Goal: Task Accomplishment & Management: Manage account settings

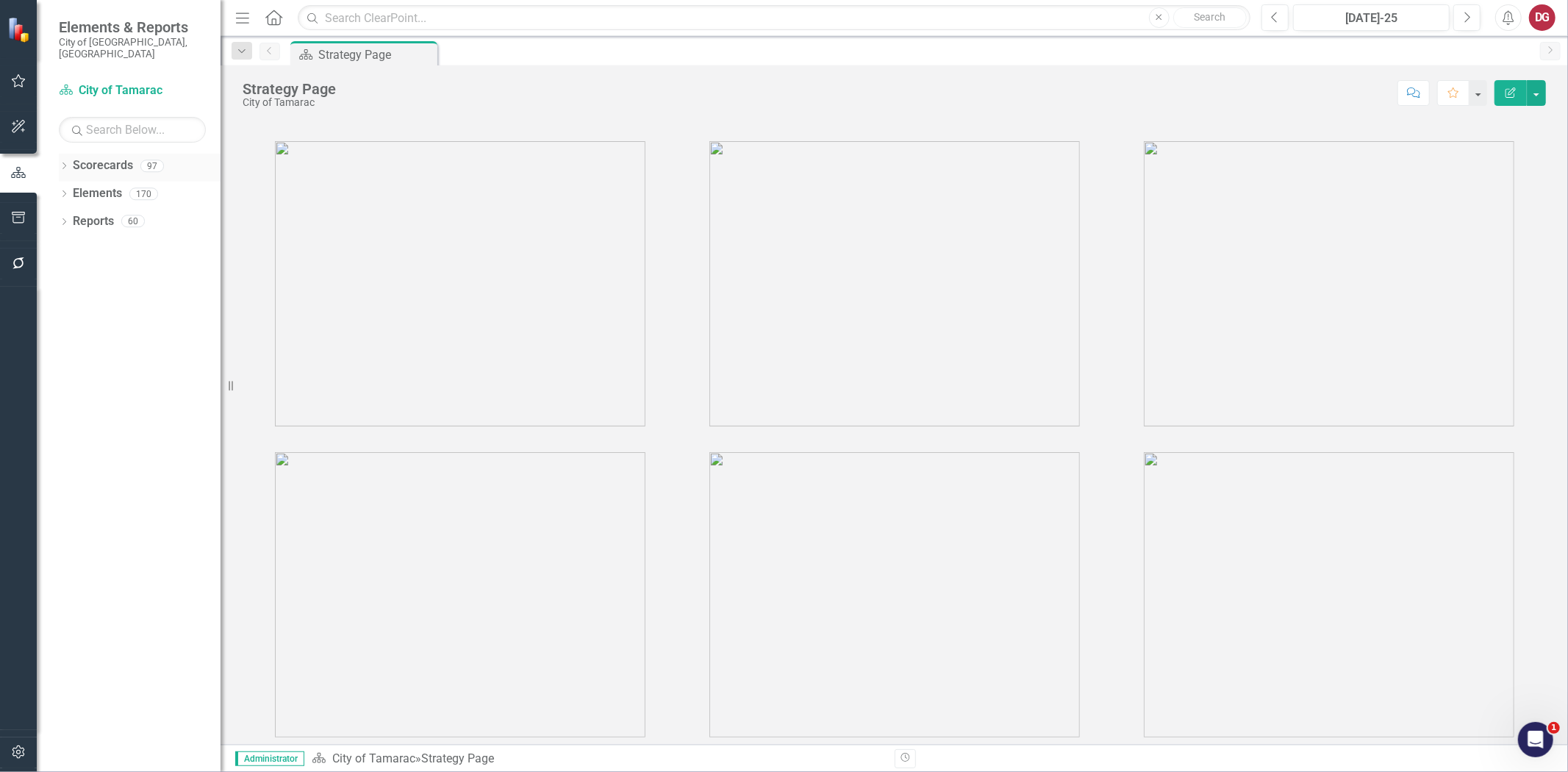
click at [62, 163] on icon "Dropdown" at bounding box center [64, 167] width 10 height 8
click at [72, 190] on icon at bounding box center [72, 193] width 3 height 7
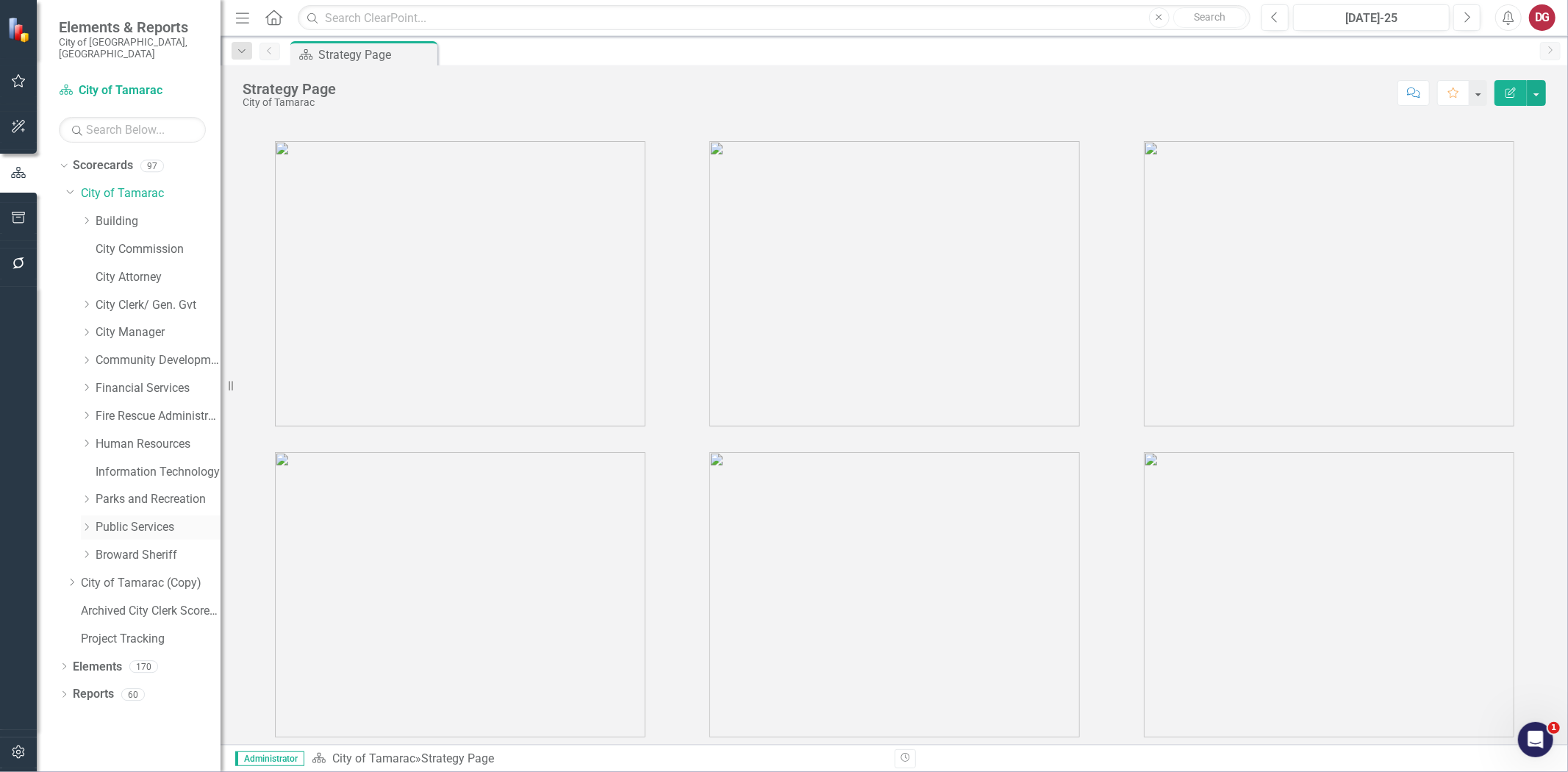
click at [116, 519] on link "Public Services" at bounding box center [158, 527] width 125 height 17
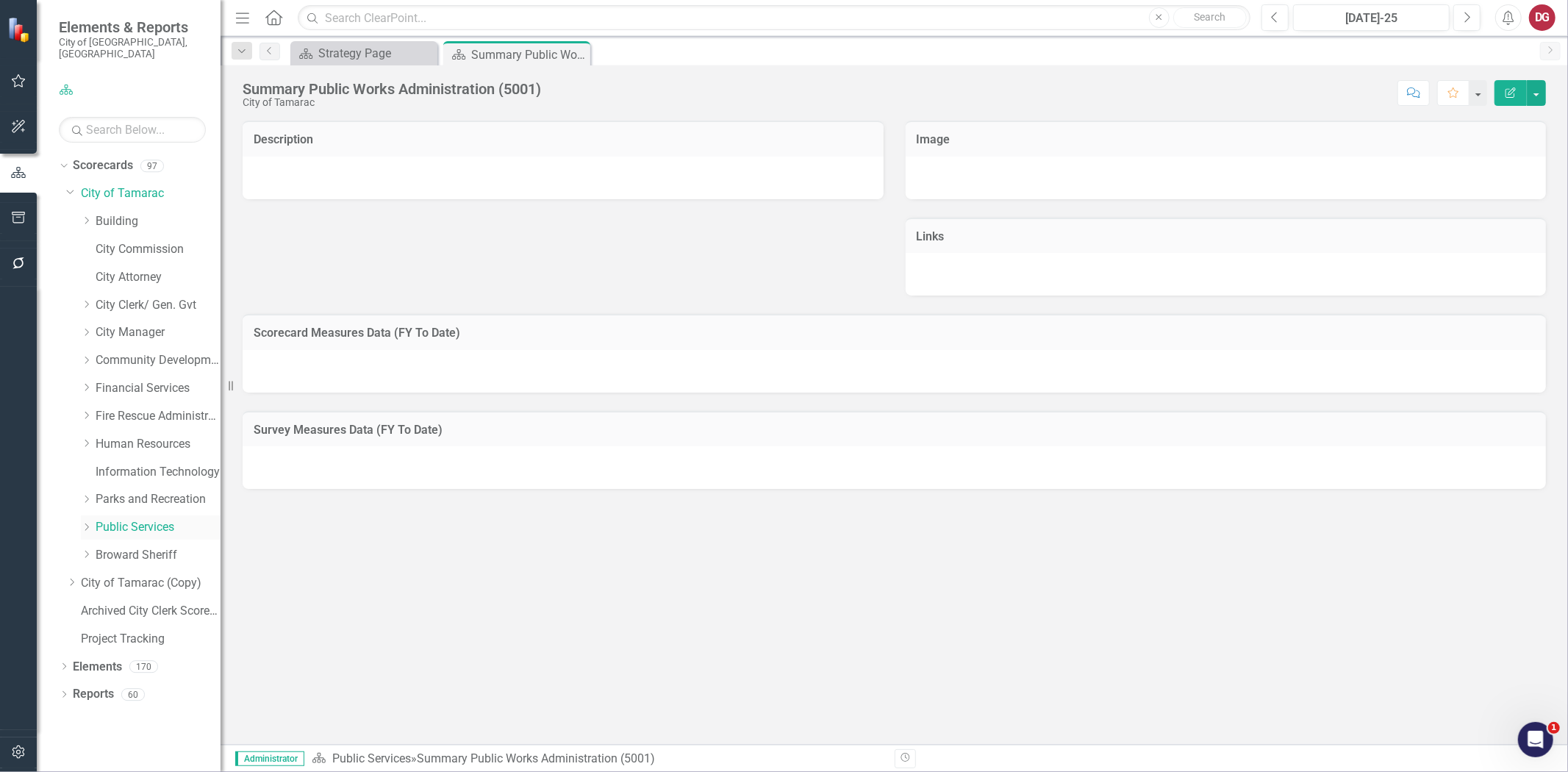
click at [87, 522] on icon "Dropdown" at bounding box center [86, 527] width 11 height 9
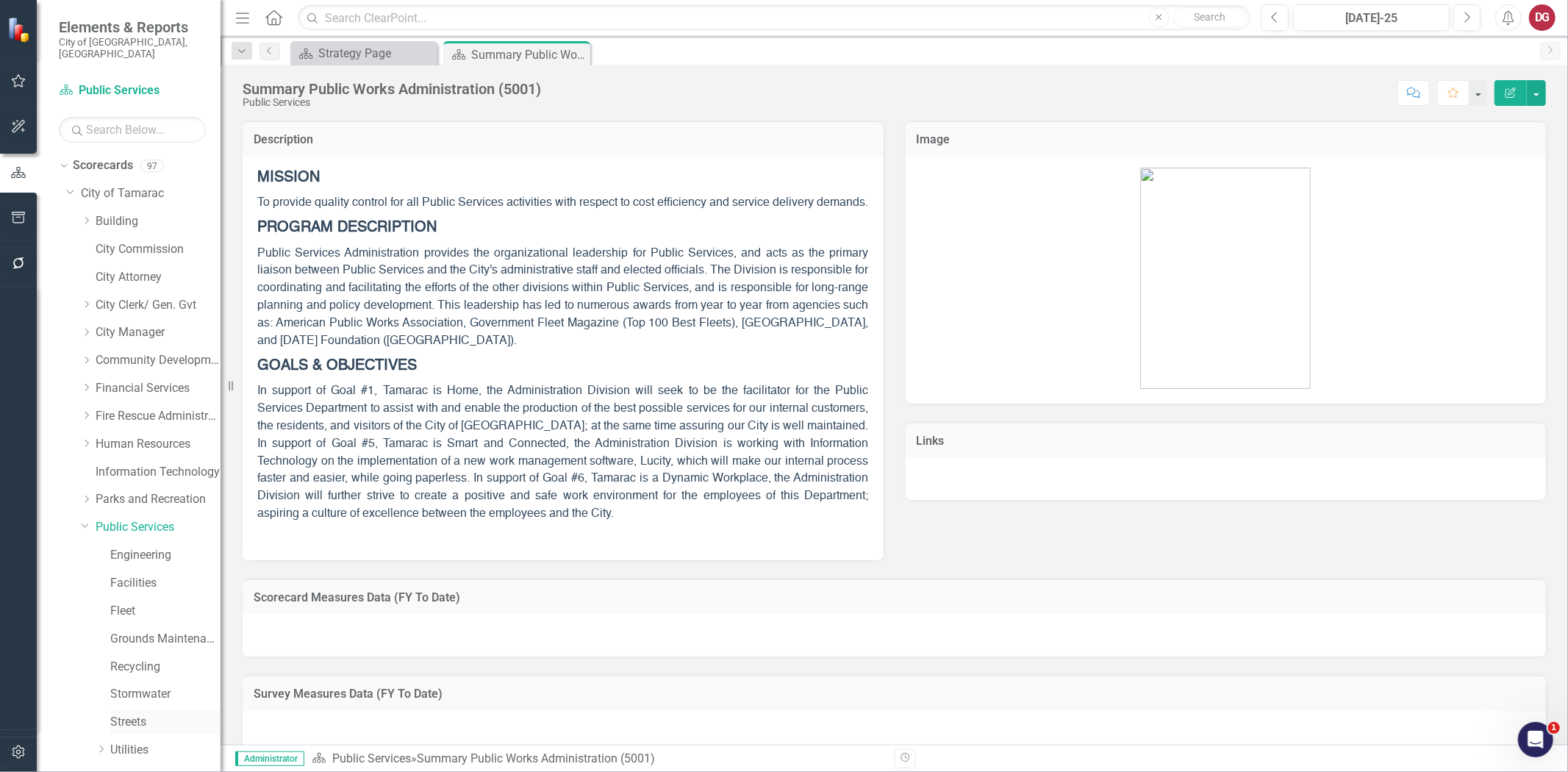
scroll to position [149, 0]
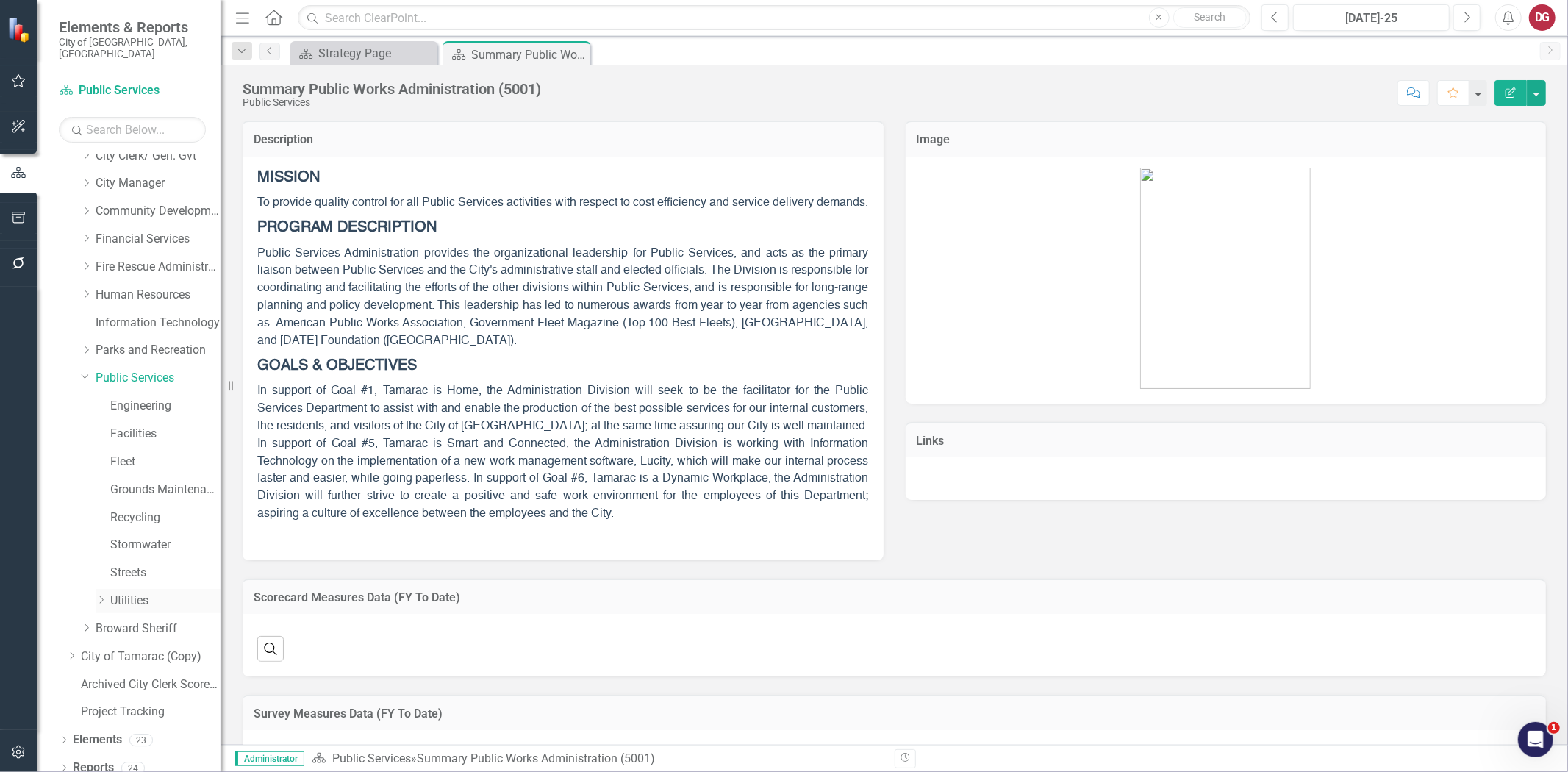
click at [104, 596] on icon "Dropdown" at bounding box center [101, 600] width 11 height 9
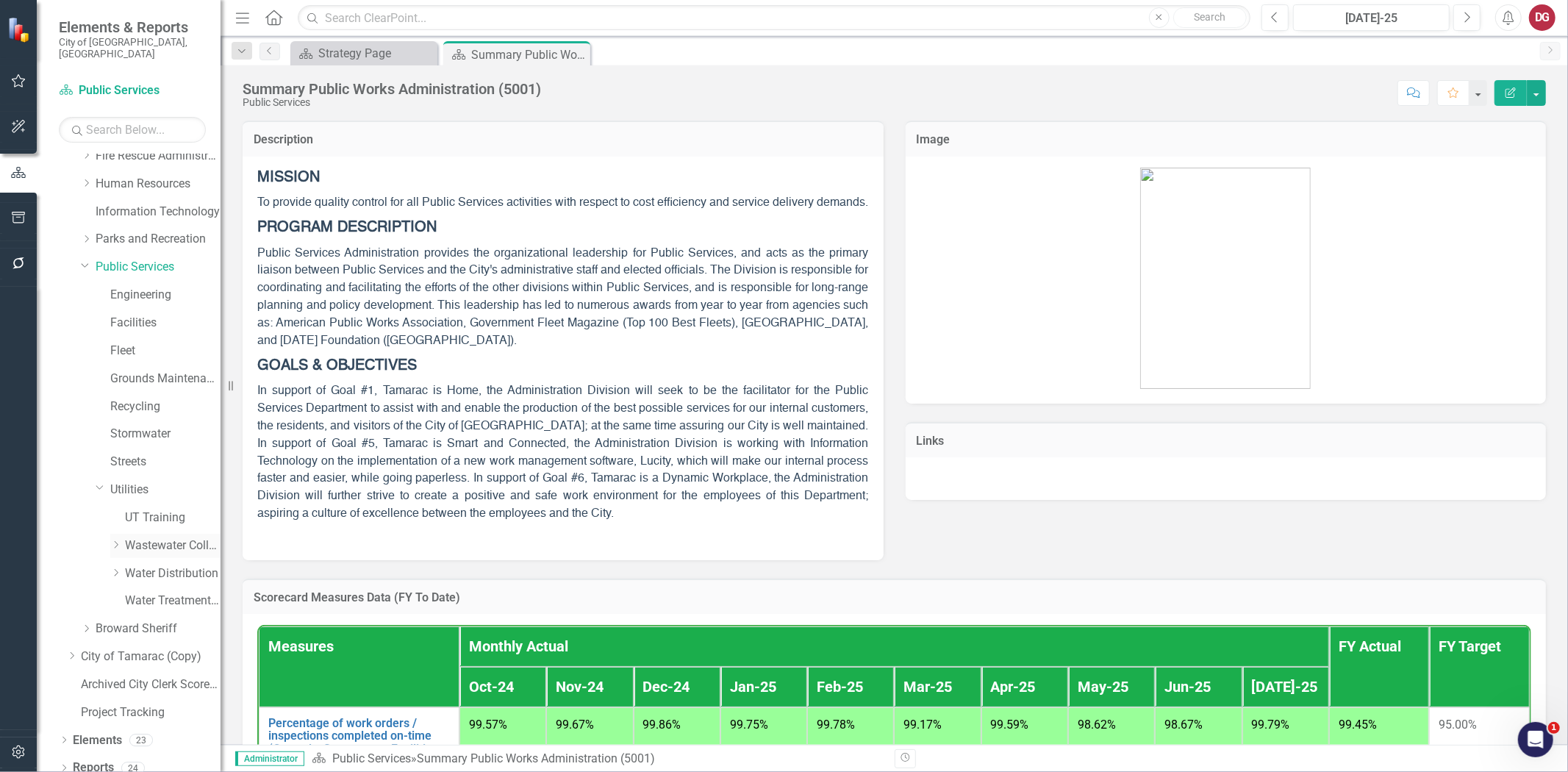
click at [117, 540] on icon "Dropdown" at bounding box center [116, 544] width 11 height 9
click at [165, 481] on link "Video Sealing Operations ([PERSON_NAME])" at bounding box center [180, 489] width 81 height 17
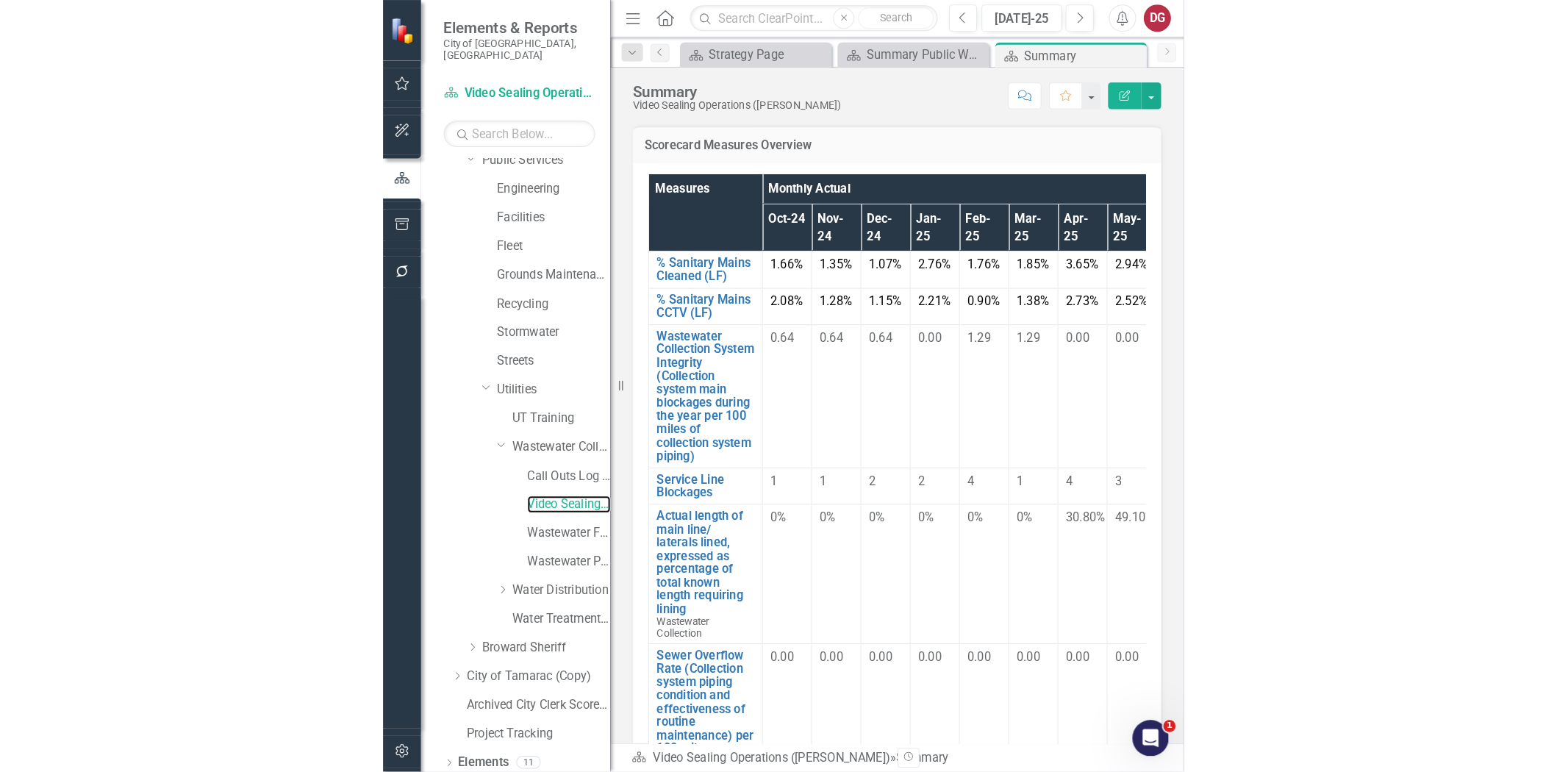
scroll to position [96, 0]
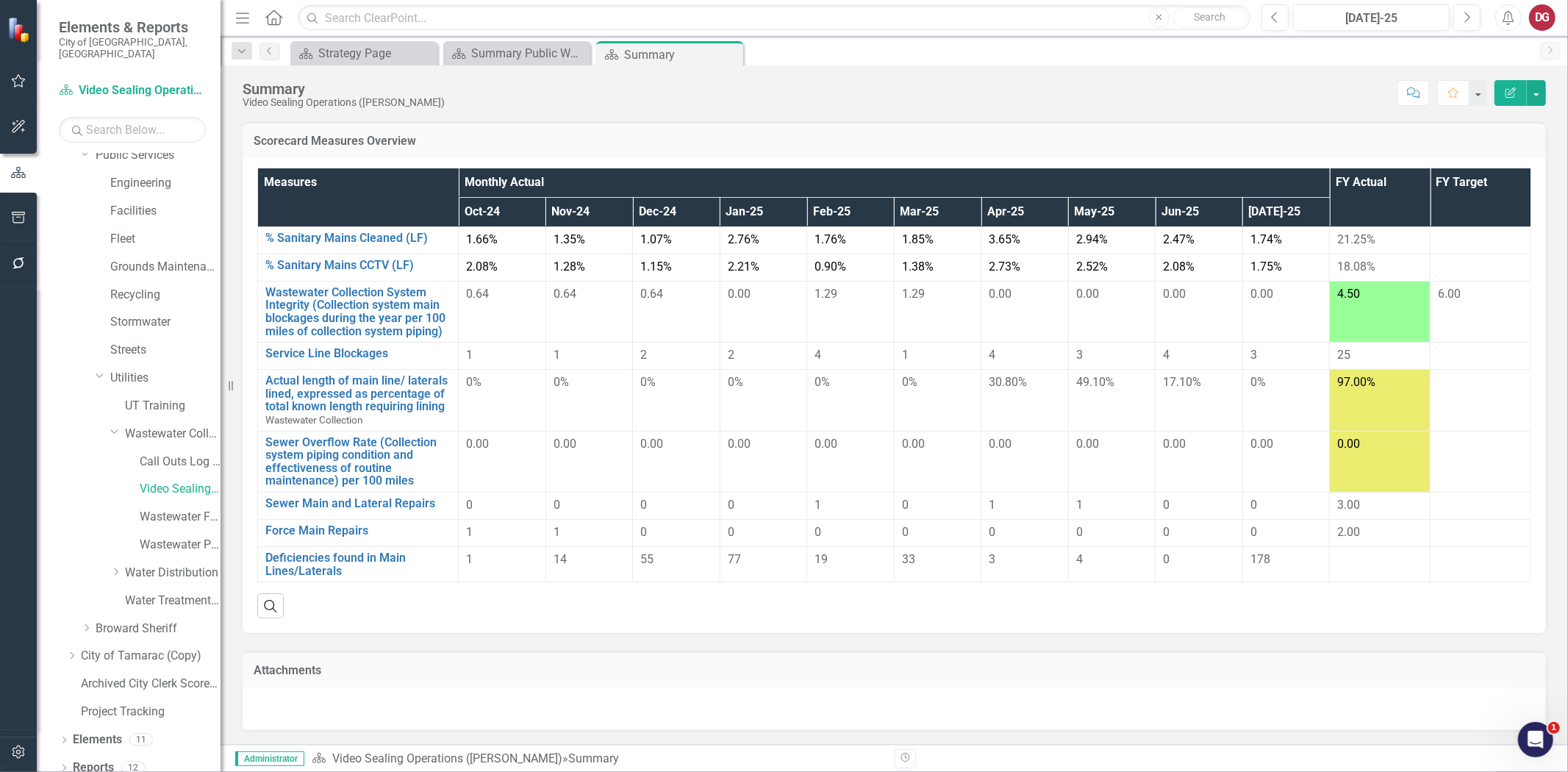
click at [1337, 294] on span "4.50" at bounding box center [1348, 294] width 22 height 14
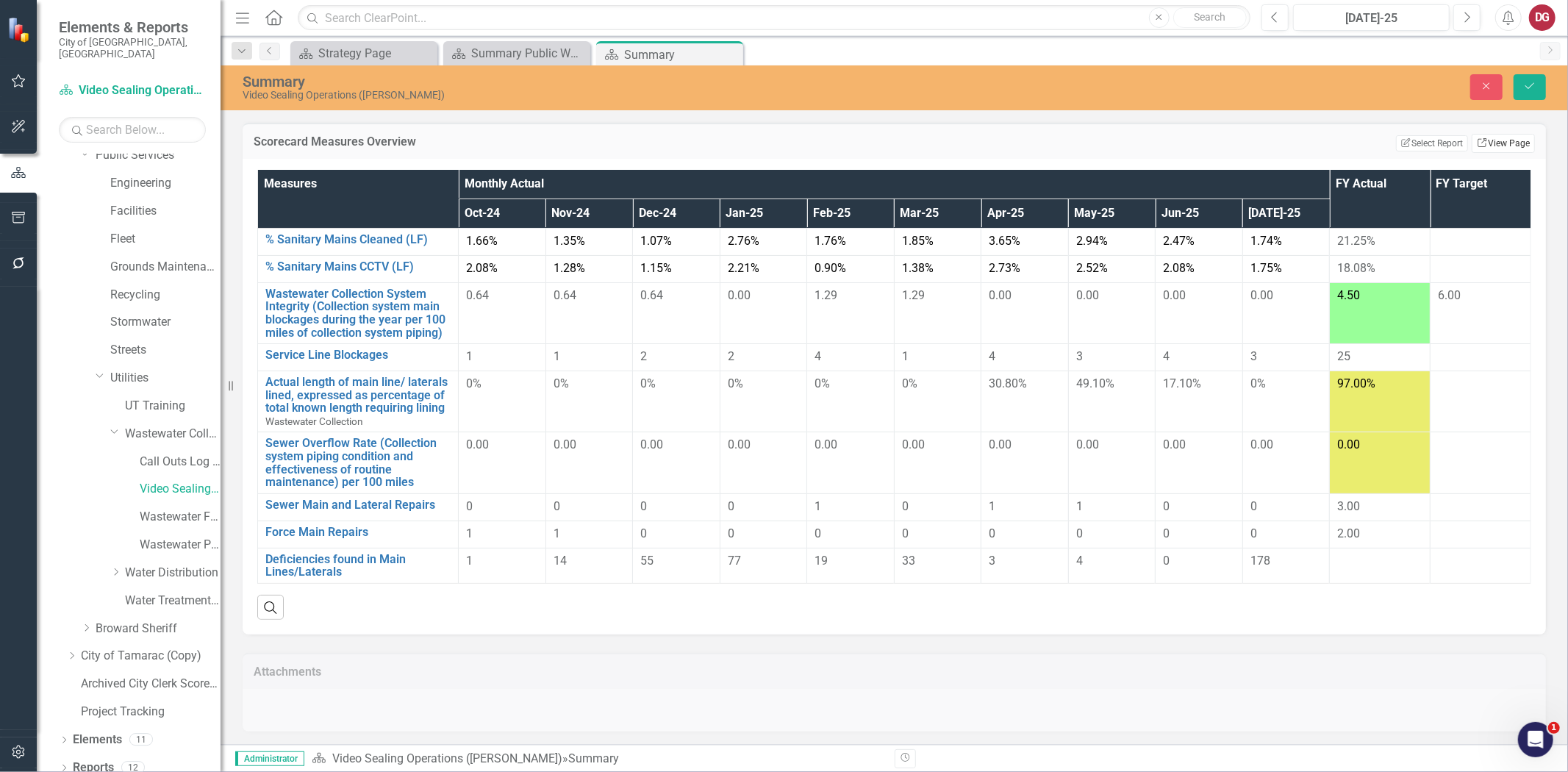
click at [1490, 141] on link "Link View Page" at bounding box center [1504, 143] width 63 height 19
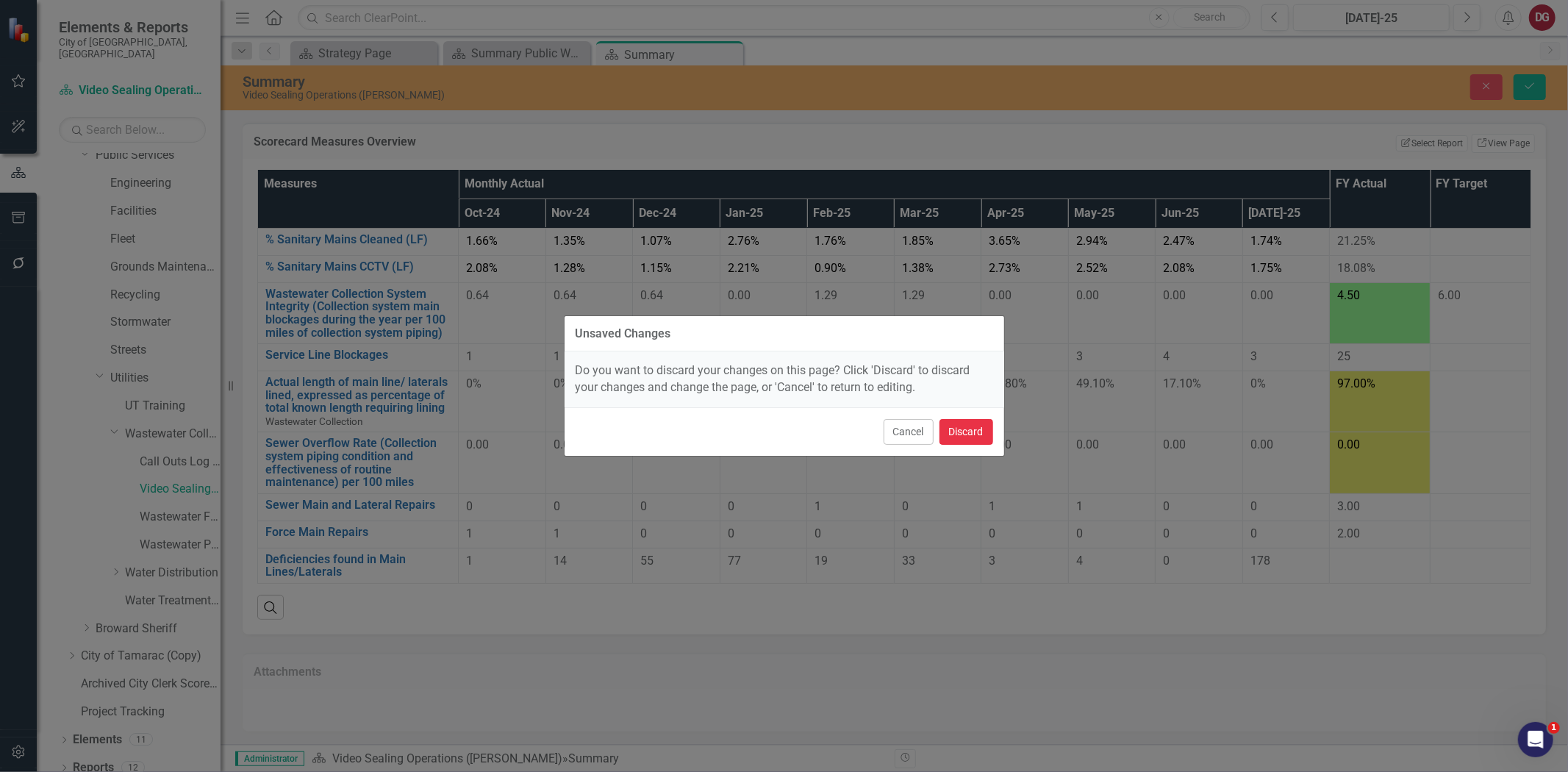
click at [967, 431] on button "Discard" at bounding box center [966, 432] width 53 height 26
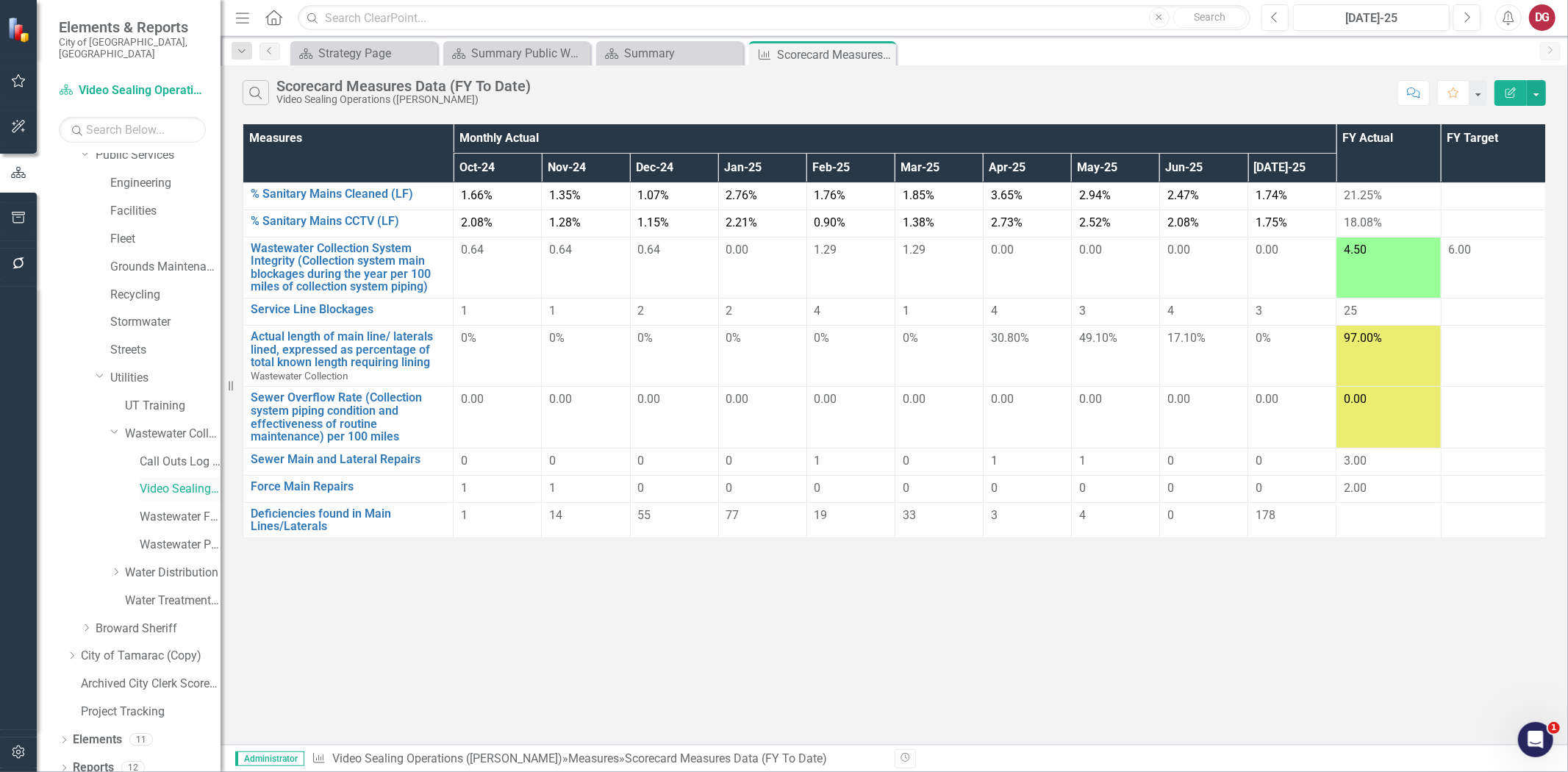
click at [180, 481] on link "Video Sealing Operations ([PERSON_NAME])" at bounding box center [180, 489] width 81 height 17
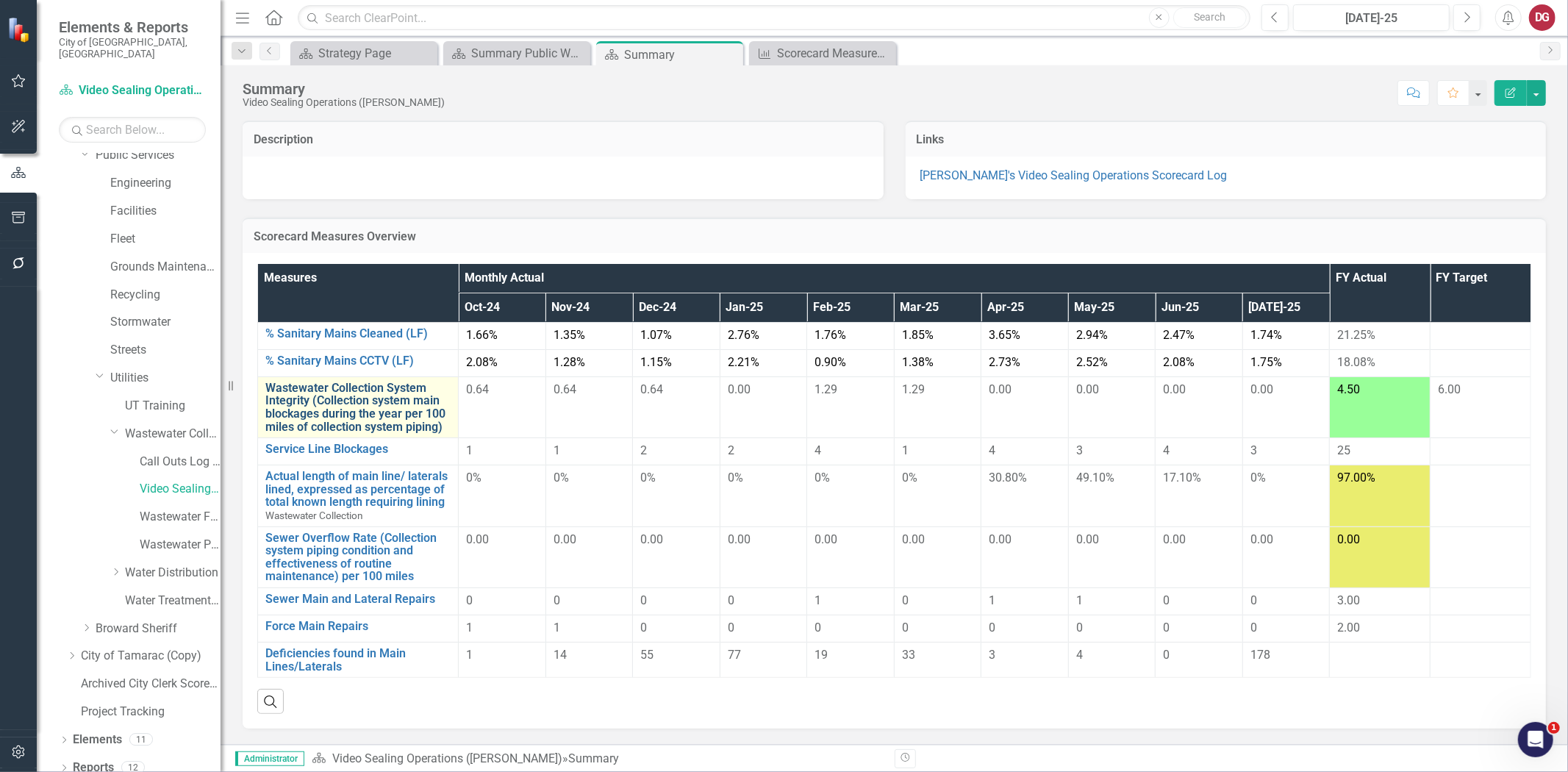
click at [333, 399] on link "Wastewater Collection System Integrity (Collection system main blockages during…" at bounding box center [358, 407] width 186 height 52
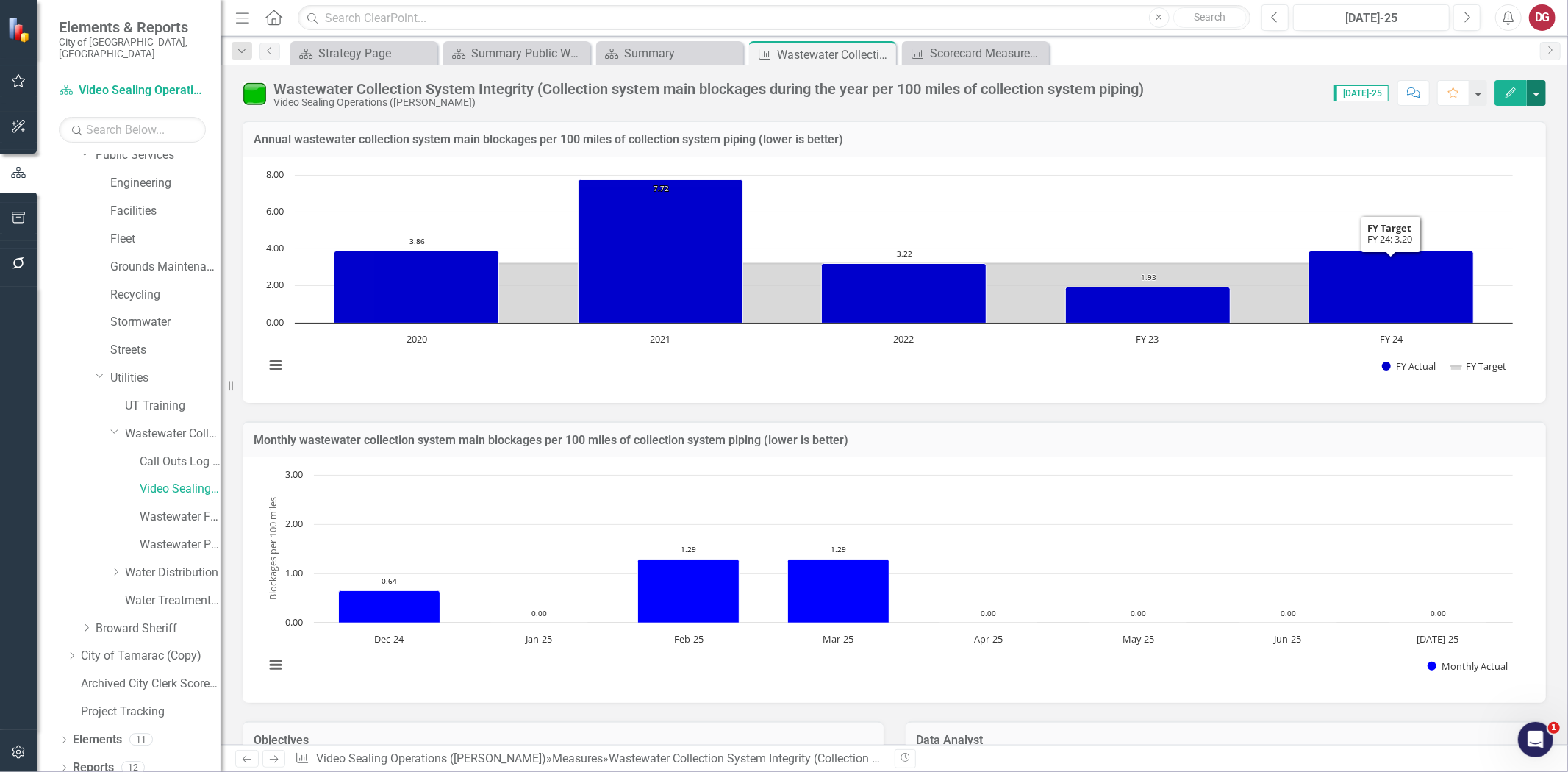
click at [1539, 97] on button "button" at bounding box center [1536, 92] width 19 height 26
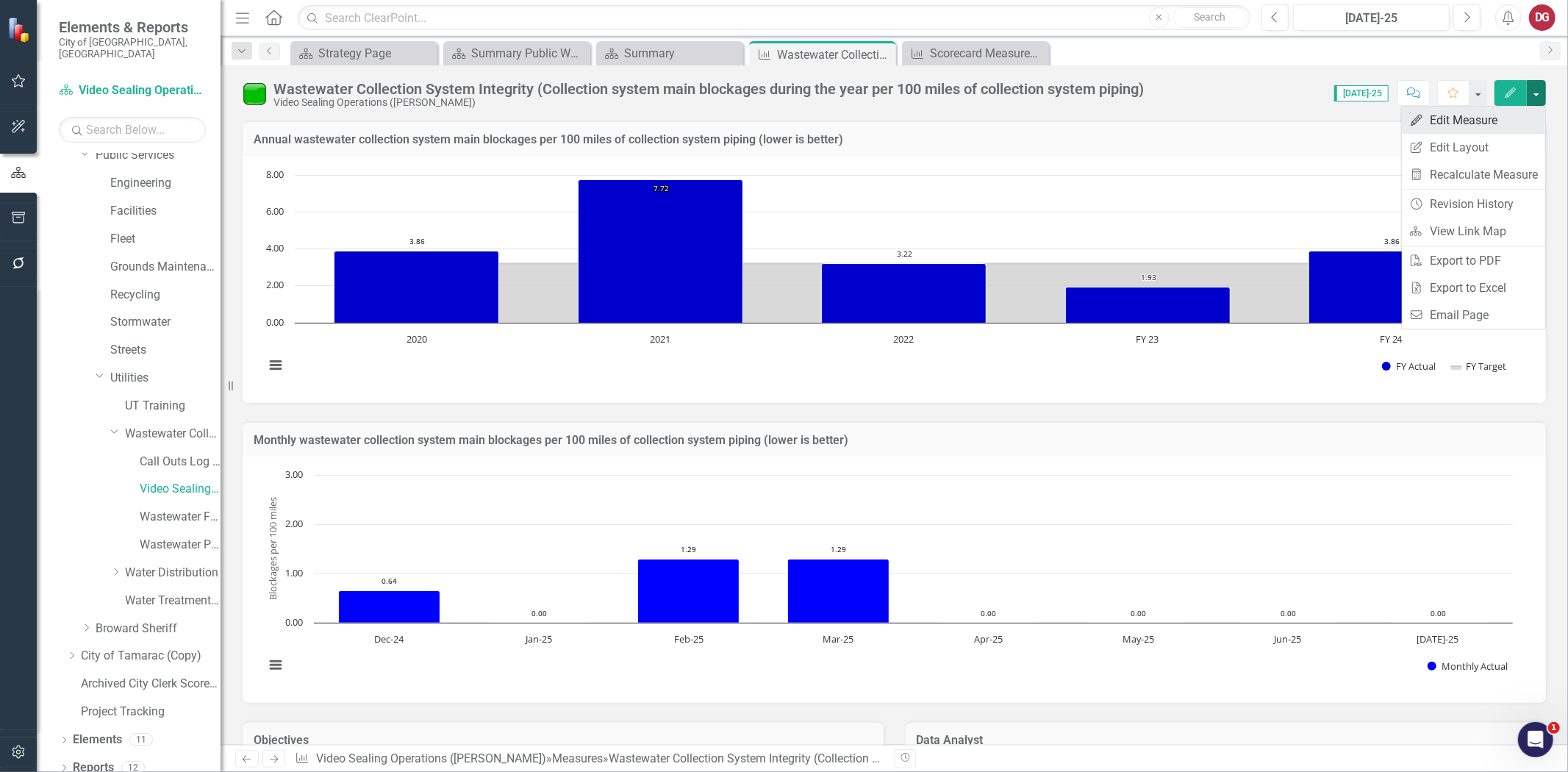
click at [1446, 122] on link "Edit Edit Measure" at bounding box center [1474, 120] width 143 height 27
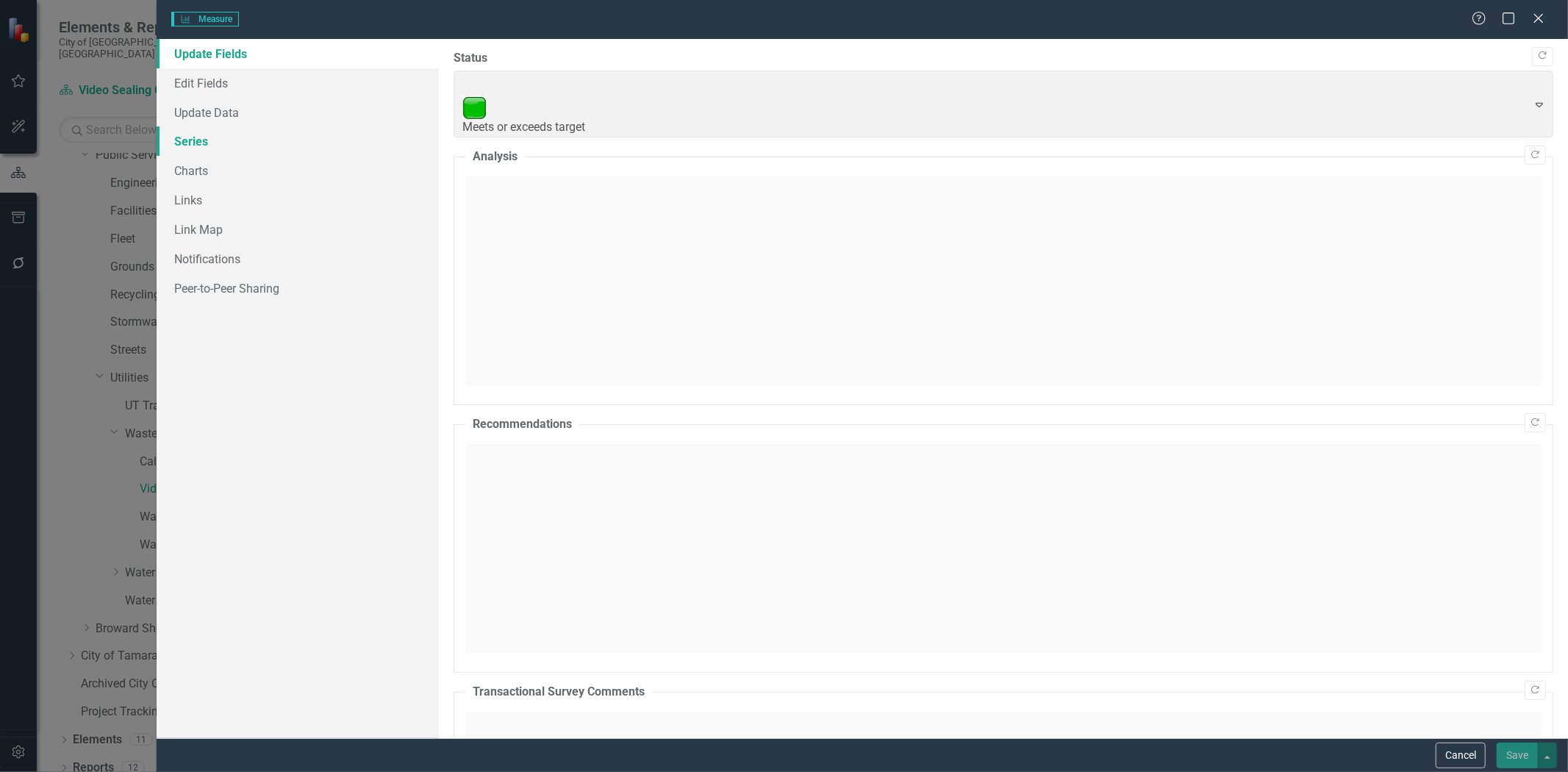
click at [216, 145] on link "Series" at bounding box center [297, 141] width 282 height 29
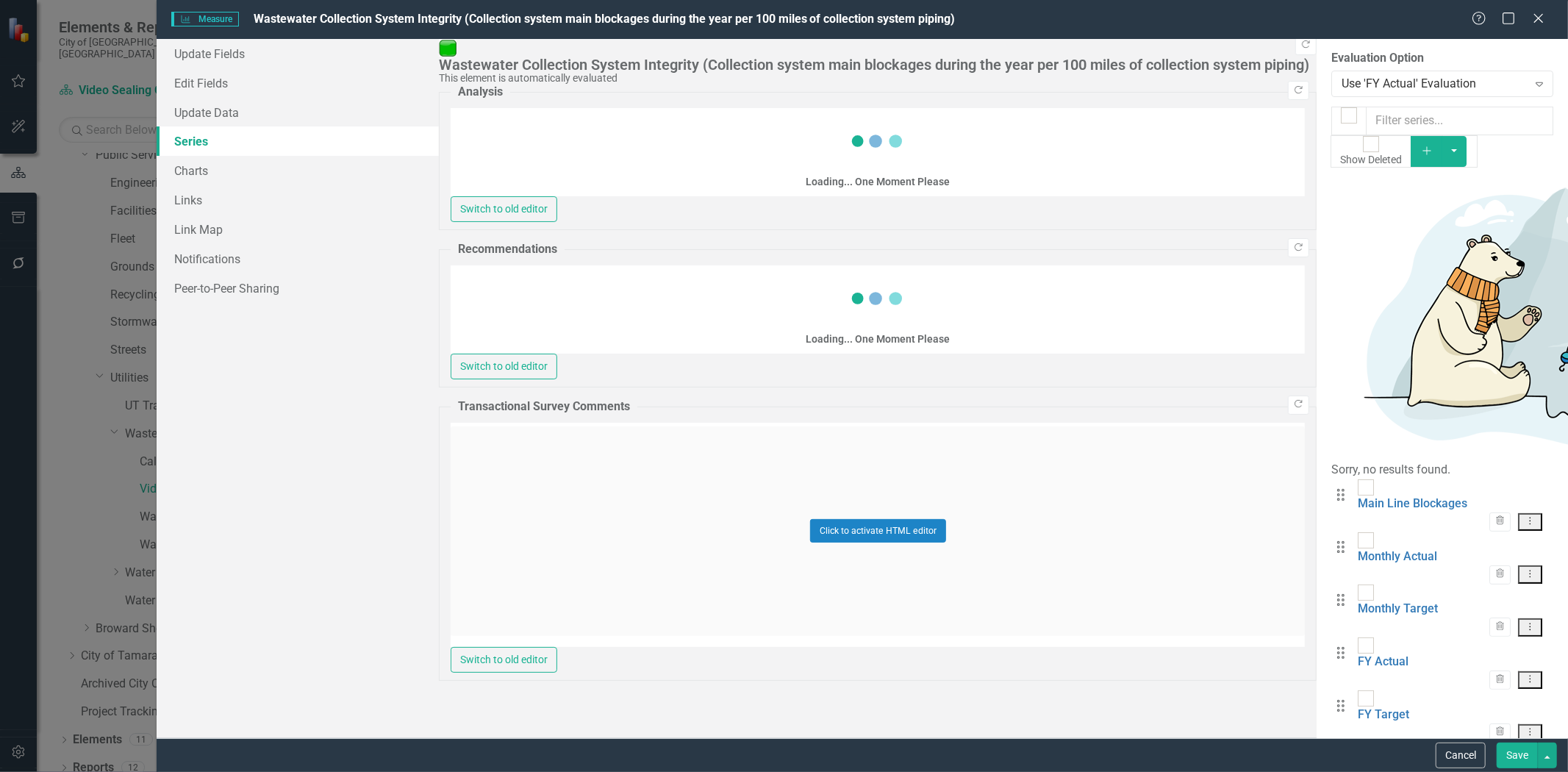
checkbox input "false"
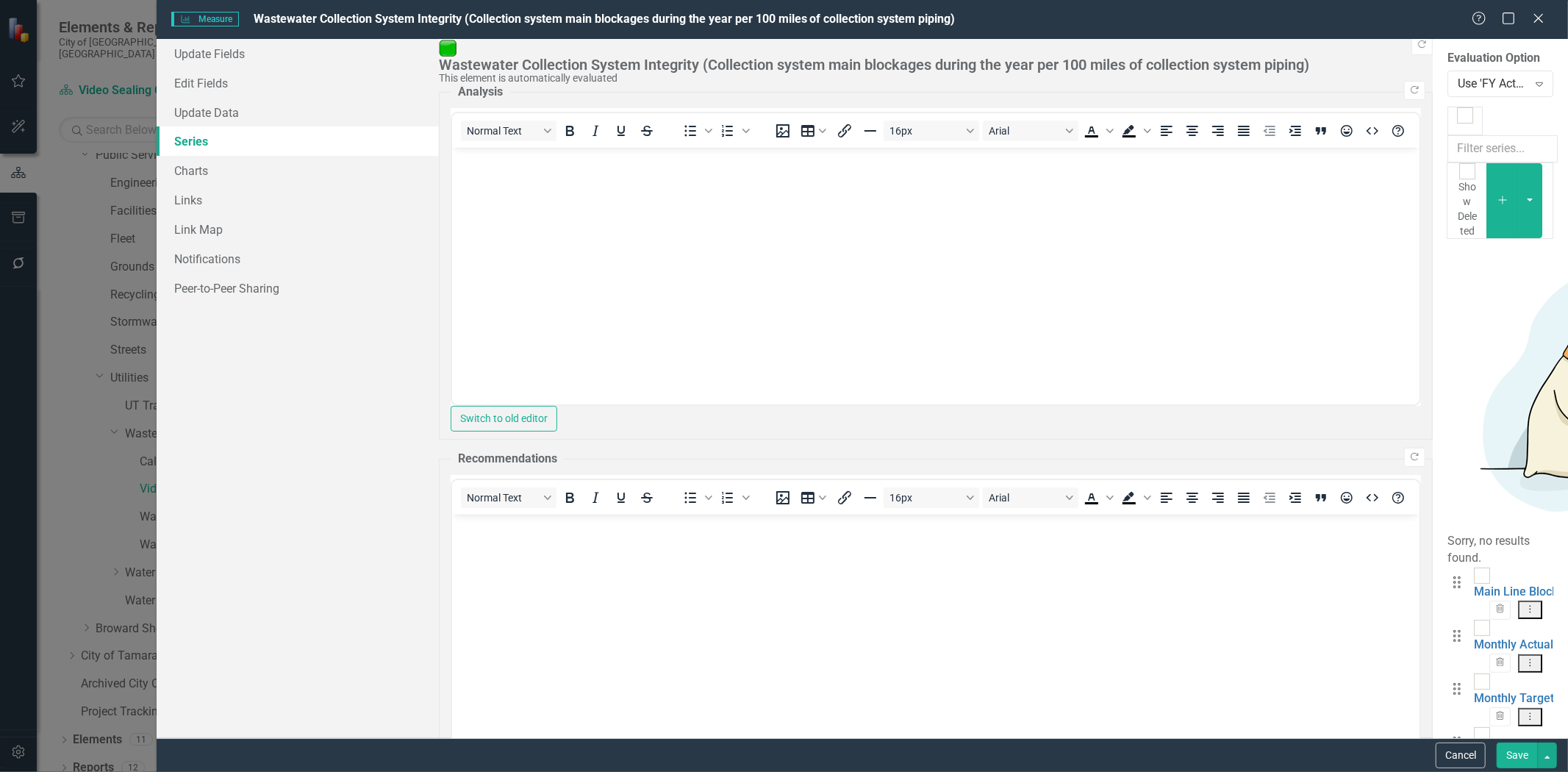
click at [1474, 745] on link "FY Actual" at bounding box center [1499, 751] width 51 height 14
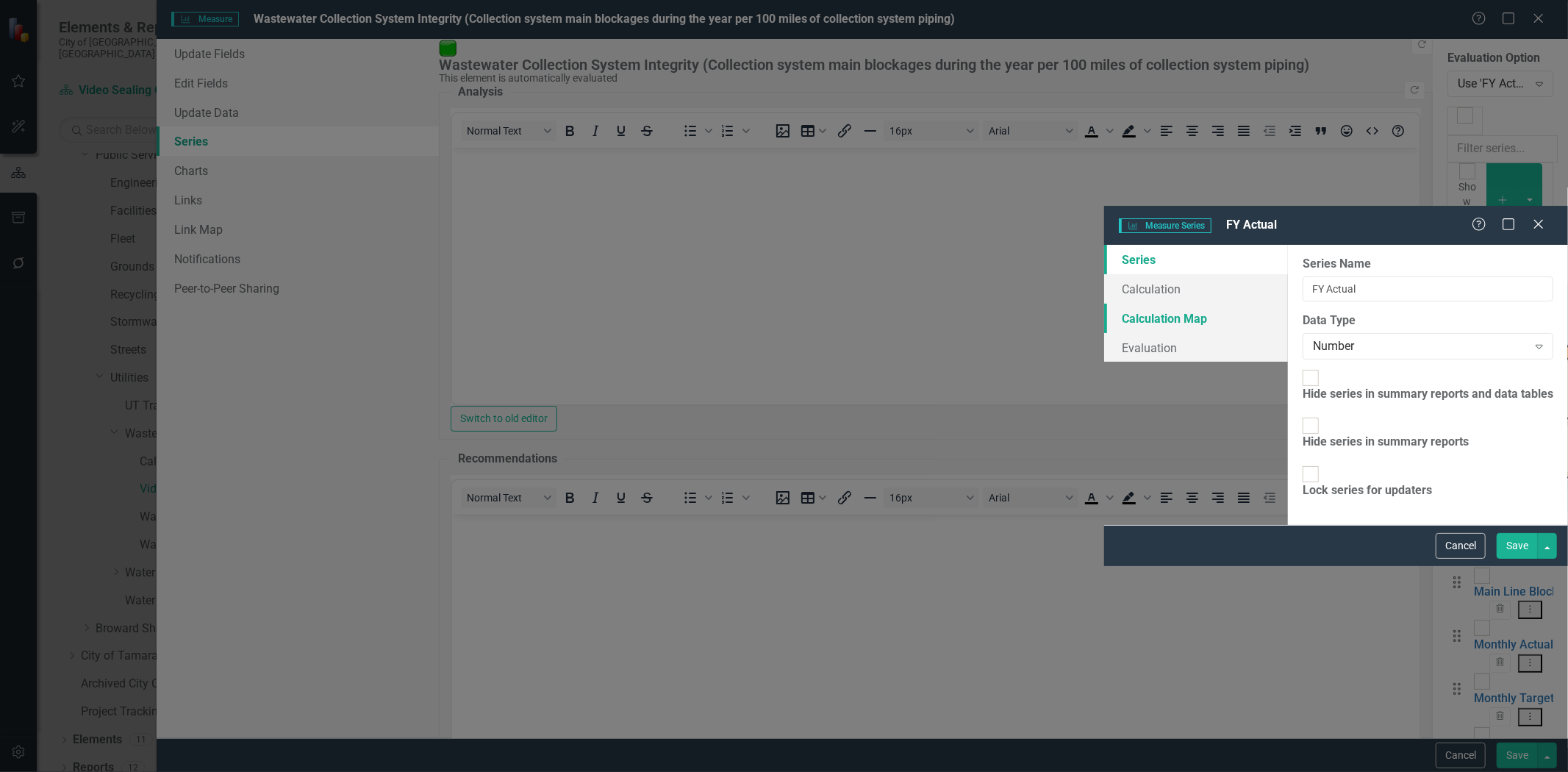
click at [1104, 304] on link "Calculation Map" at bounding box center [1196, 318] width 184 height 29
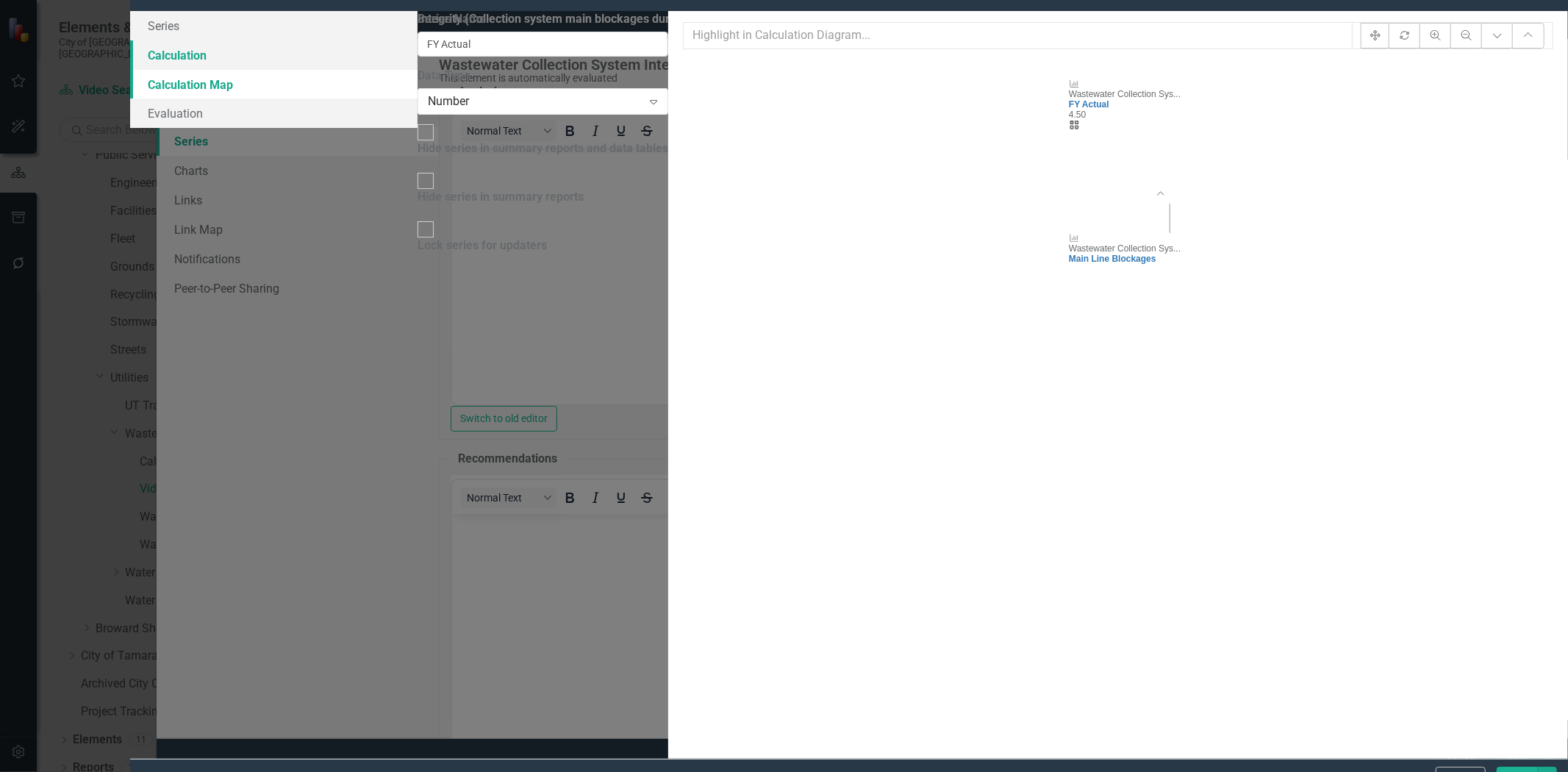
click at [375, 70] on link "Calculation" at bounding box center [273, 55] width 287 height 29
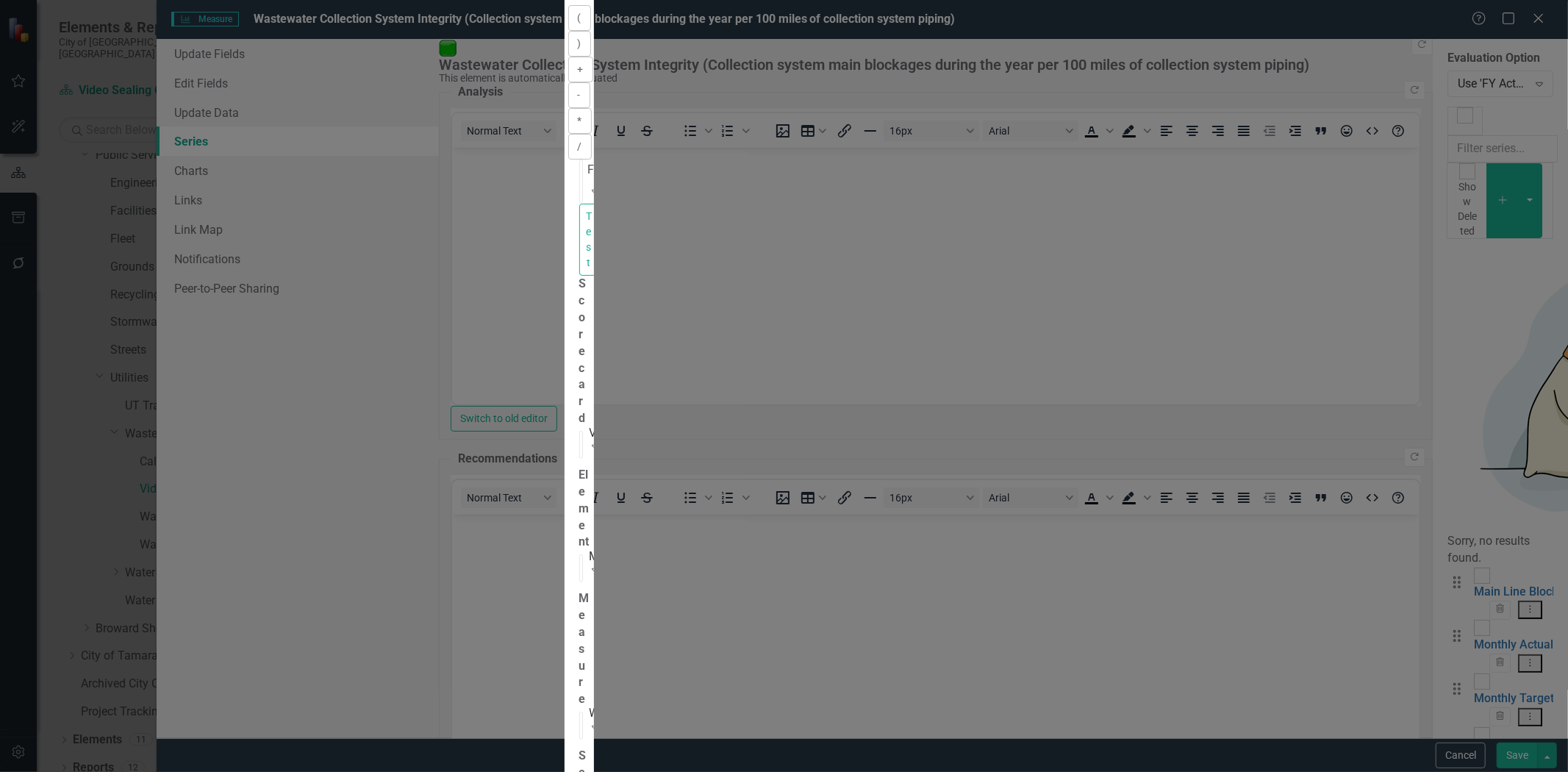
click at [579, 356] on div "You can define a default calculation for this series by referencing other serie…" at bounding box center [579, 530] width 0 height 1240
click at [633, 179] on div "Function" at bounding box center [611, 170] width 46 height 17
click at [594, 474] on div "By default, series in ClearPoint are not calculated. So, if you leave the form …" at bounding box center [578, 384] width 29 height 1554
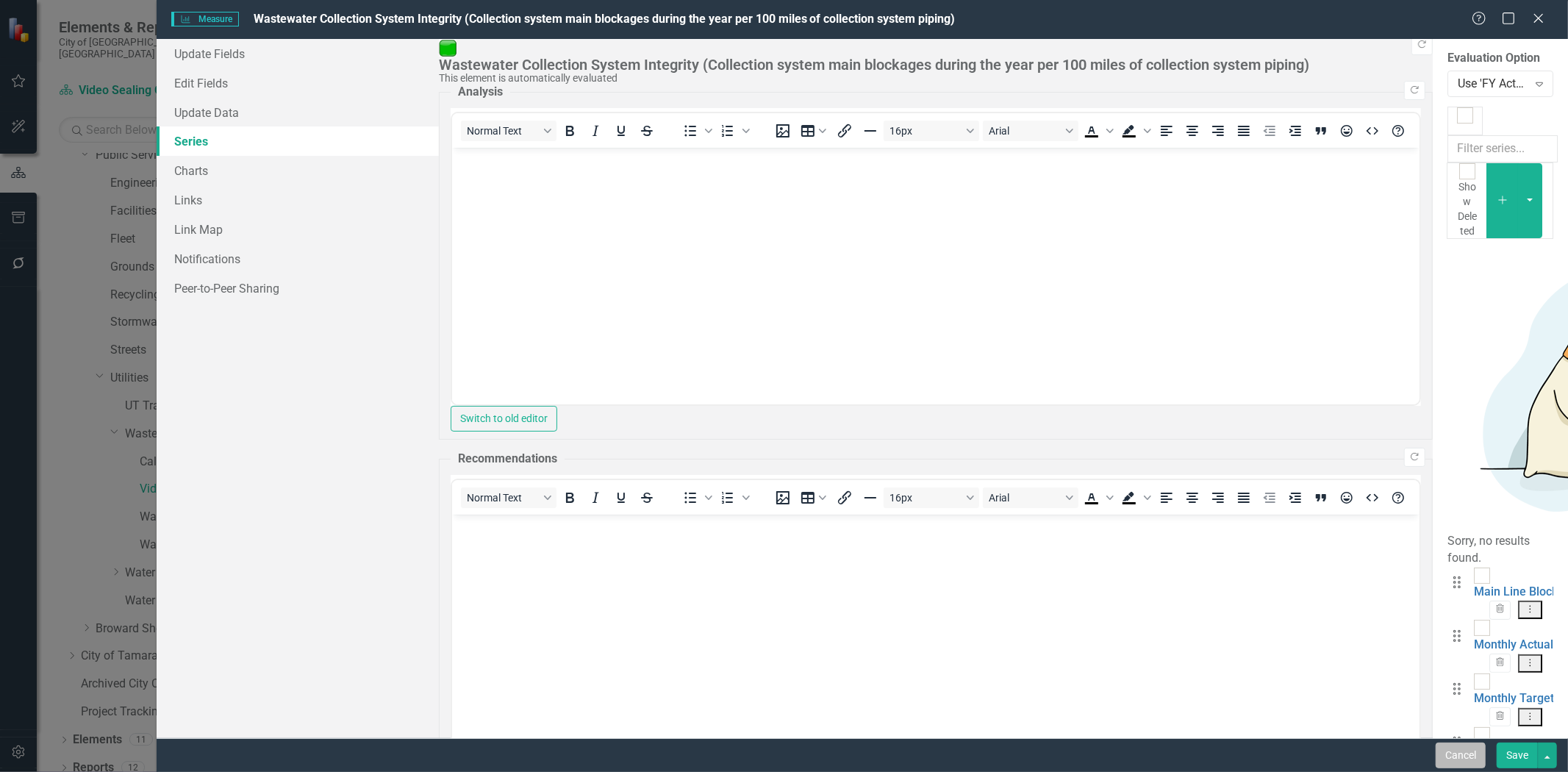
click at [1449, 762] on button "Cancel" at bounding box center [1461, 755] width 50 height 26
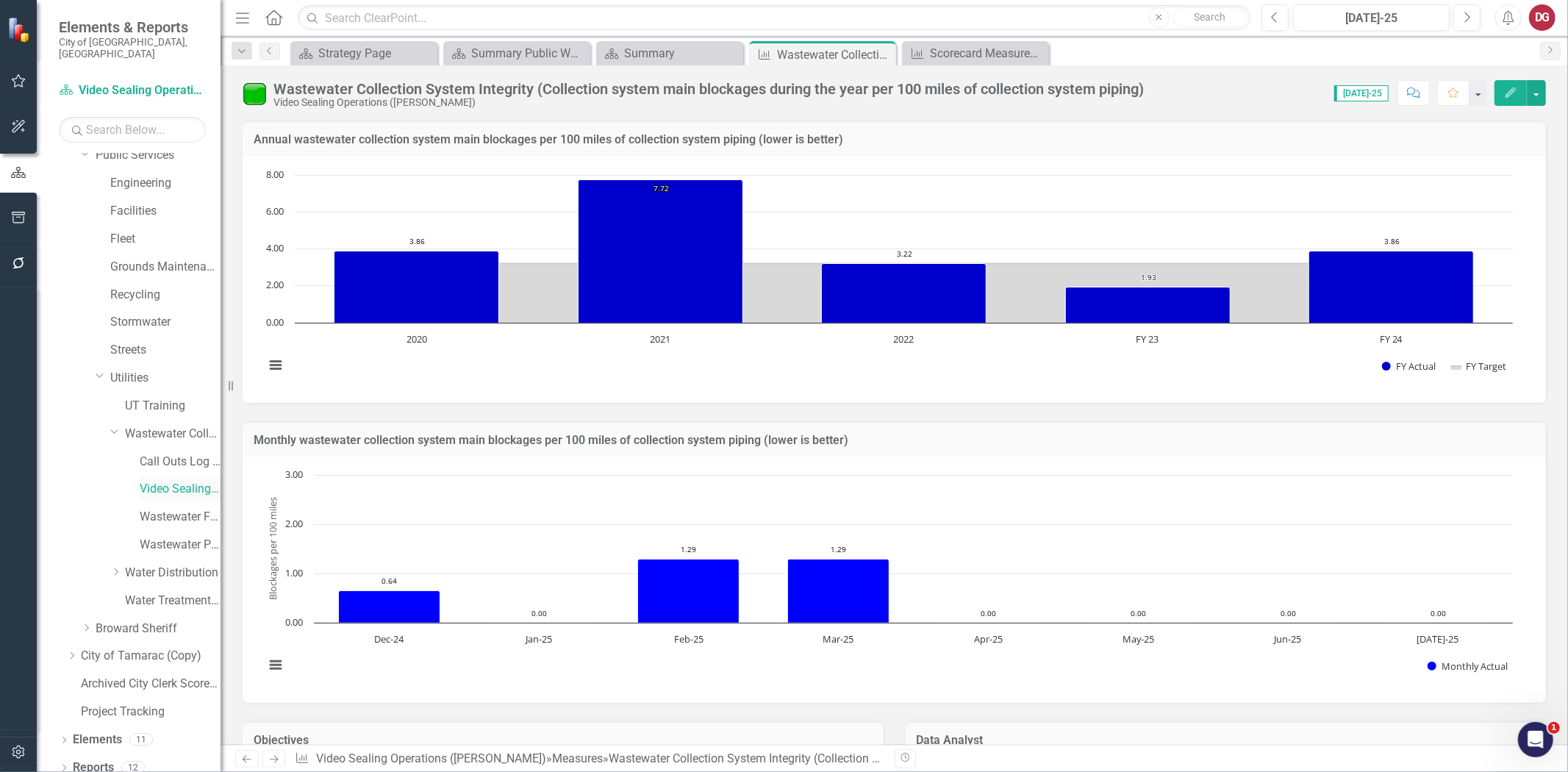
click at [176, 481] on link "Video Sealing Operations ([PERSON_NAME])" at bounding box center [180, 489] width 81 height 17
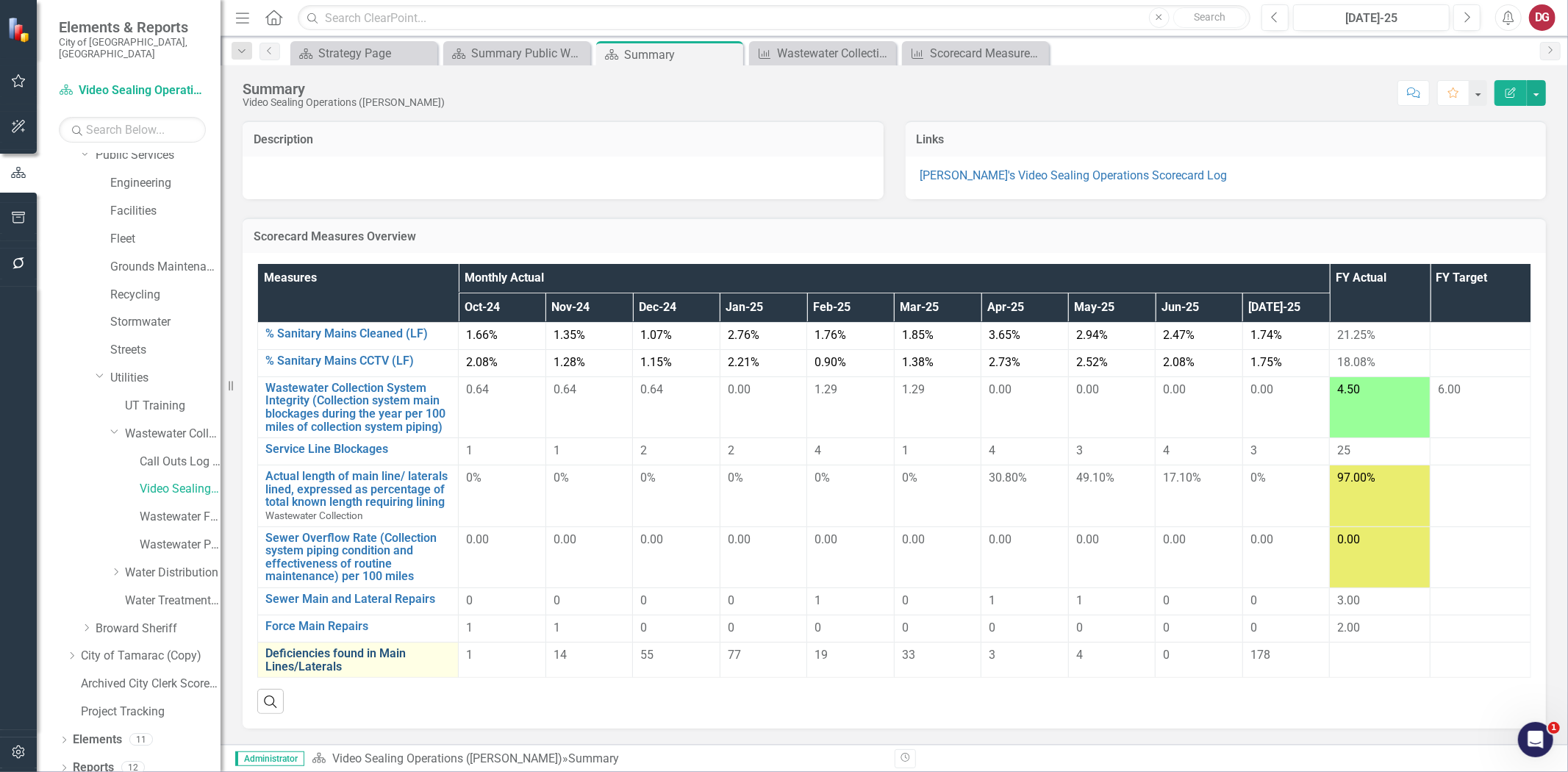
click at [314, 652] on link "Deficiencies found in Main Lines/Laterals" at bounding box center [358, 659] width 186 height 26
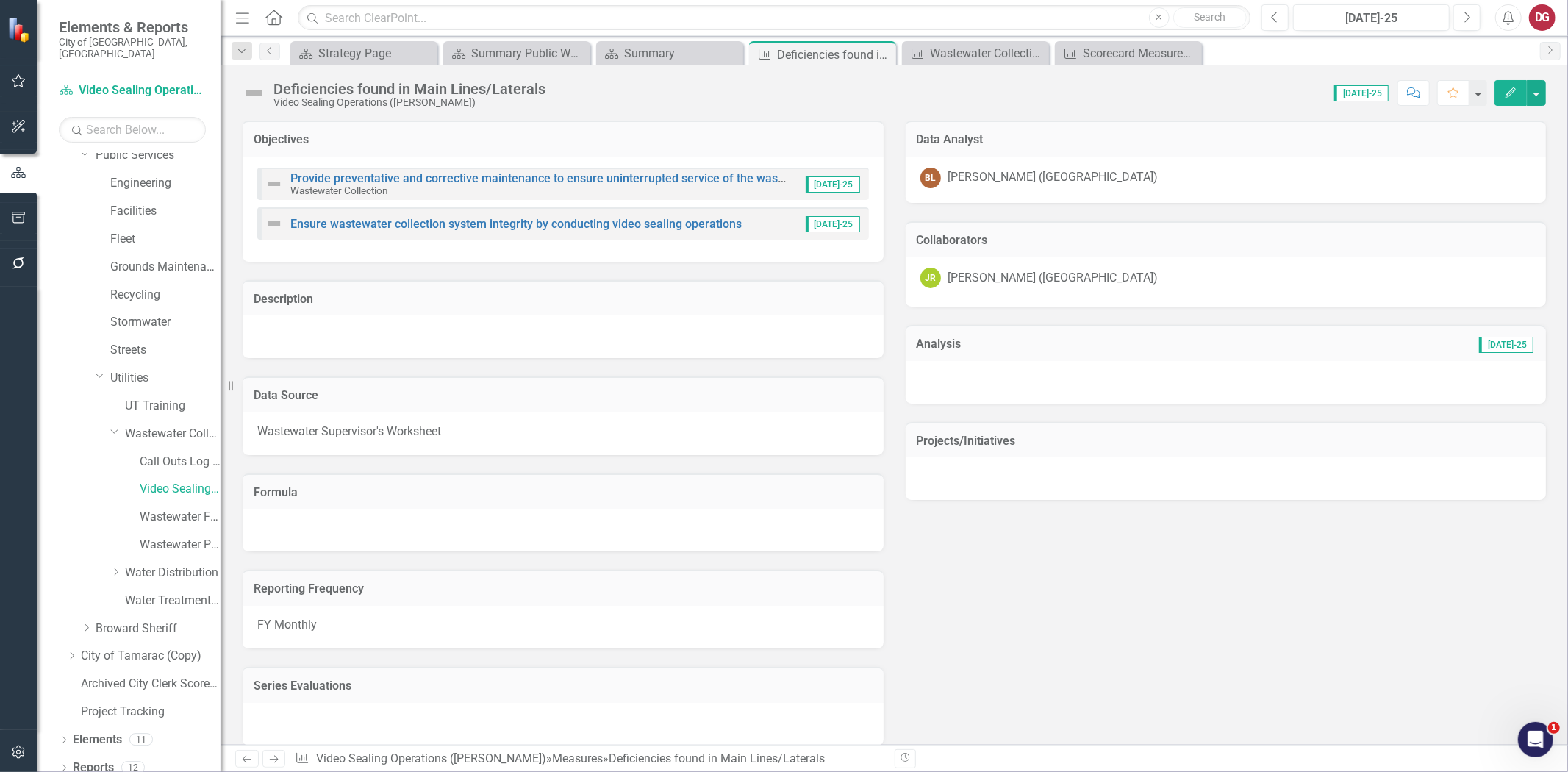
click at [1501, 88] on button "Edit" at bounding box center [1511, 92] width 32 height 26
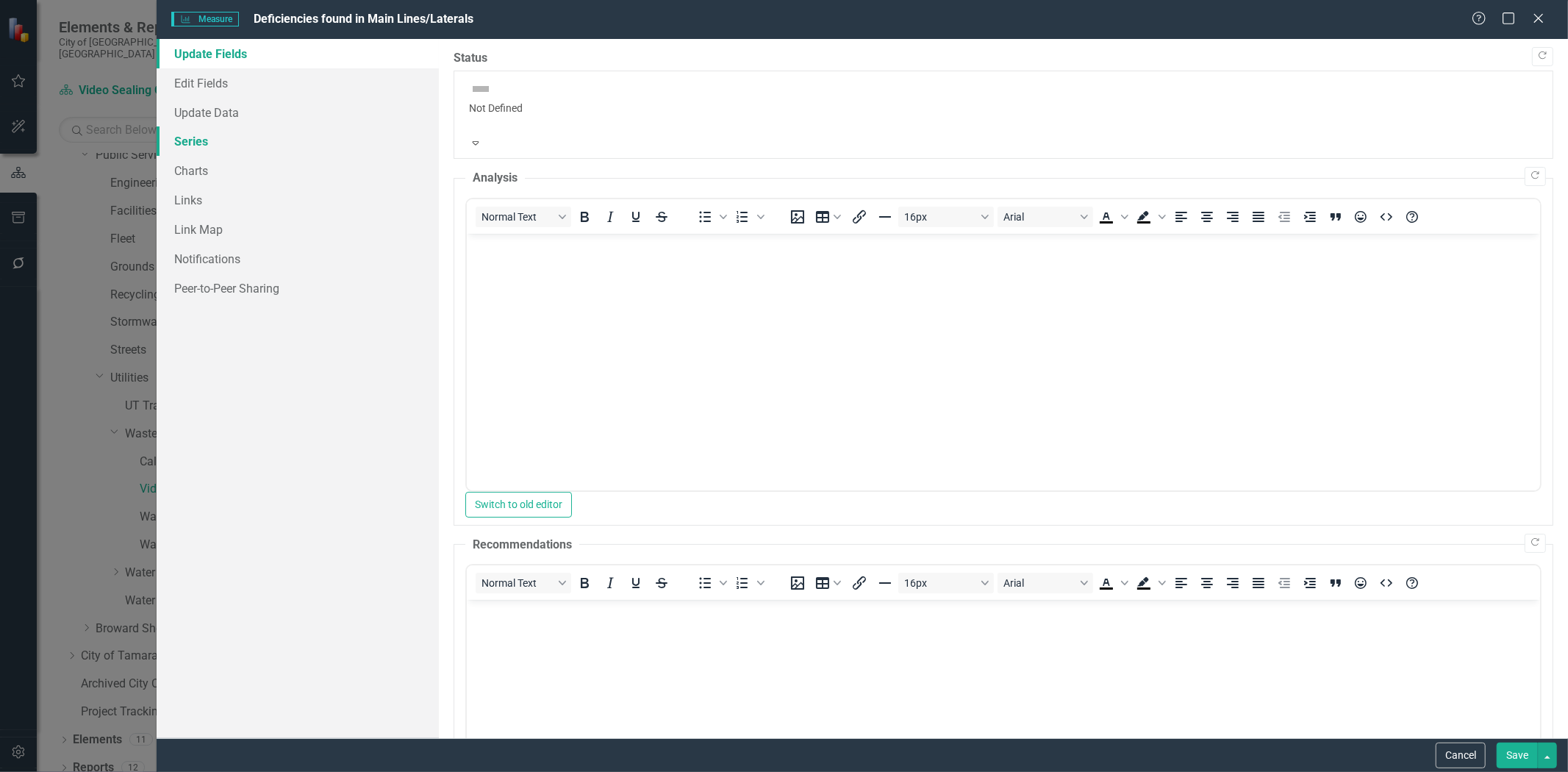
click at [231, 141] on link "Series" at bounding box center [297, 141] width 282 height 29
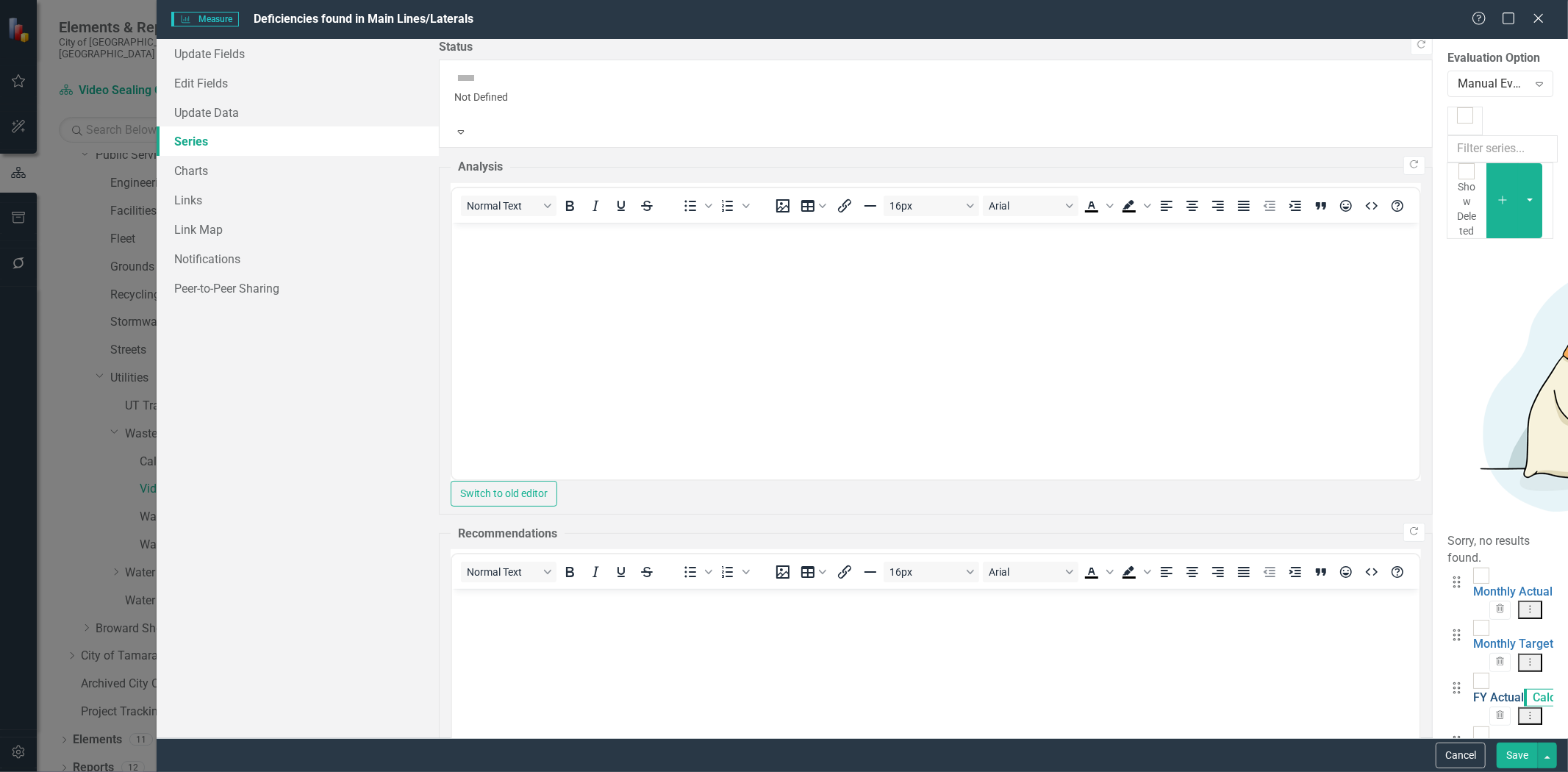
click at [1473, 690] on link "FY Actual" at bounding box center [1498, 696] width 51 height 14
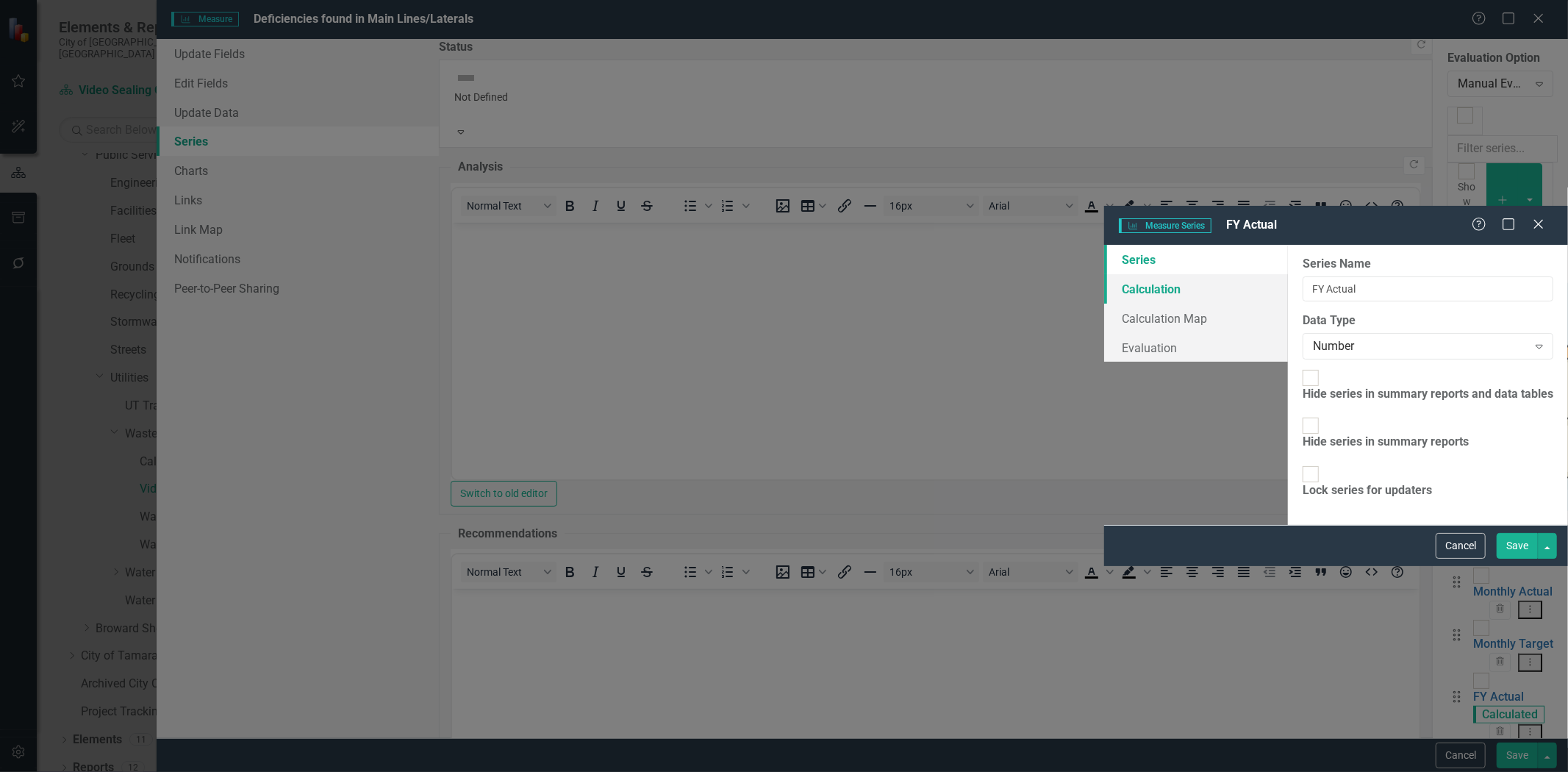
click at [1104, 275] on link "Calculation" at bounding box center [1196, 289] width 184 height 29
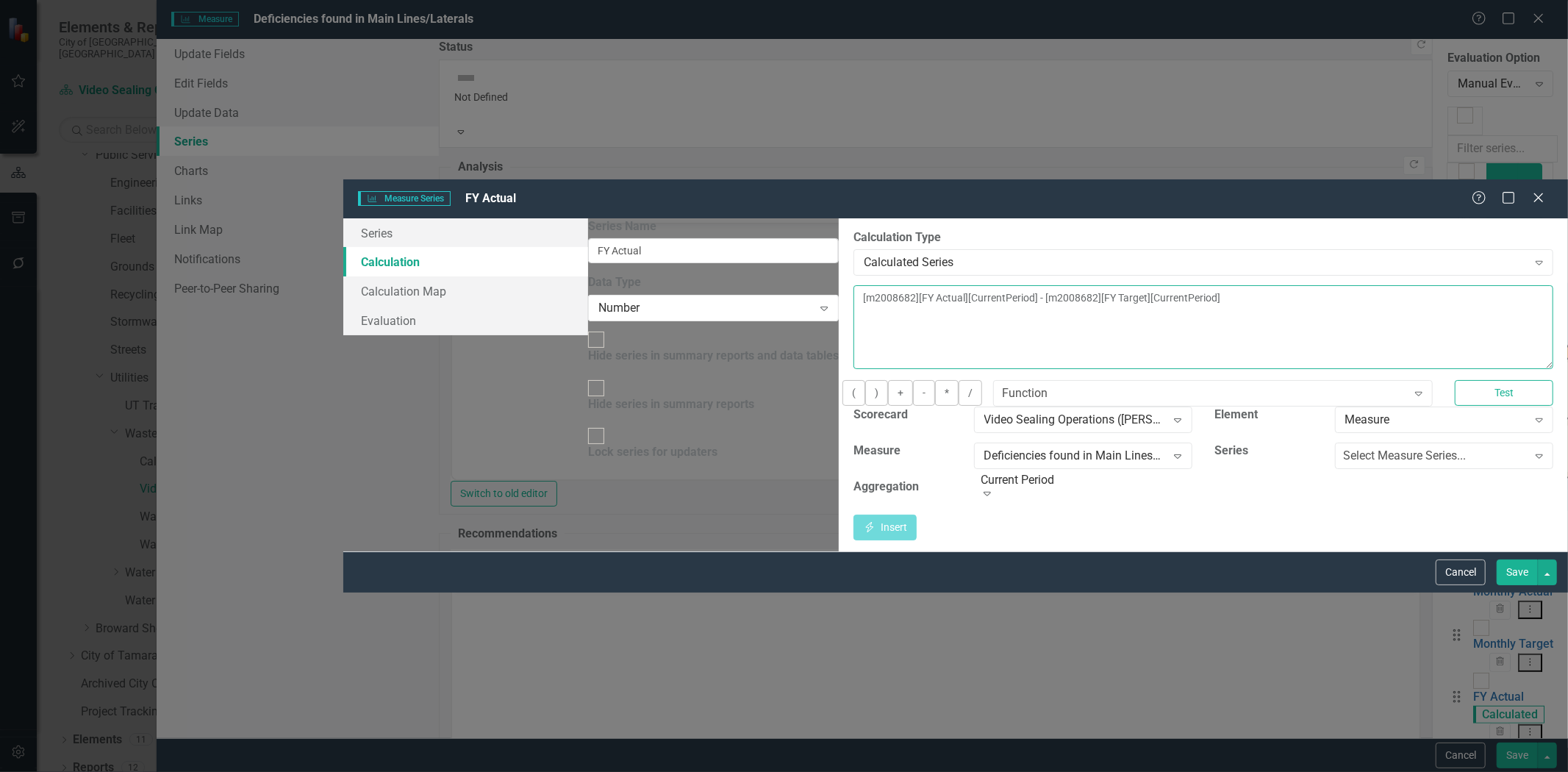
drag, startPoint x: 1090, startPoint y: 129, endPoint x: 583, endPoint y: 133, distance: 507.0
click at [854, 285] on textarea "[m2008682][FY Actual][CurrentPeriod] - [m2008682][FY Target][CurrentPeriod]" at bounding box center [1203, 327] width 700 height 84
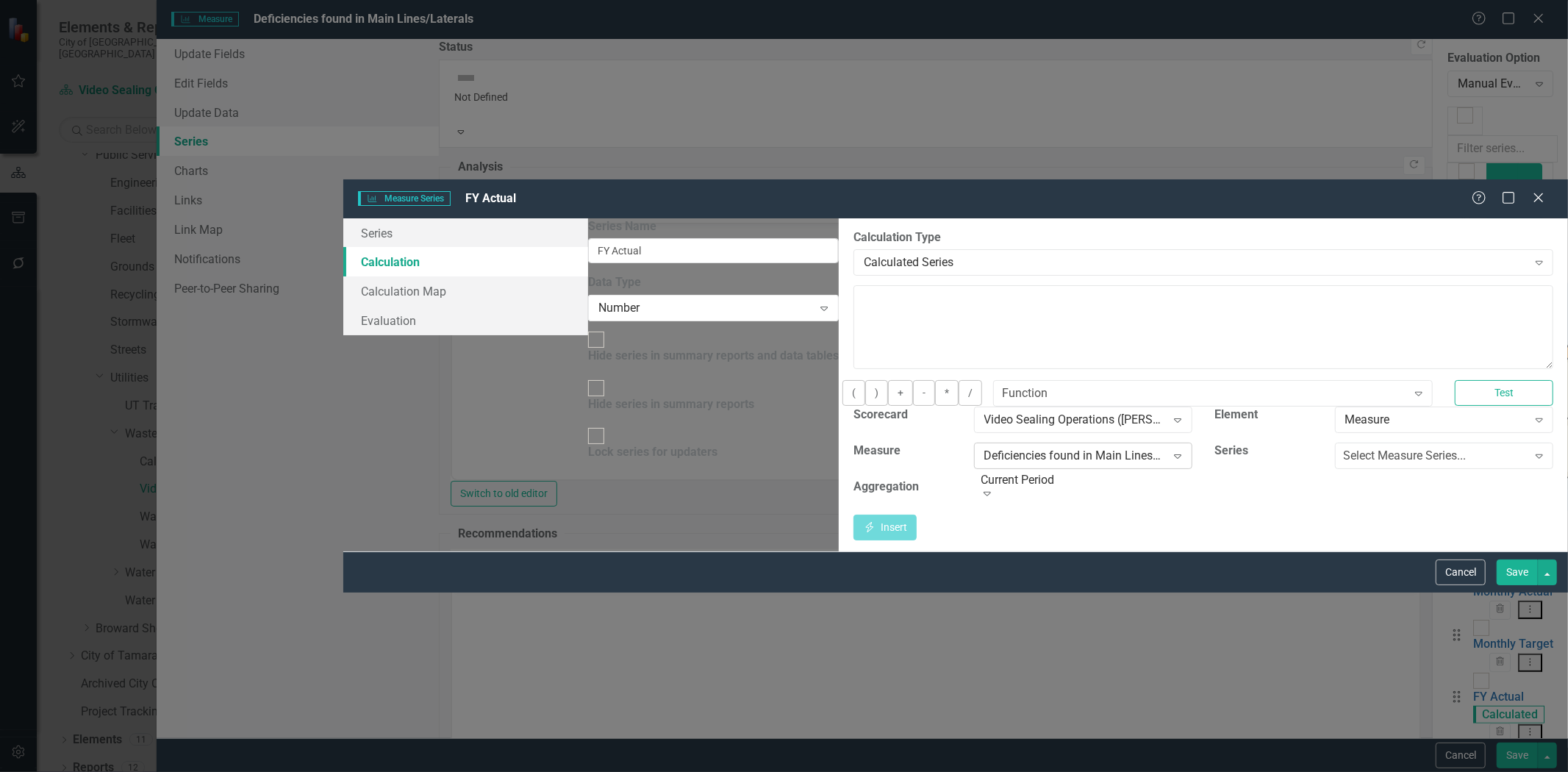
click at [1164, 444] on div "Expand" at bounding box center [1178, 456] width 27 height 23
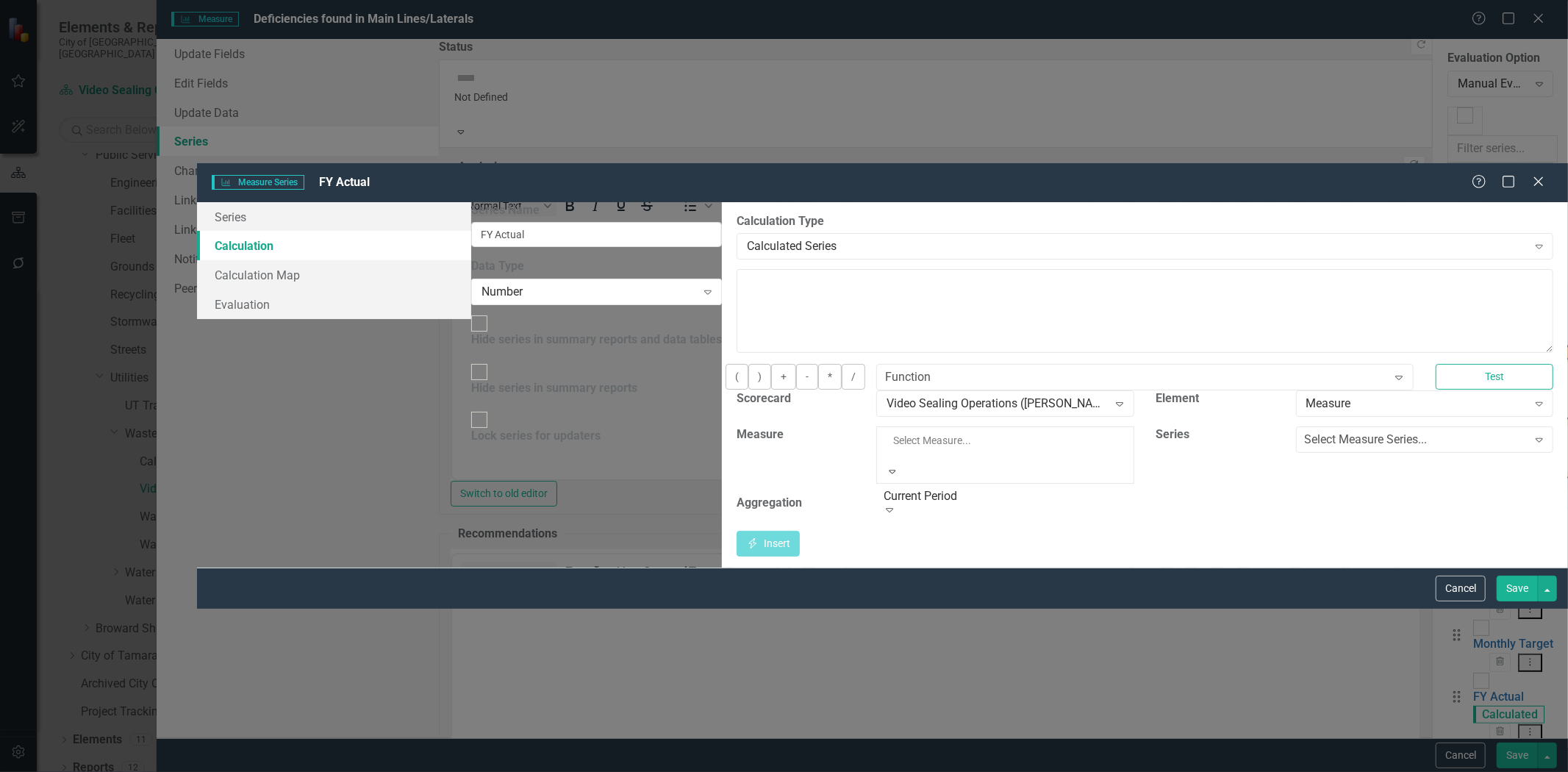
scroll to position [81, 0]
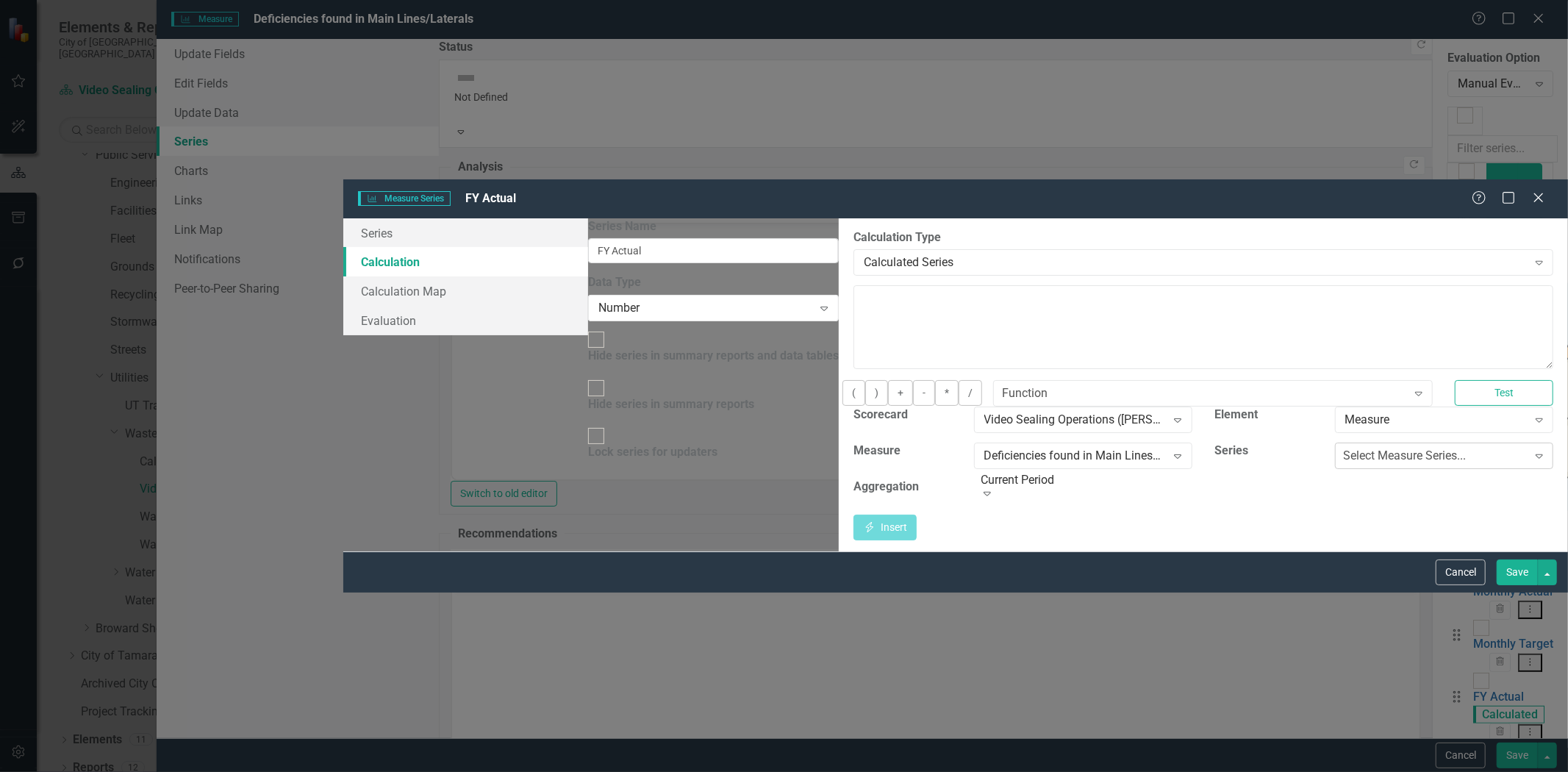
click at [1344, 448] on div "Select Measure Series..." at bounding box center [1406, 456] width 123 height 17
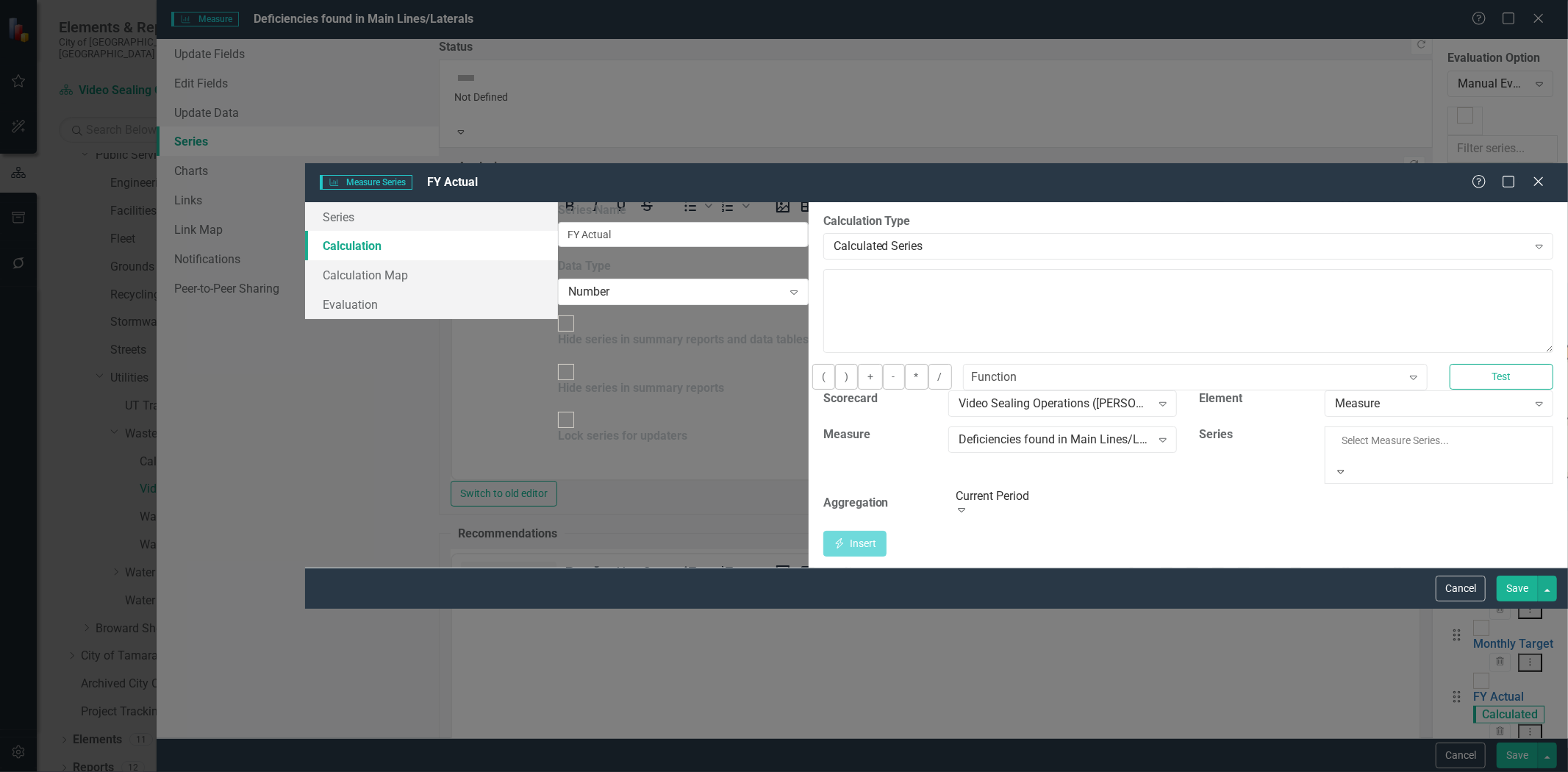
click at [1280, 771] on div "Monthly Actual" at bounding box center [784, 780] width 1568 height 17
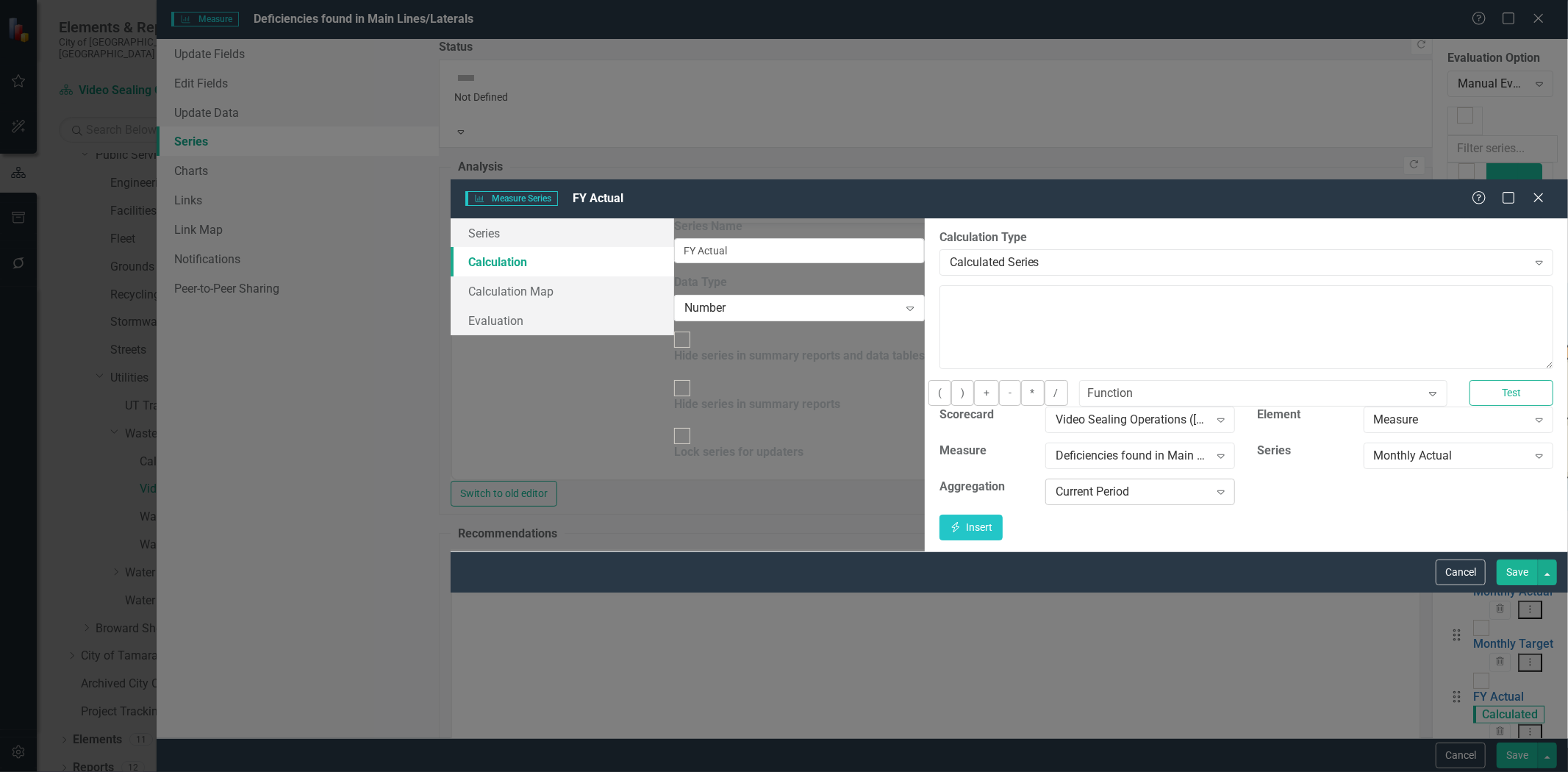
click at [1213, 486] on icon "Expand" at bounding box center [1221, 492] width 15 height 12
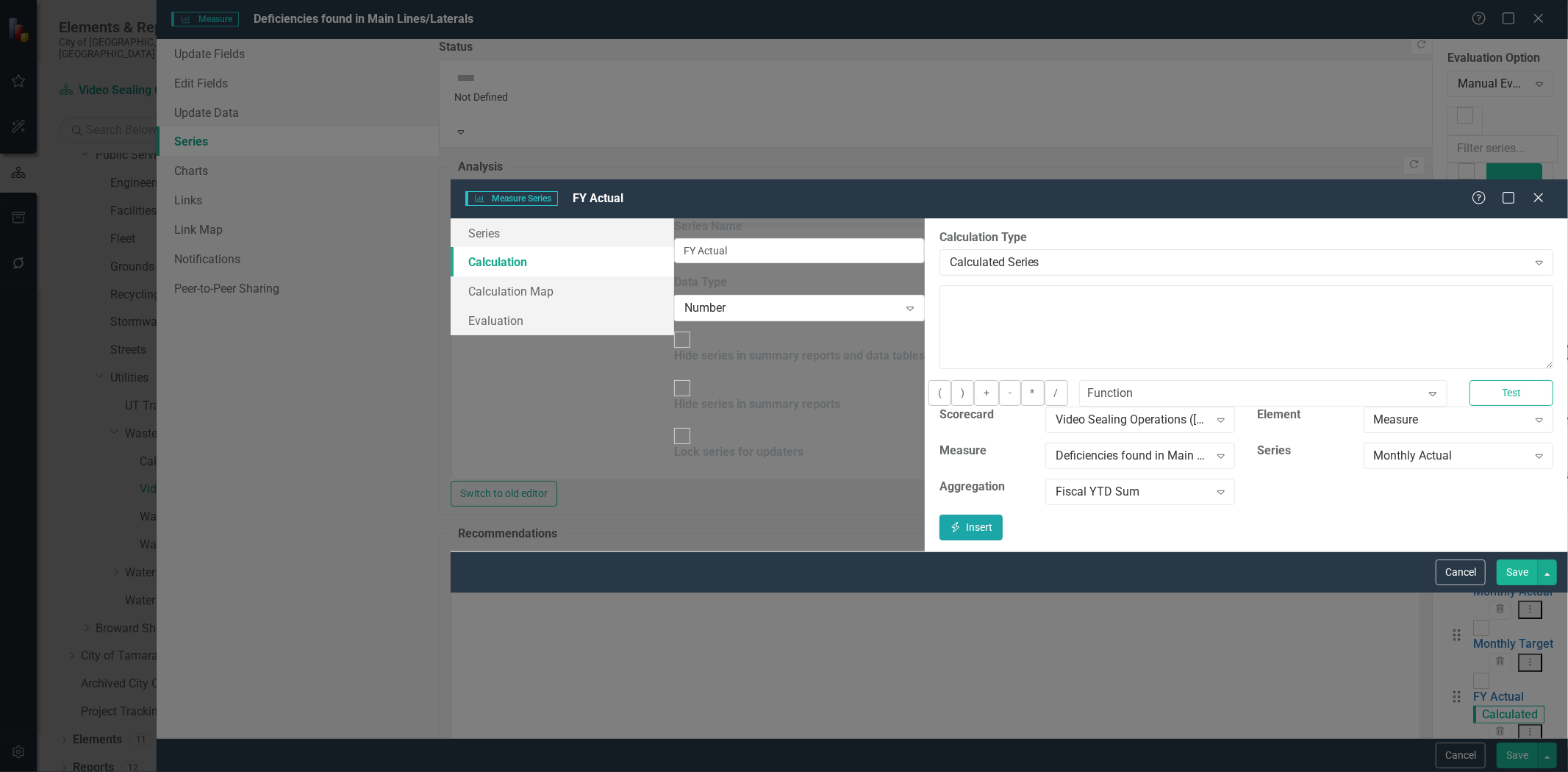
click at [1003, 514] on button "Insert Insert" at bounding box center [971, 527] width 63 height 26
click at [1508, 585] on button "Save" at bounding box center [1517, 572] width 41 height 26
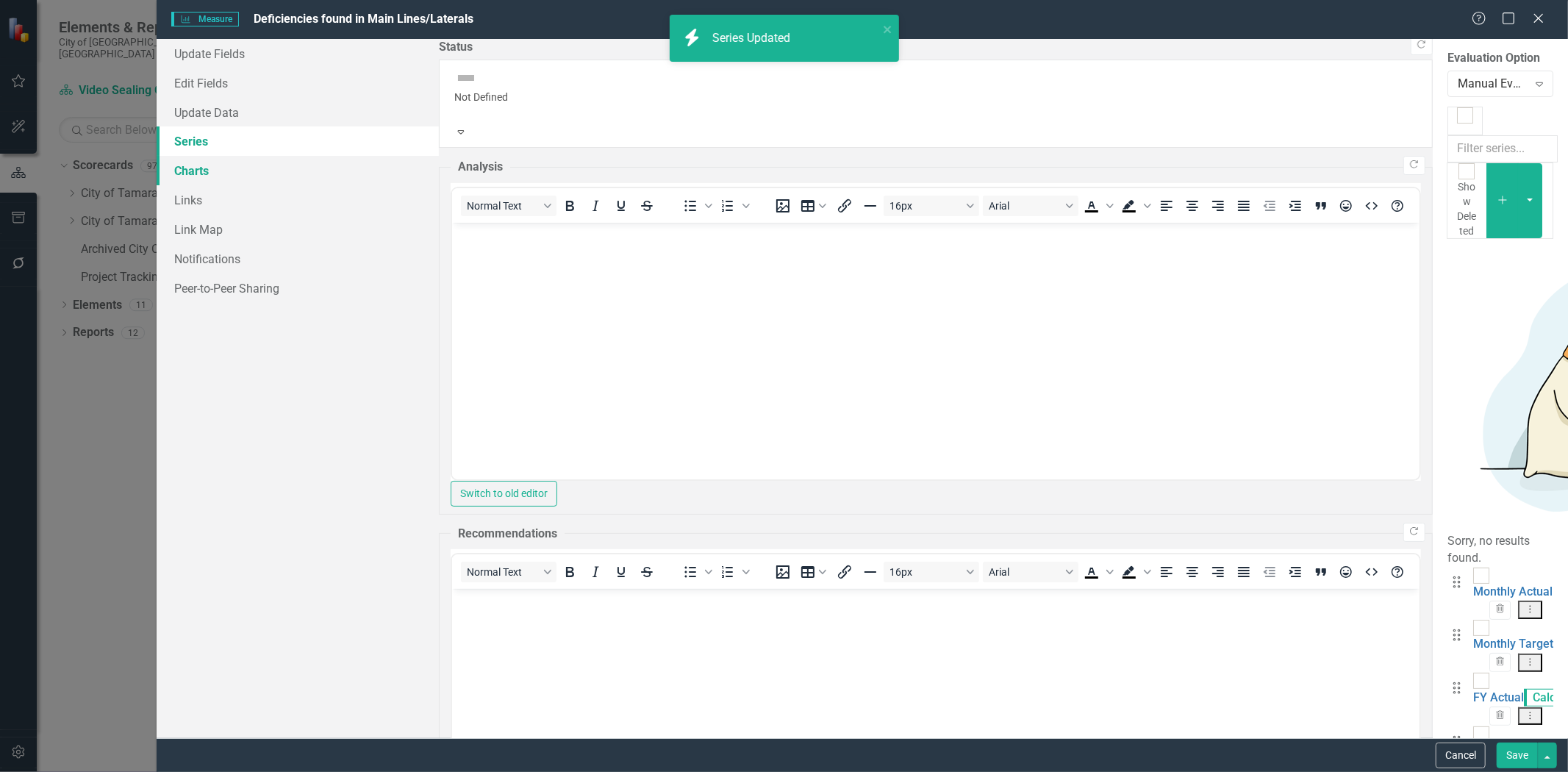
scroll to position [0, 0]
click at [1540, 21] on icon "Close" at bounding box center [1538, 17] width 18 height 14
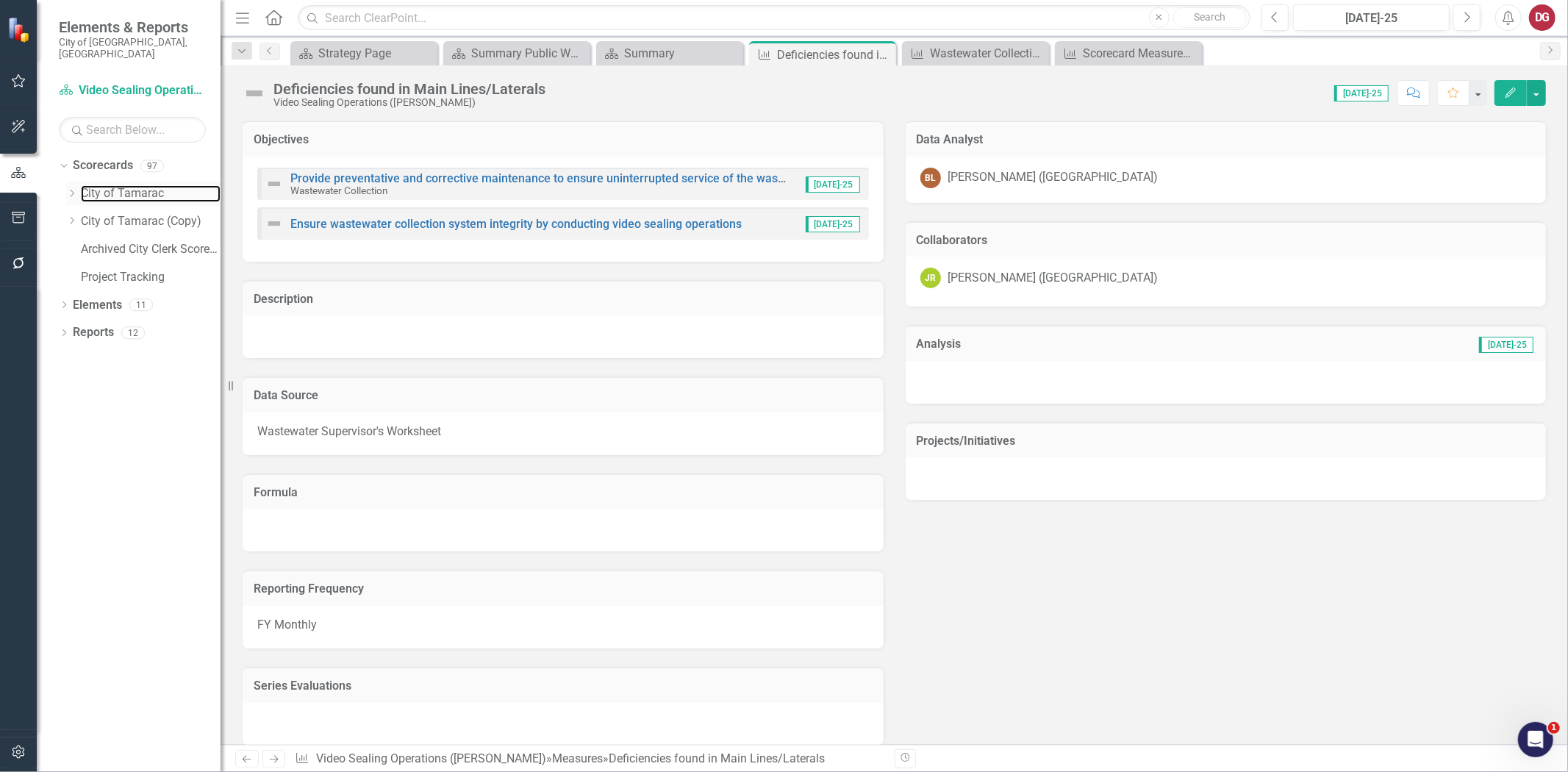
click at [98, 186] on link "City of Tamarac" at bounding box center [151, 194] width 140 height 17
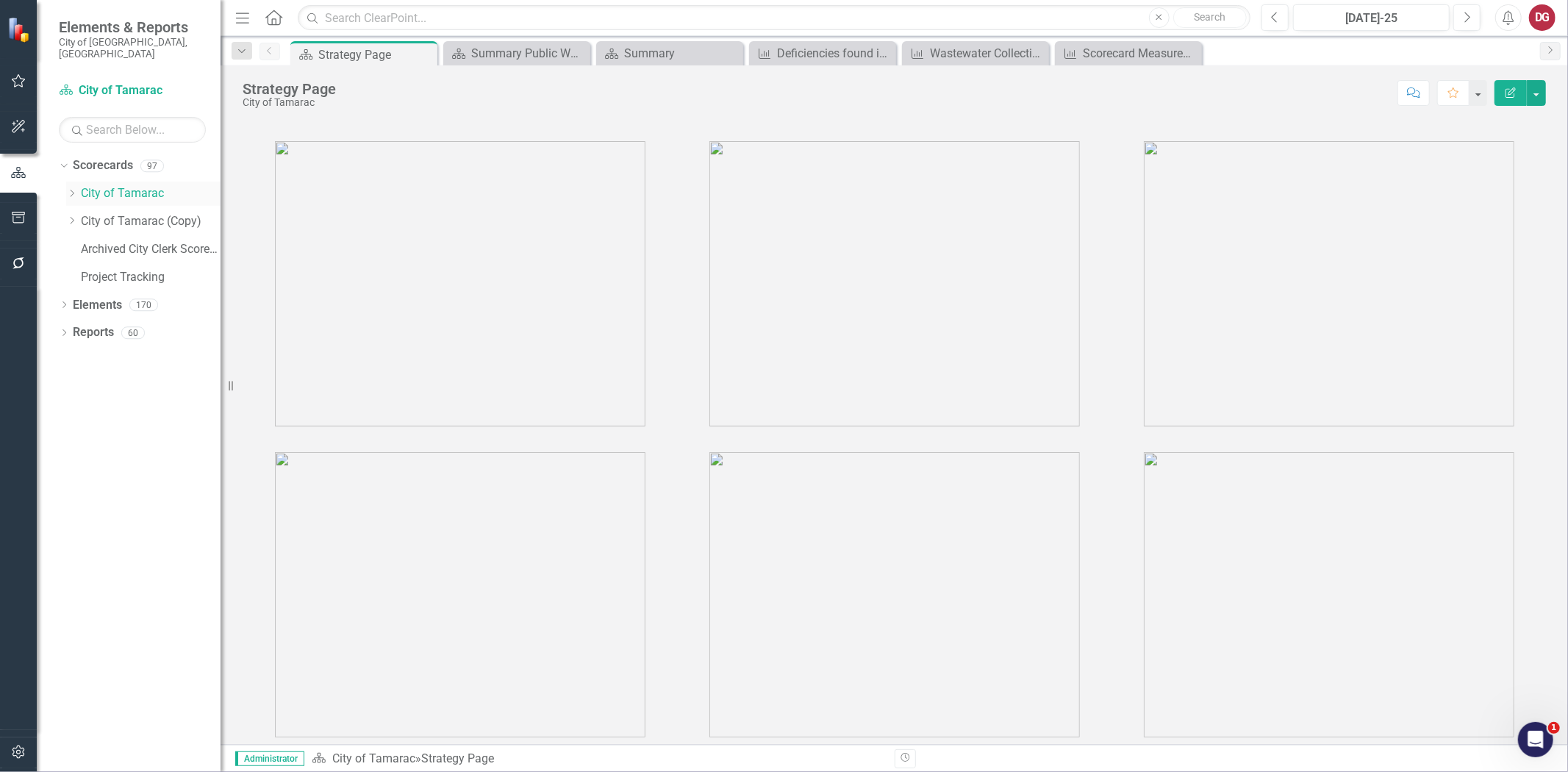
click at [72, 189] on icon "Dropdown" at bounding box center [72, 193] width 11 height 9
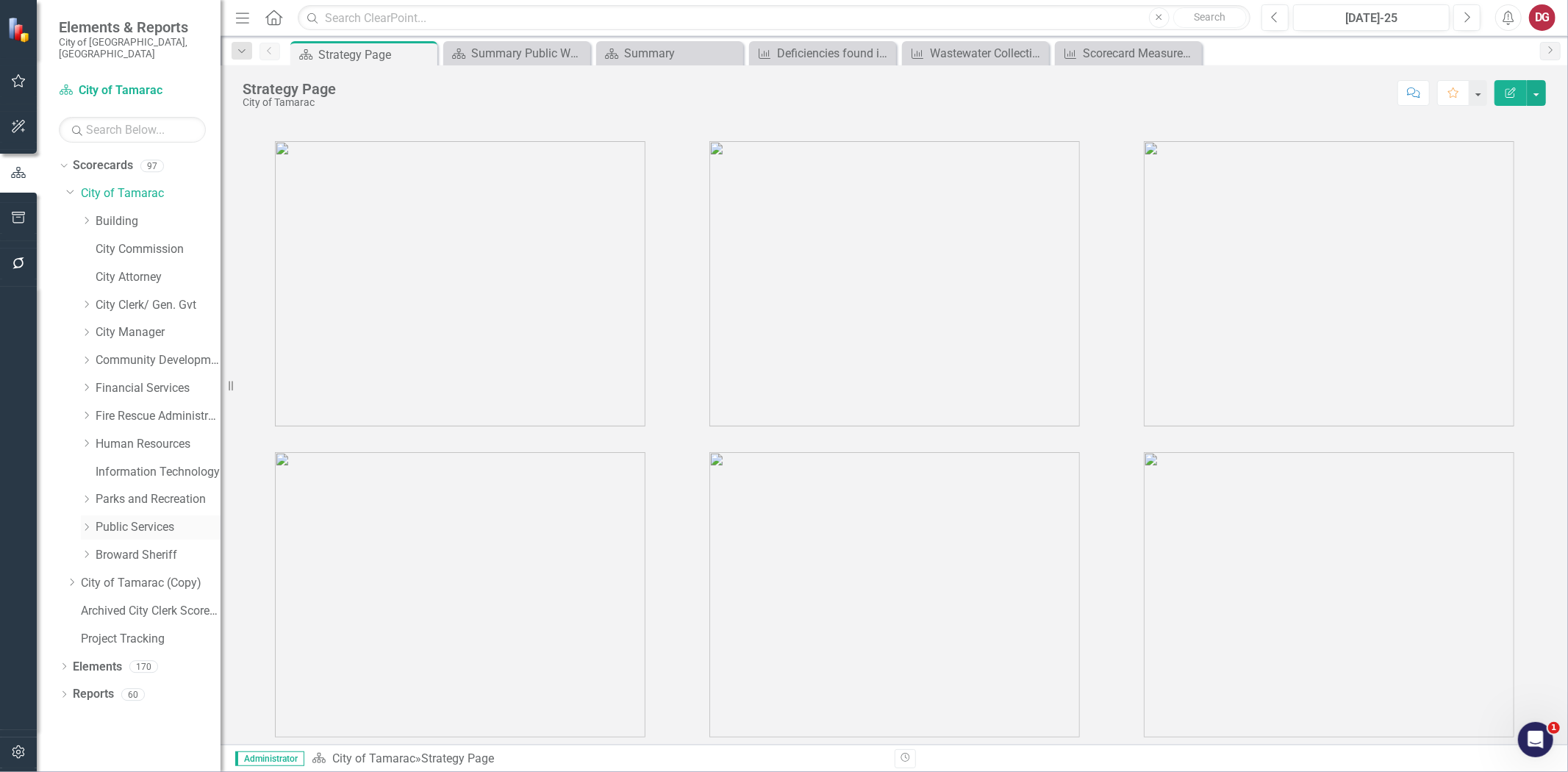
click at [85, 522] on icon "Dropdown" at bounding box center [86, 527] width 11 height 9
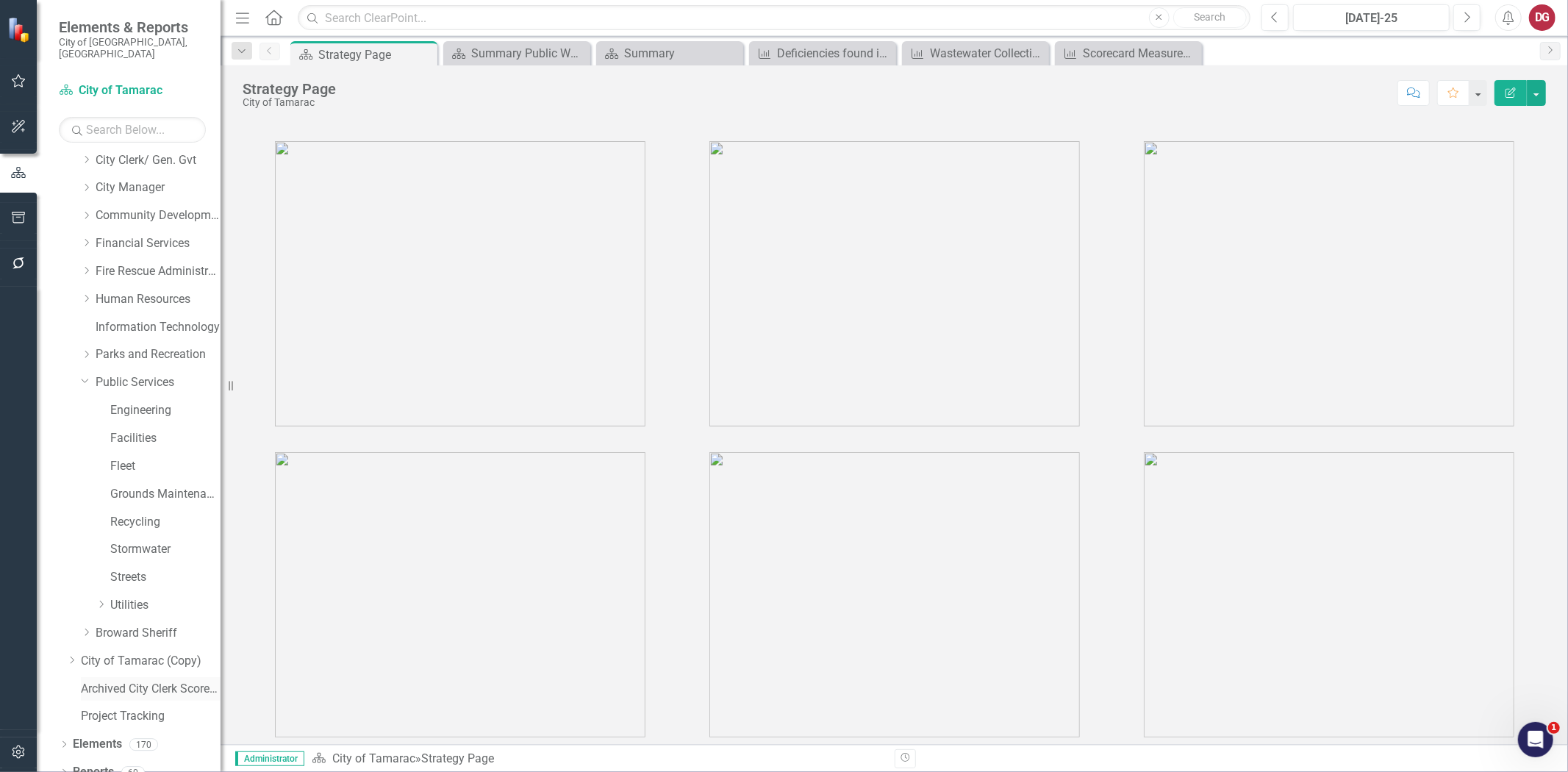
scroll to position [149, 0]
click at [102, 596] on icon "Dropdown" at bounding box center [101, 600] width 11 height 9
click at [145, 567] on link "Wastewater Collection" at bounding box center [172, 575] width 96 height 17
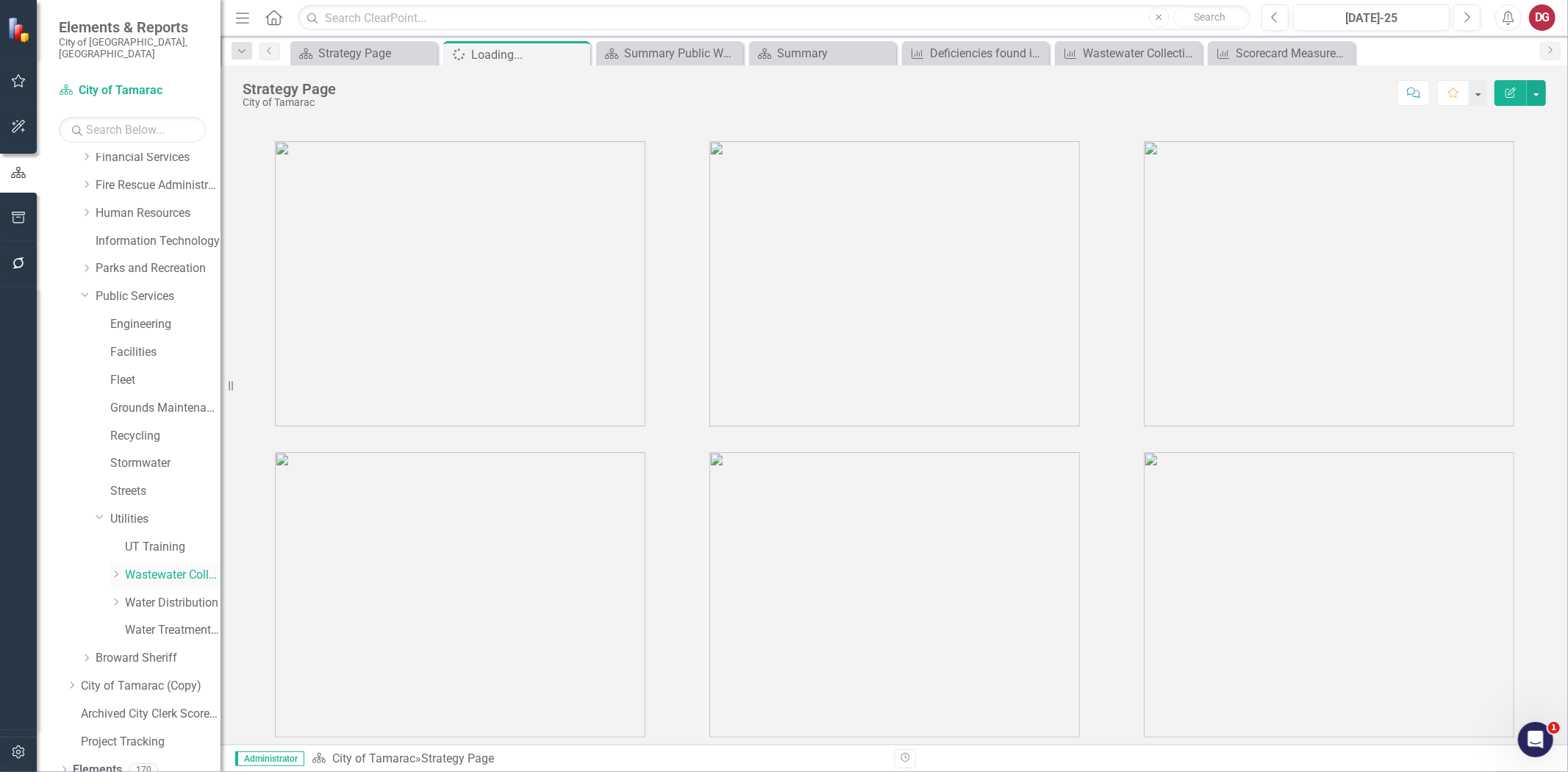
click at [118, 570] on icon "Dropdown" at bounding box center [116, 574] width 11 height 9
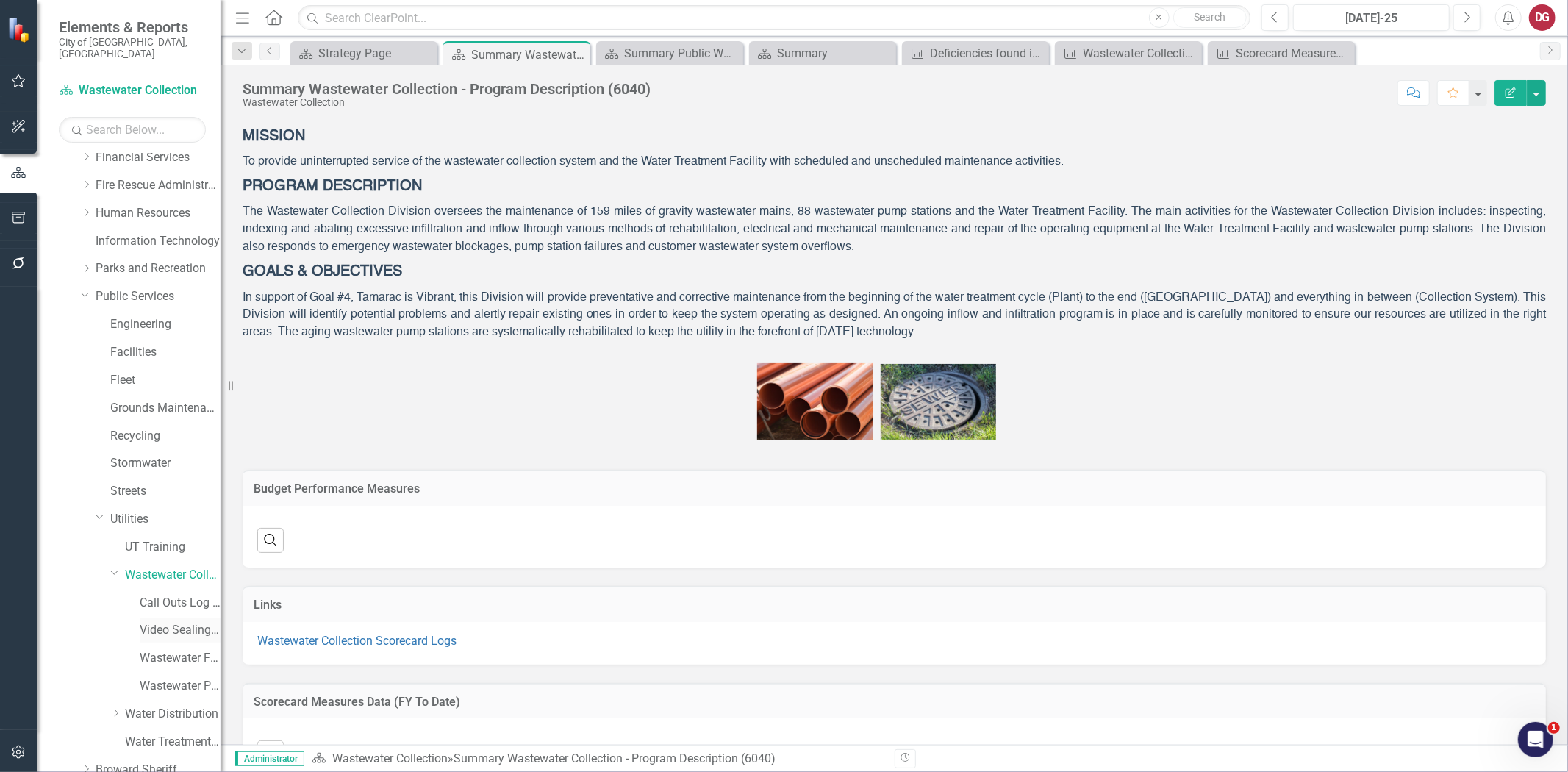
click at [162, 621] on link "Video Sealing Operations ([PERSON_NAME])" at bounding box center [180, 630] width 81 height 17
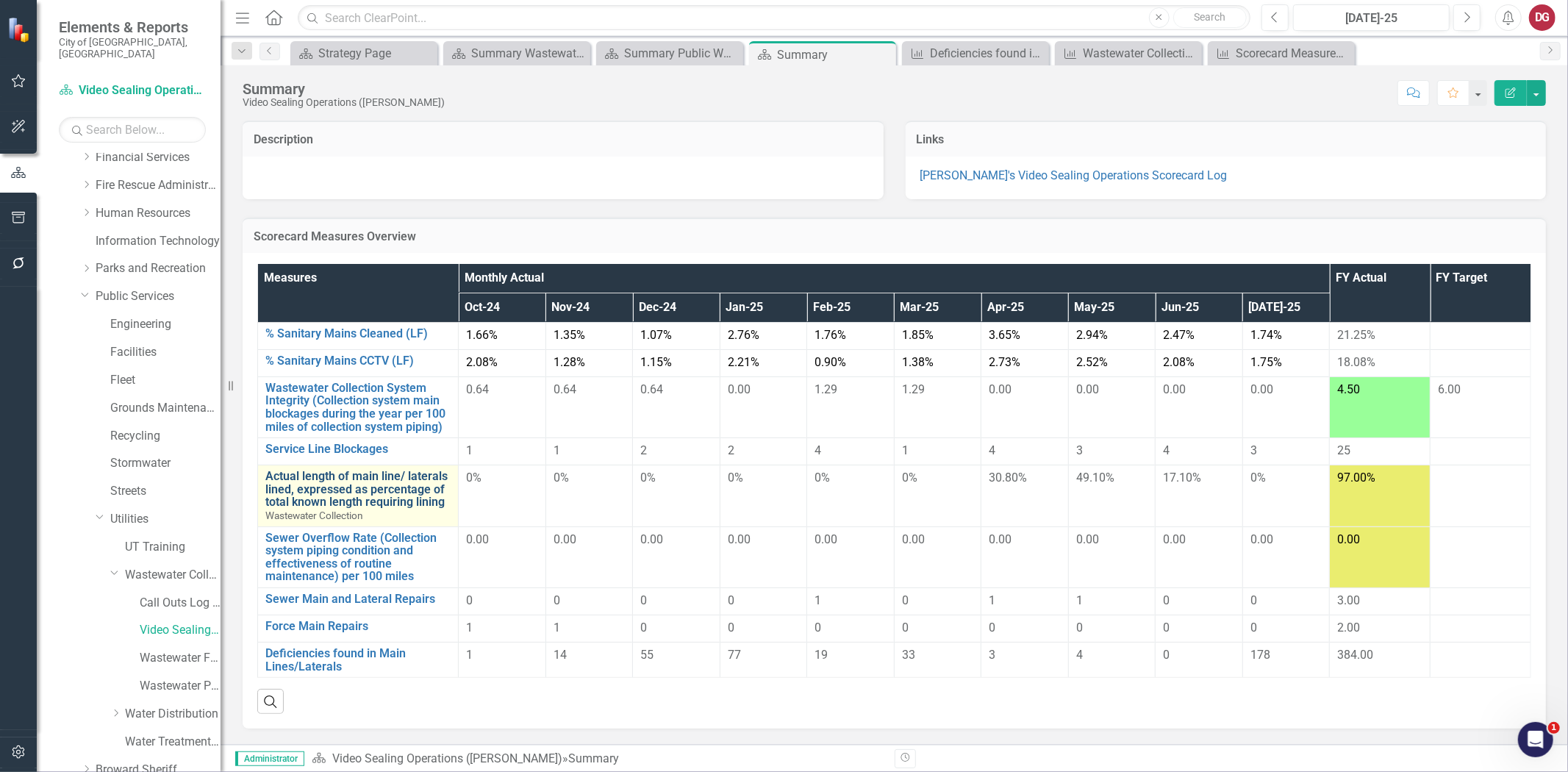
click at [368, 487] on link "Actual length of main line/ laterals lined, expressed as percentage of total kn…" at bounding box center [358, 488] width 186 height 39
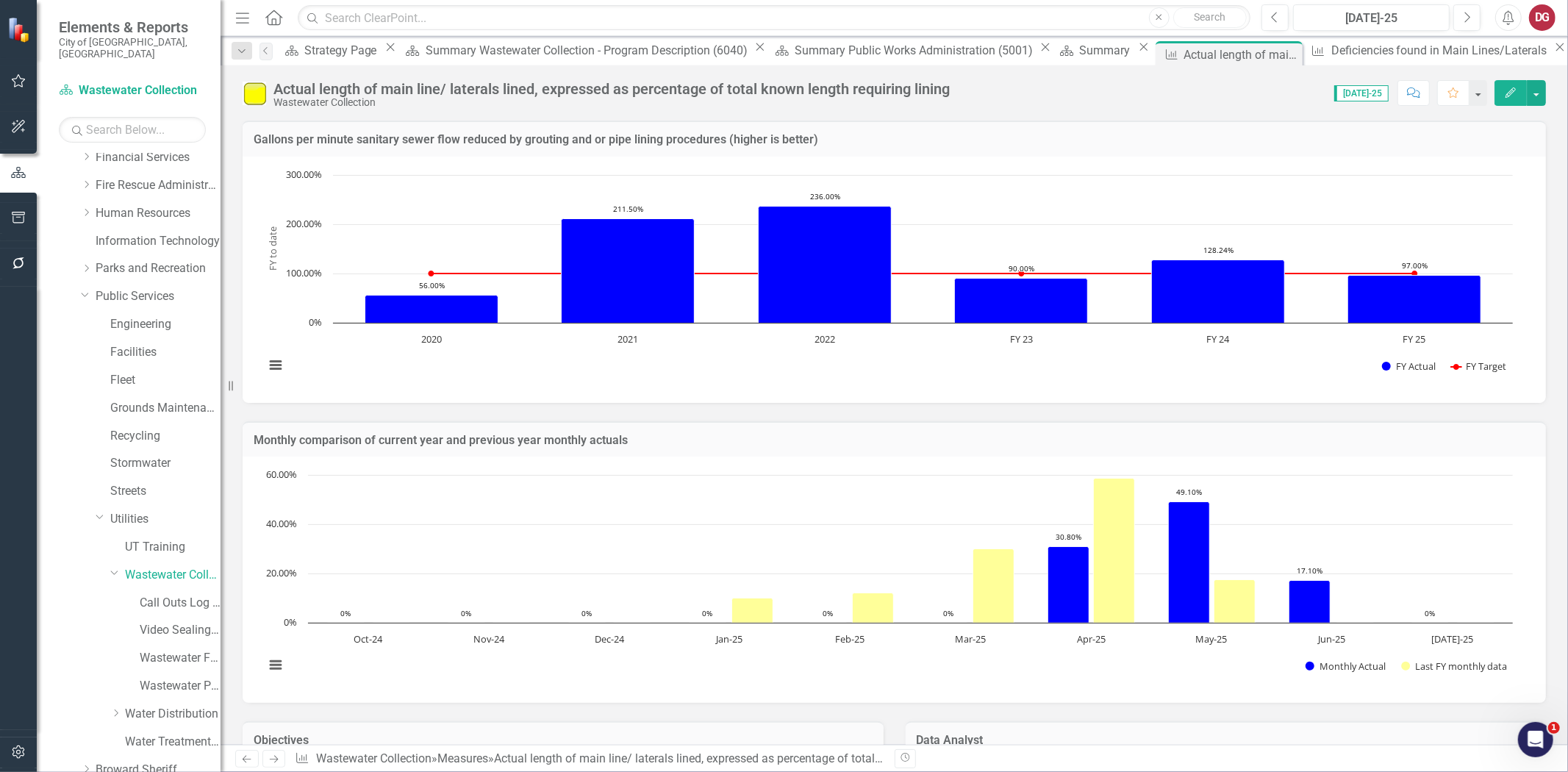
click at [1517, 94] on button "Edit" at bounding box center [1511, 92] width 32 height 26
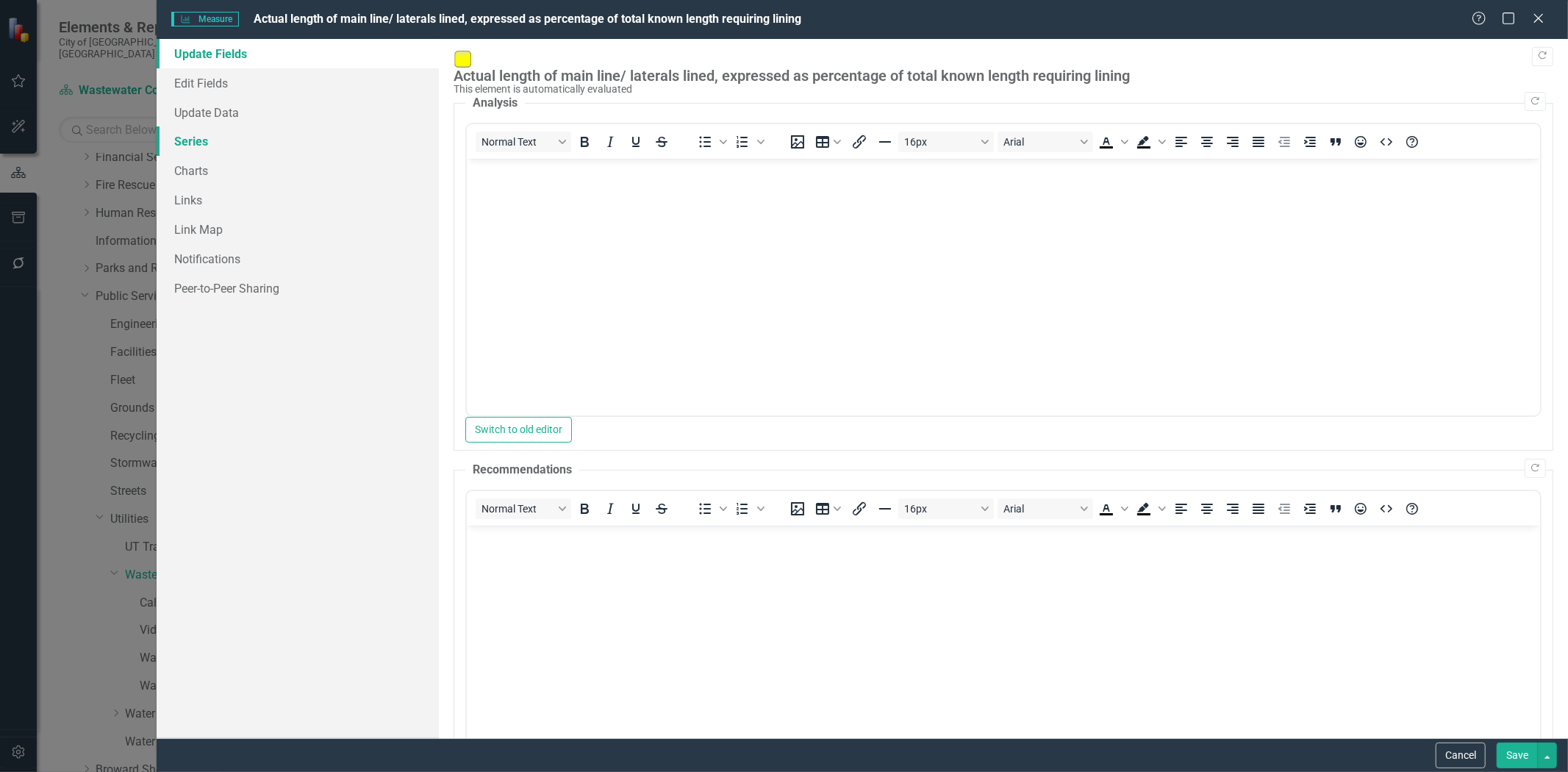
click at [196, 140] on link "Series" at bounding box center [297, 141] width 282 height 29
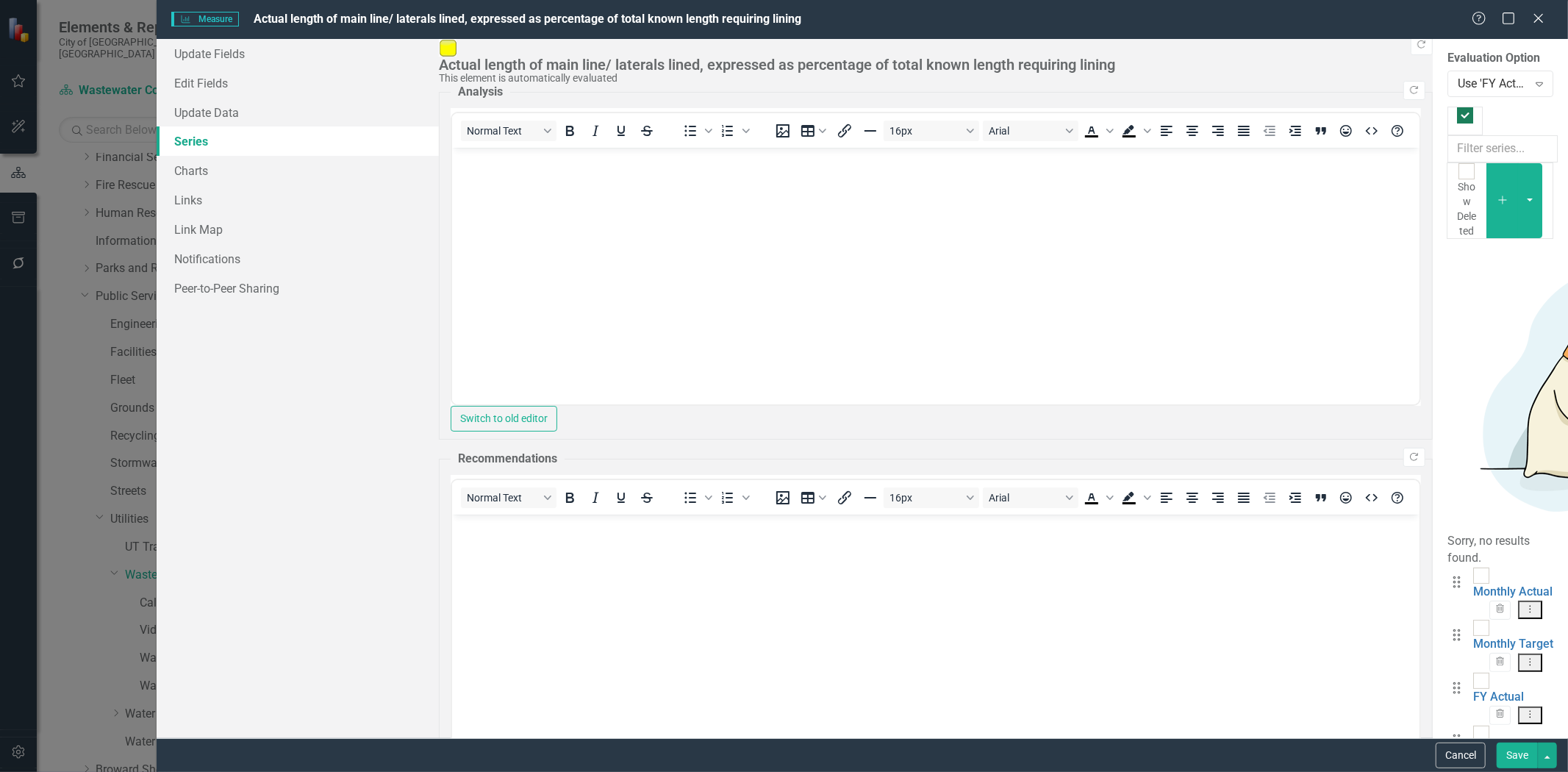
checkbox input "false"
click at [1473, 690] on link "FY Actual" at bounding box center [1498, 696] width 51 height 14
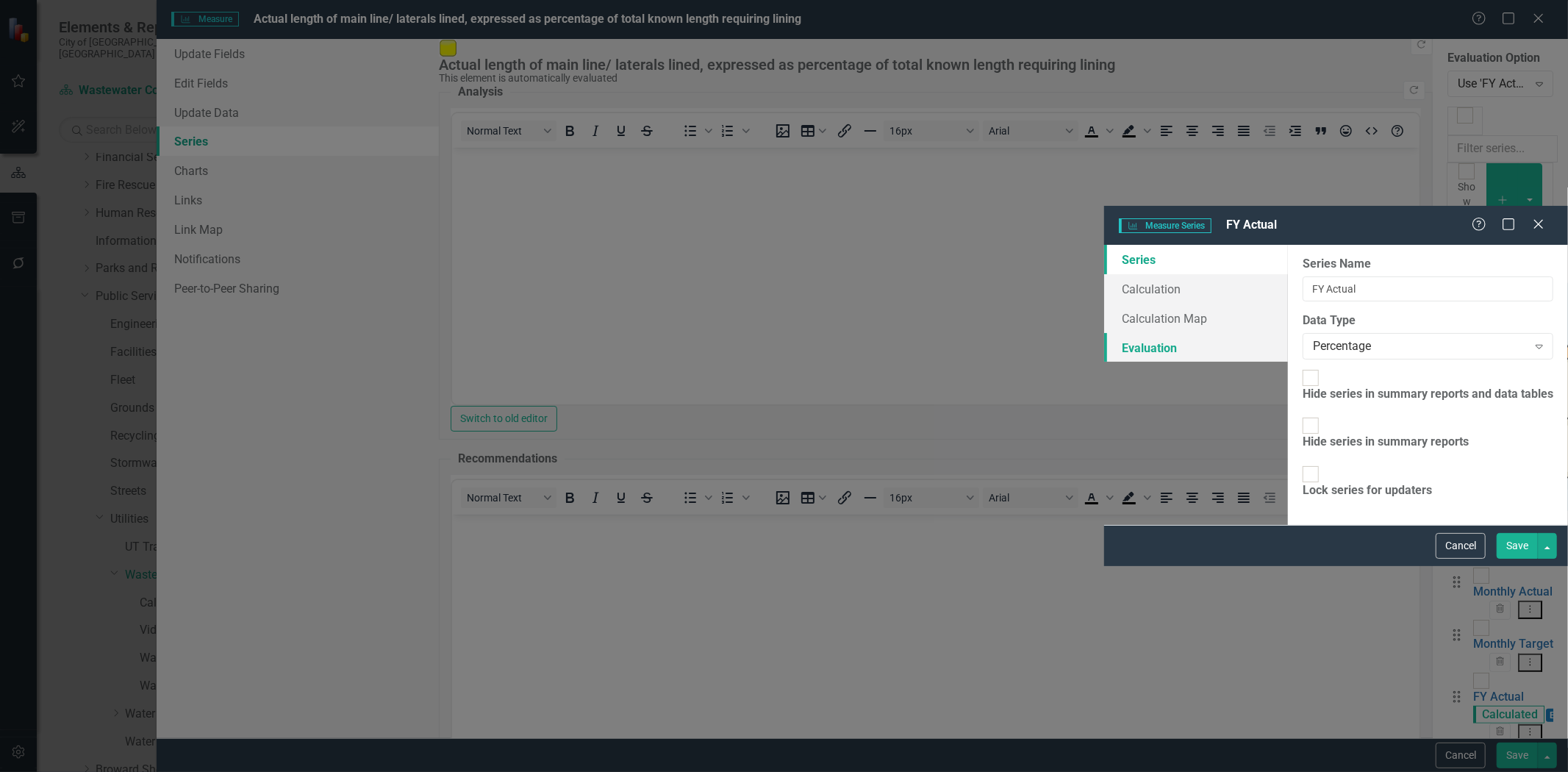
click at [1104, 333] on link "Evaluation" at bounding box center [1196, 347] width 184 height 29
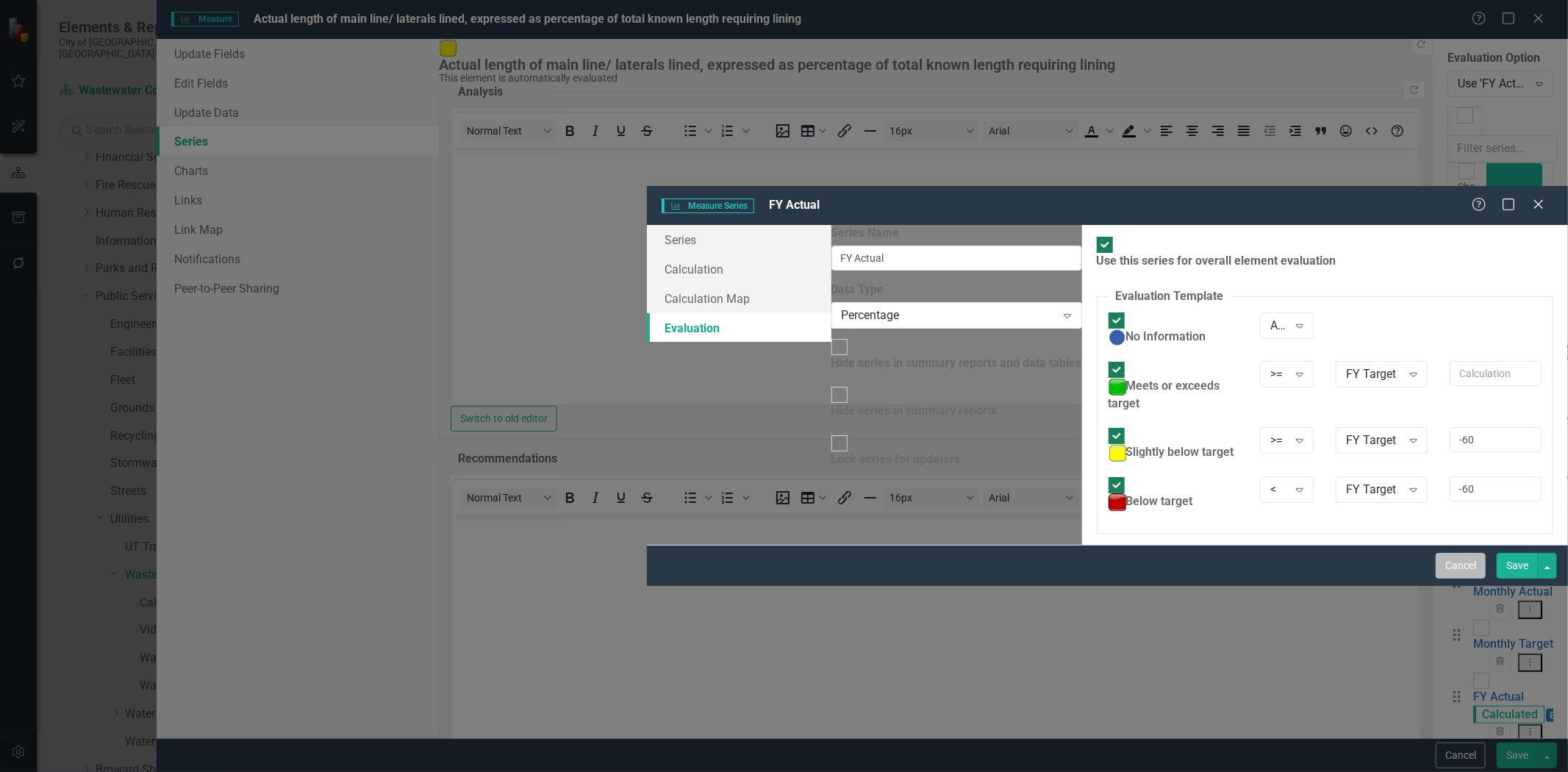
click at [1475, 578] on button "Cancel" at bounding box center [1461, 565] width 50 height 26
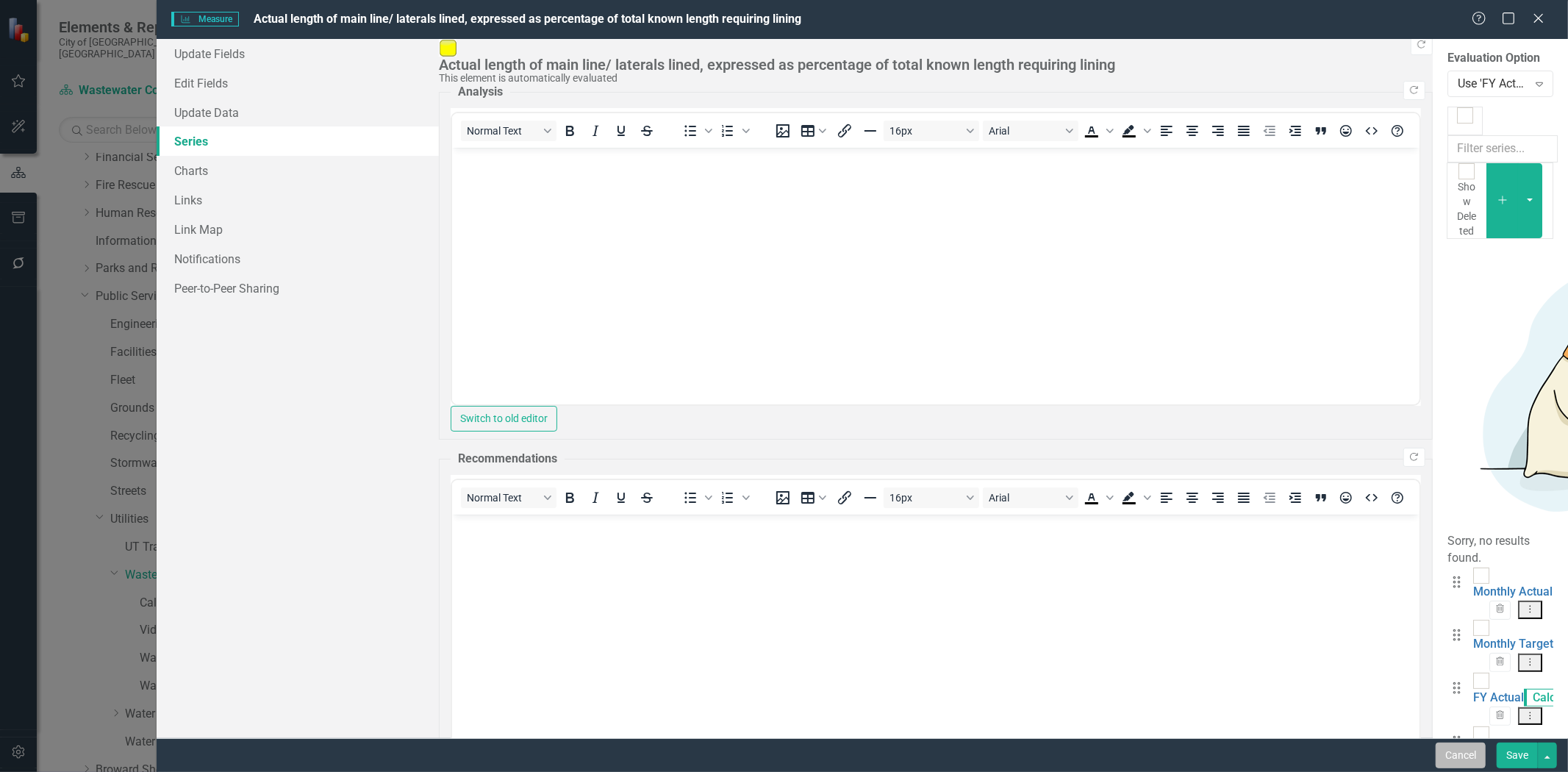
click at [1464, 743] on button "Cancel" at bounding box center [1461, 755] width 50 height 26
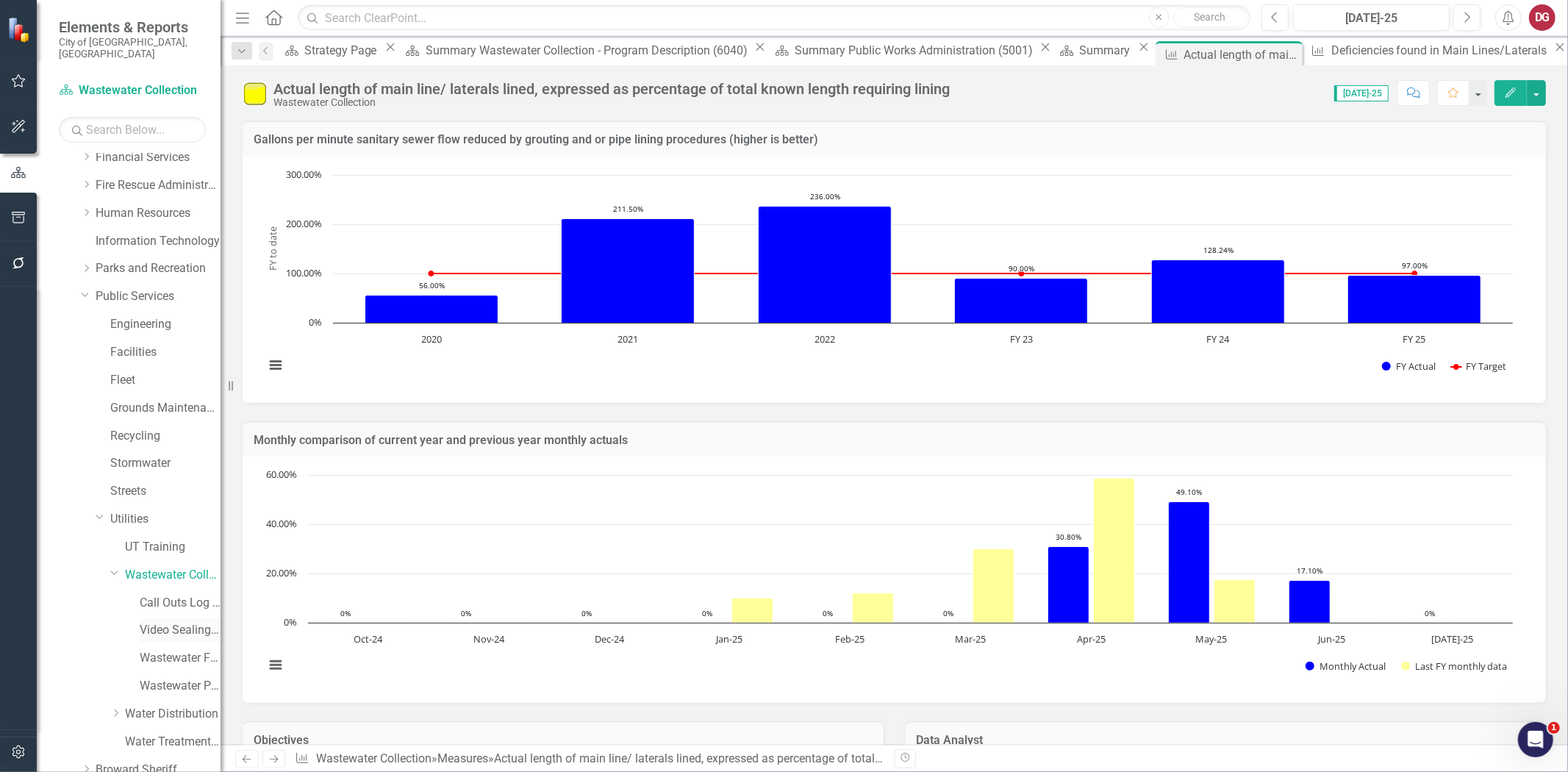
click at [153, 621] on link "Video Sealing Operations ([PERSON_NAME])" at bounding box center [180, 630] width 81 height 17
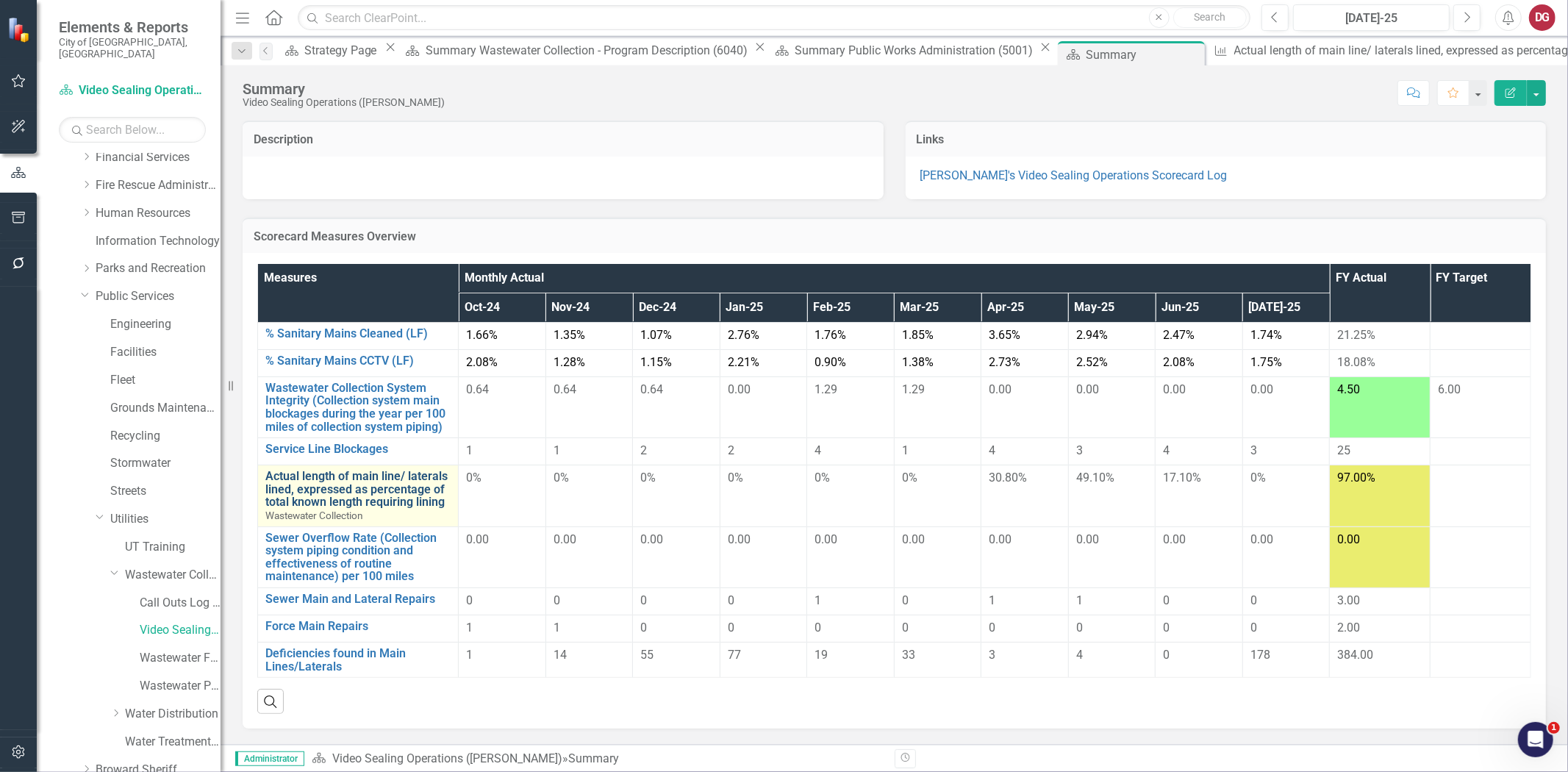
click at [329, 476] on link "Actual length of main line/ laterals lined, expressed as percentage of total kn…" at bounding box center [358, 488] width 186 height 39
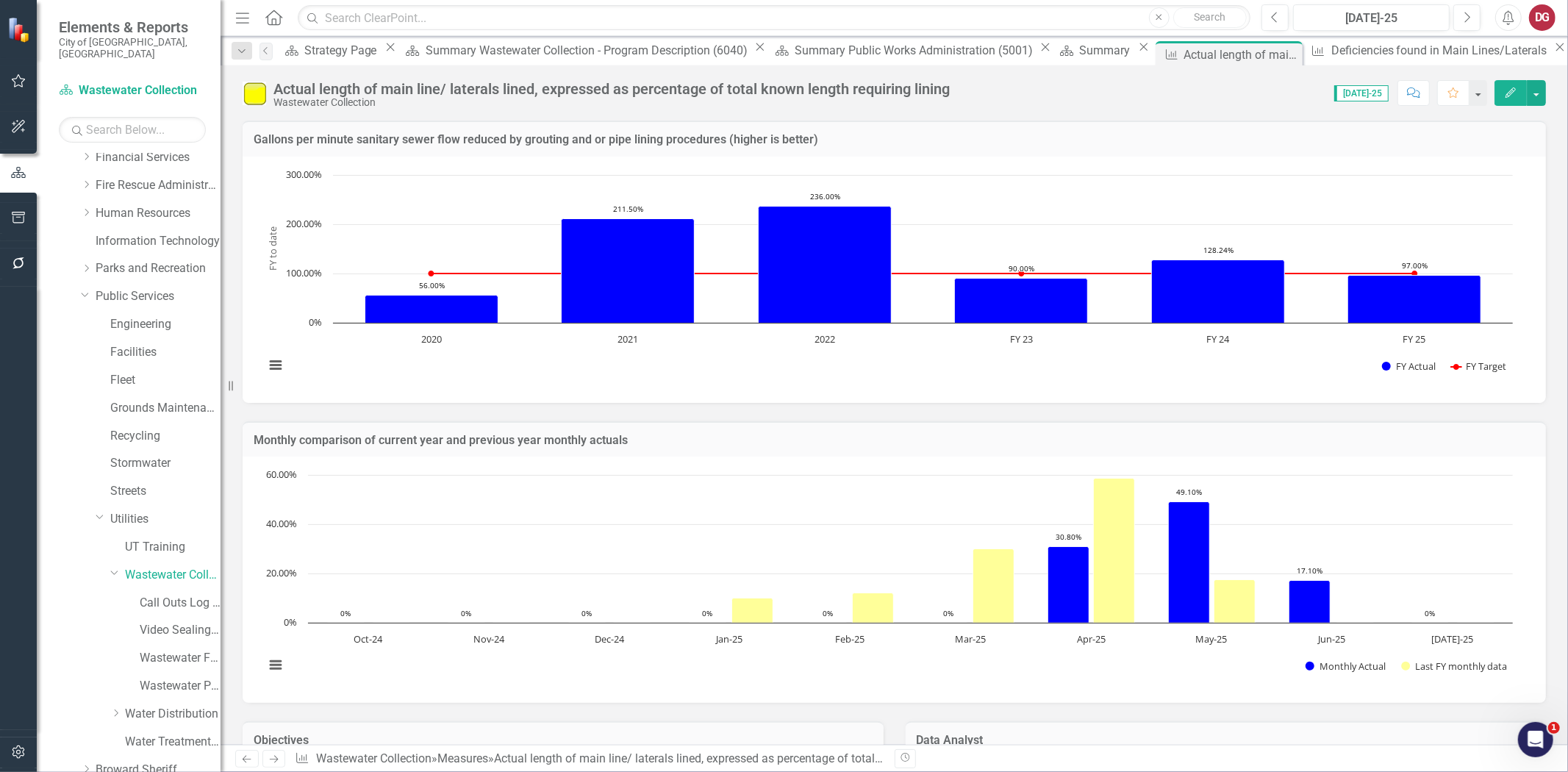
click at [1516, 104] on button "Edit" at bounding box center [1511, 92] width 32 height 26
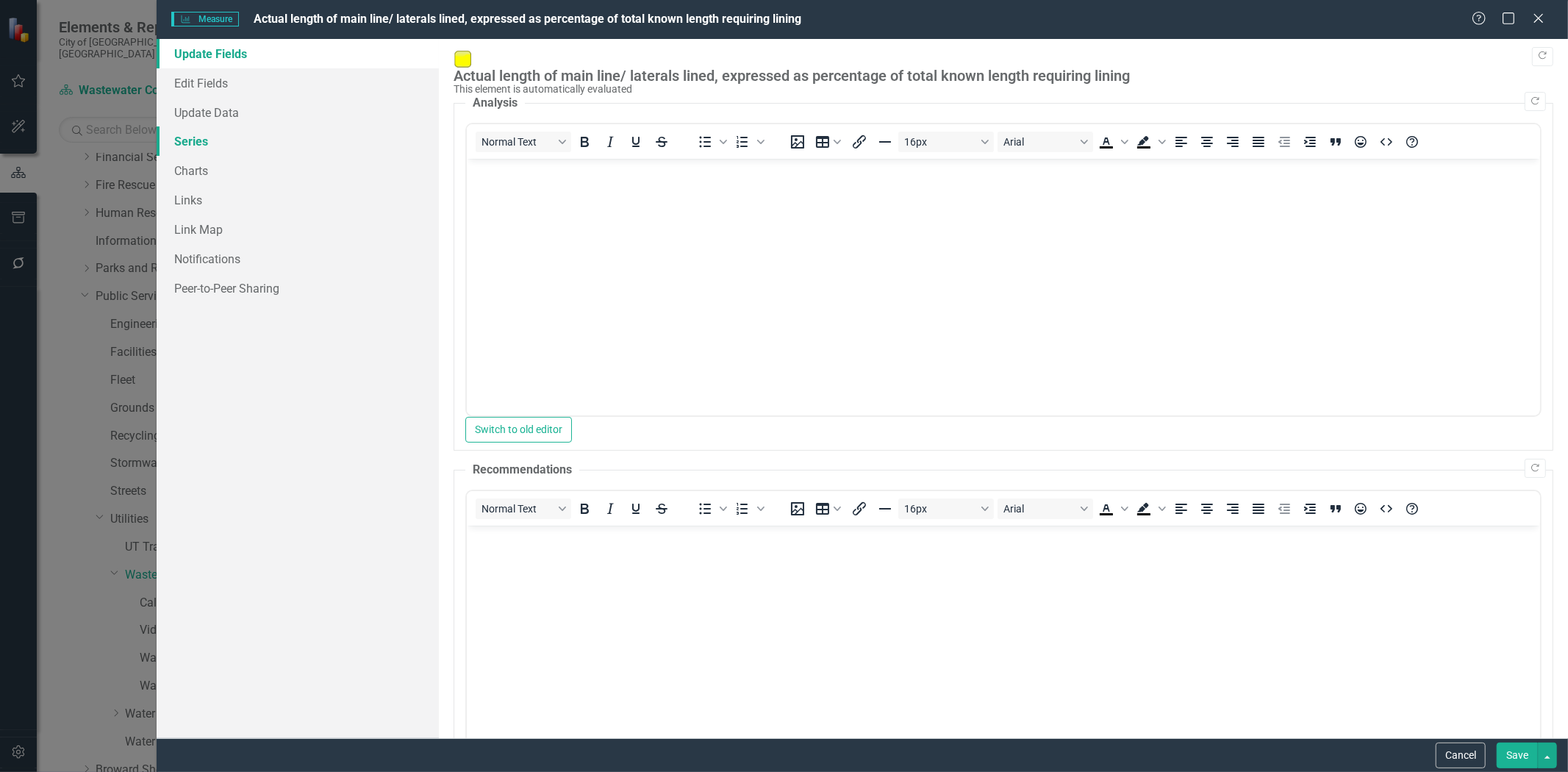
click at [206, 138] on link "Series" at bounding box center [297, 141] width 282 height 29
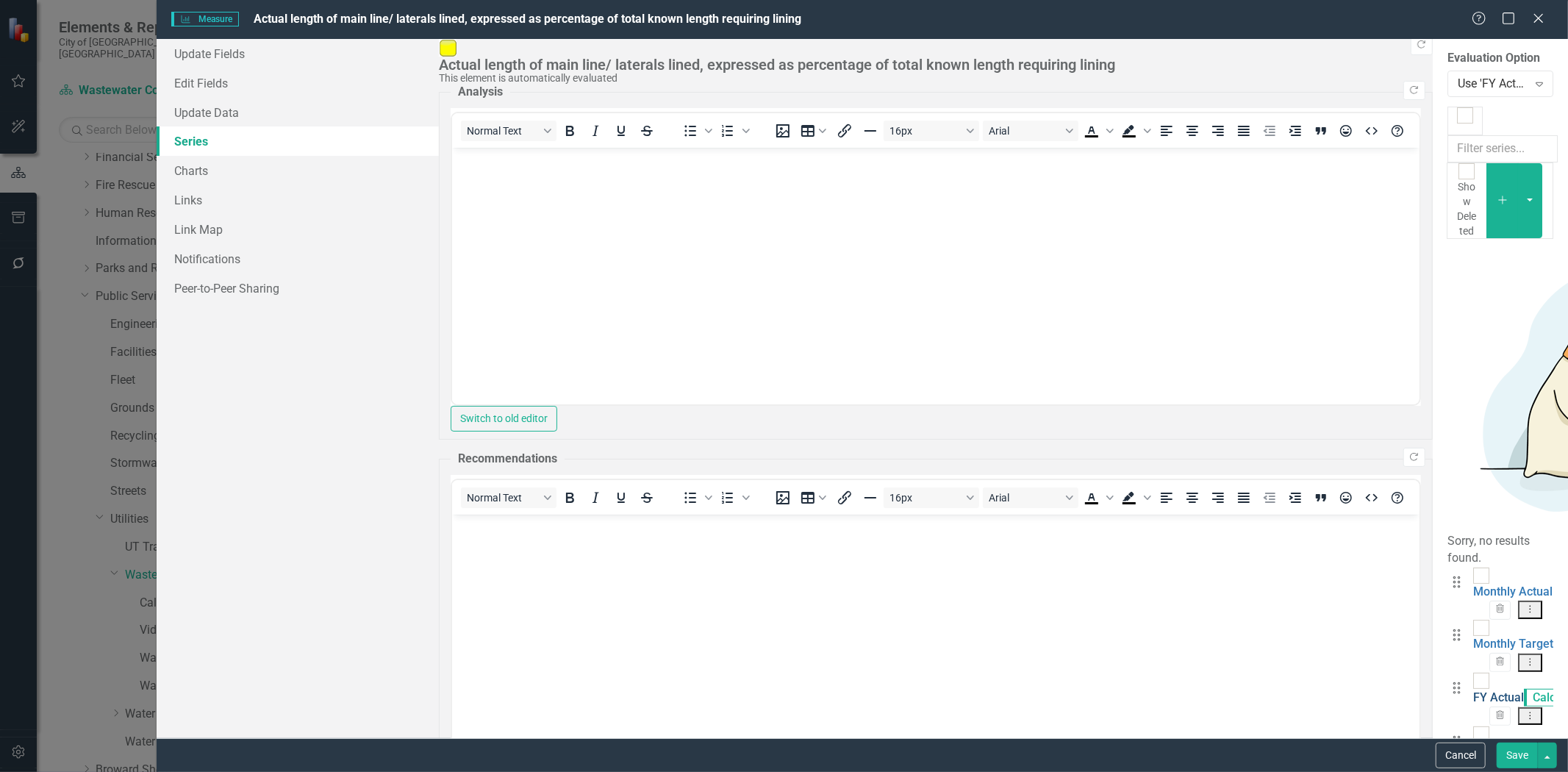
click at [1473, 690] on link "FY Actual" at bounding box center [1498, 696] width 51 height 14
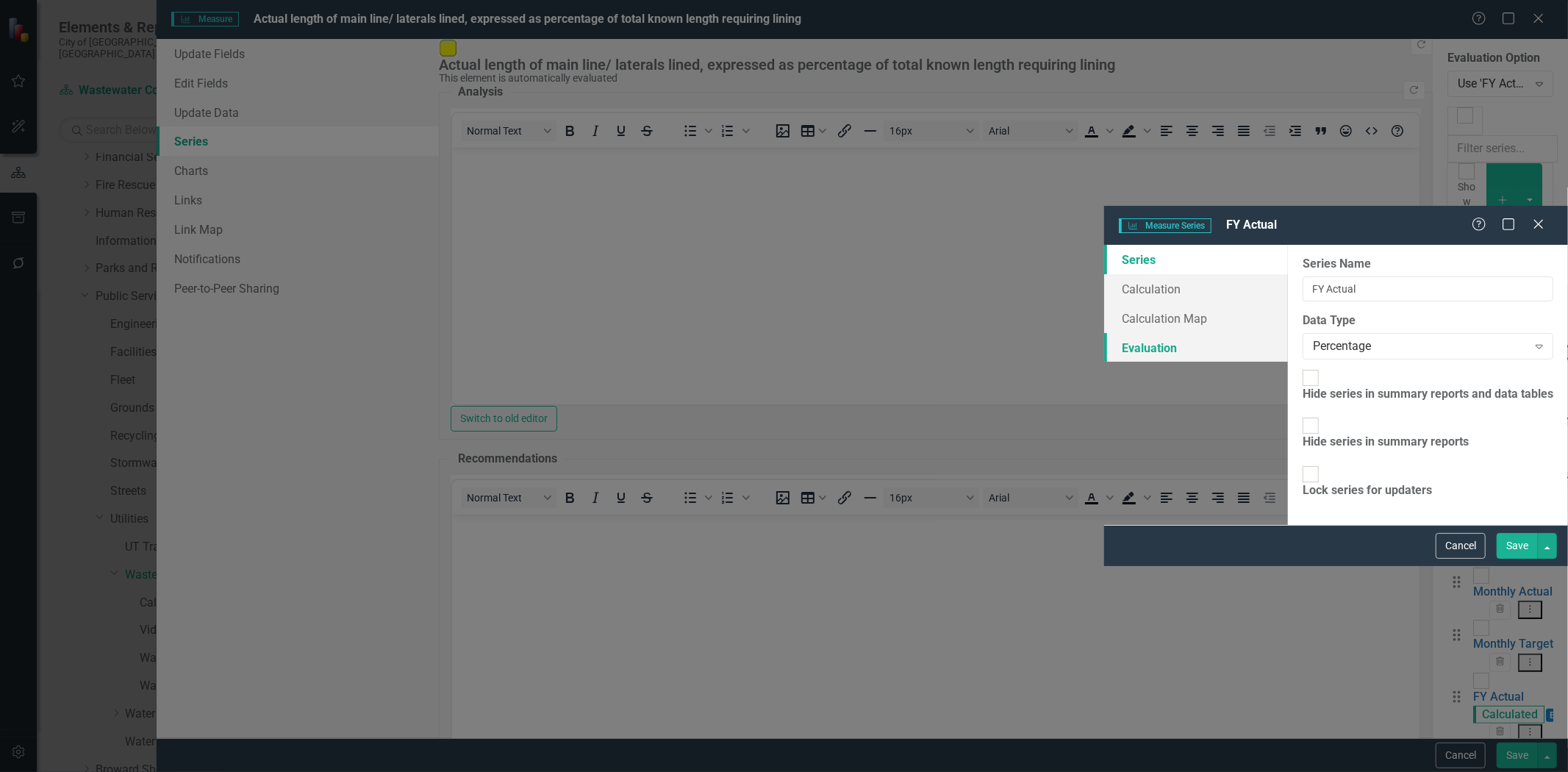
click at [1104, 333] on link "Evaluation" at bounding box center [1196, 347] width 184 height 29
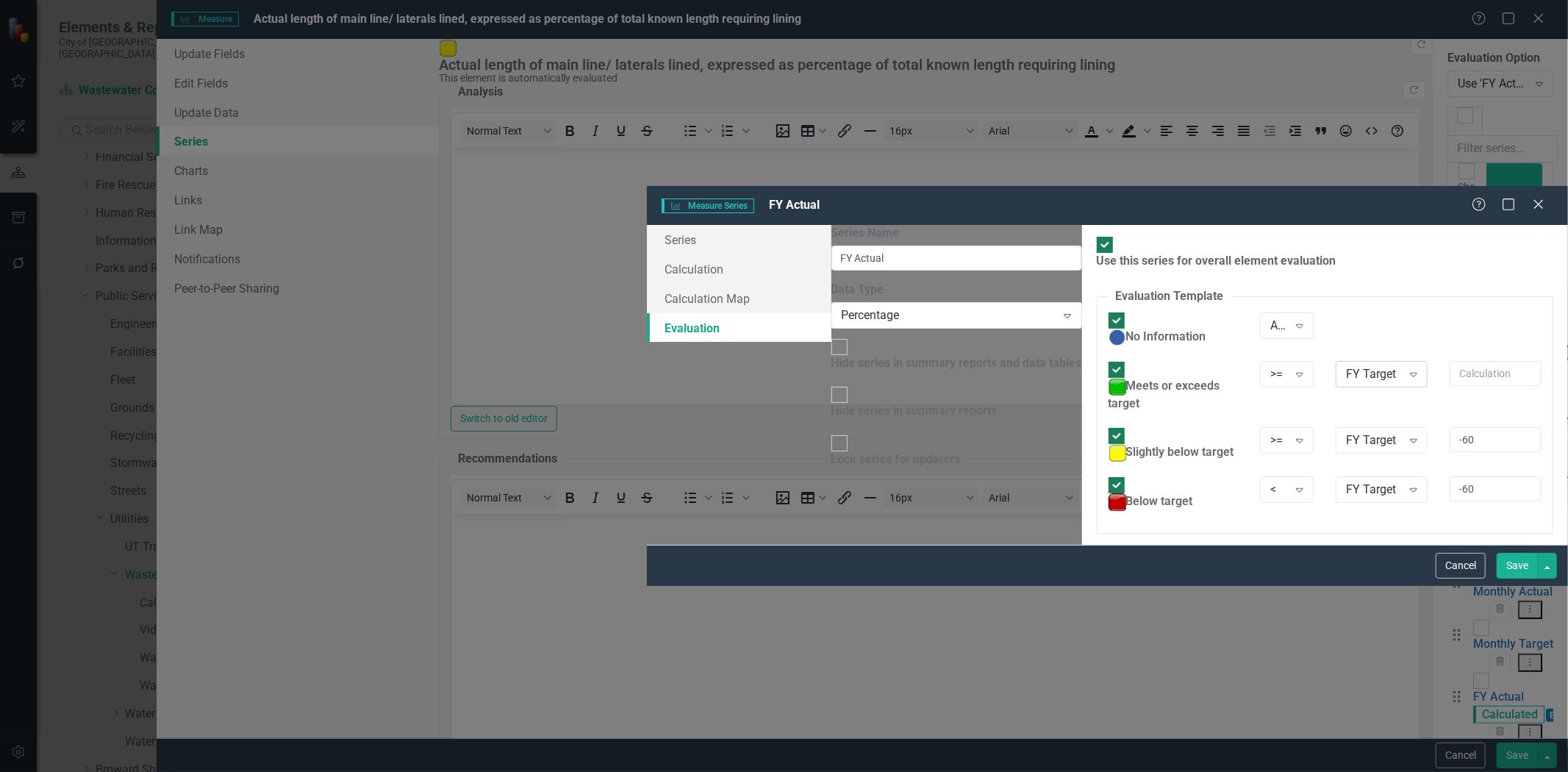
click at [1346, 366] on div "FY Target" at bounding box center [1373, 374] width 55 height 17
click at [1293, 369] on icon "Expand" at bounding box center [1300, 374] width 15 height 12
click at [1131, 325] on div "Use this series for overall element evaluation Evaluation Template You can defi…" at bounding box center [1325, 384] width 486 height 319
click at [1346, 366] on div "FY Target" at bounding box center [1373, 374] width 55 height 17
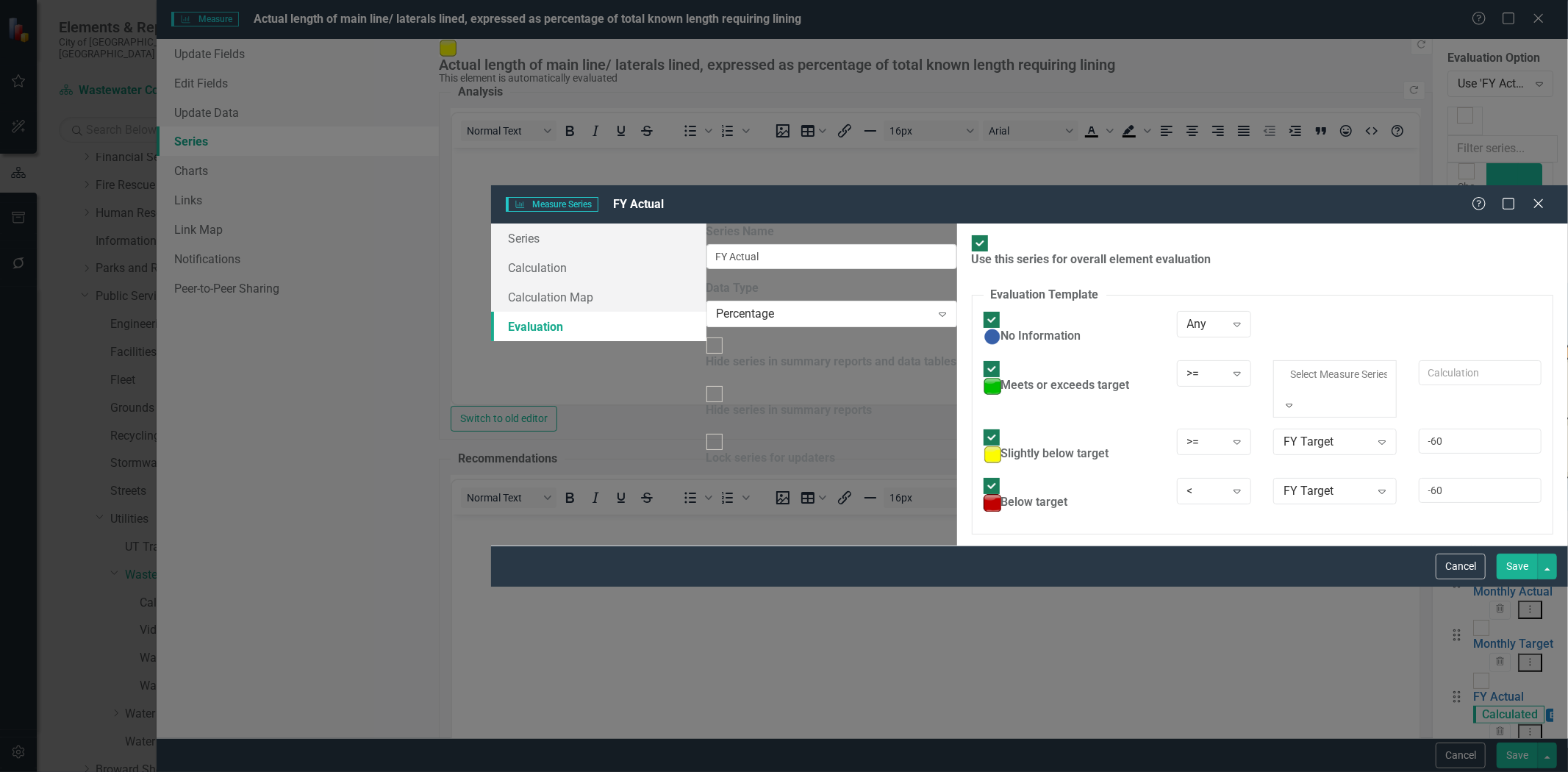
click at [1240, 387] on div "Use this series for overall element evaluation Evaluation Template You can defi…" at bounding box center [1263, 384] width 611 height 322
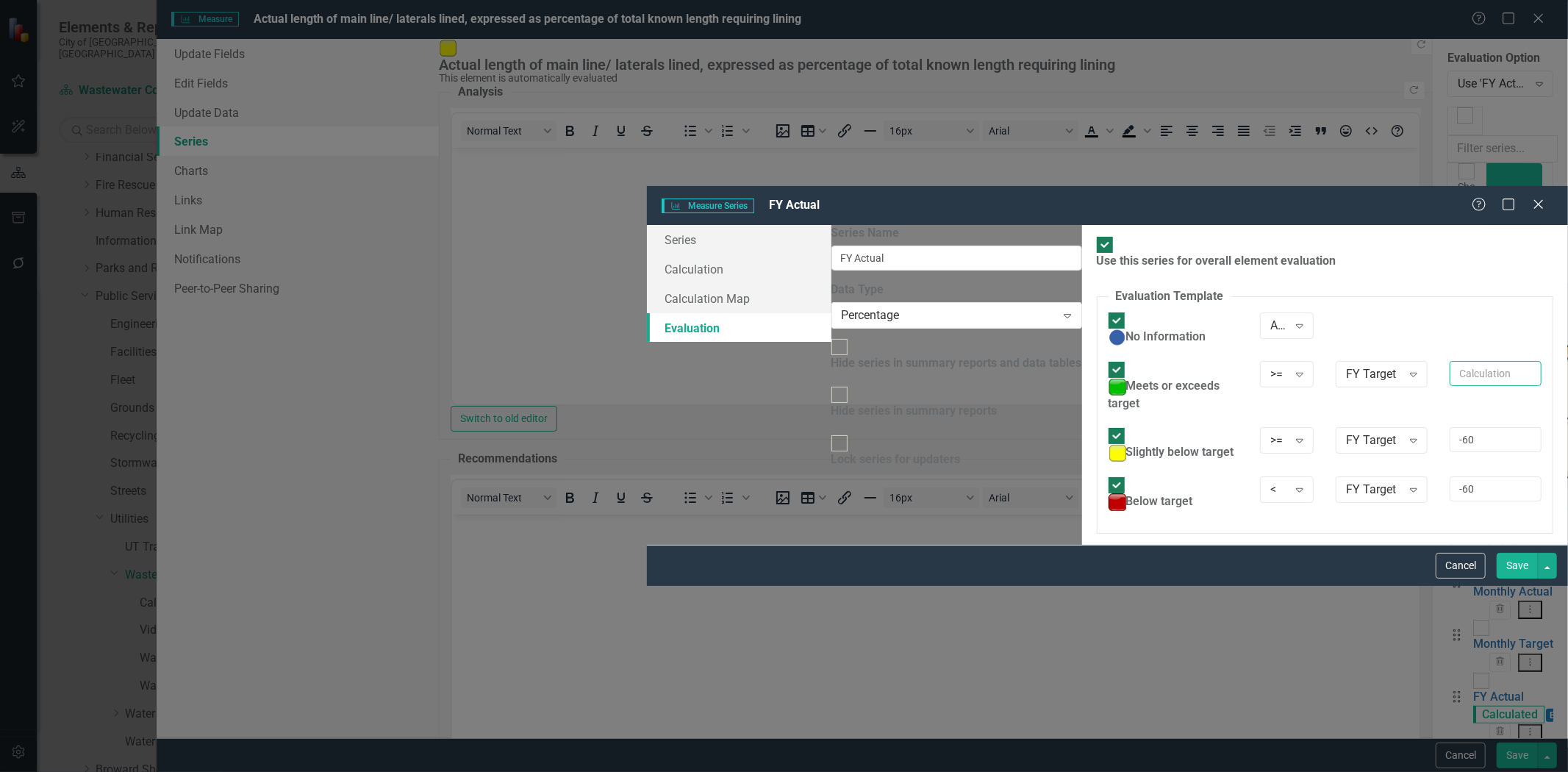
click at [1450, 361] on input "text" at bounding box center [1496, 374] width 92 height 25
type input "98"
click at [1263, 502] on div "Use this series for overall element evaluation Evaluation Template You can defi…" at bounding box center [1325, 384] width 486 height 319
click at [1521, 578] on button "Save" at bounding box center [1517, 565] width 41 height 26
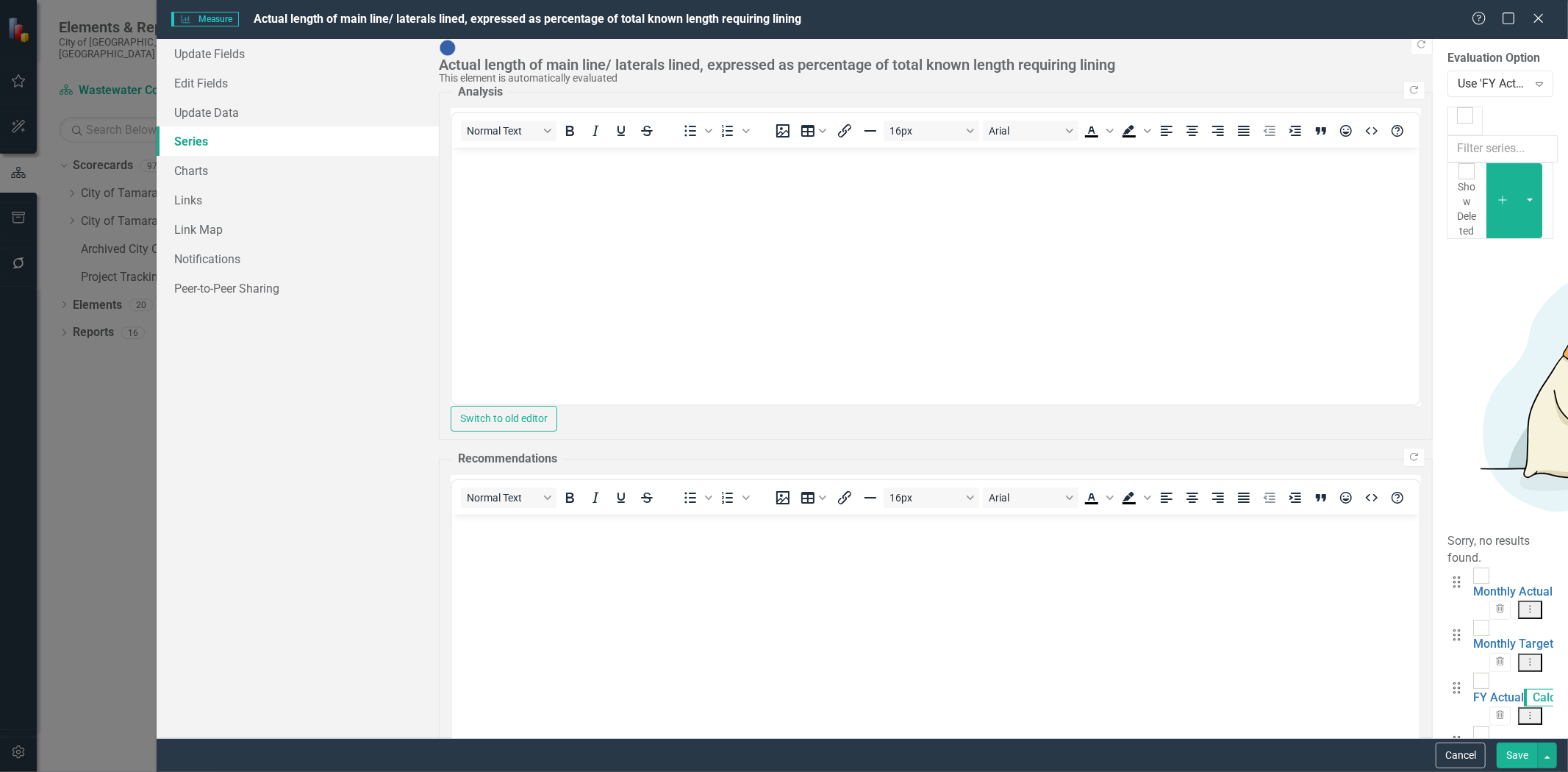
click at [1528, 21] on div "Help Maximize Close" at bounding box center [1513, 19] width 82 height 17
click at [1457, 760] on button "Cancel" at bounding box center [1461, 755] width 50 height 26
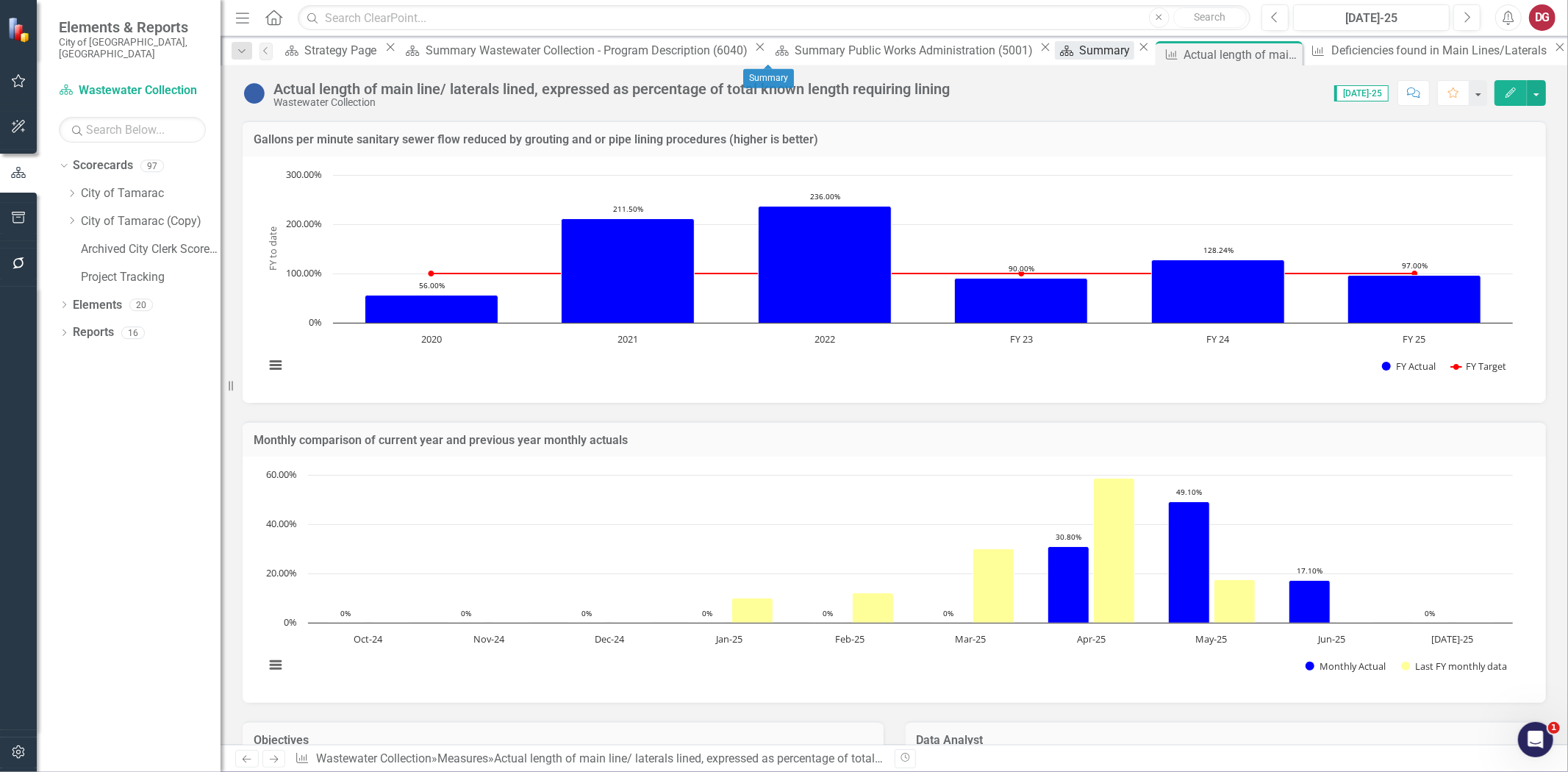
click at [1079, 49] on div "Summary" at bounding box center [1107, 50] width 55 height 18
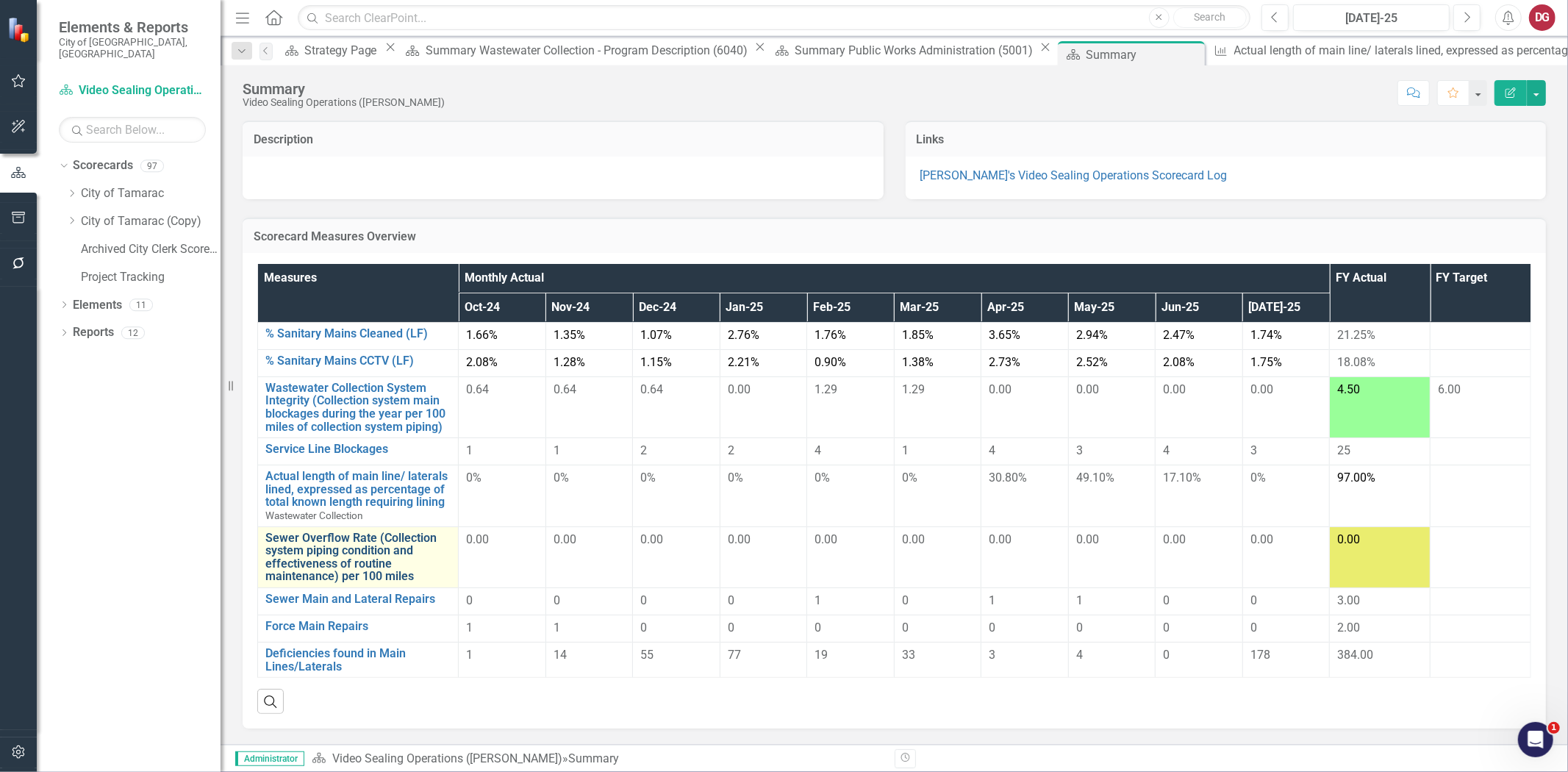
click at [329, 562] on link "Sewer Overflow Rate (Collection system piping condition and effectiveness of ro…" at bounding box center [358, 557] width 186 height 52
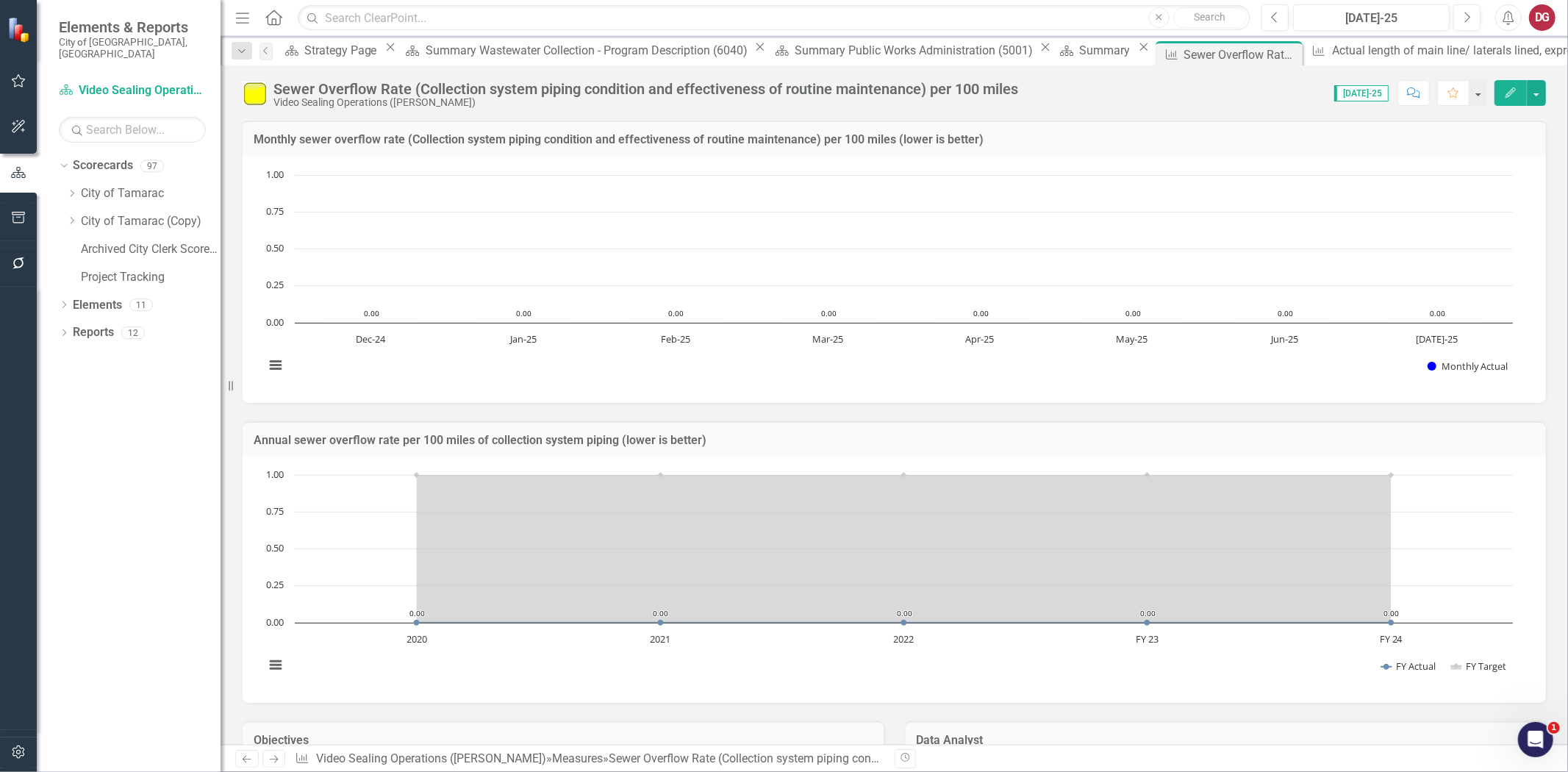
click at [1506, 96] on icon "button" at bounding box center [1511, 92] width 10 height 10
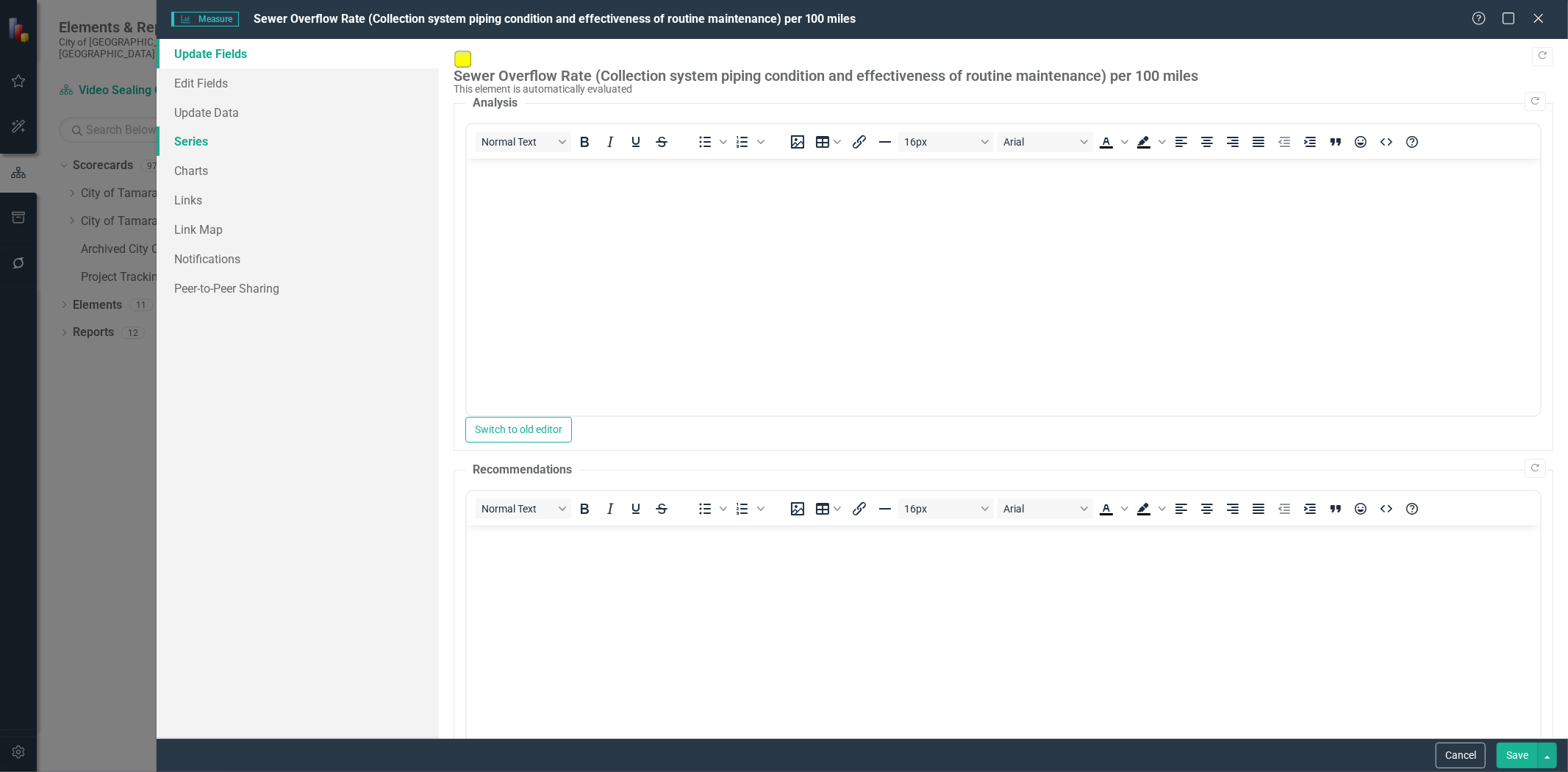
click at [194, 141] on link "Series" at bounding box center [297, 141] width 282 height 29
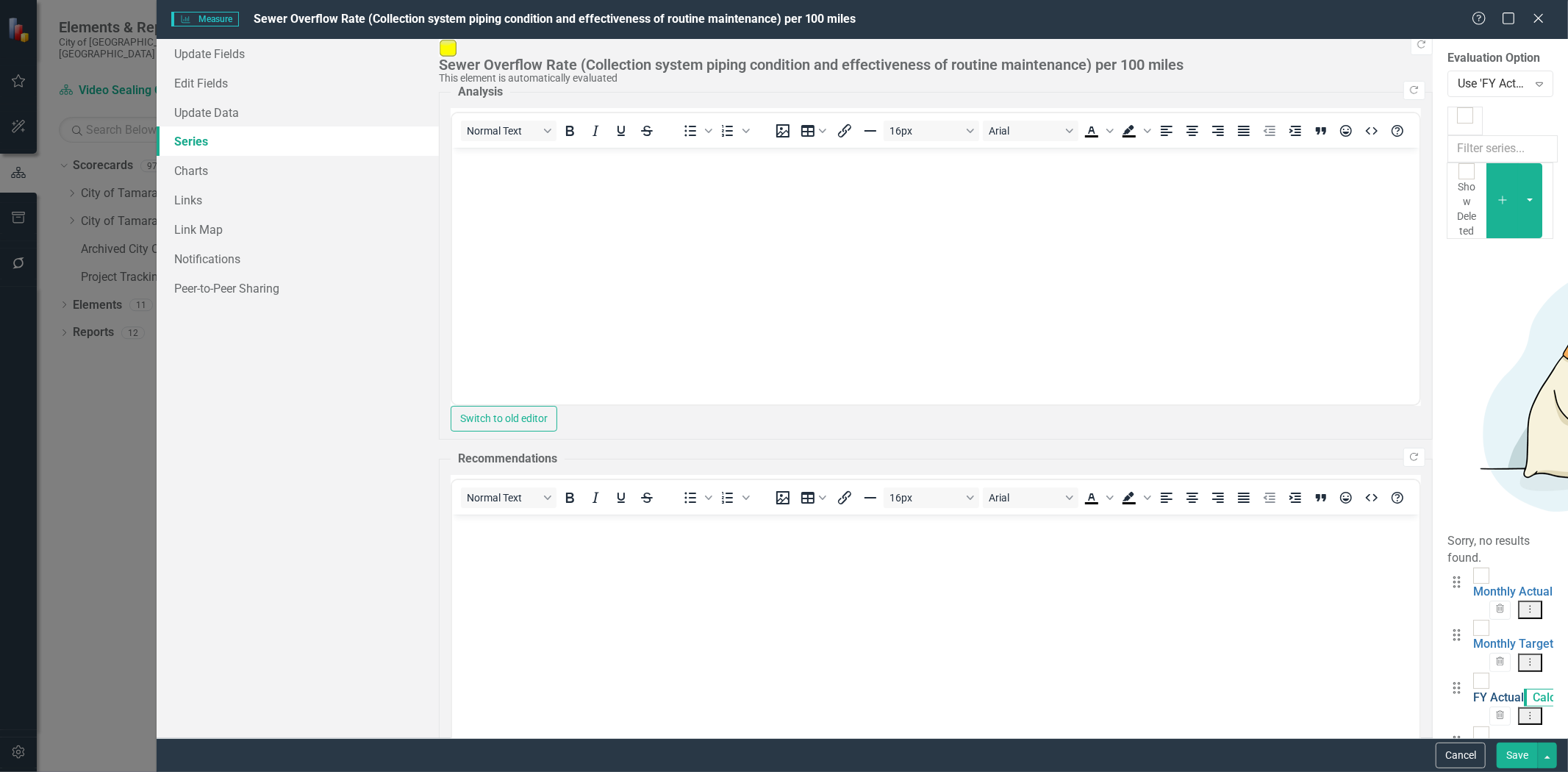
click at [1473, 690] on link "FY Actual" at bounding box center [1498, 696] width 51 height 14
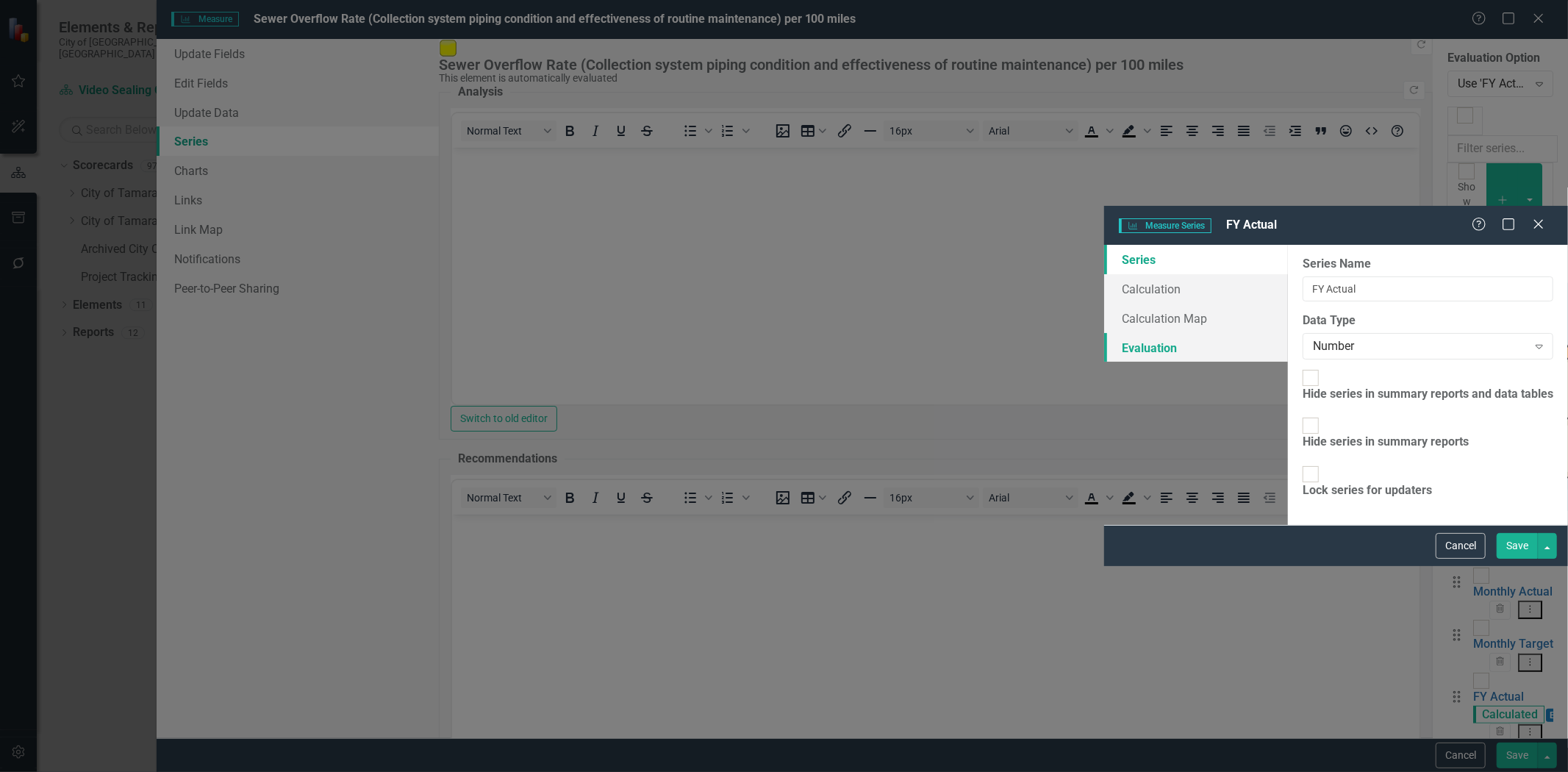
click at [1104, 333] on link "Evaluation" at bounding box center [1196, 347] width 184 height 29
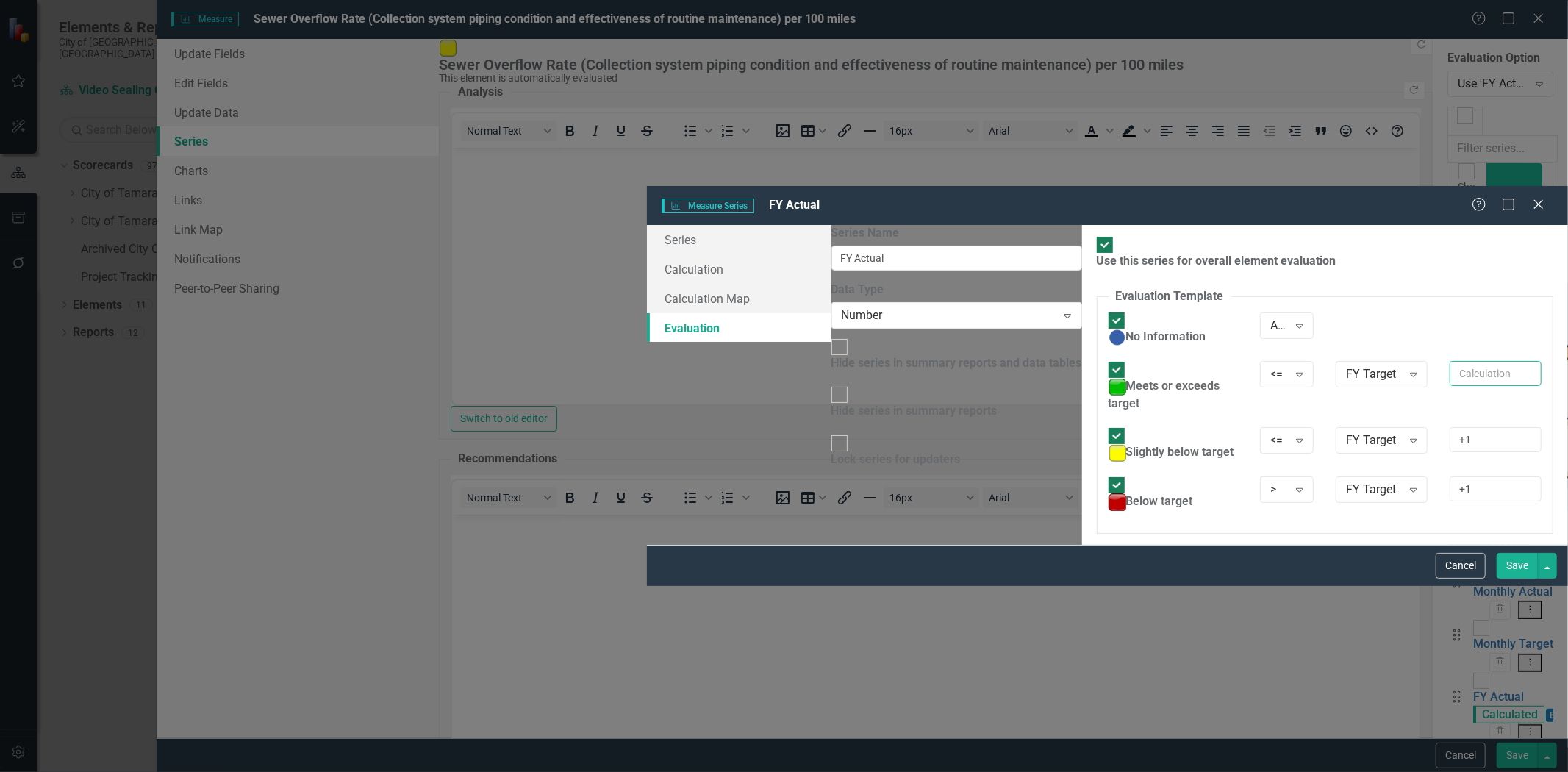
click at [1450, 361] on input "text" at bounding box center [1496, 374] width 92 height 25
type input "+1"
click at [1509, 578] on button "Save" at bounding box center [1517, 565] width 41 height 26
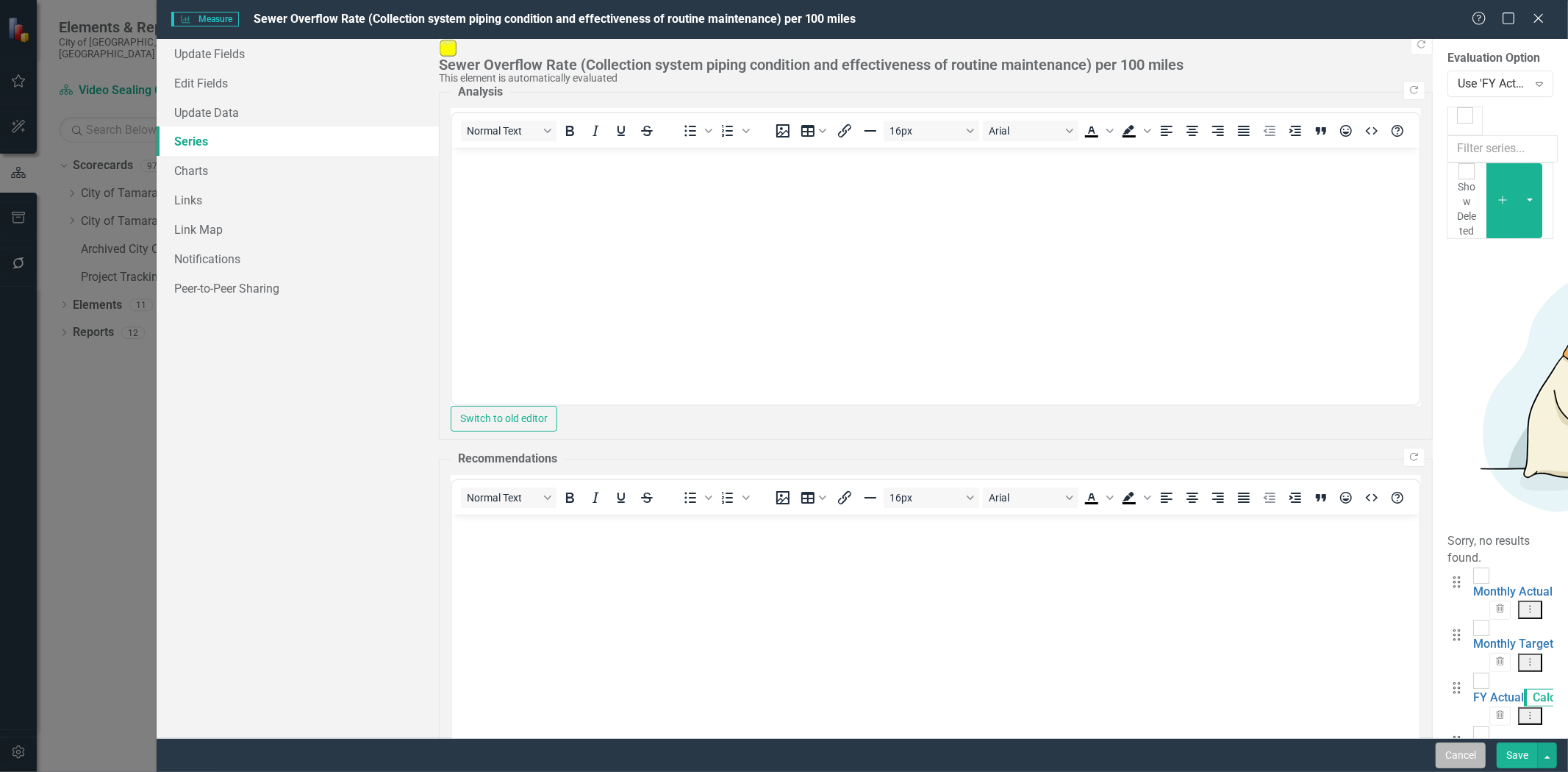
click at [1471, 759] on button "Cancel" at bounding box center [1461, 755] width 50 height 26
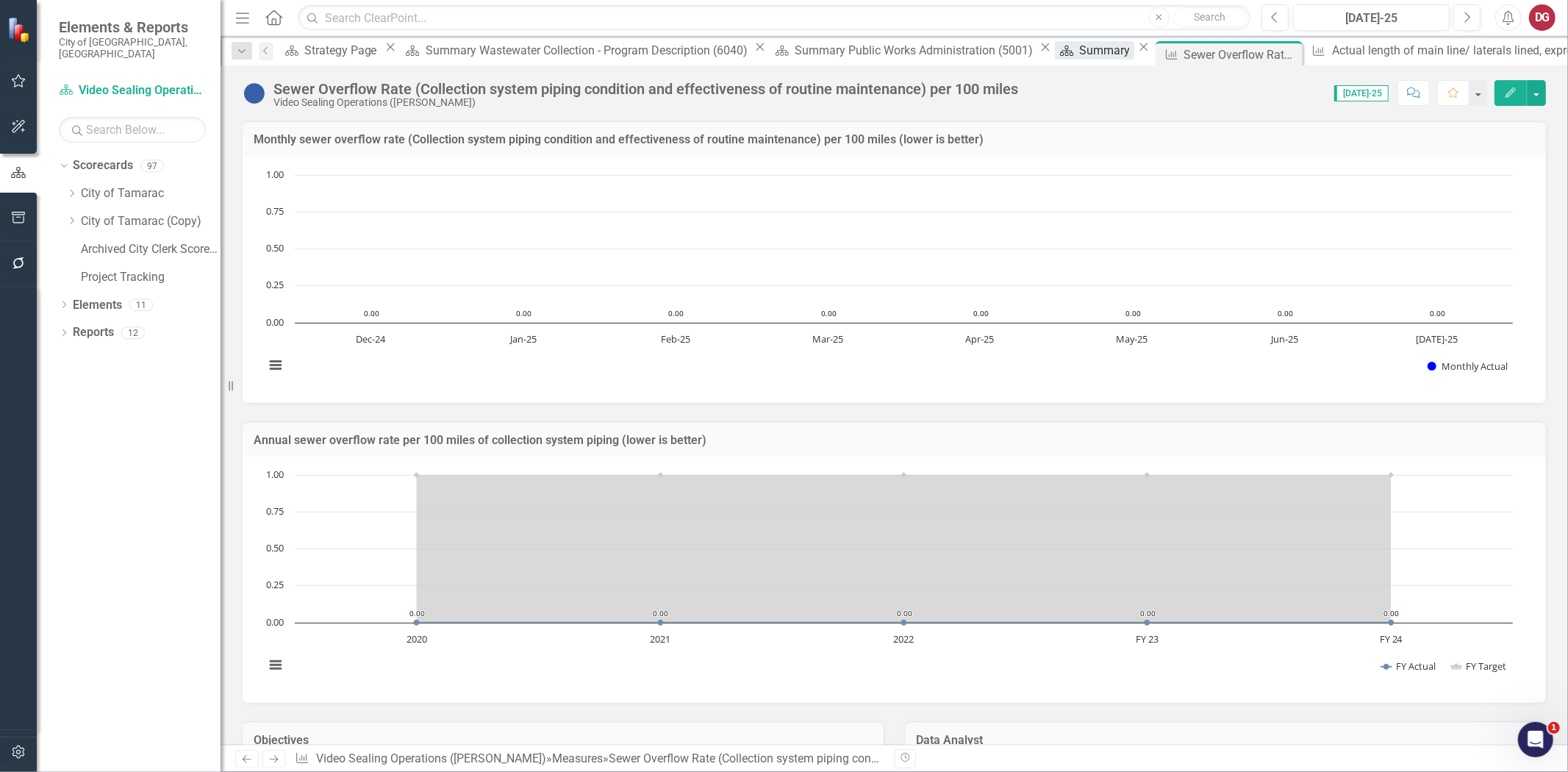
click at [1079, 53] on div "Summary" at bounding box center [1107, 50] width 55 height 18
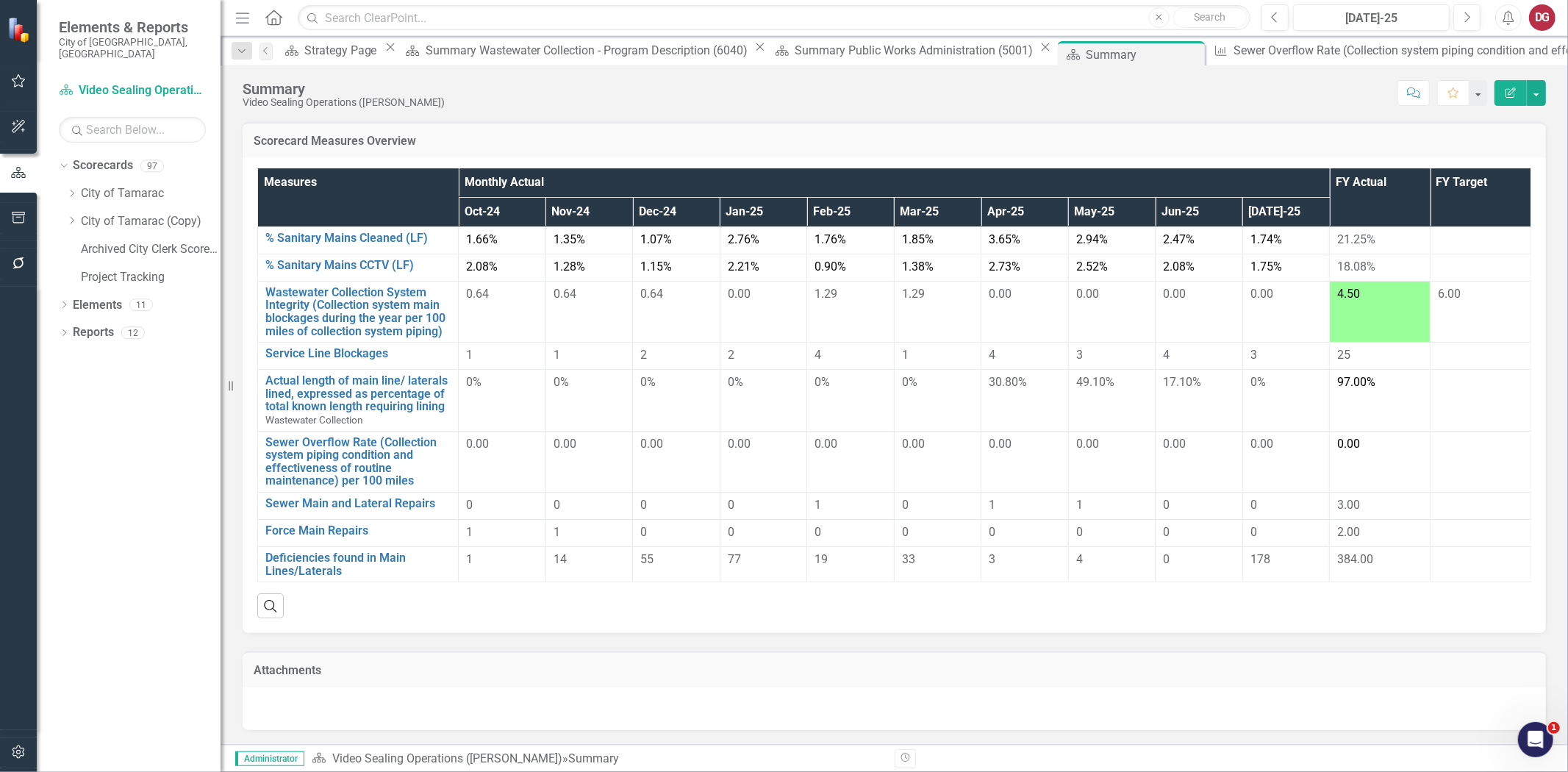
scroll to position [13, 0]
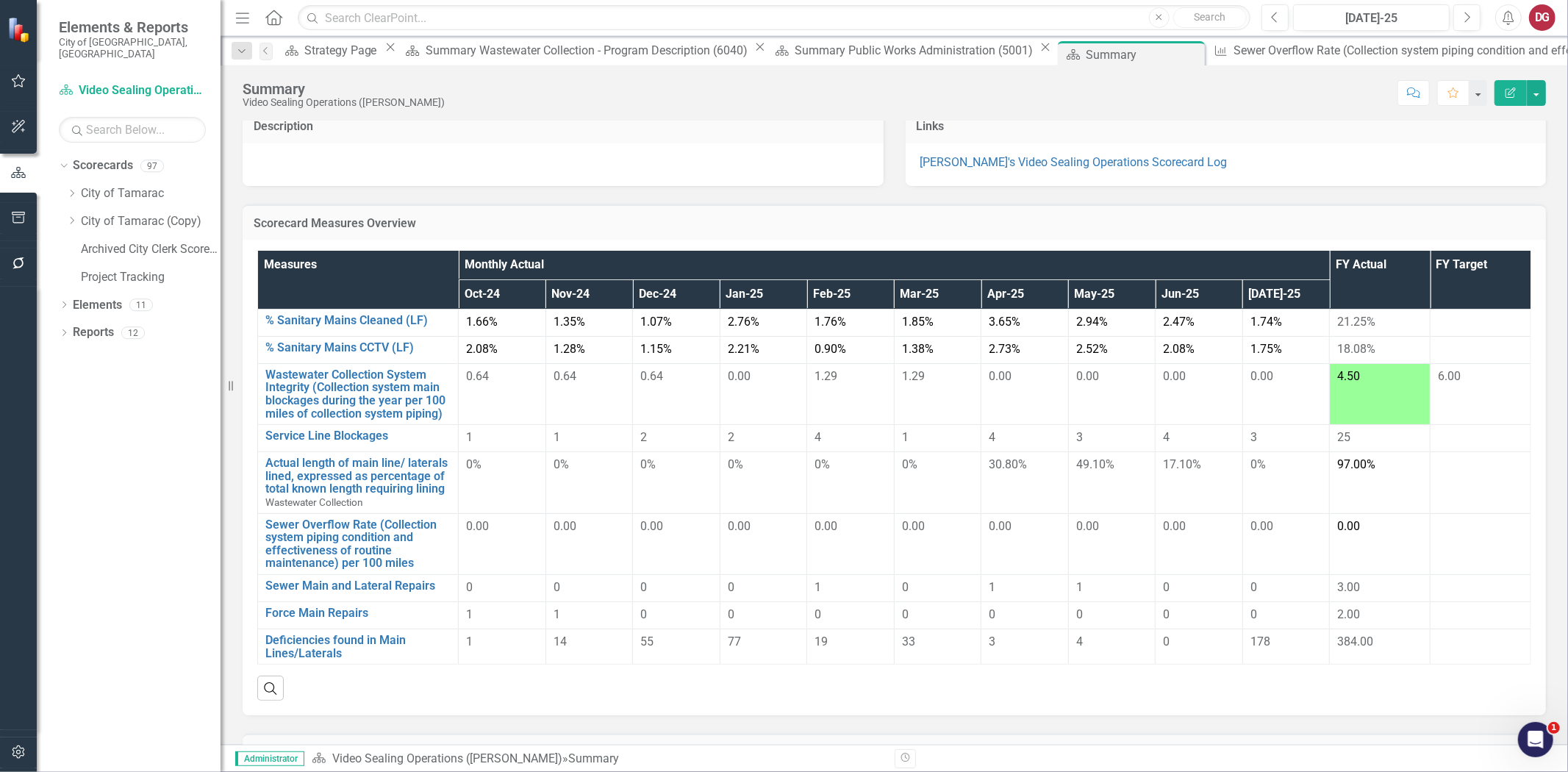
click at [1397, 552] on td "0.00" at bounding box center [1380, 543] width 101 height 61
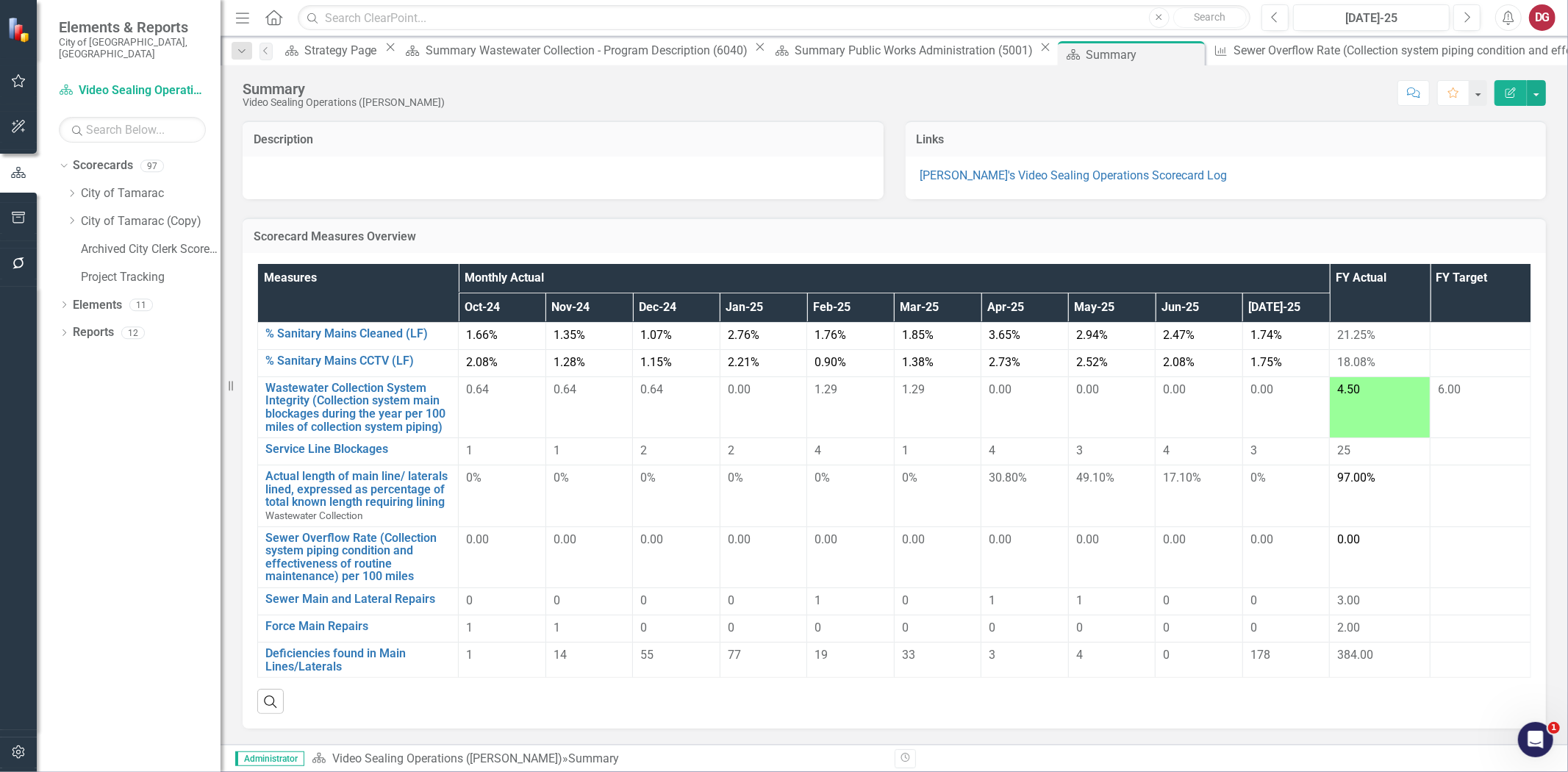
click at [1357, 482] on span "97.00%" at bounding box center [1357, 477] width 38 height 14
click at [380, 487] on link "Actual length of main line/ laterals lined, expressed as percentage of total kn…" at bounding box center [358, 488] width 186 height 39
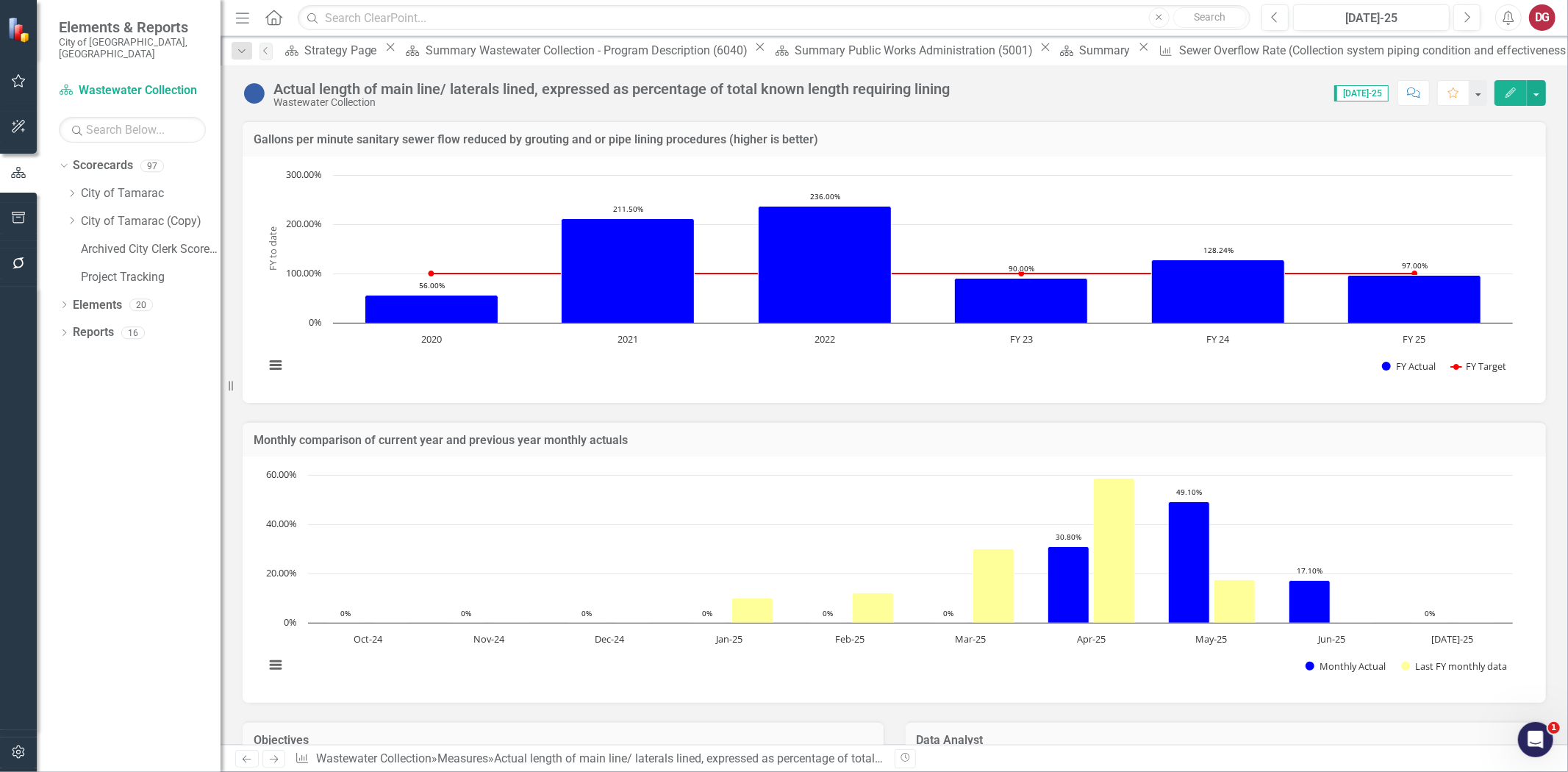
click at [1510, 97] on icon "Edit" at bounding box center [1511, 92] width 13 height 10
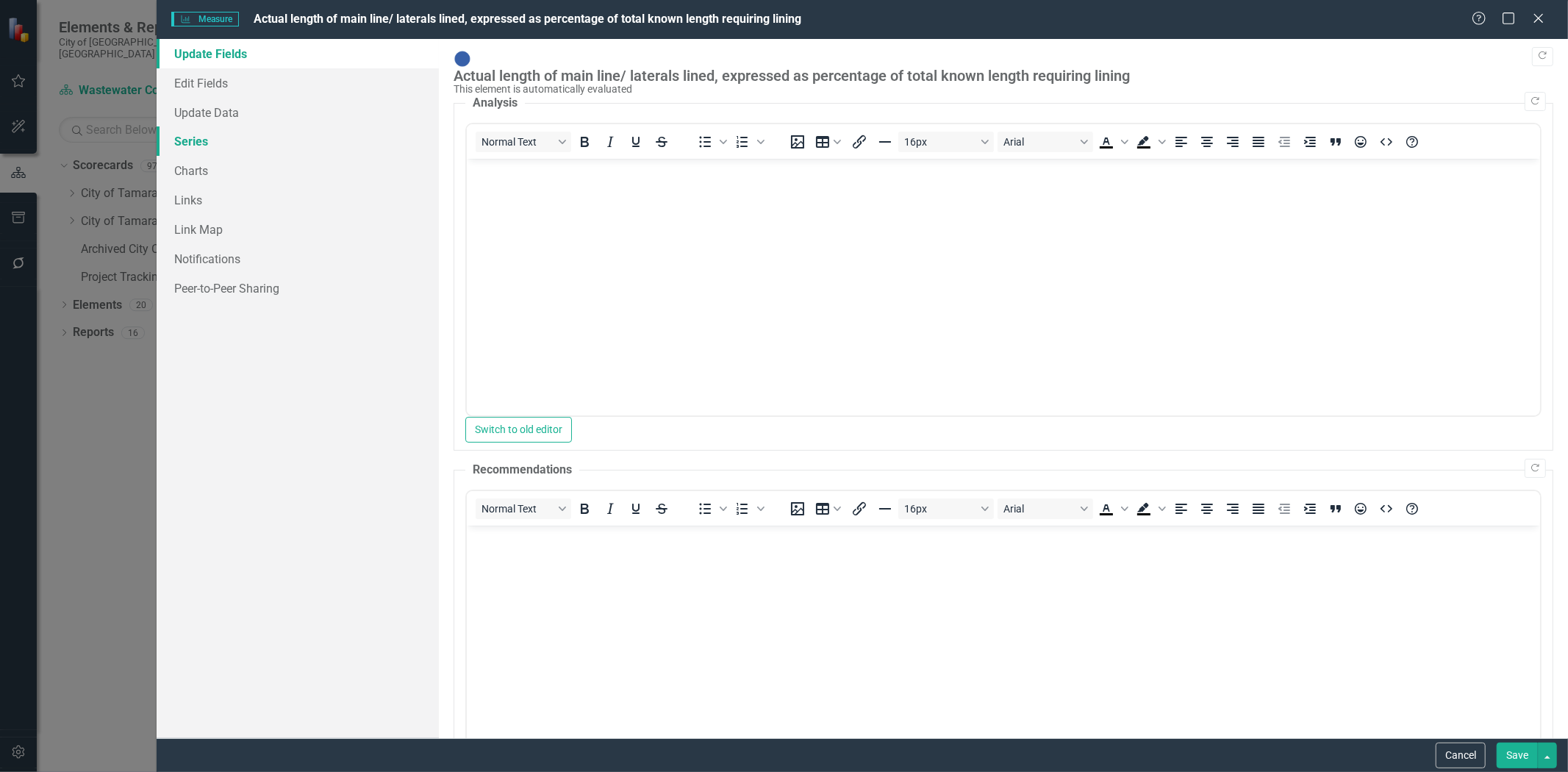
click at [204, 141] on link "Series" at bounding box center [297, 141] width 282 height 29
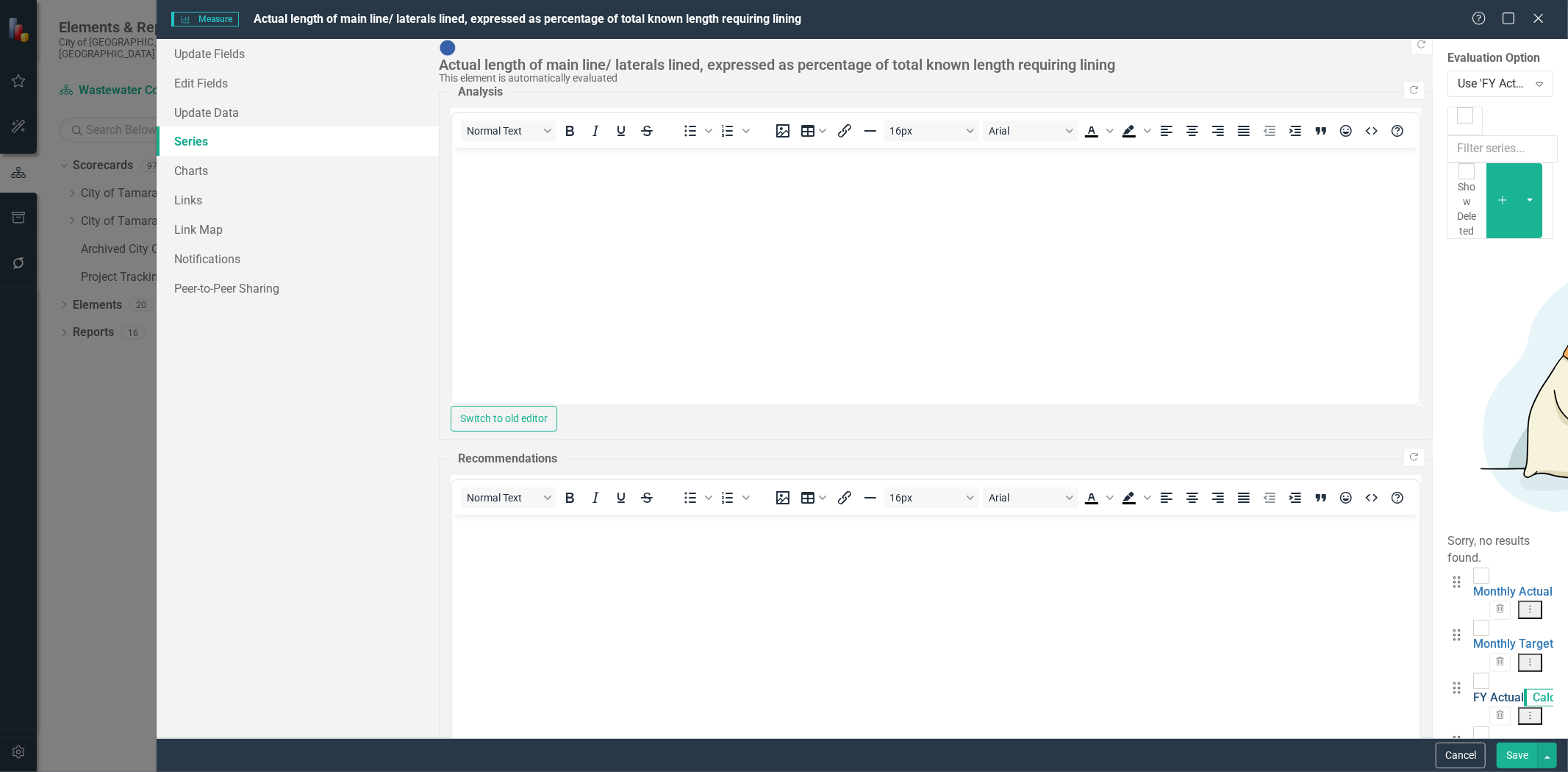
click at [1473, 690] on link "FY Actual" at bounding box center [1498, 696] width 51 height 14
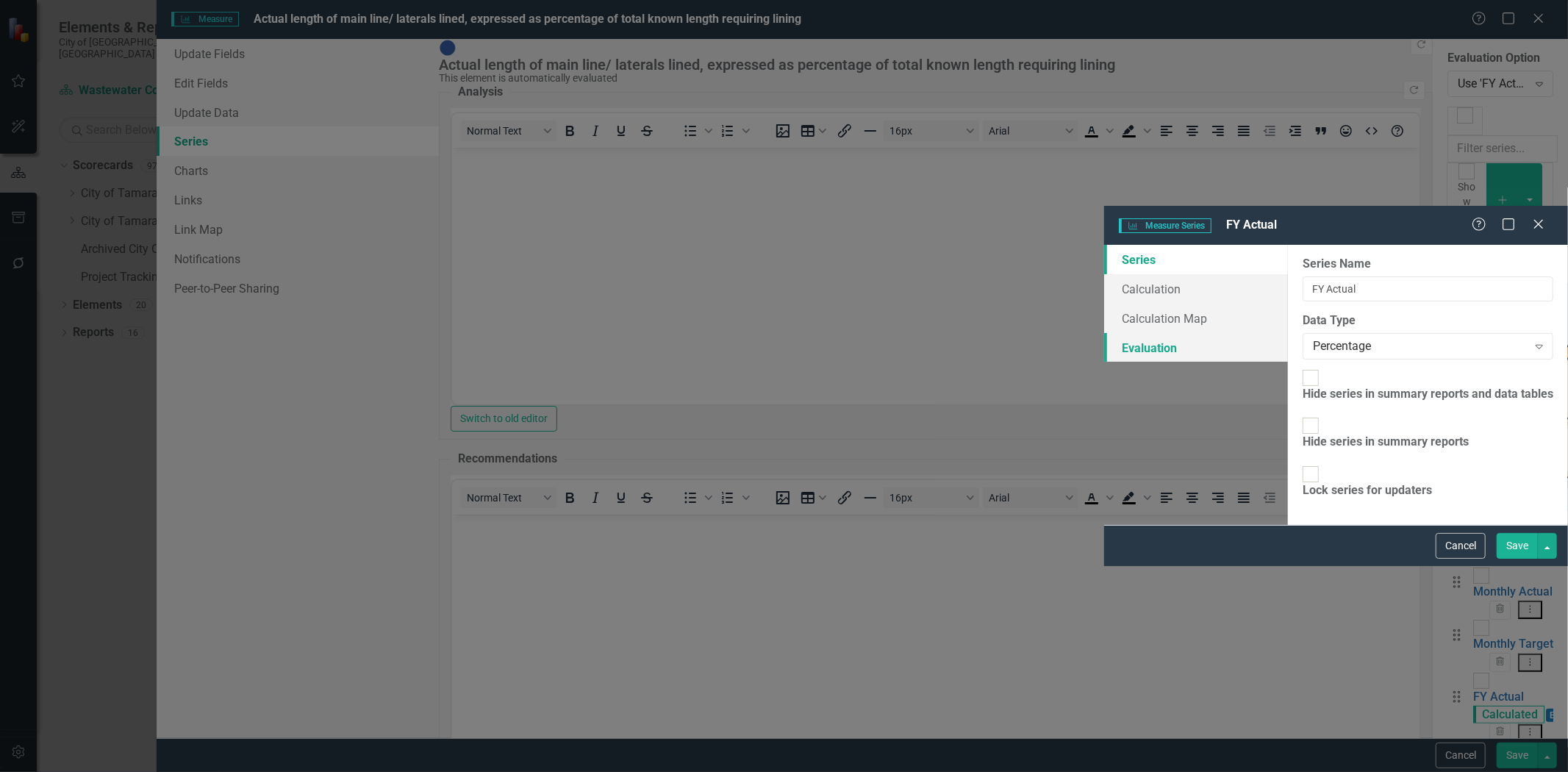
click at [1104, 333] on link "Evaluation" at bounding box center [1196, 347] width 184 height 29
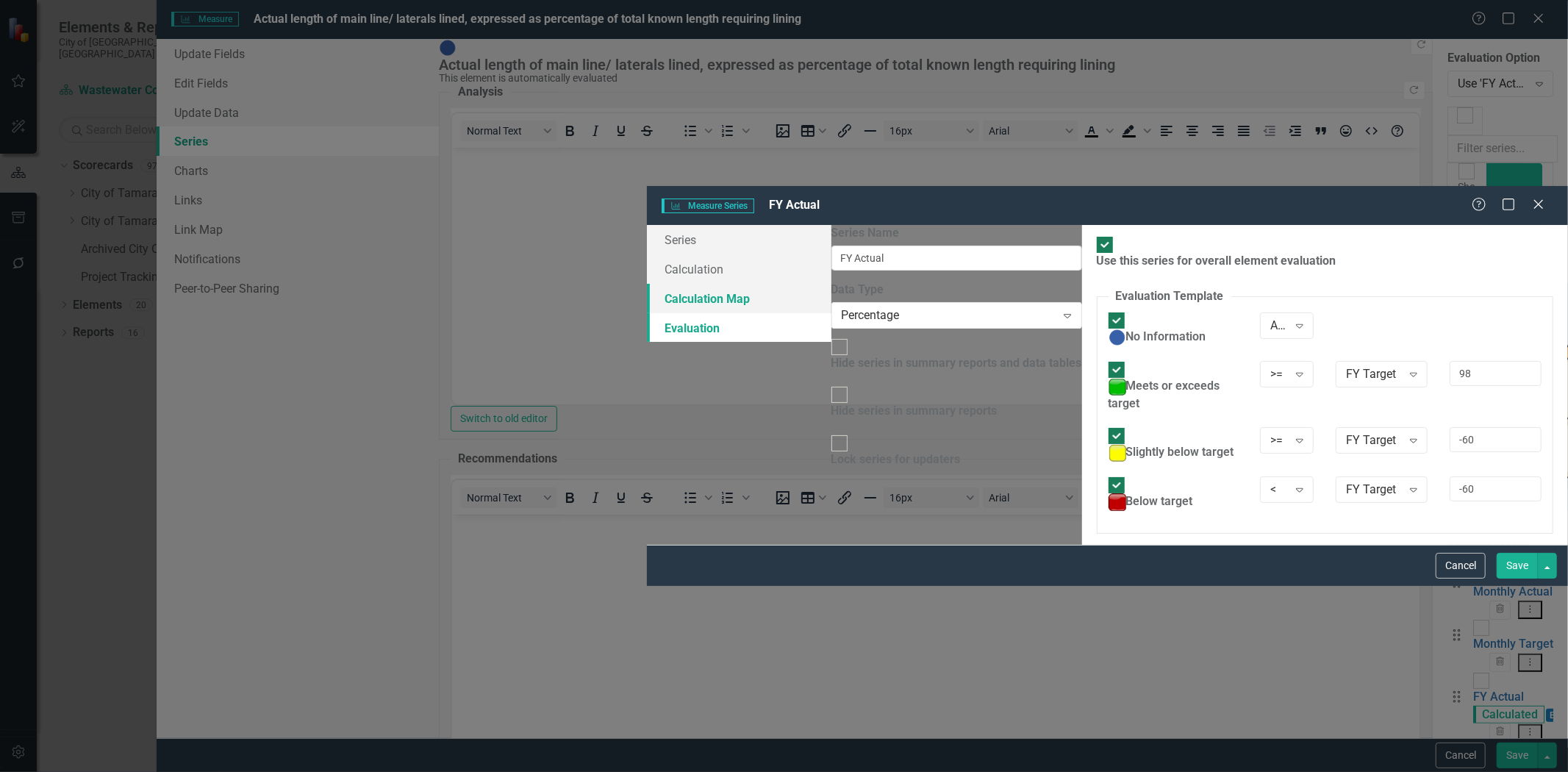
click at [647, 284] on link "Calculation Map" at bounding box center [739, 298] width 185 height 29
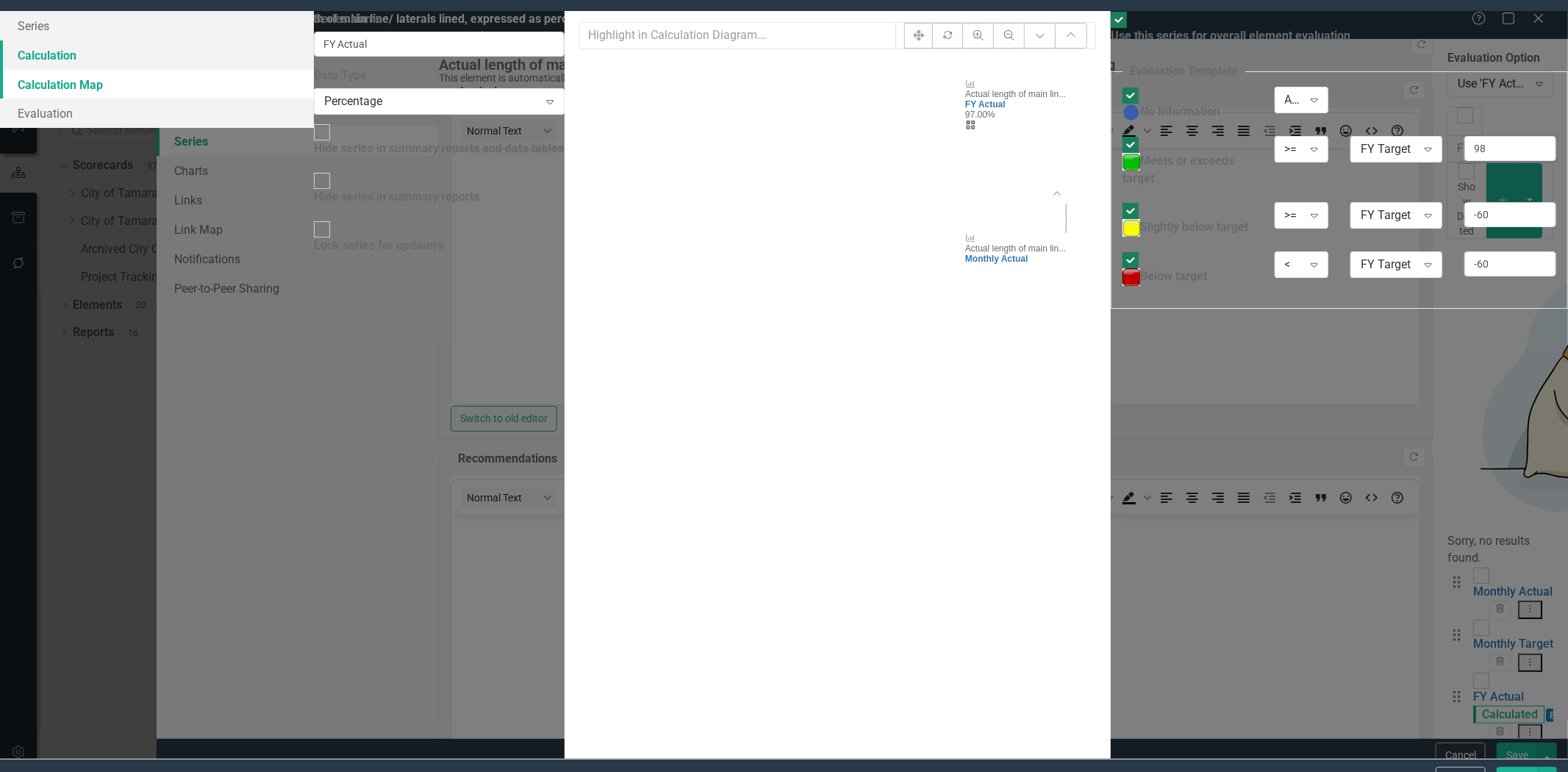
click at [314, 70] on link "Calculation" at bounding box center [156, 55] width 314 height 29
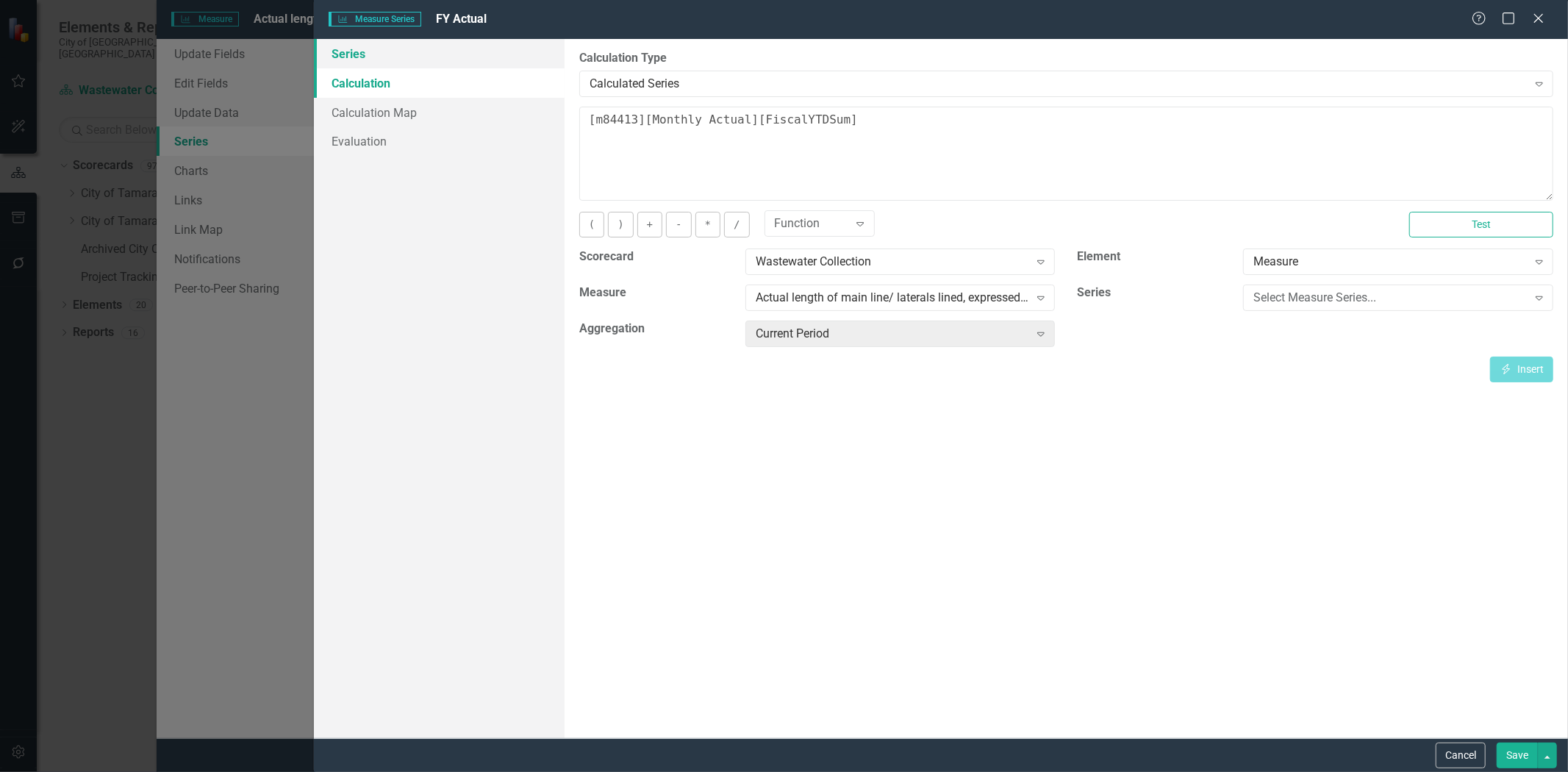
click at [354, 57] on link "Series" at bounding box center [439, 53] width 251 height 29
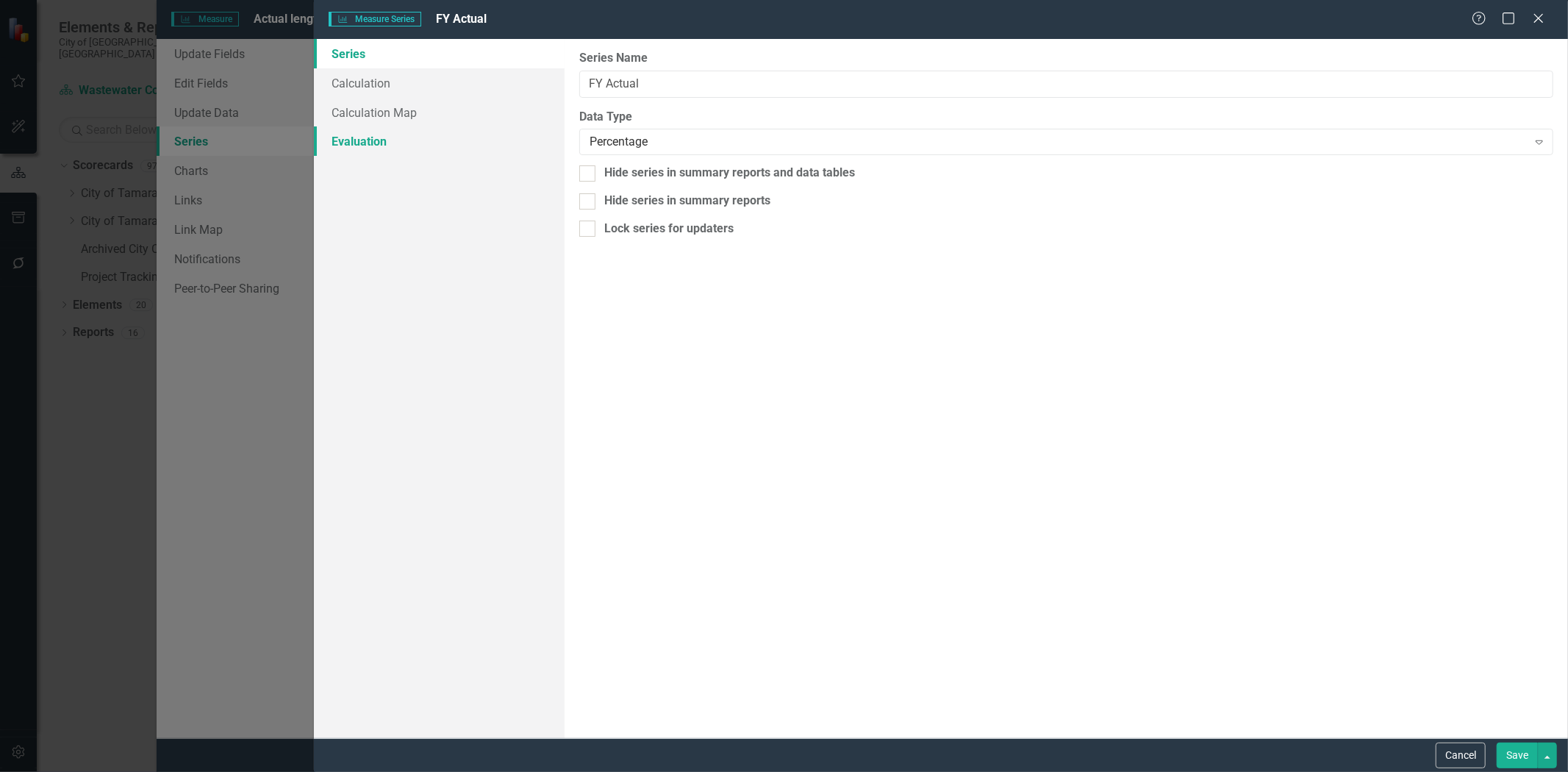
click at [365, 147] on link "Evaluation" at bounding box center [439, 141] width 251 height 29
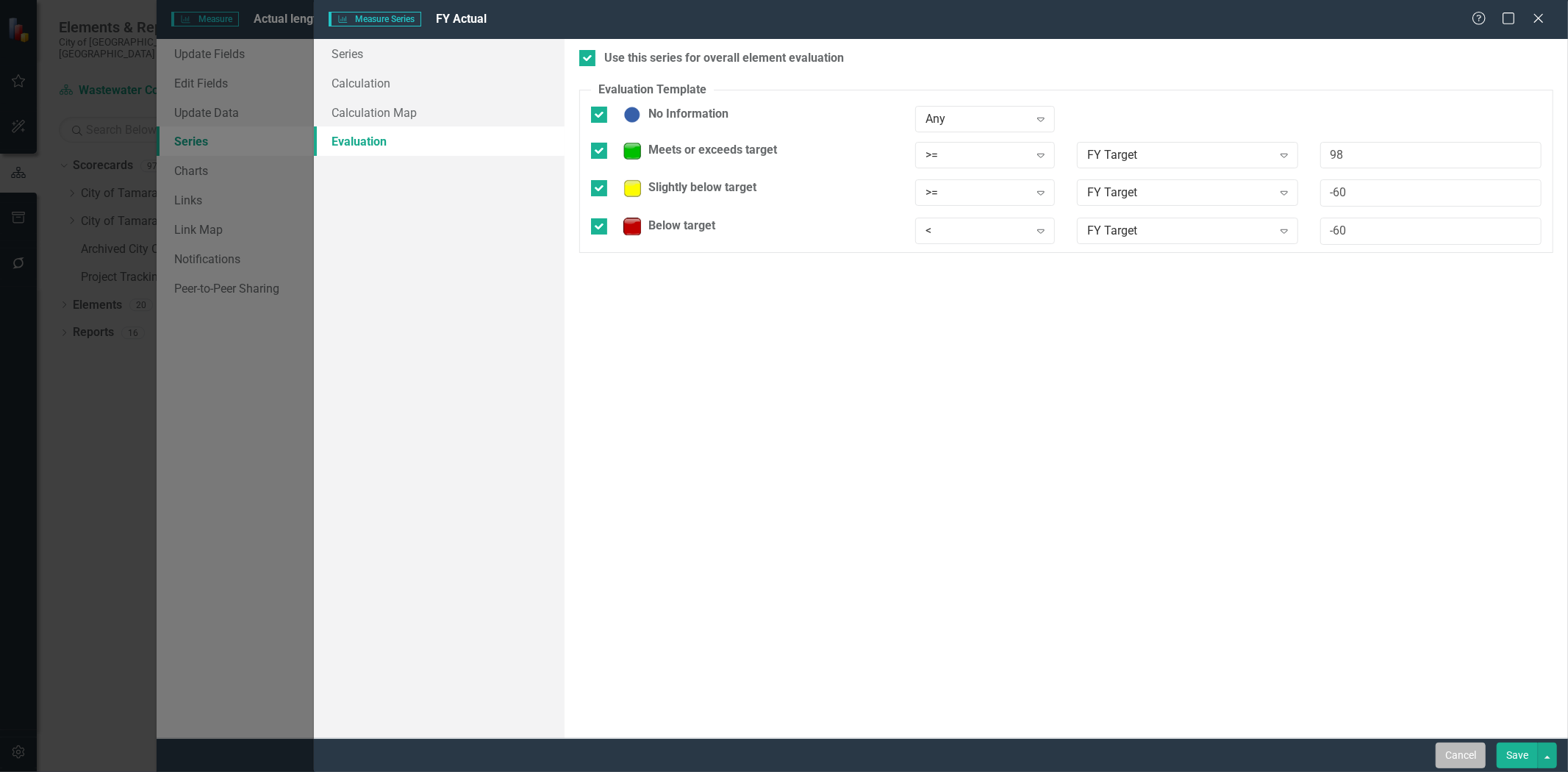
click at [1446, 747] on button "Cancel" at bounding box center [1461, 755] width 50 height 26
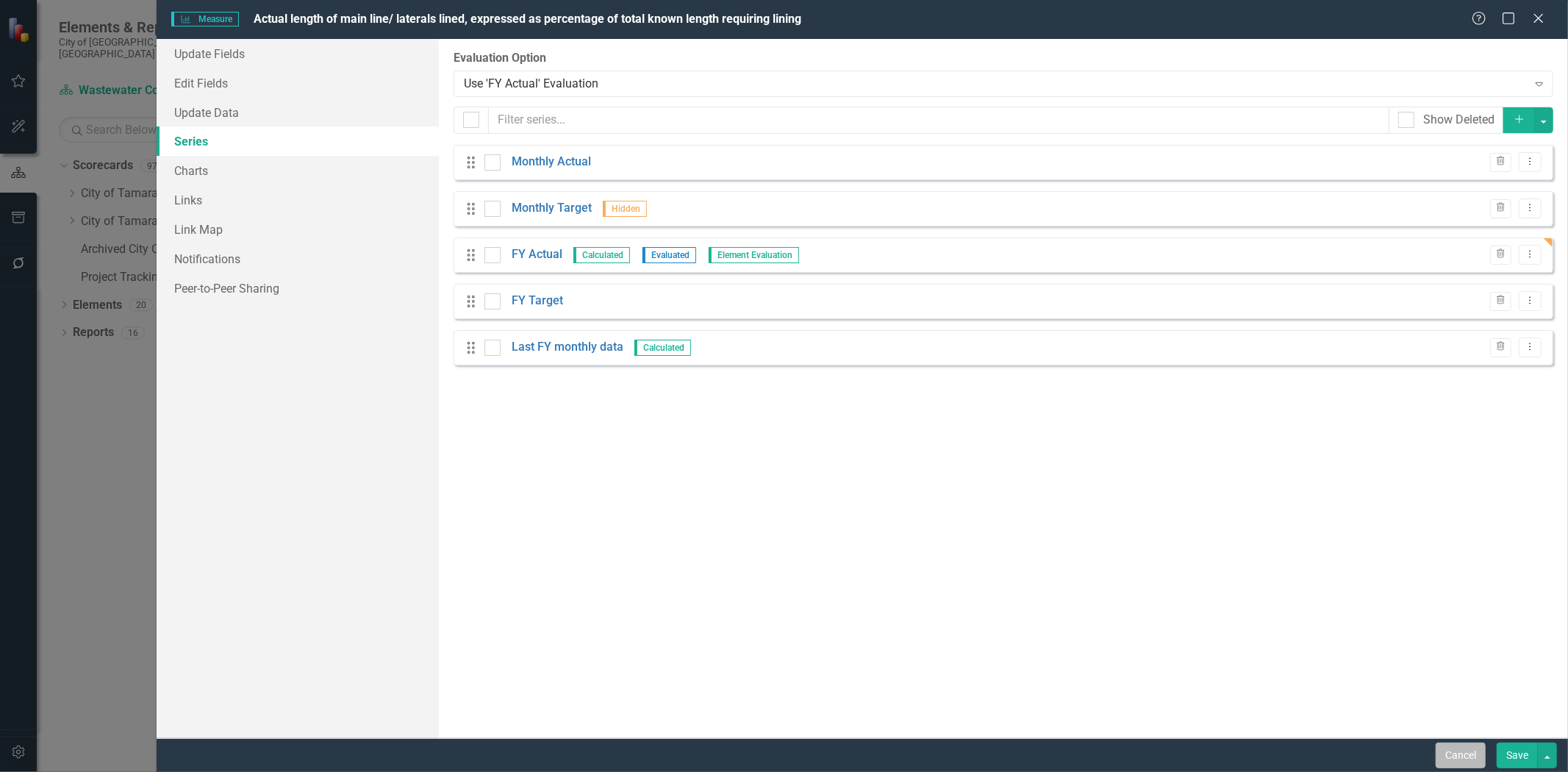
click at [1471, 752] on button "Cancel" at bounding box center [1461, 755] width 50 height 26
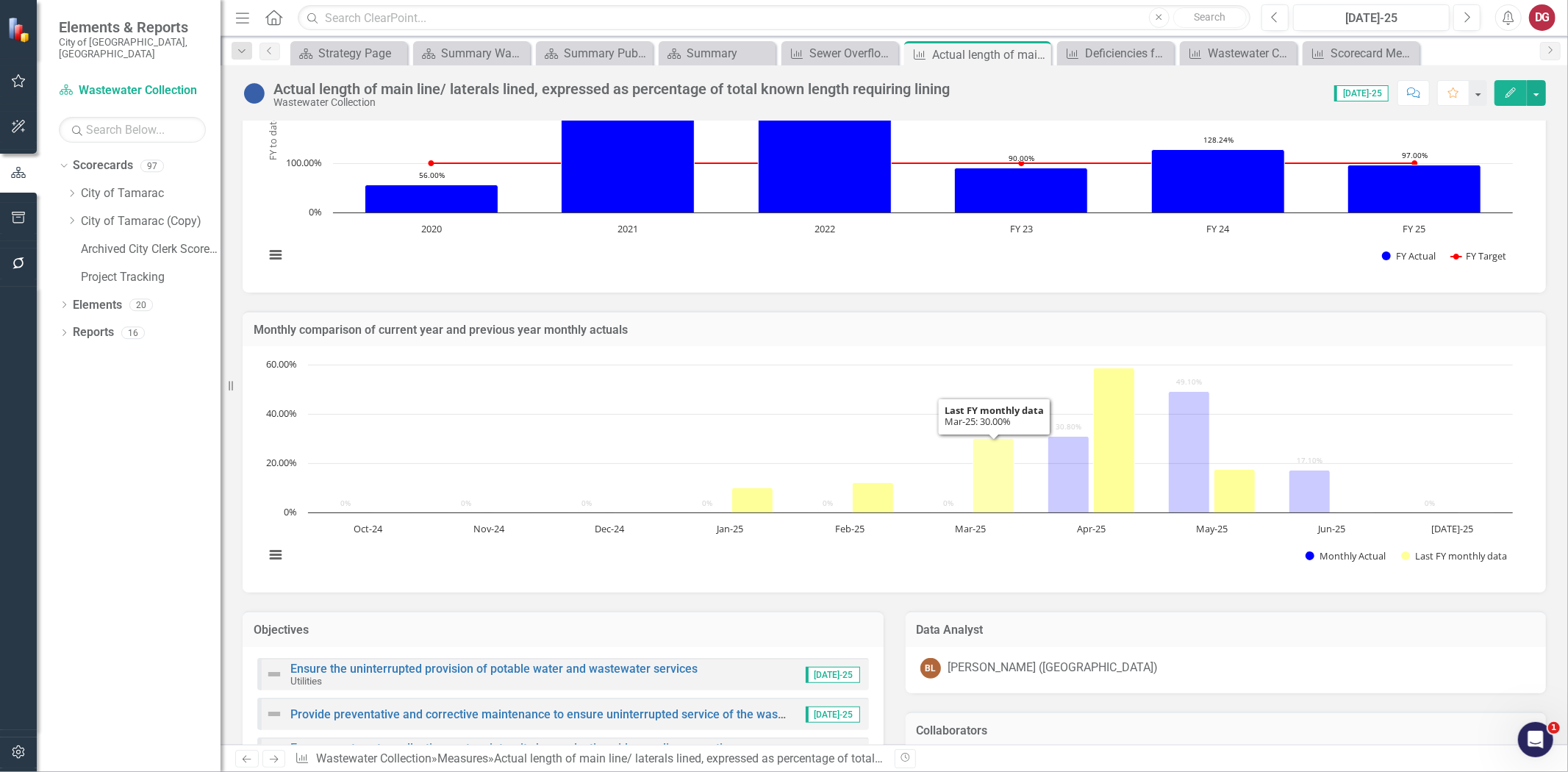
scroll to position [82, 0]
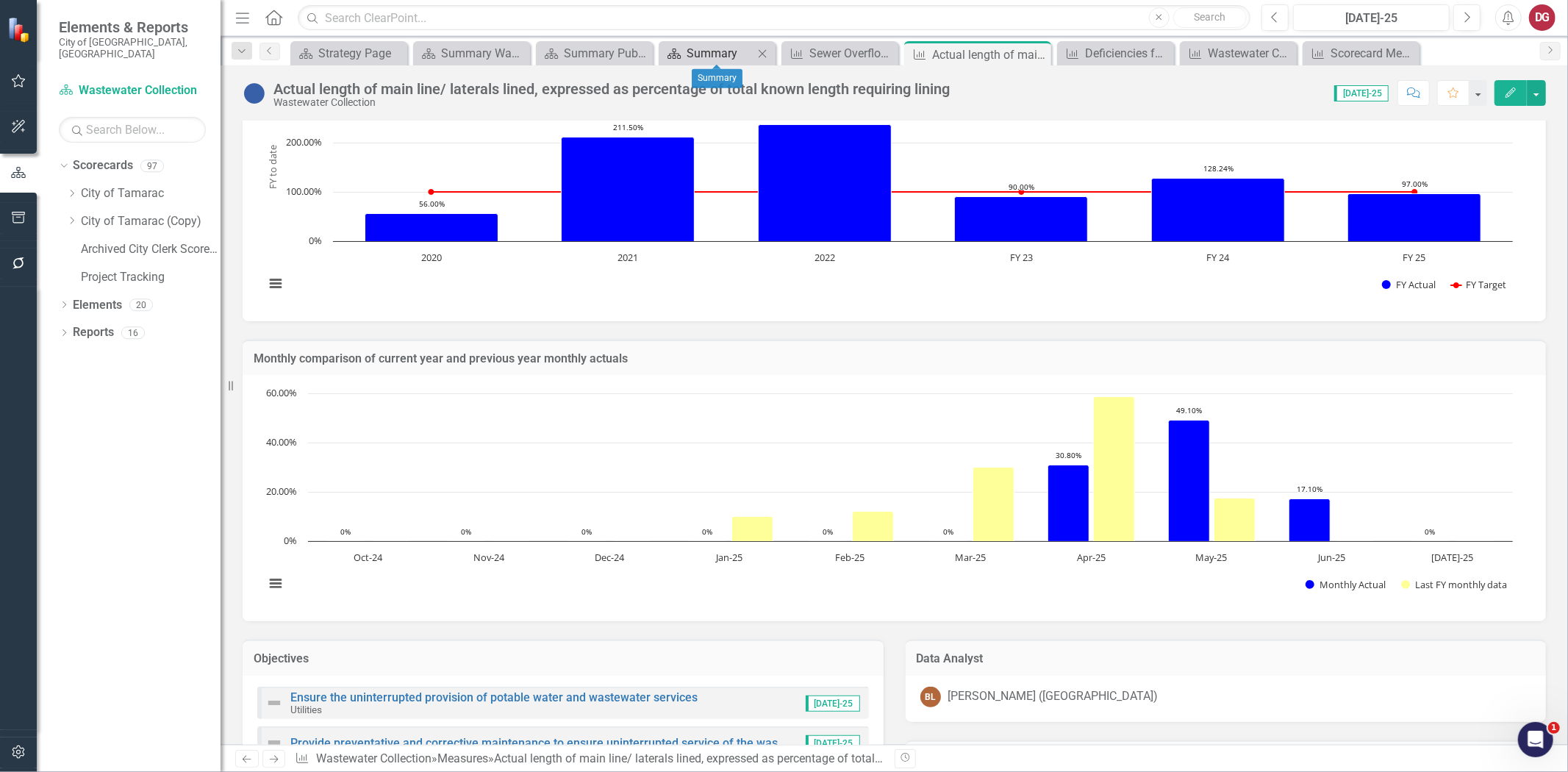
click at [716, 57] on div "Summary" at bounding box center [720, 53] width 67 height 18
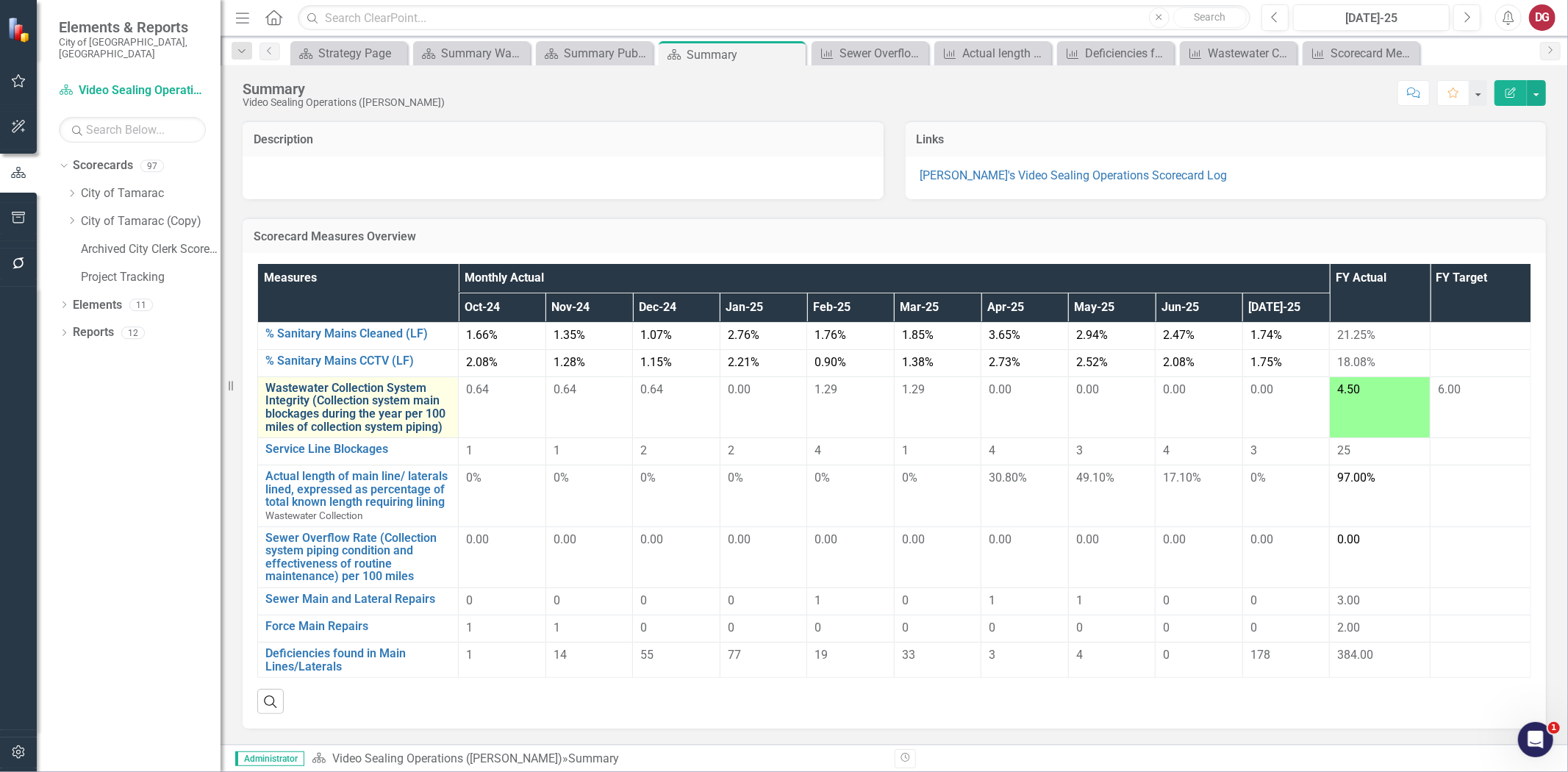
click at [365, 409] on link "Wastewater Collection System Integrity (Collection system main blockages during…" at bounding box center [358, 407] width 186 height 52
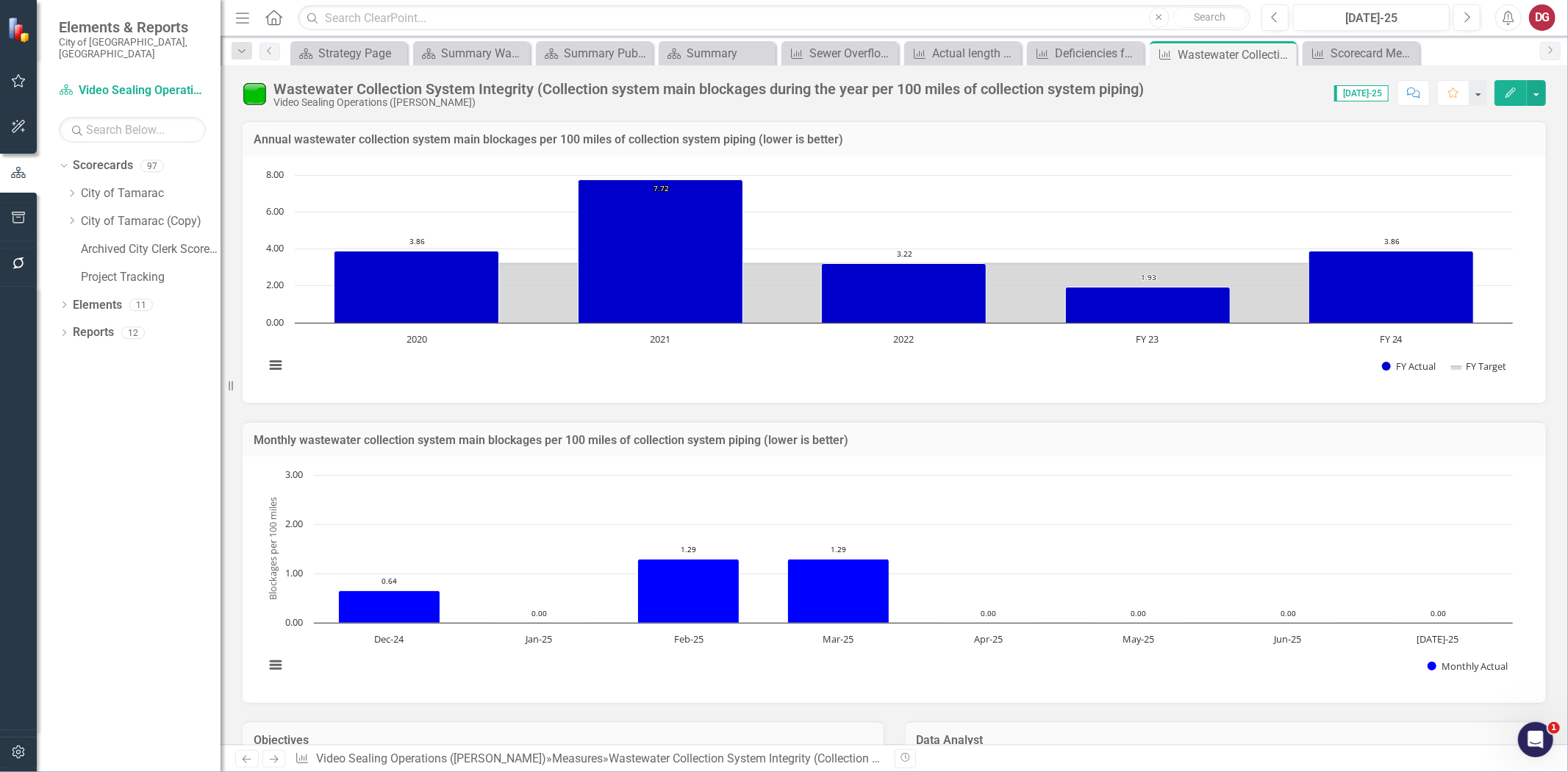
click at [1510, 87] on icon "Edit" at bounding box center [1511, 92] width 13 height 10
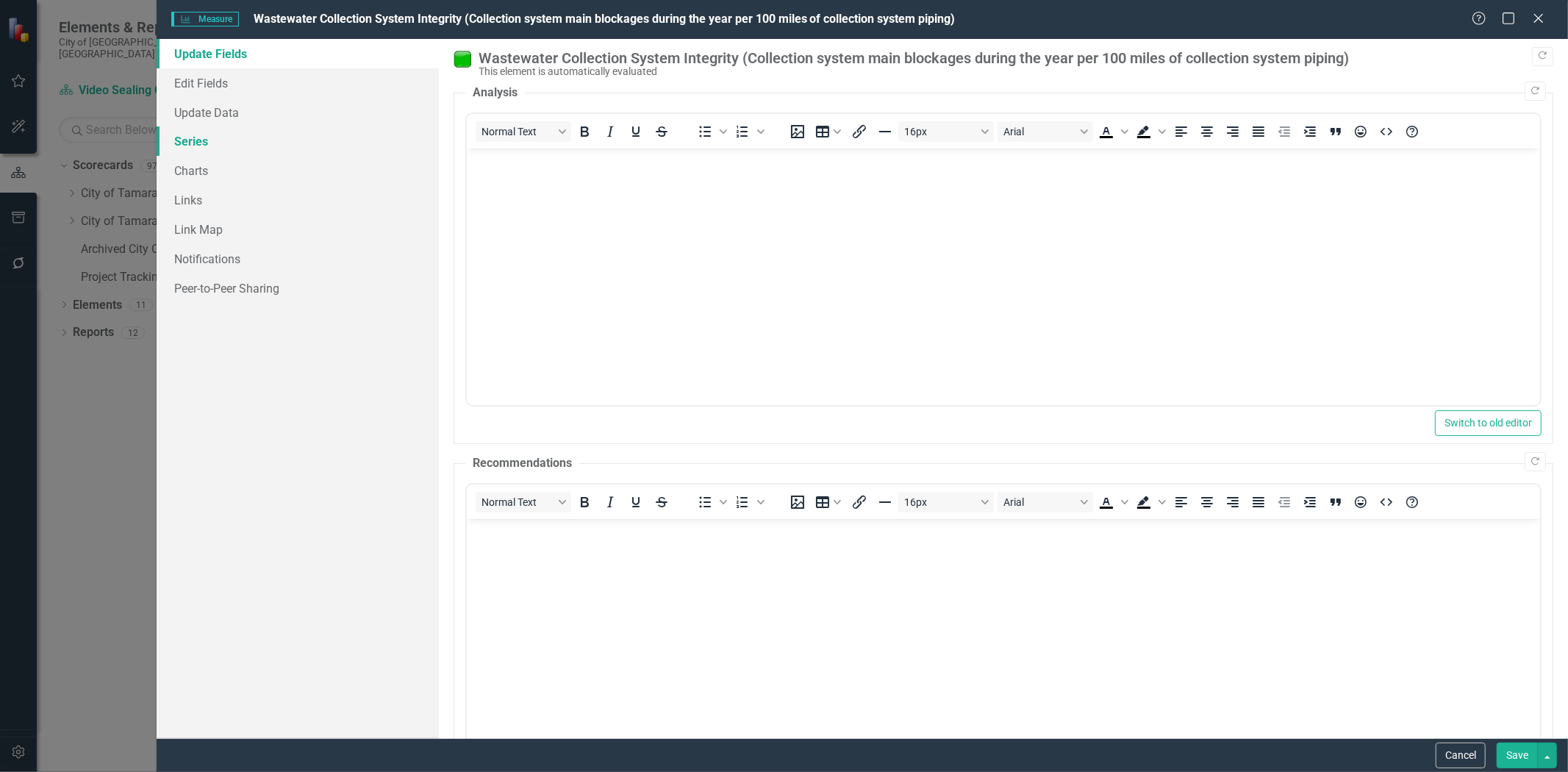
click at [188, 144] on link "Series" at bounding box center [297, 141] width 282 height 29
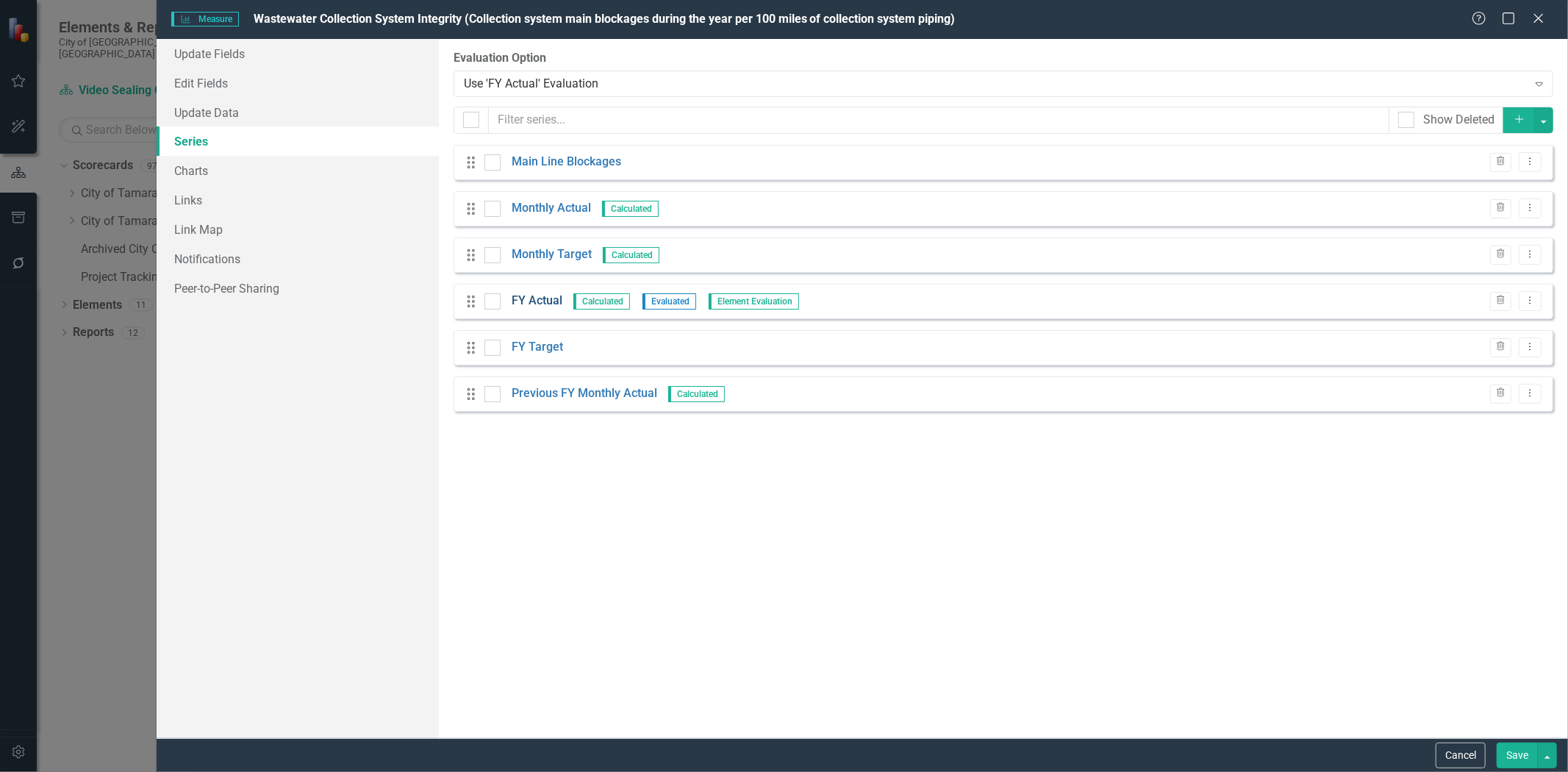
click at [538, 294] on link "FY Actual" at bounding box center [537, 301] width 51 height 17
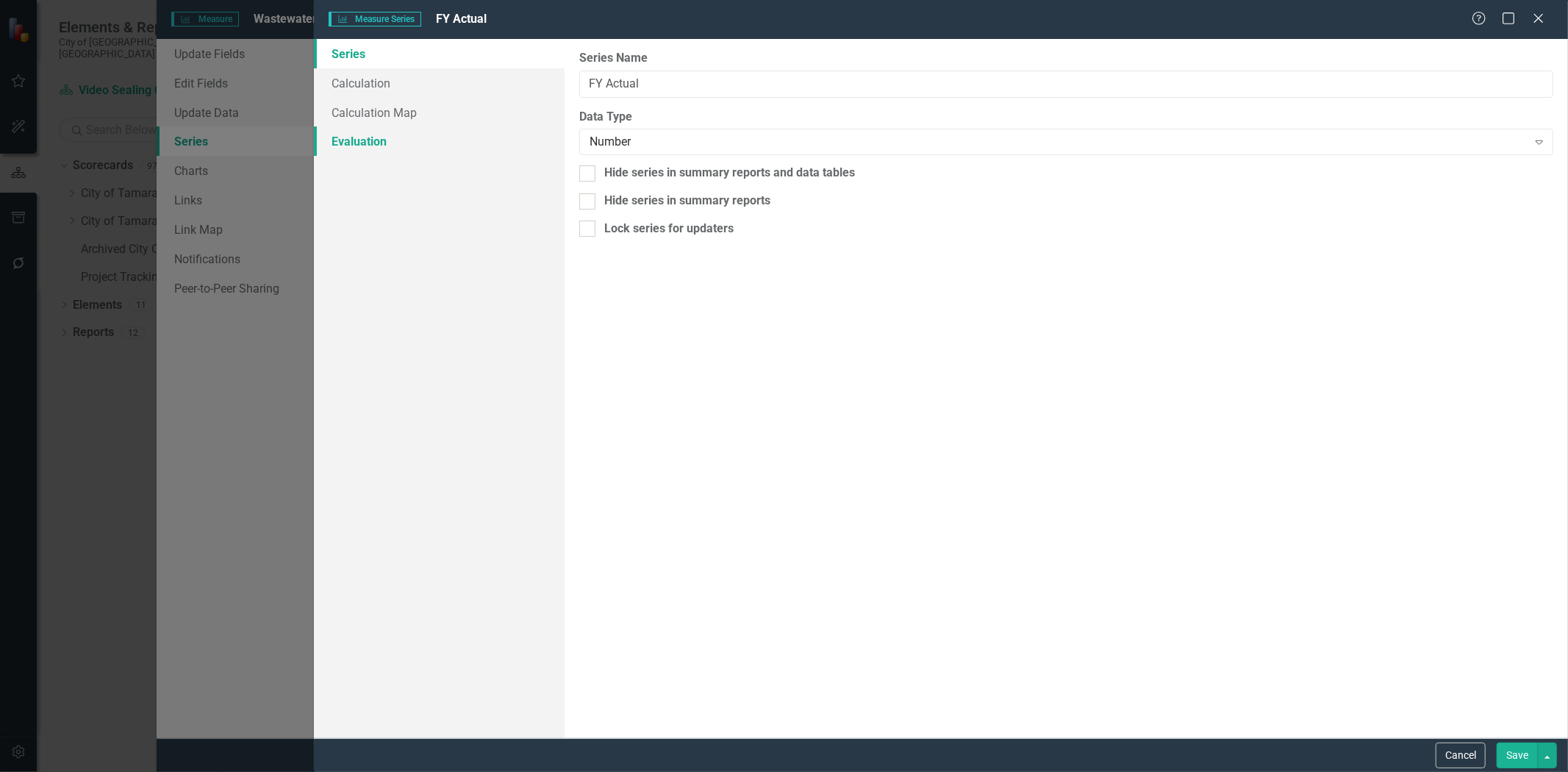
click at [374, 142] on link "Evaluation" at bounding box center [439, 141] width 251 height 29
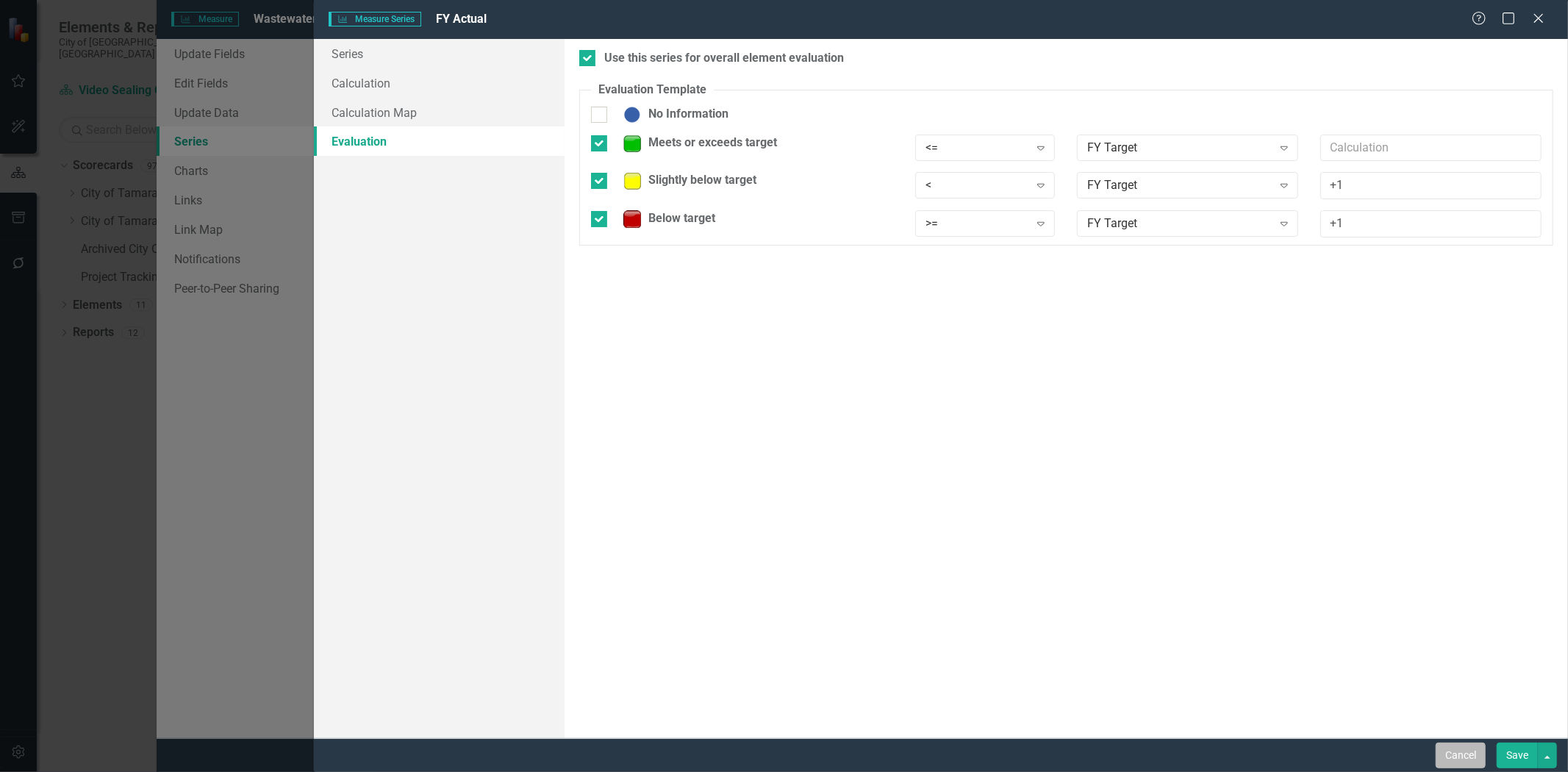
click at [1461, 753] on button "Cancel" at bounding box center [1461, 755] width 50 height 26
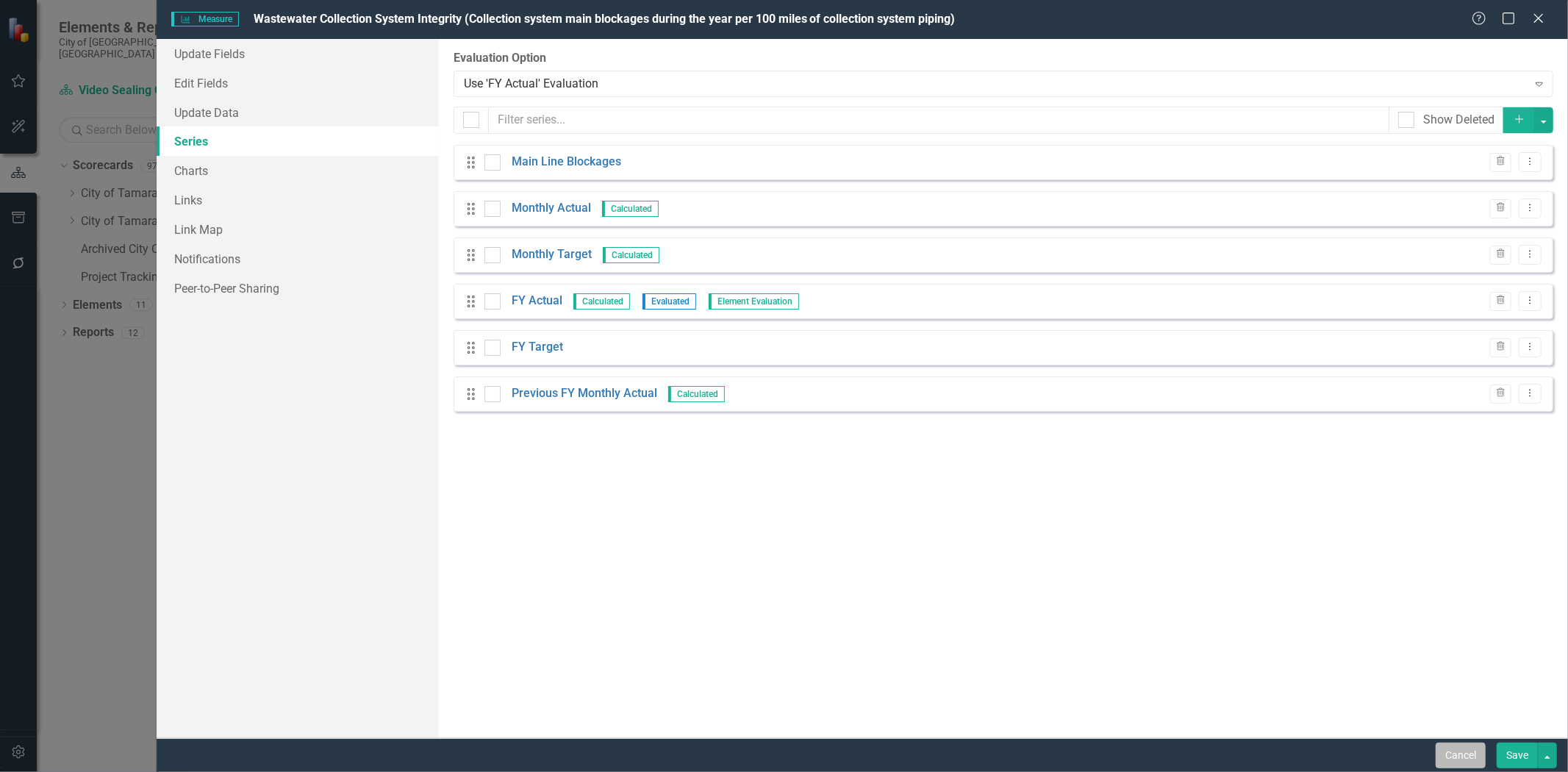
click at [1449, 760] on button "Cancel" at bounding box center [1461, 755] width 50 height 26
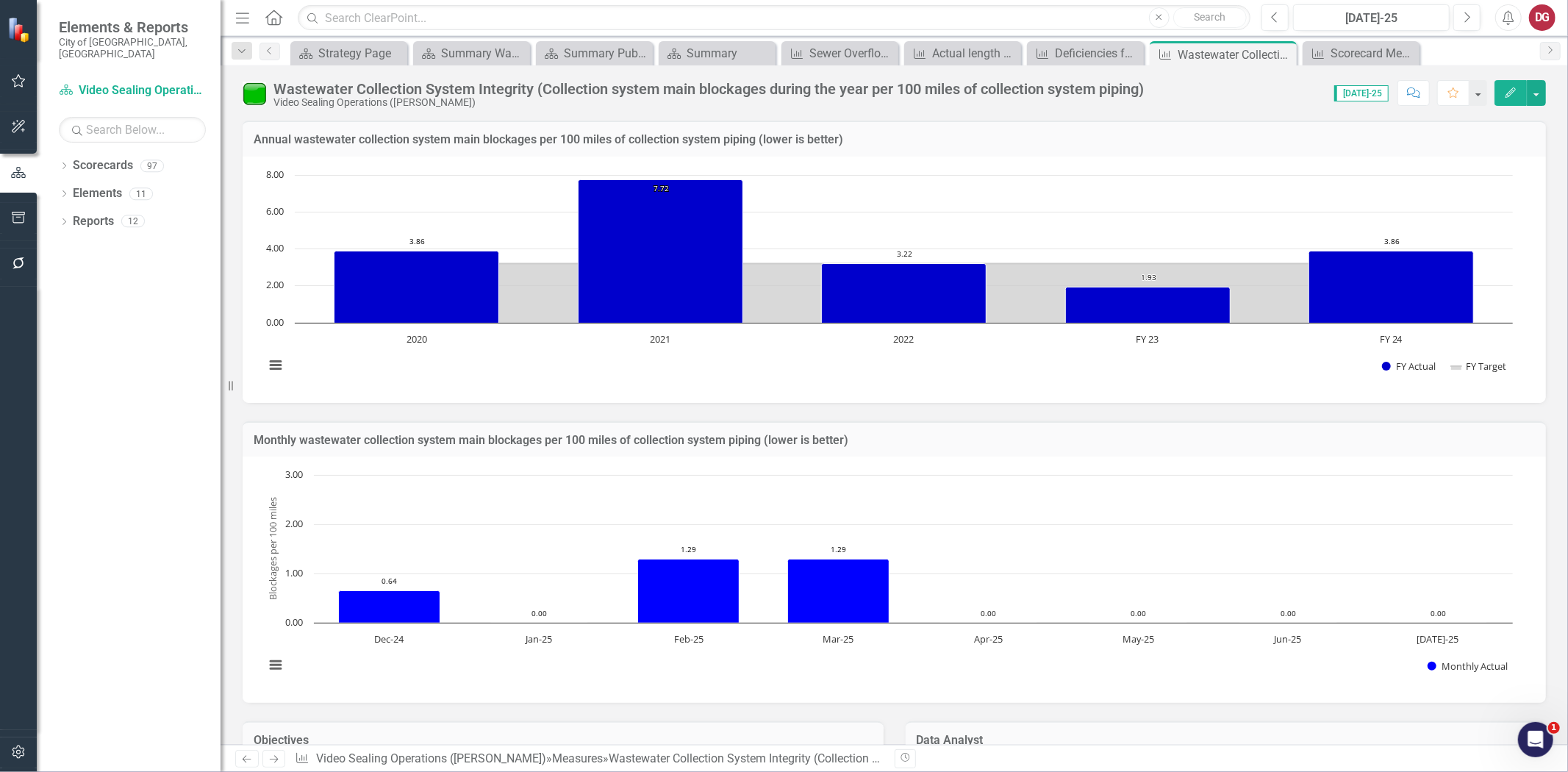
click at [1507, 91] on icon "Edit" at bounding box center [1511, 92] width 13 height 10
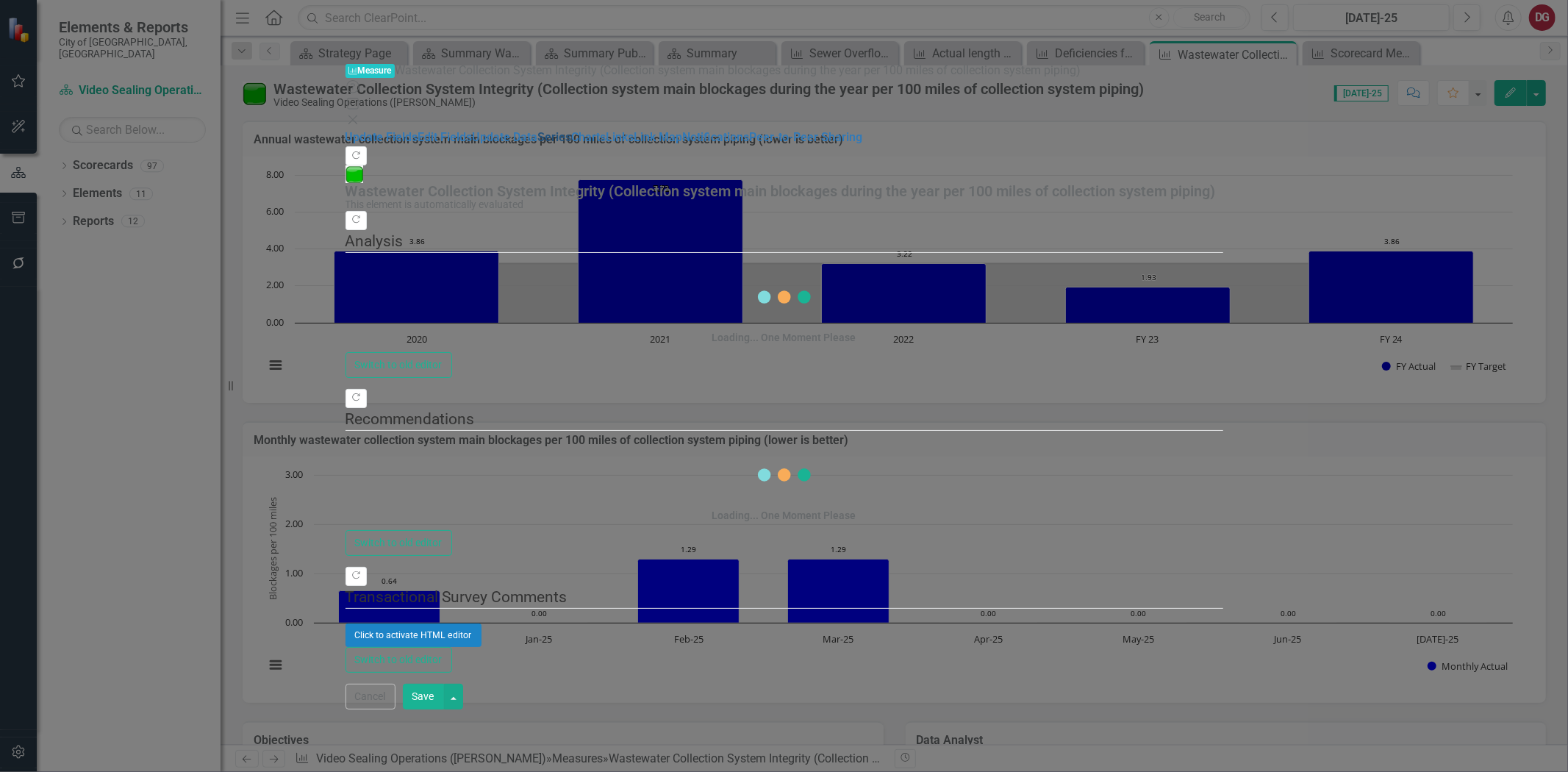
click at [538, 142] on link "Series" at bounding box center [555, 136] width 34 height 14
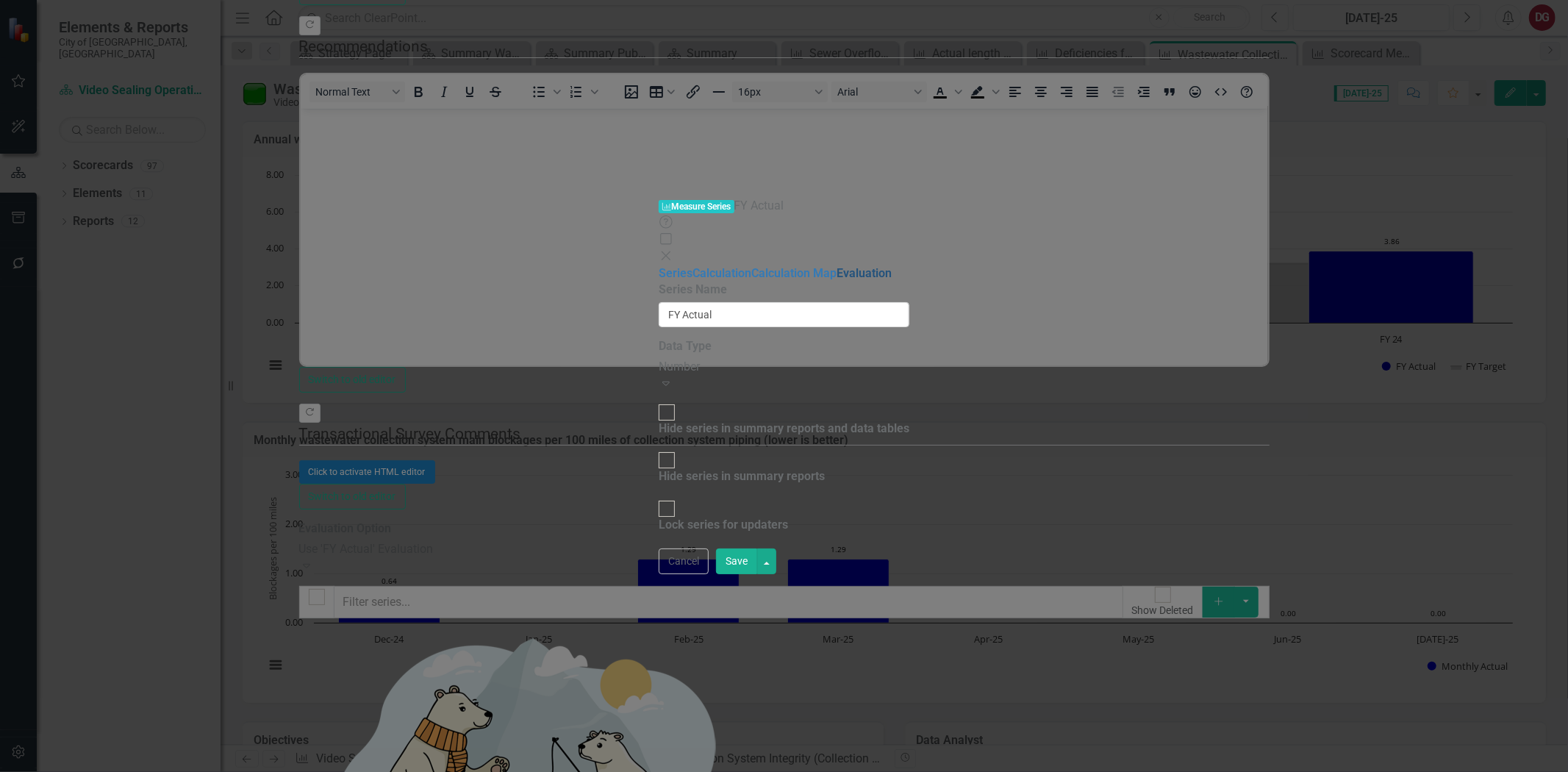
click at [836, 266] on link "Evaluation" at bounding box center [864, 273] width 55 height 14
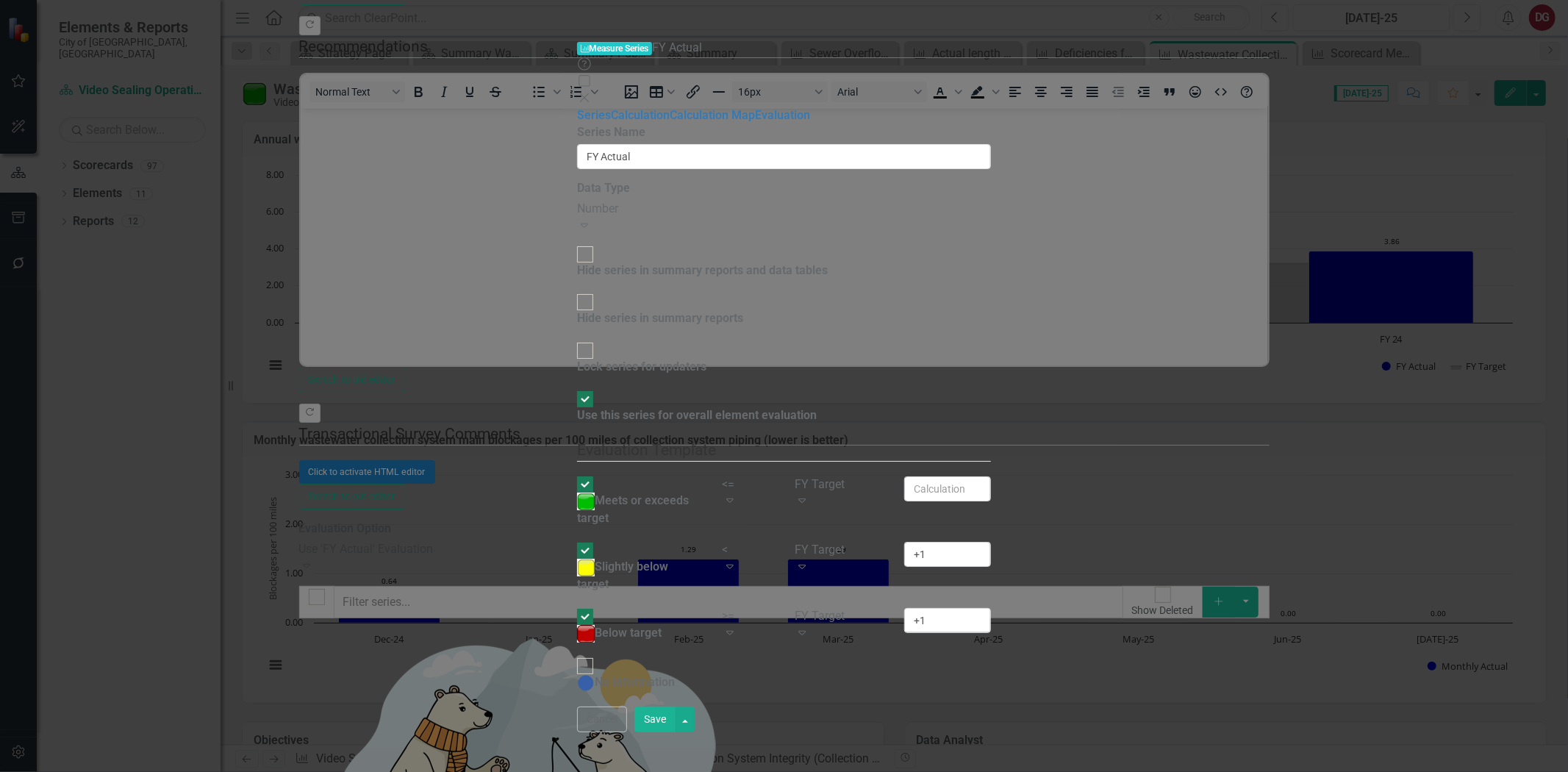
click at [737, 494] on icon "Expand" at bounding box center [730, 500] width 15 height 12
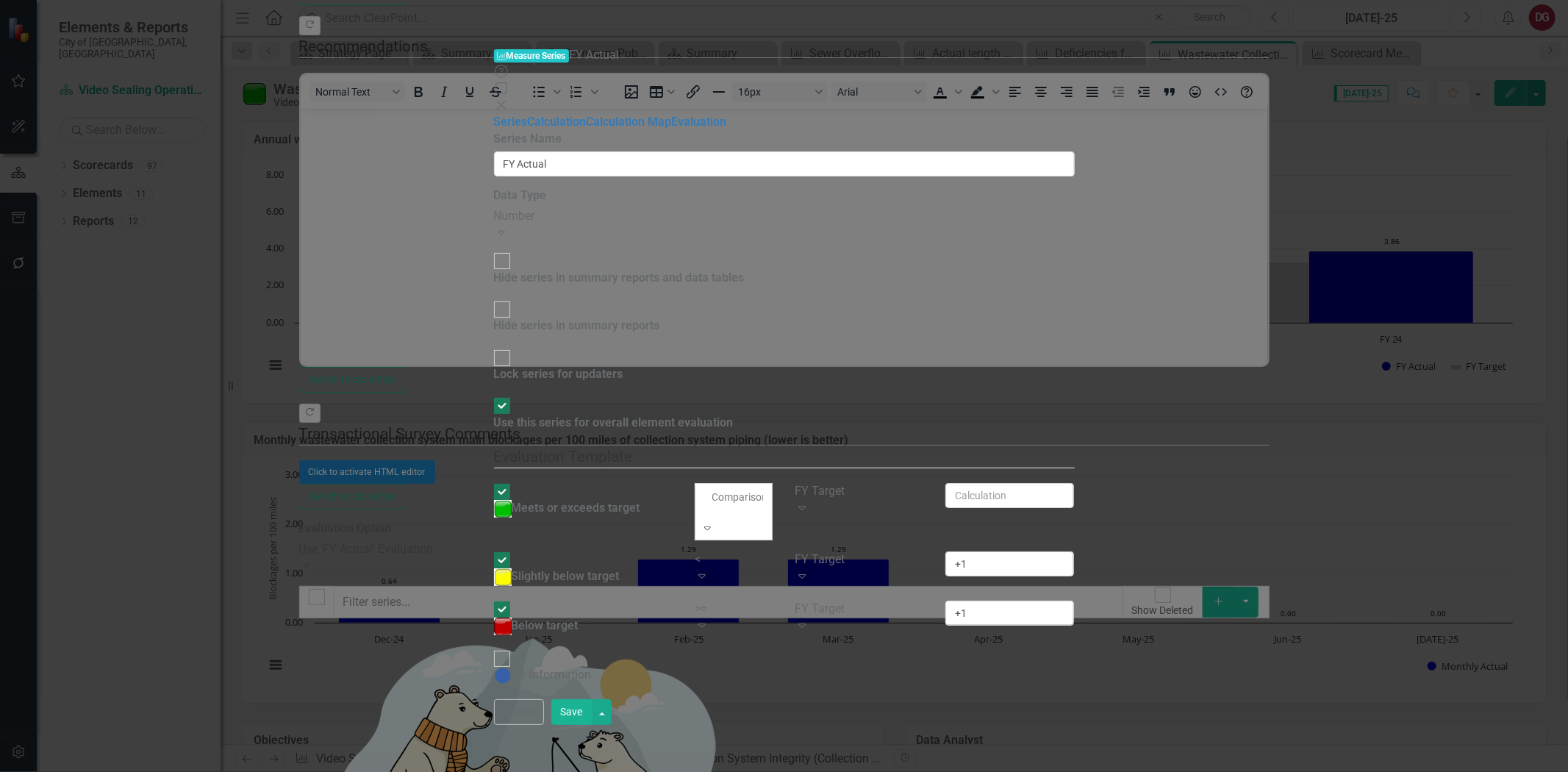
click at [1075, 398] on div "Use this series for overall element evaluation Evaluation Template You can defi…" at bounding box center [785, 548] width 581 height 301
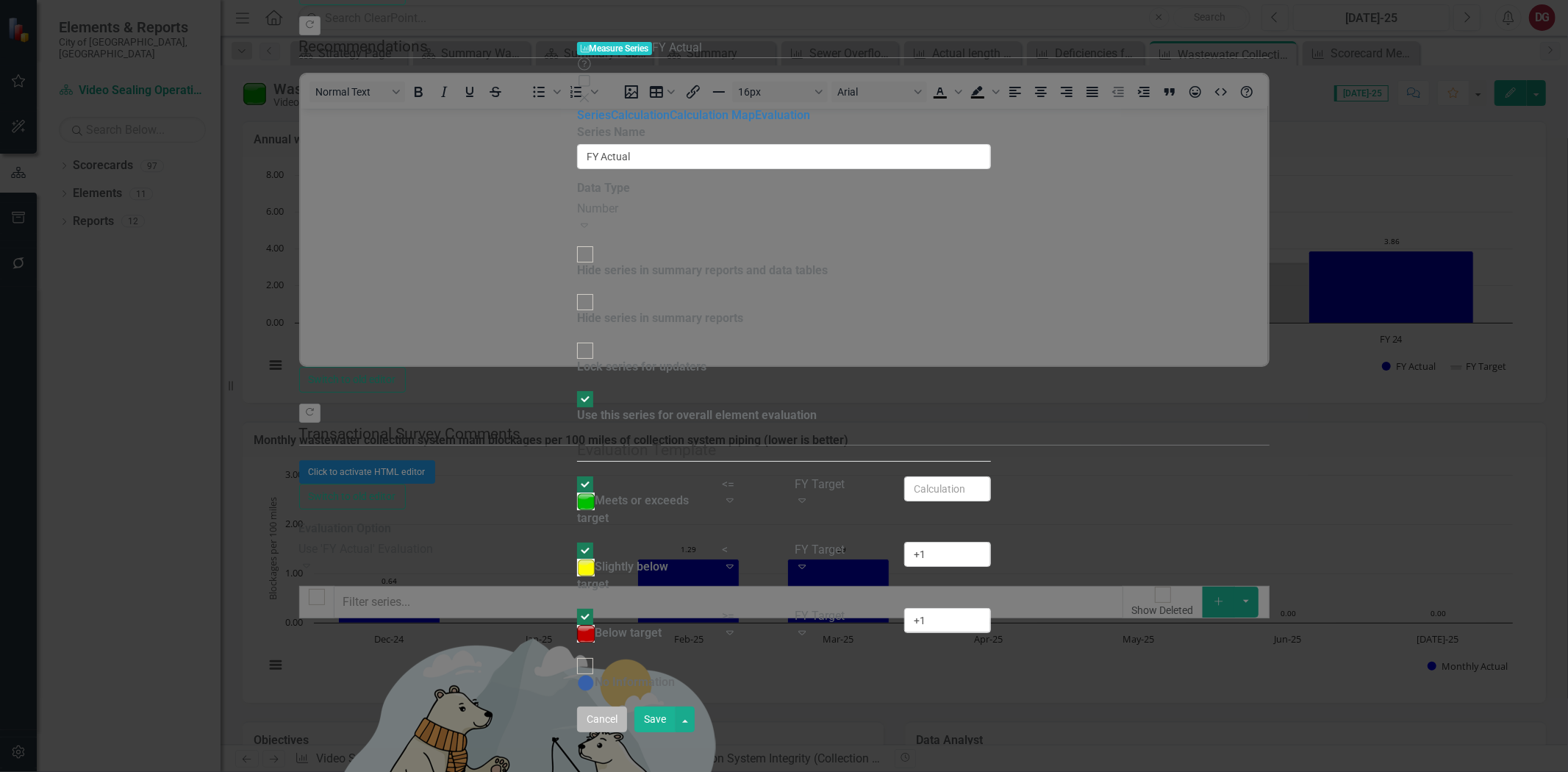
click at [628, 732] on button "Cancel" at bounding box center [602, 719] width 50 height 26
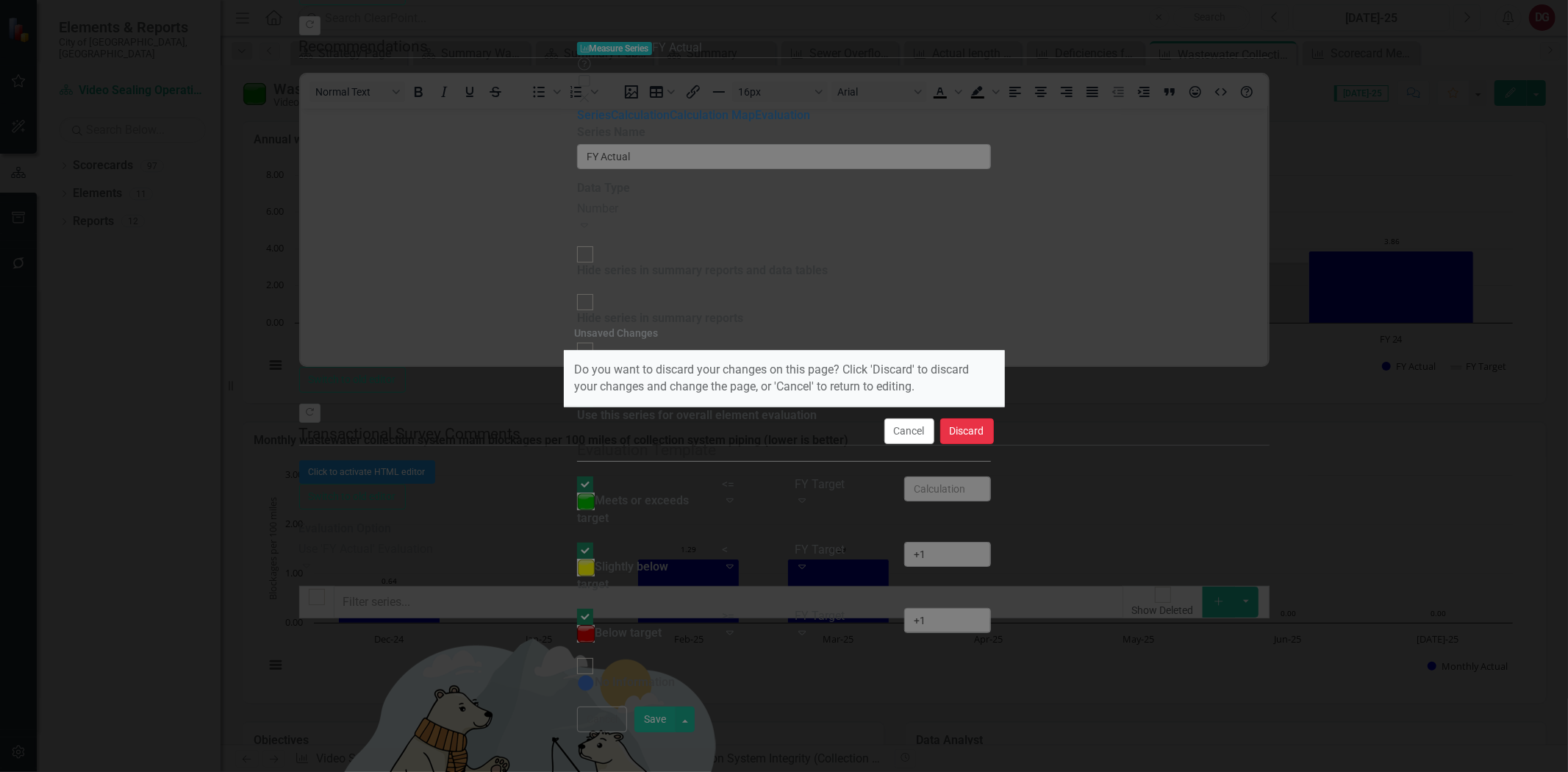
click at [974, 436] on button "Discard" at bounding box center [967, 431] width 53 height 26
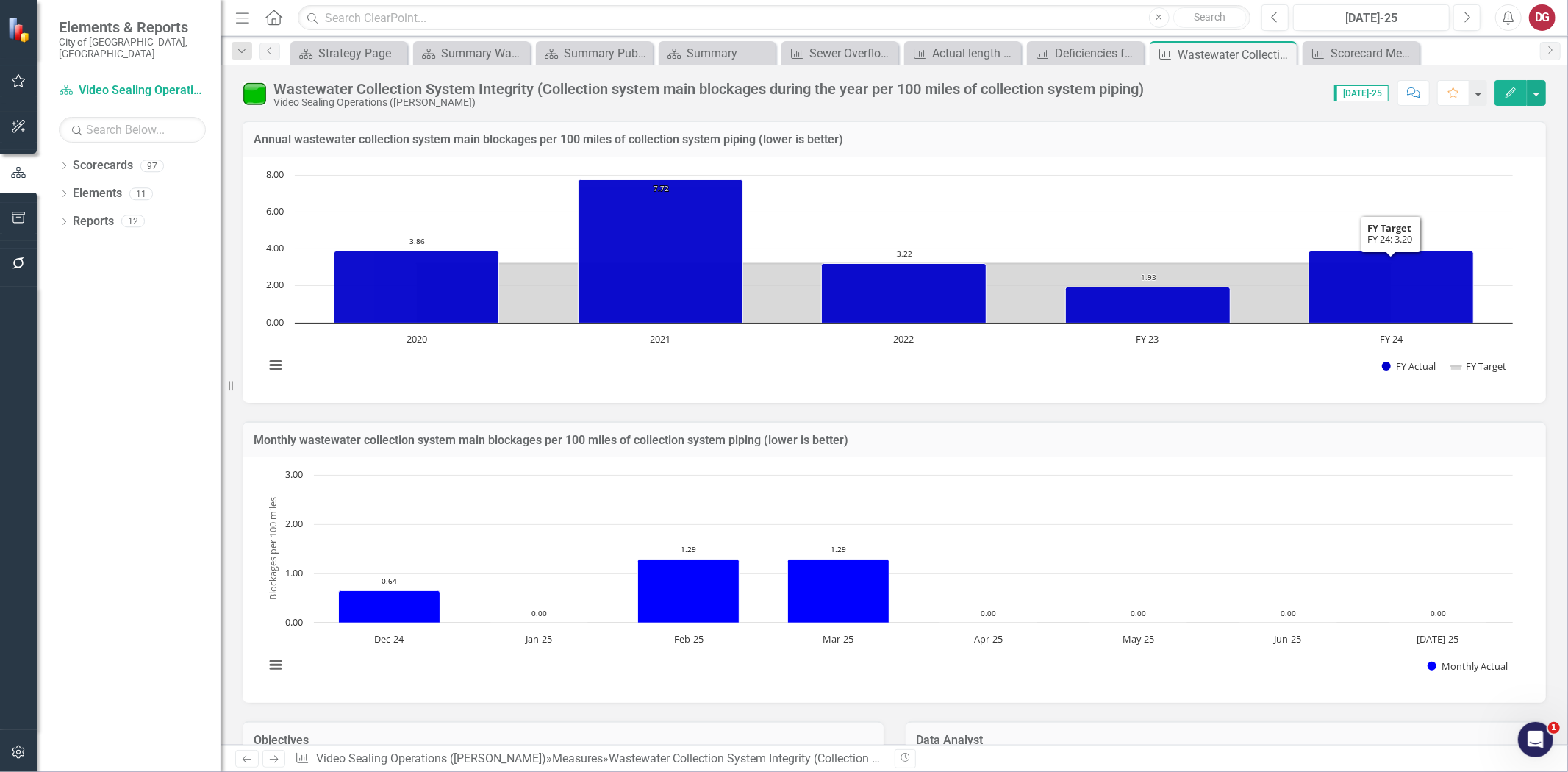
click at [1507, 97] on button "Edit" at bounding box center [1511, 92] width 32 height 26
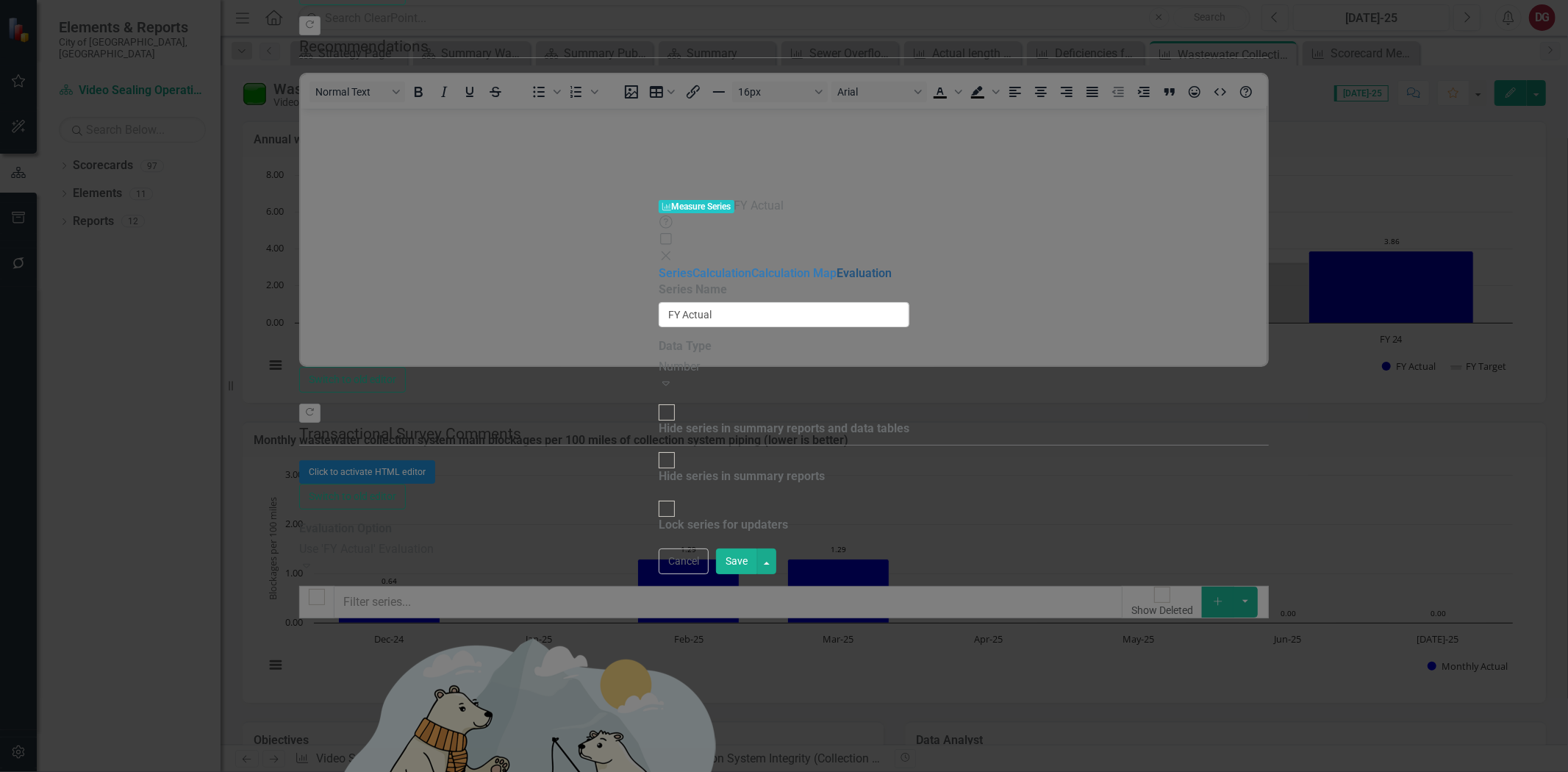
click at [836, 266] on link "Evaluation" at bounding box center [864, 273] width 55 height 14
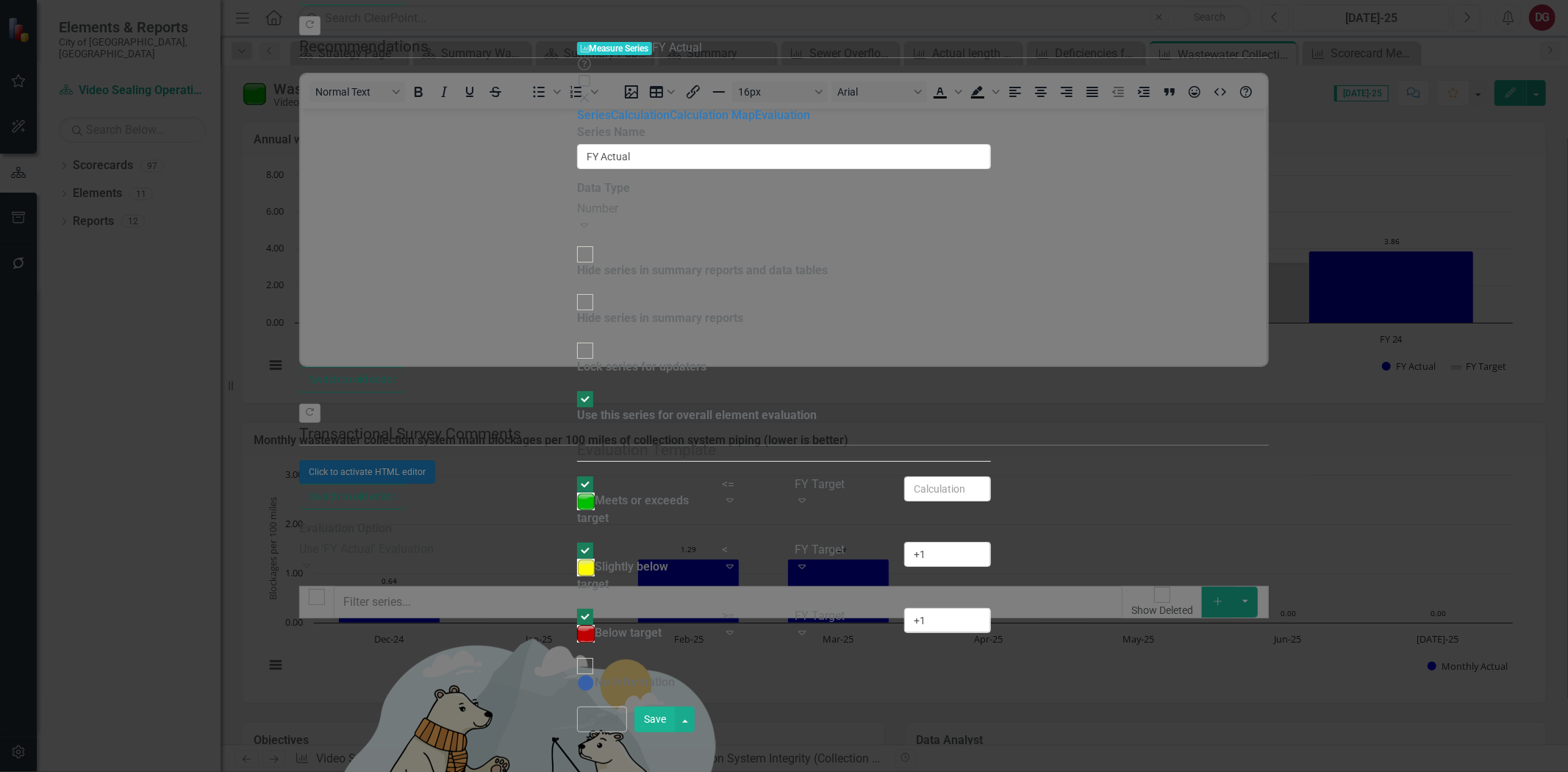
drag, startPoint x: 1471, startPoint y: 755, endPoint x: 1484, endPoint y: 696, distance: 60.4
click at [628, 732] on button "Cancel" at bounding box center [602, 719] width 50 height 26
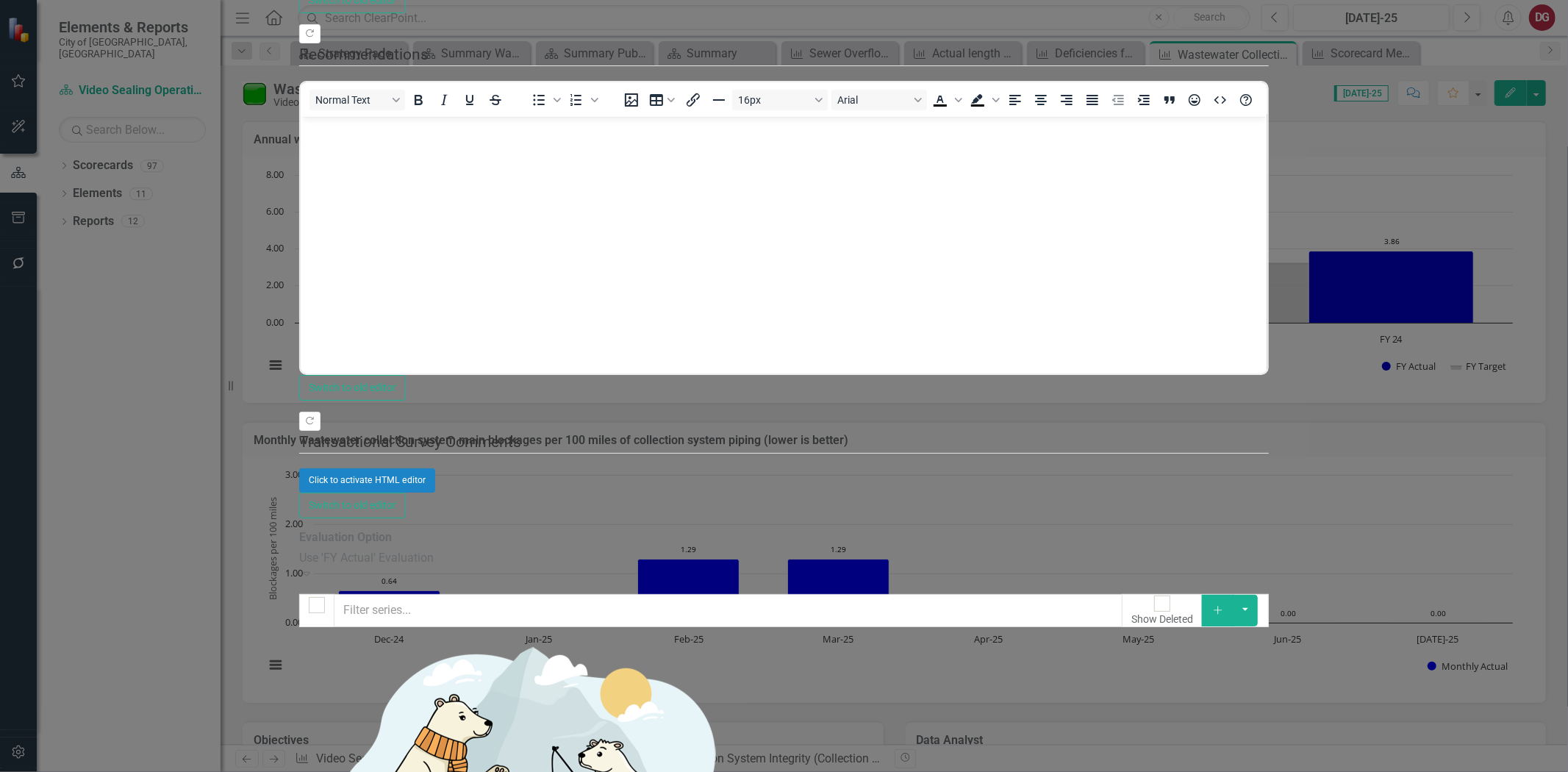
drag, startPoint x: 1436, startPoint y: 751, endPoint x: 1410, endPoint y: 740, distance: 28.2
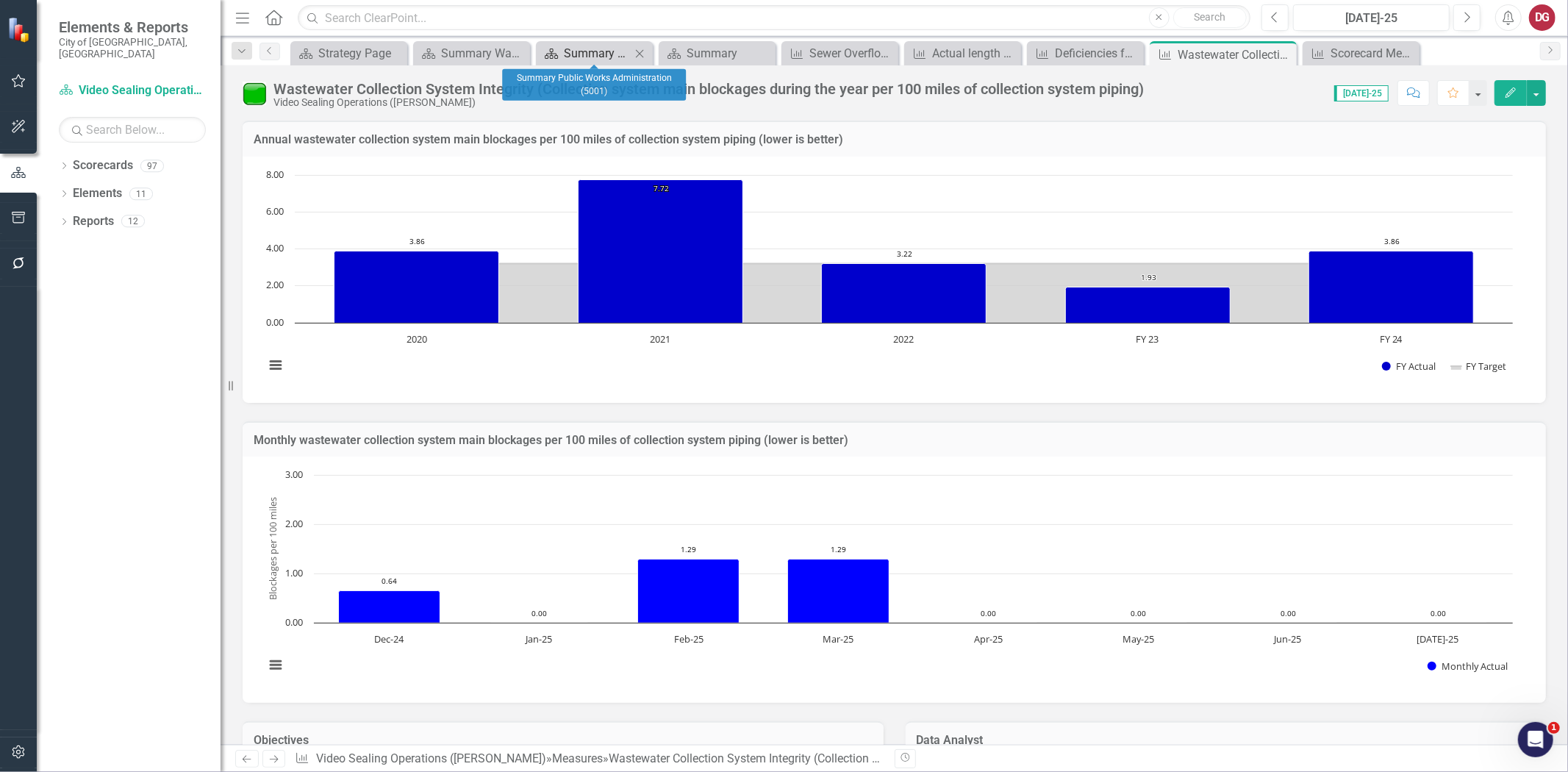
click at [585, 52] on div "Summary Public Works Administration (5001)" at bounding box center [598, 53] width 67 height 18
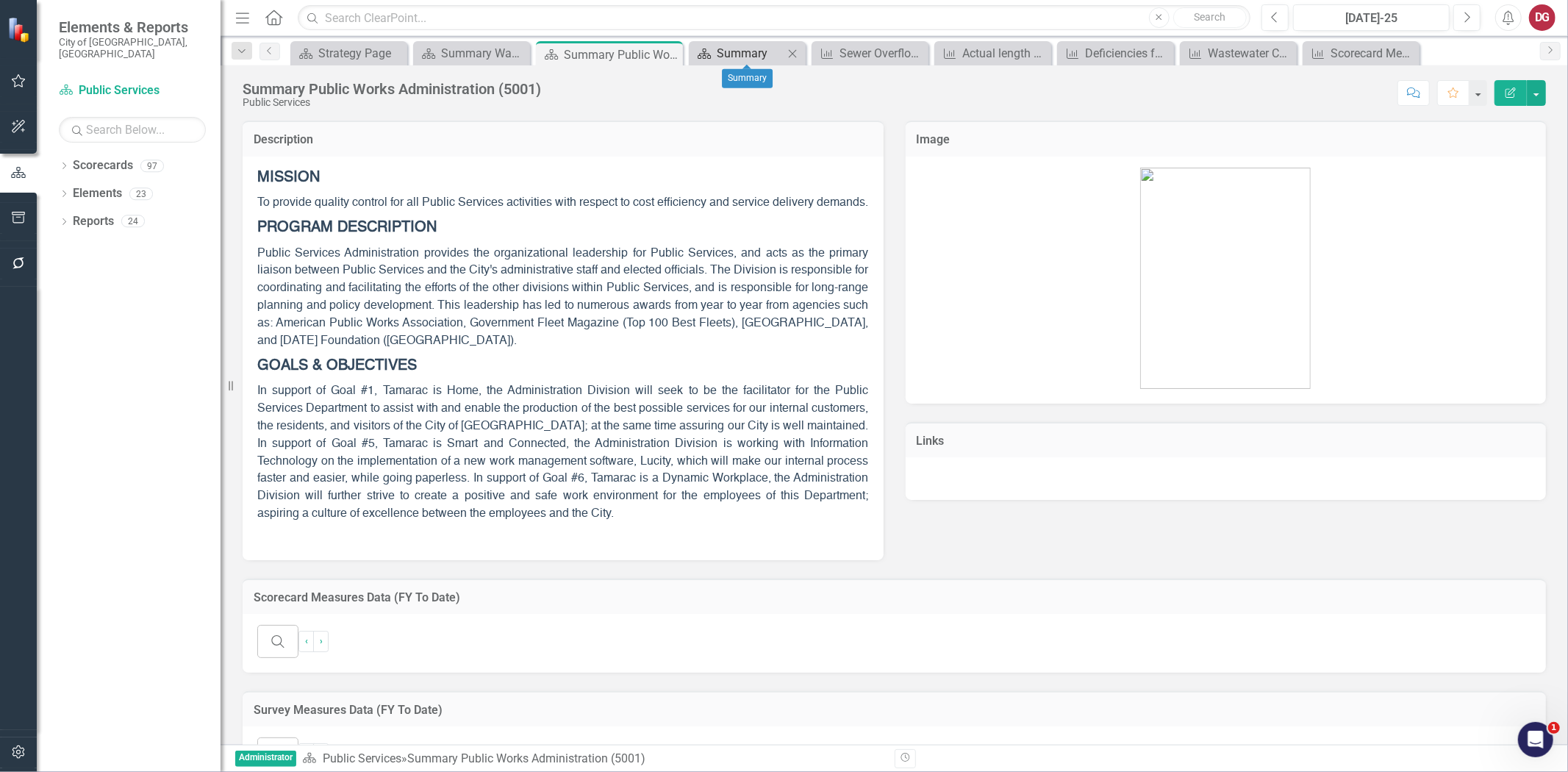
click at [728, 54] on div "Summary" at bounding box center [750, 53] width 67 height 18
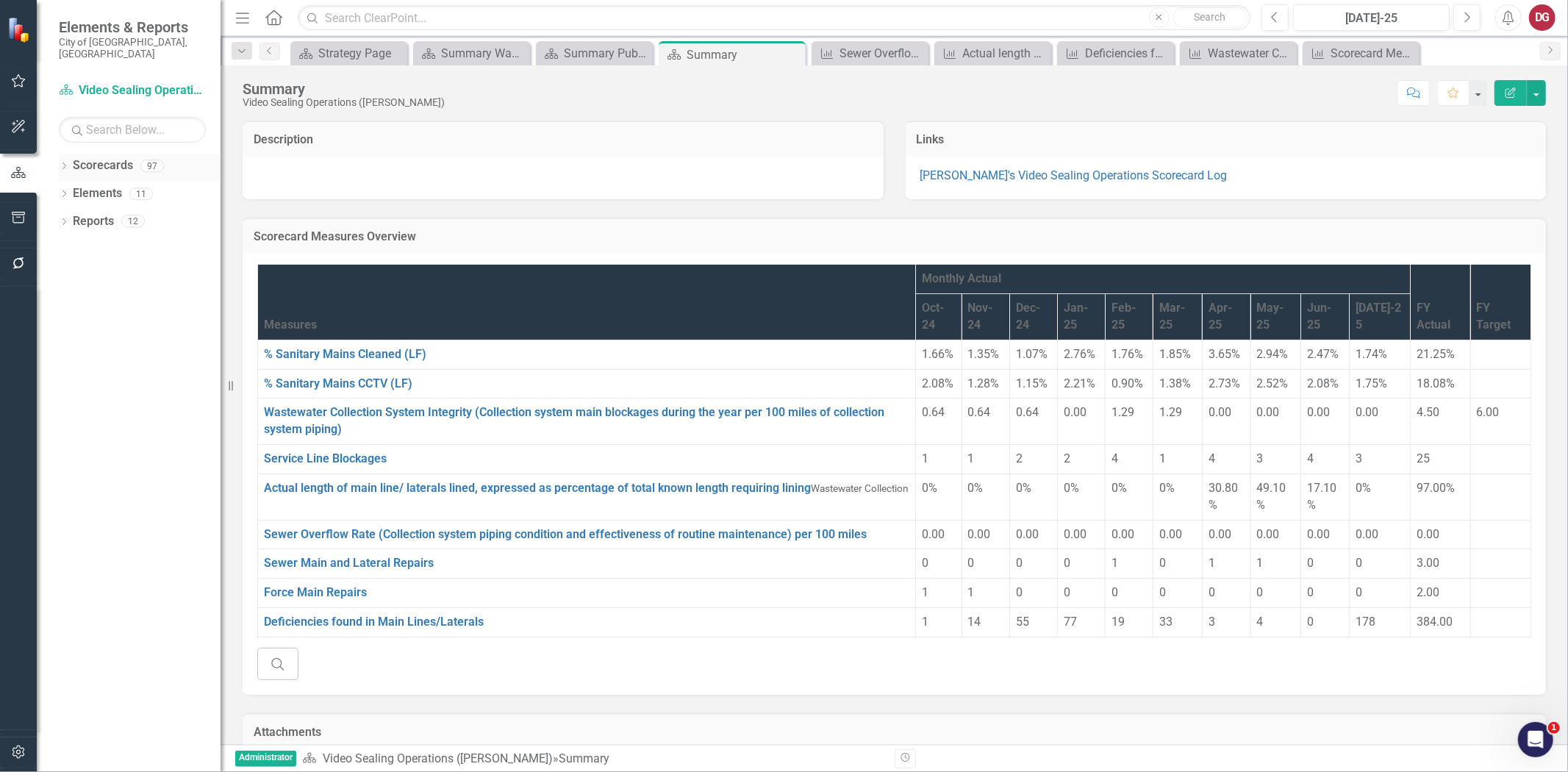
click at [67, 163] on icon "Dropdown" at bounding box center [64, 167] width 10 height 8
click at [59, 187] on div "Dropdown" at bounding box center [52, 193] width 15 height 12
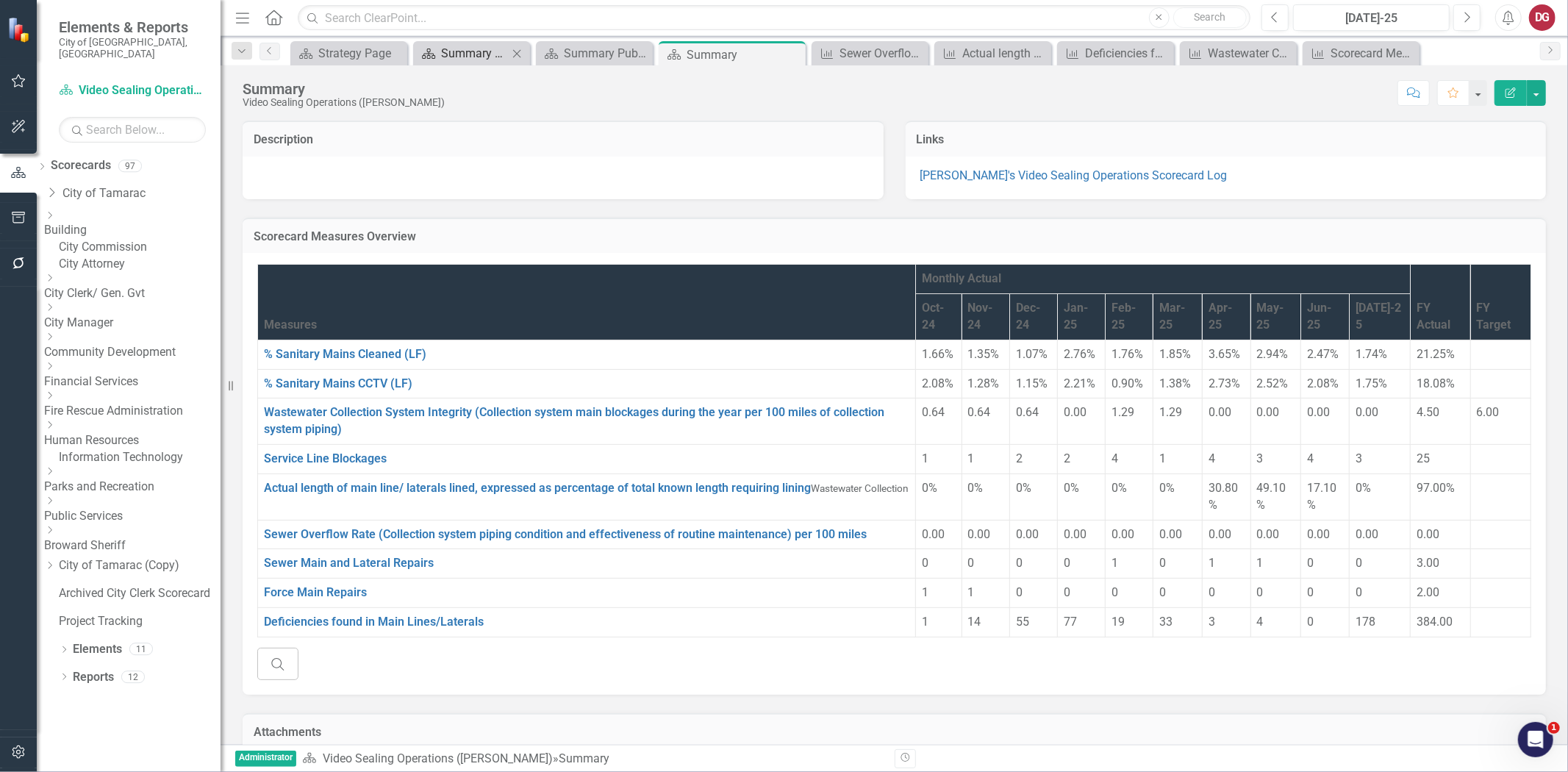
click at [474, 53] on div "Summary Wastewater Collection - Program Description (6040)" at bounding box center [474, 53] width 67 height 18
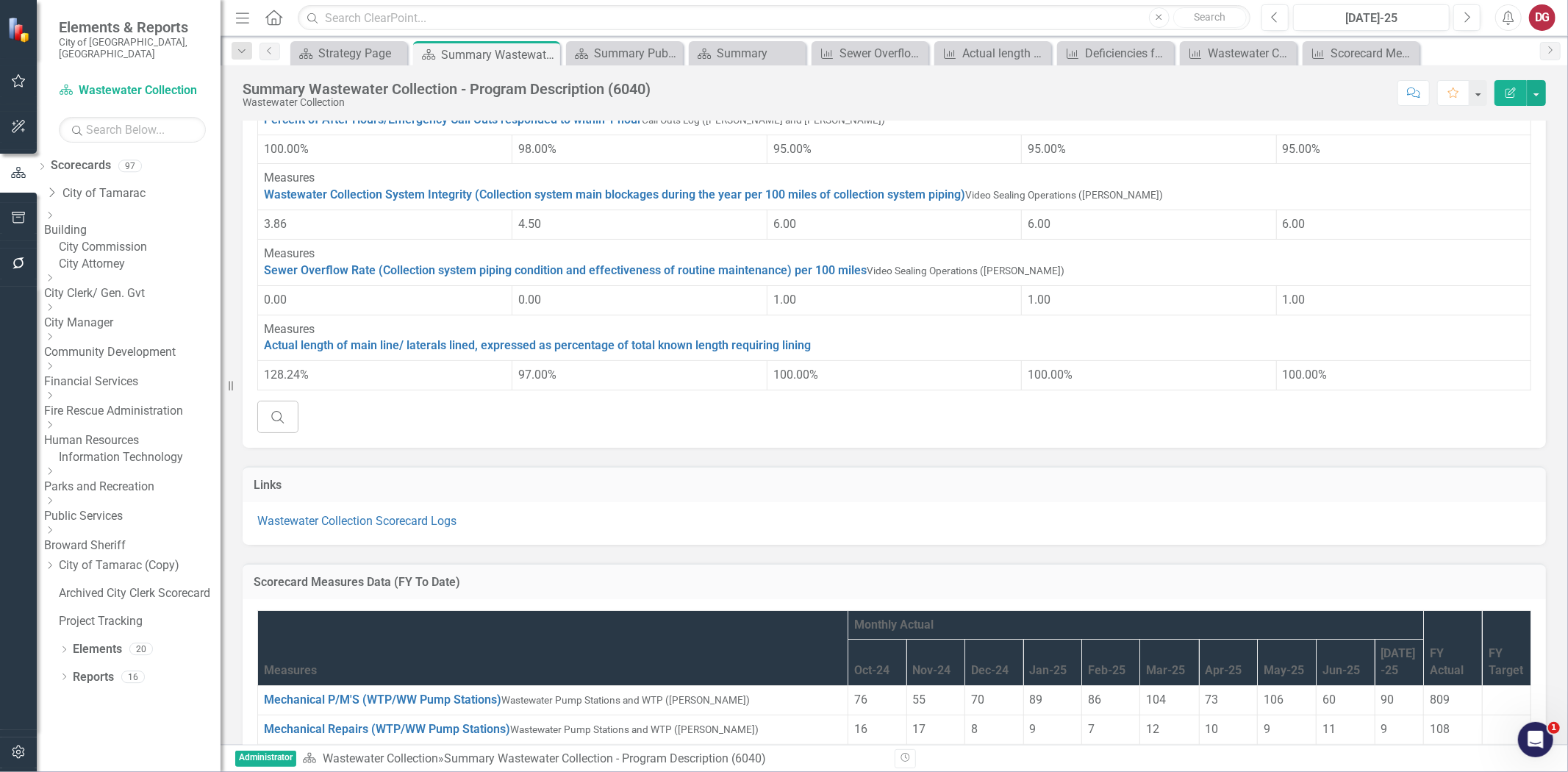
scroll to position [489, 0]
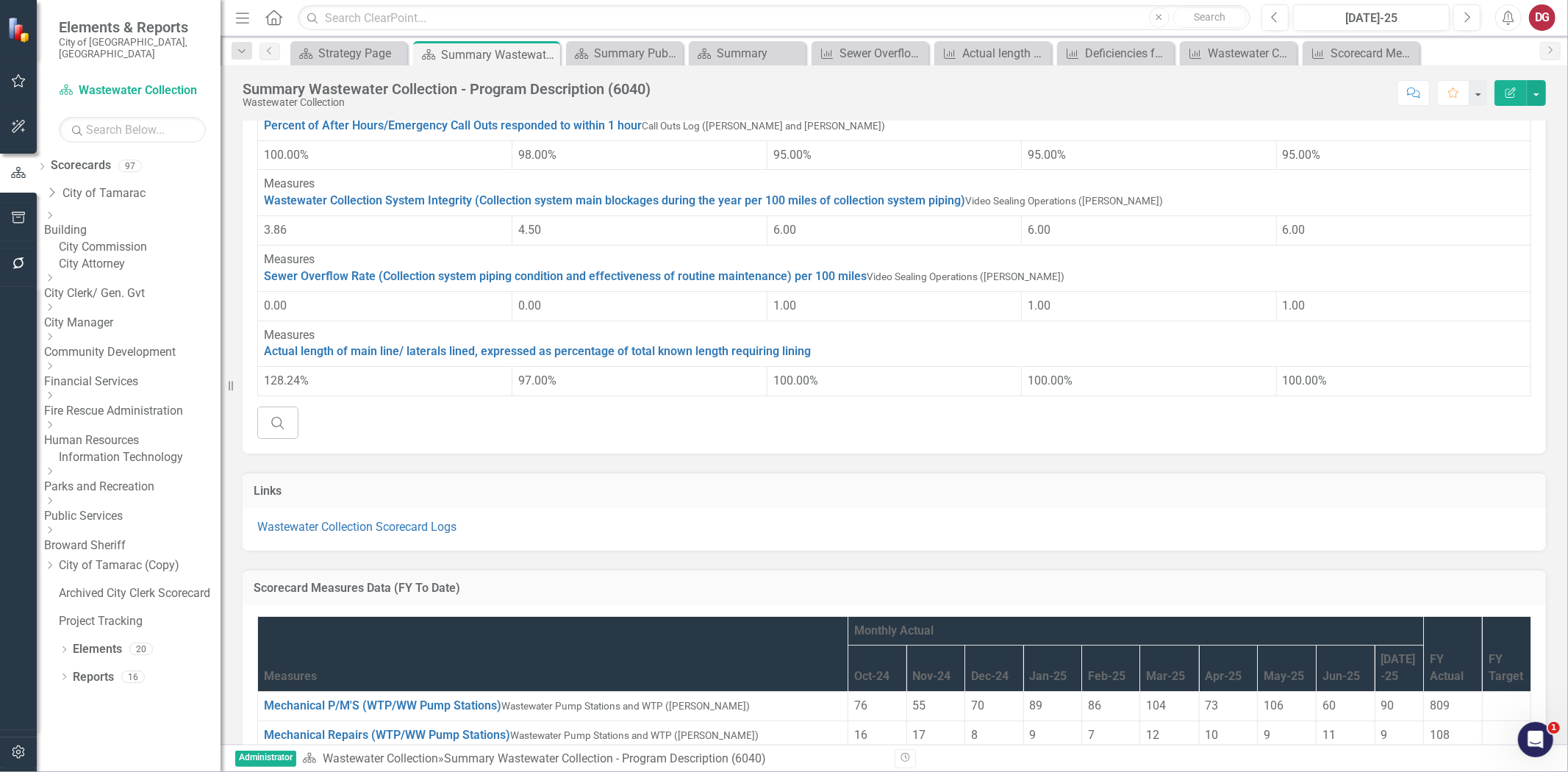
click at [1522, 92] on button "Edit Report" at bounding box center [1511, 92] width 32 height 26
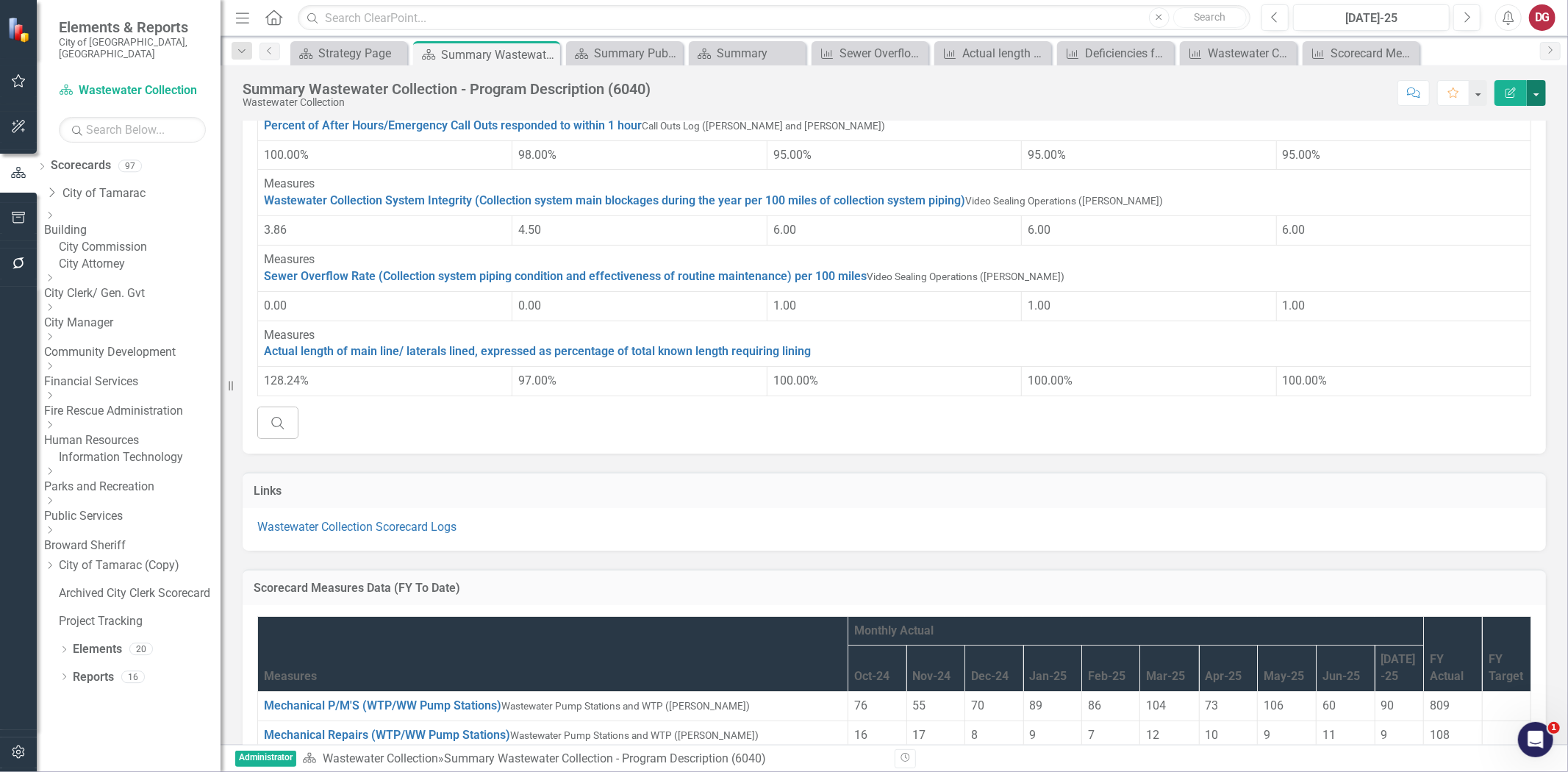
click at [1537, 96] on button "button" at bounding box center [1536, 92] width 19 height 26
click at [1504, 121] on link "Edit Edit Scorecard" at bounding box center [1486, 120] width 119 height 27
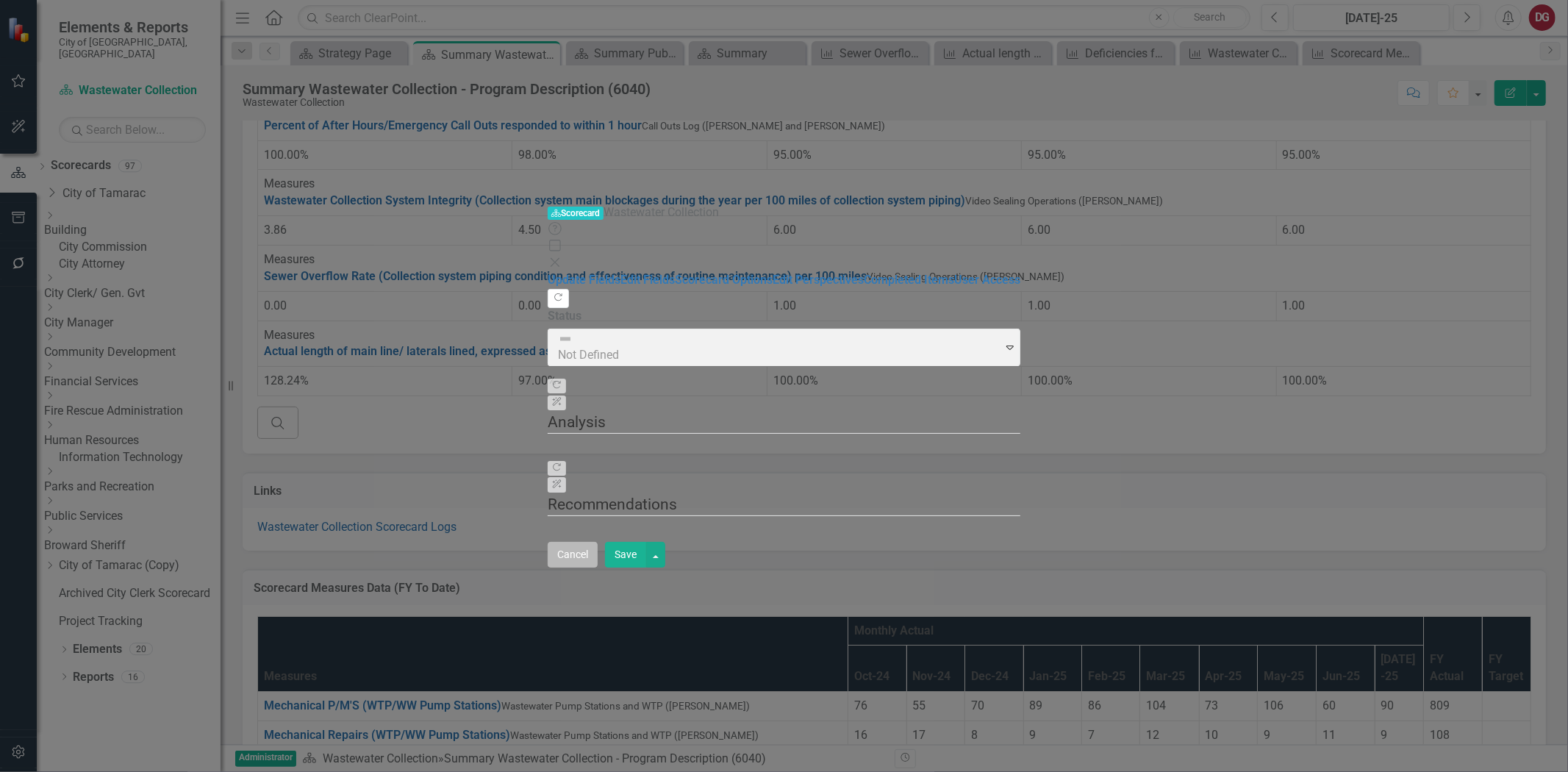
click at [598, 567] on button "Cancel" at bounding box center [573, 554] width 50 height 26
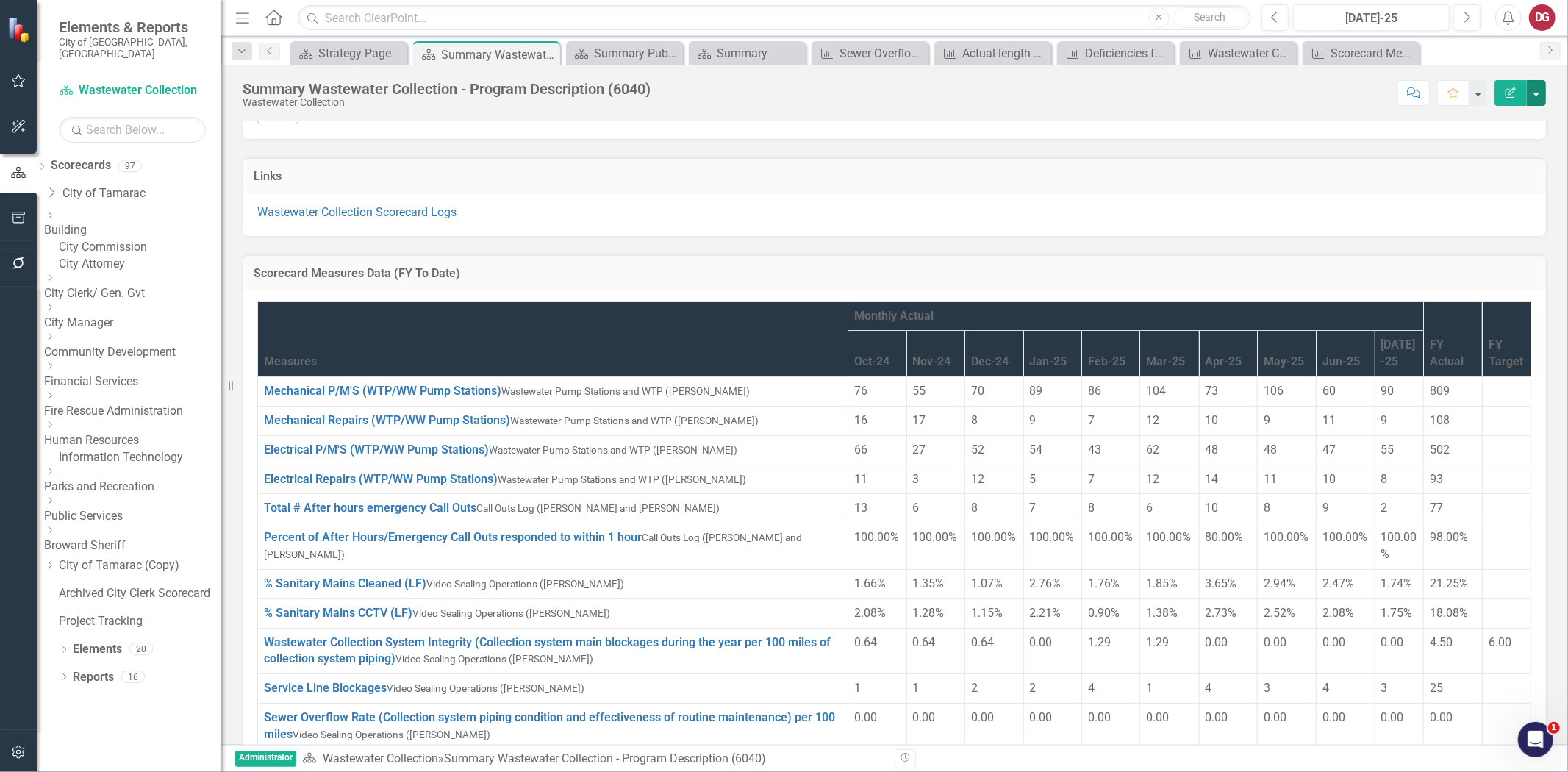
scroll to position [816, 0]
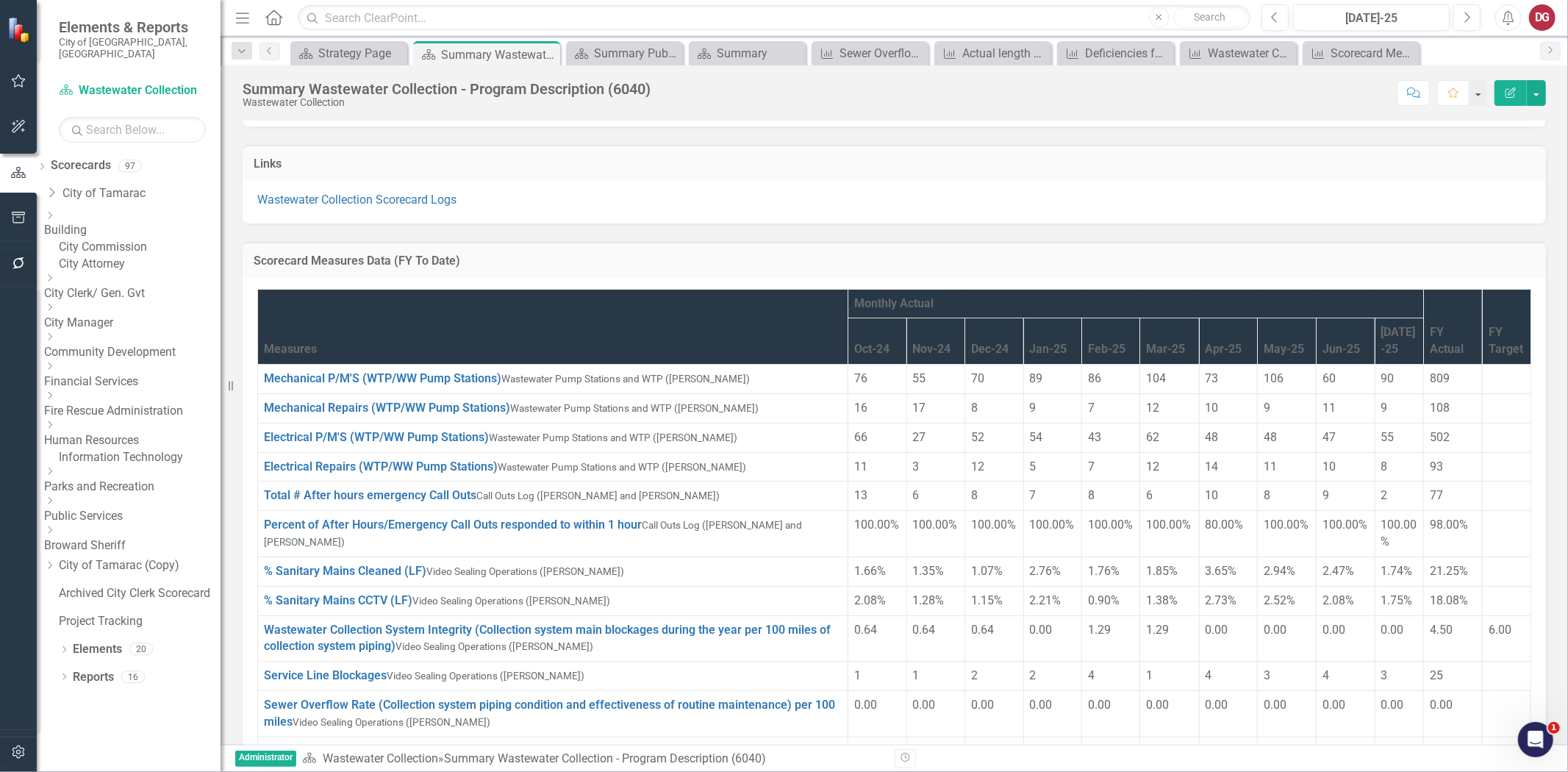
click at [494, 268] on h3 "Scorecard Measures Data (FY To Date)" at bounding box center [895, 261] width 1282 height 13
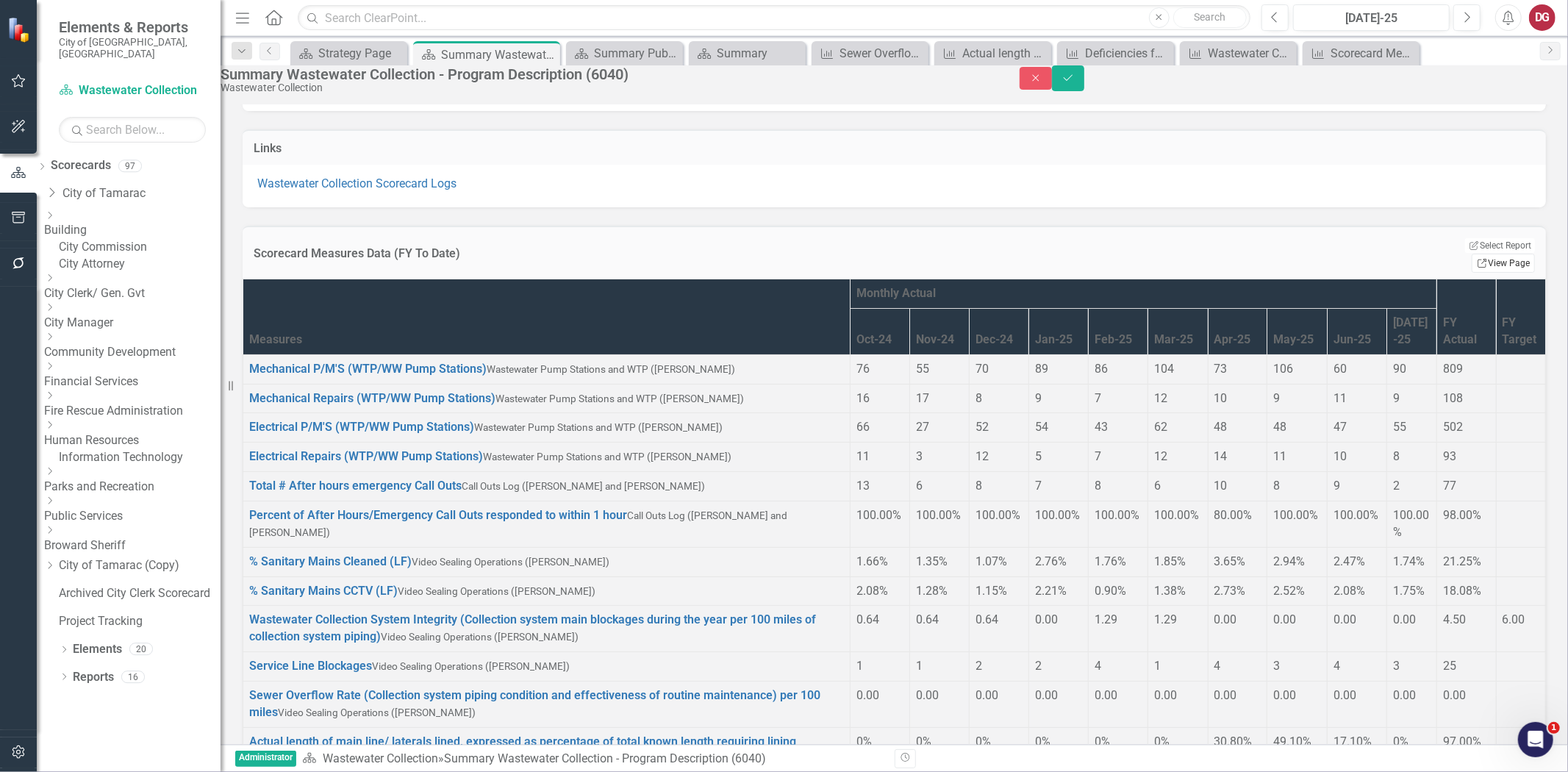
click at [1494, 273] on link "Link View Page" at bounding box center [1504, 263] width 63 height 19
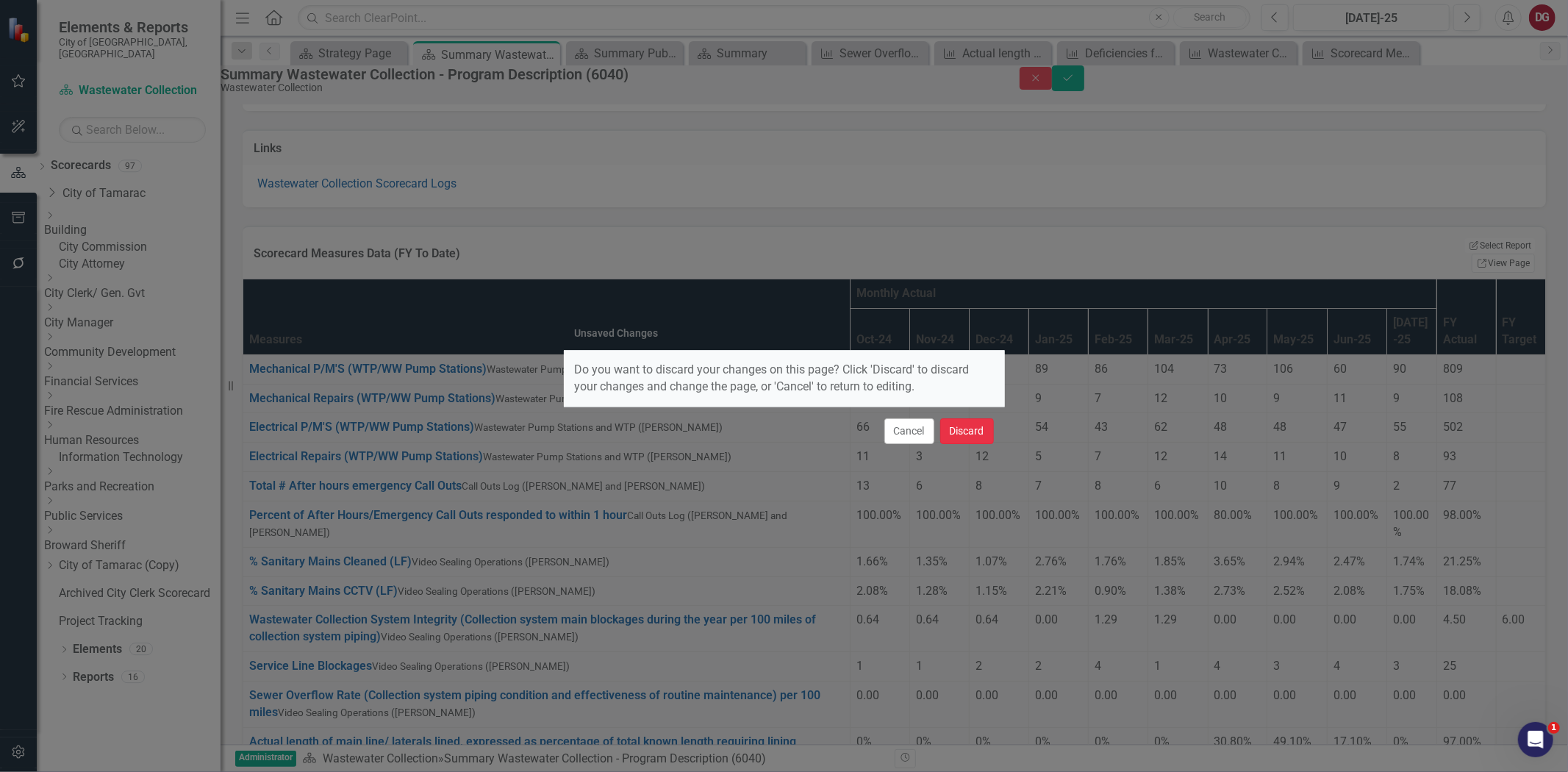
click at [974, 428] on button "Discard" at bounding box center [967, 431] width 53 height 26
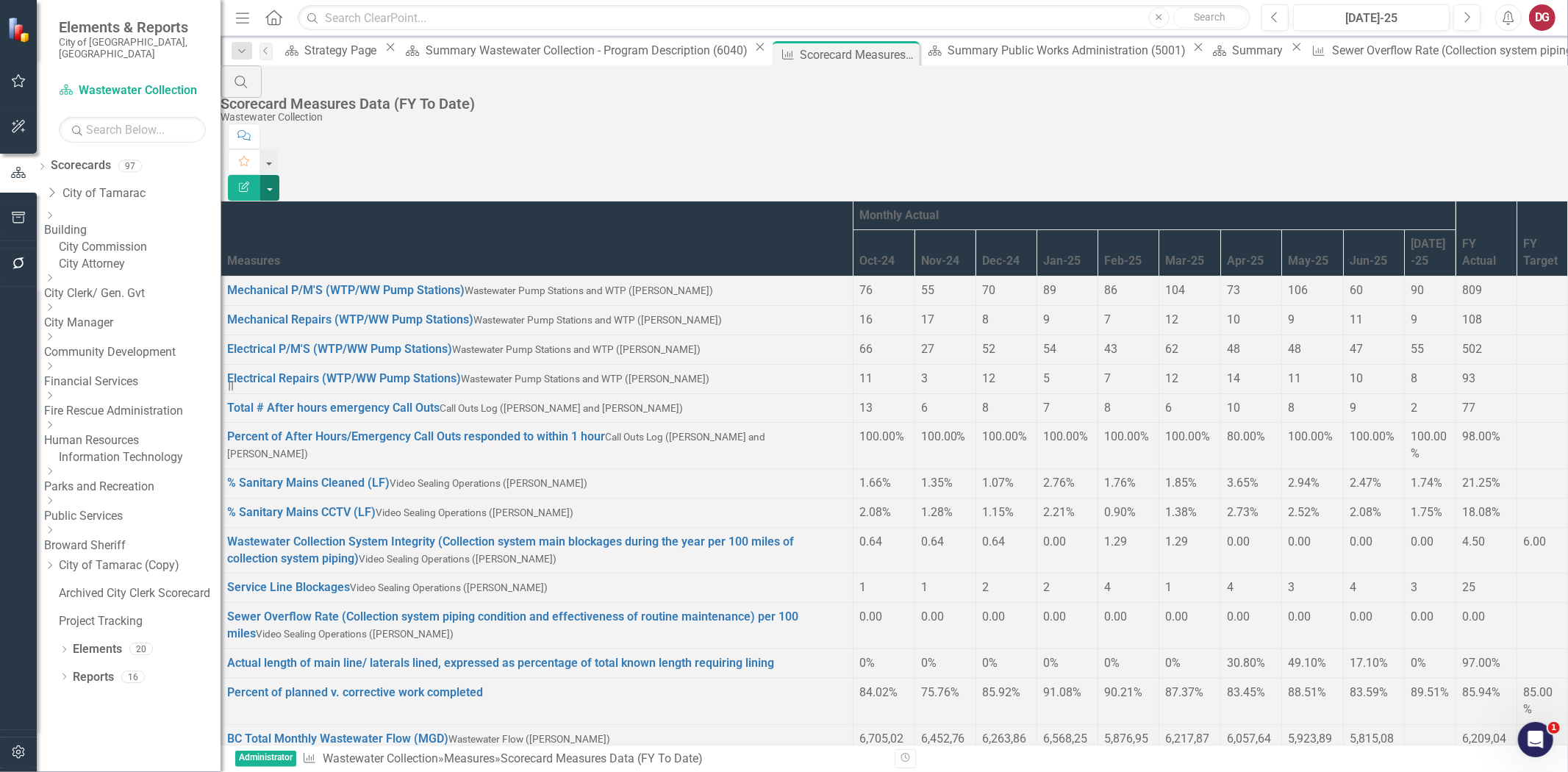
click at [280, 175] on button "button" at bounding box center [270, 187] width 19 height 26
click at [1492, 122] on link "Edit Report Edit Report" at bounding box center [1487, 120] width 117 height 27
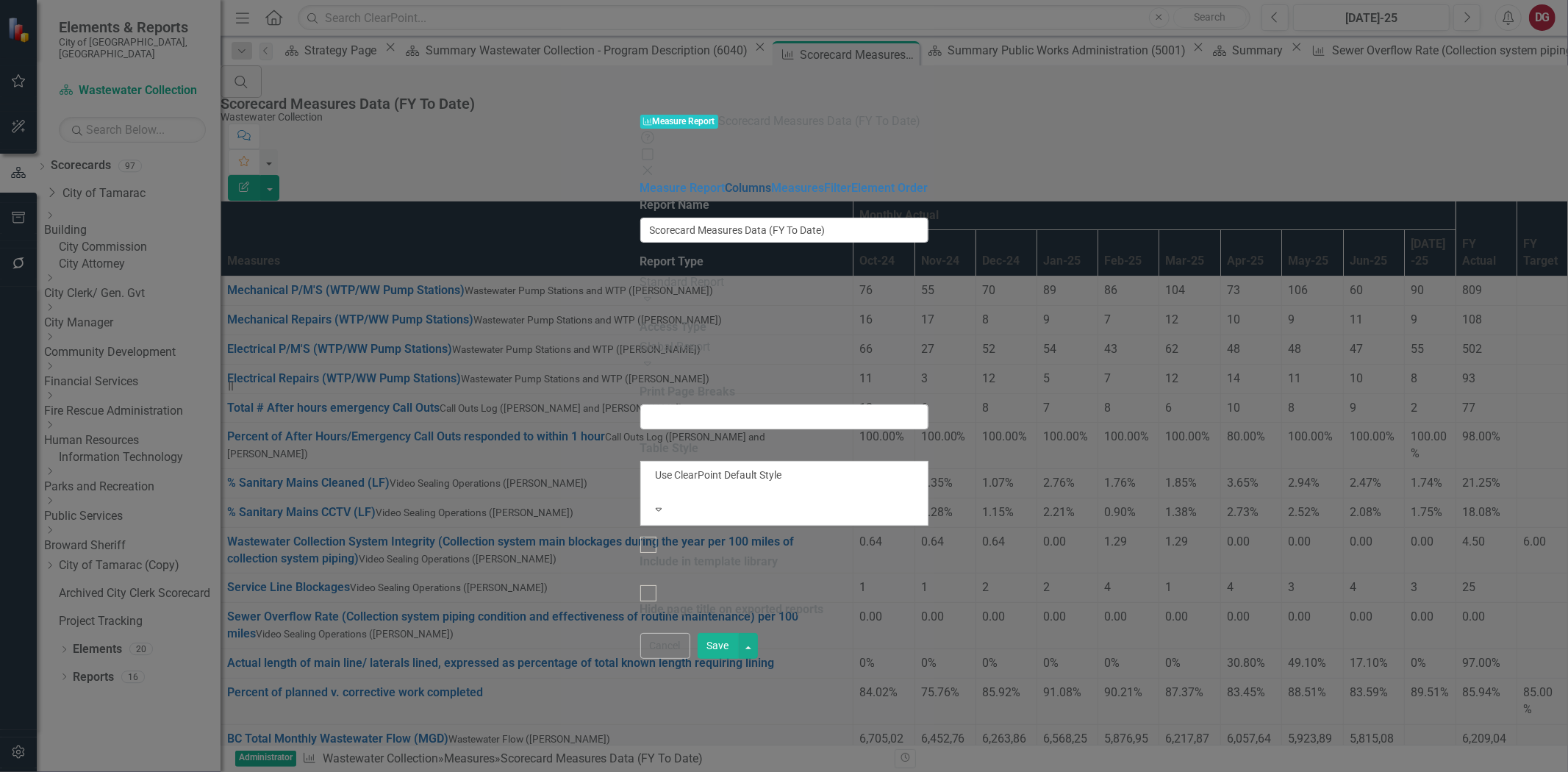
click at [726, 181] on link "Columns" at bounding box center [749, 187] width 47 height 14
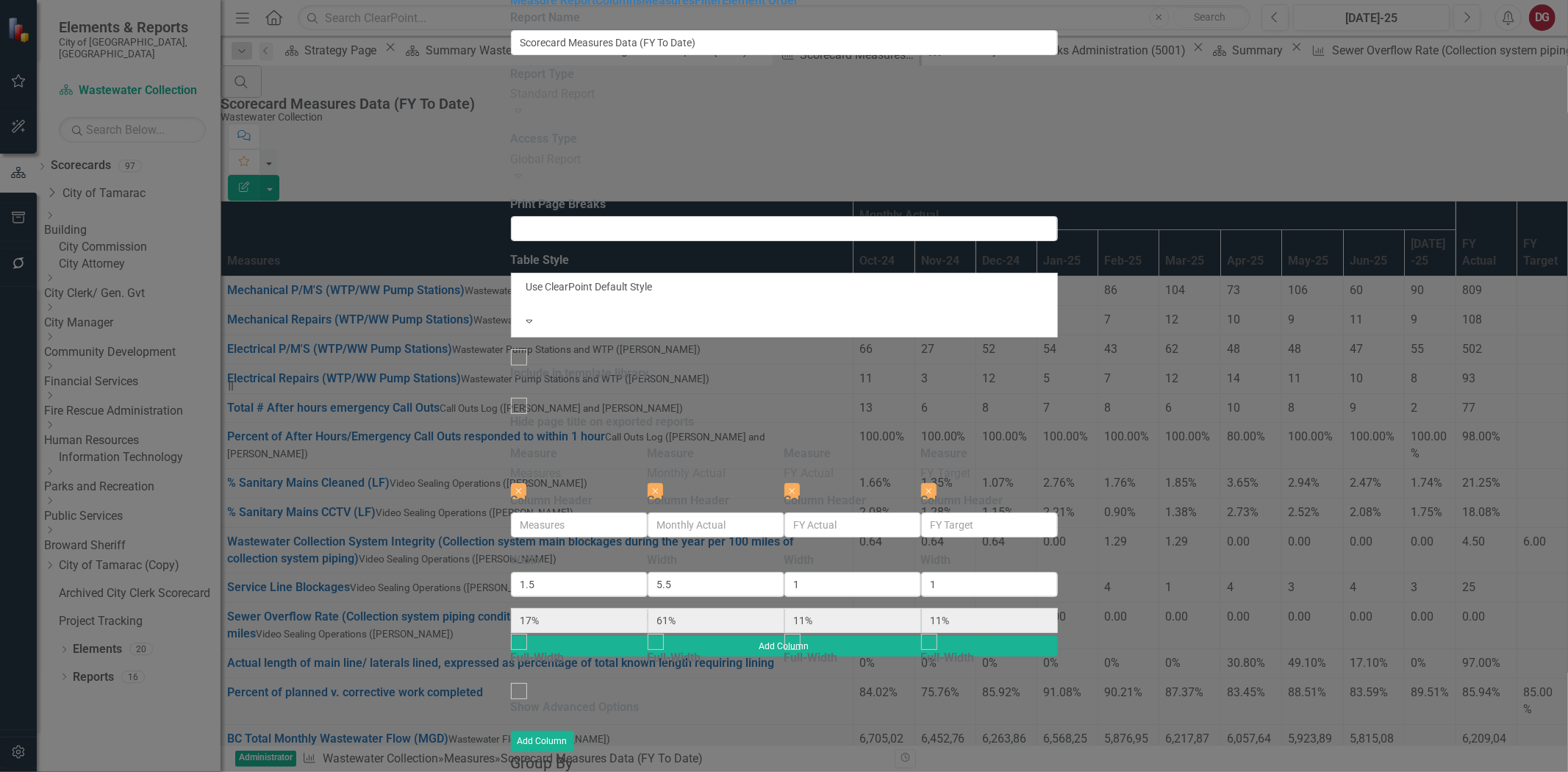
click at [555, 699] on div "Show Advanced Options" at bounding box center [575, 707] width 129 height 17
click at [530, 680] on input "Show Advanced Options" at bounding box center [519, 690] width 22 height 22
checkbox input "true"
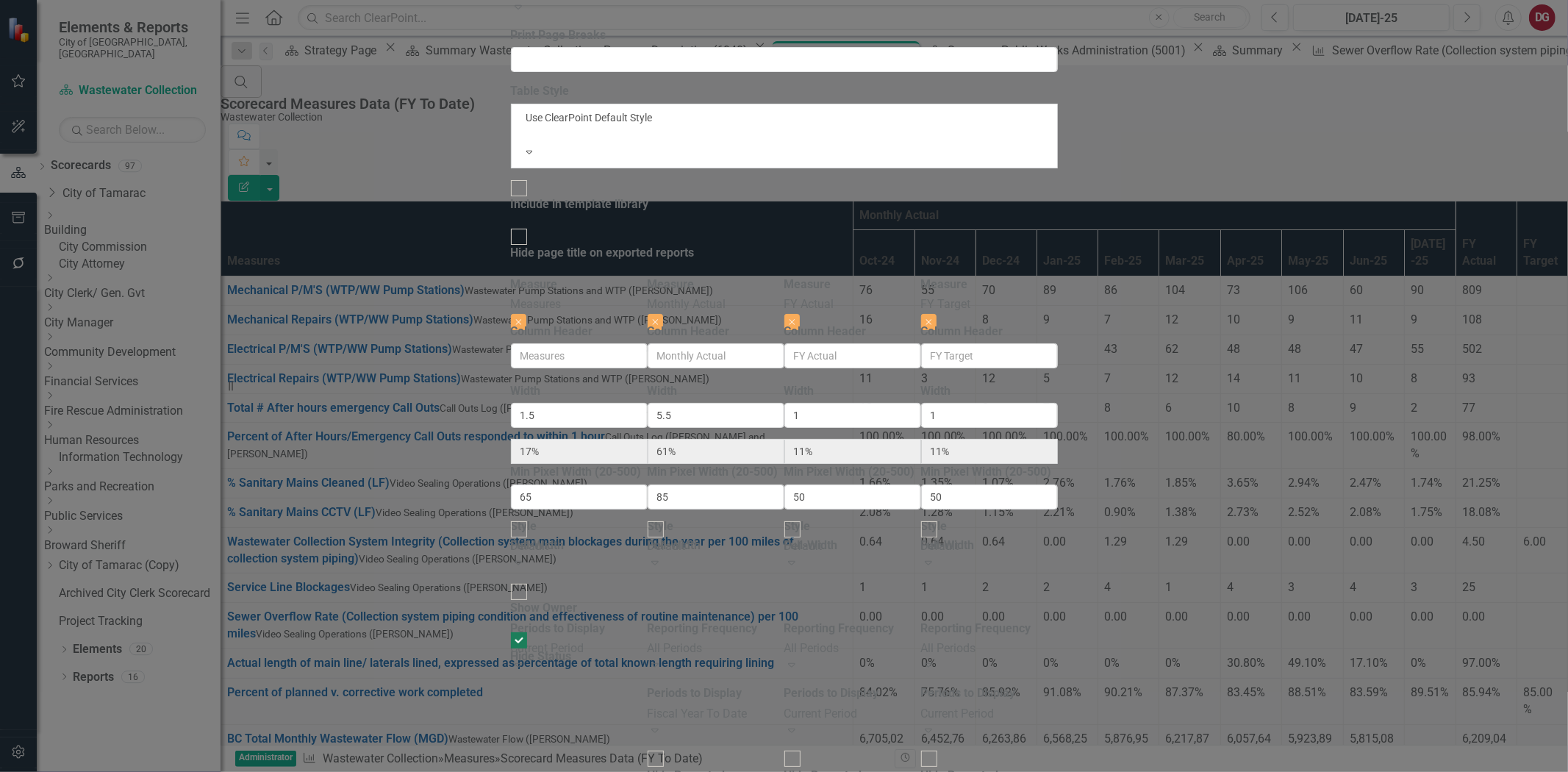
type input "1"
type input "12%"
type input "65%"
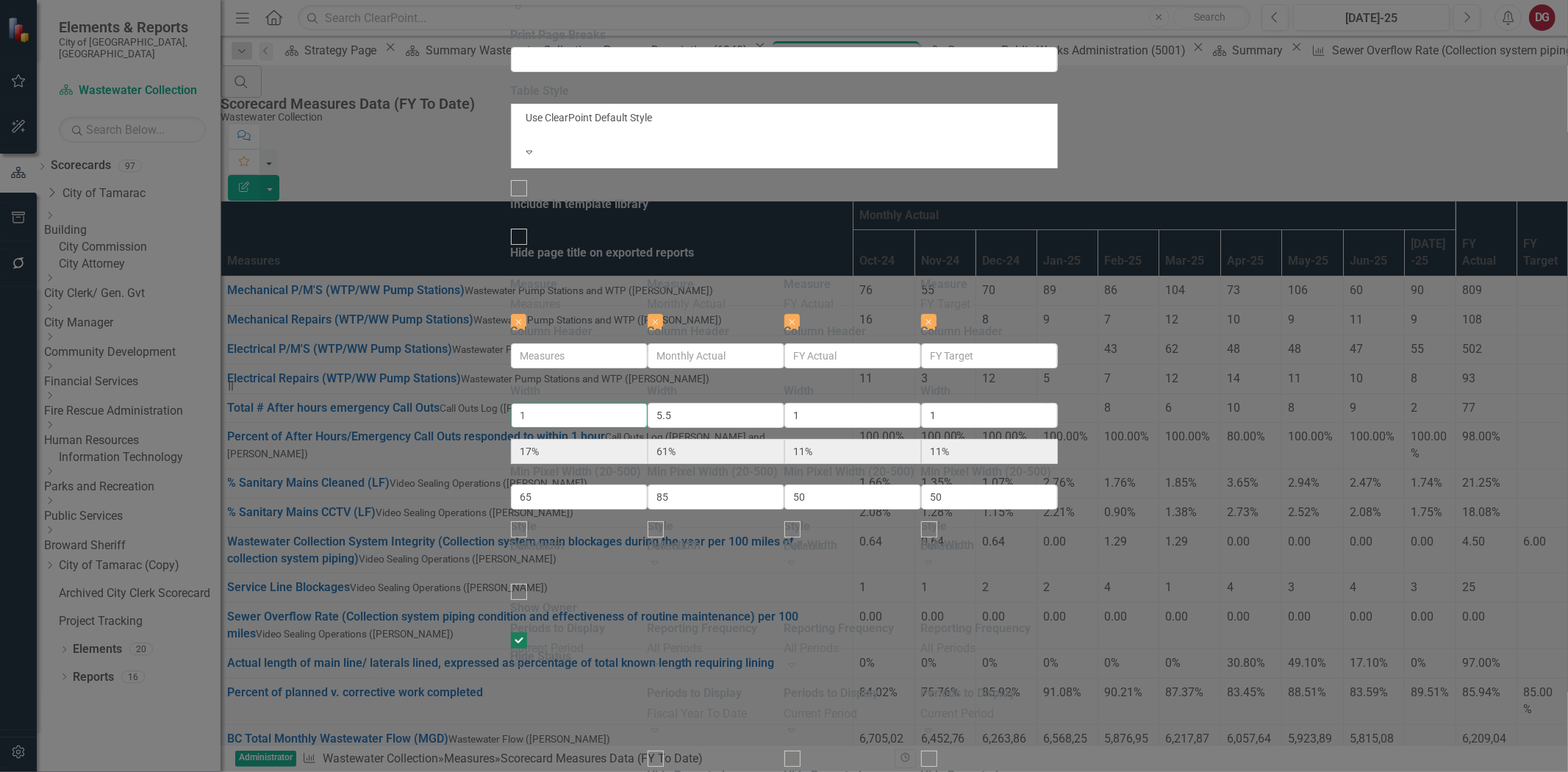
type input "12%"
type input "2"
type input "21%"
type input "58%"
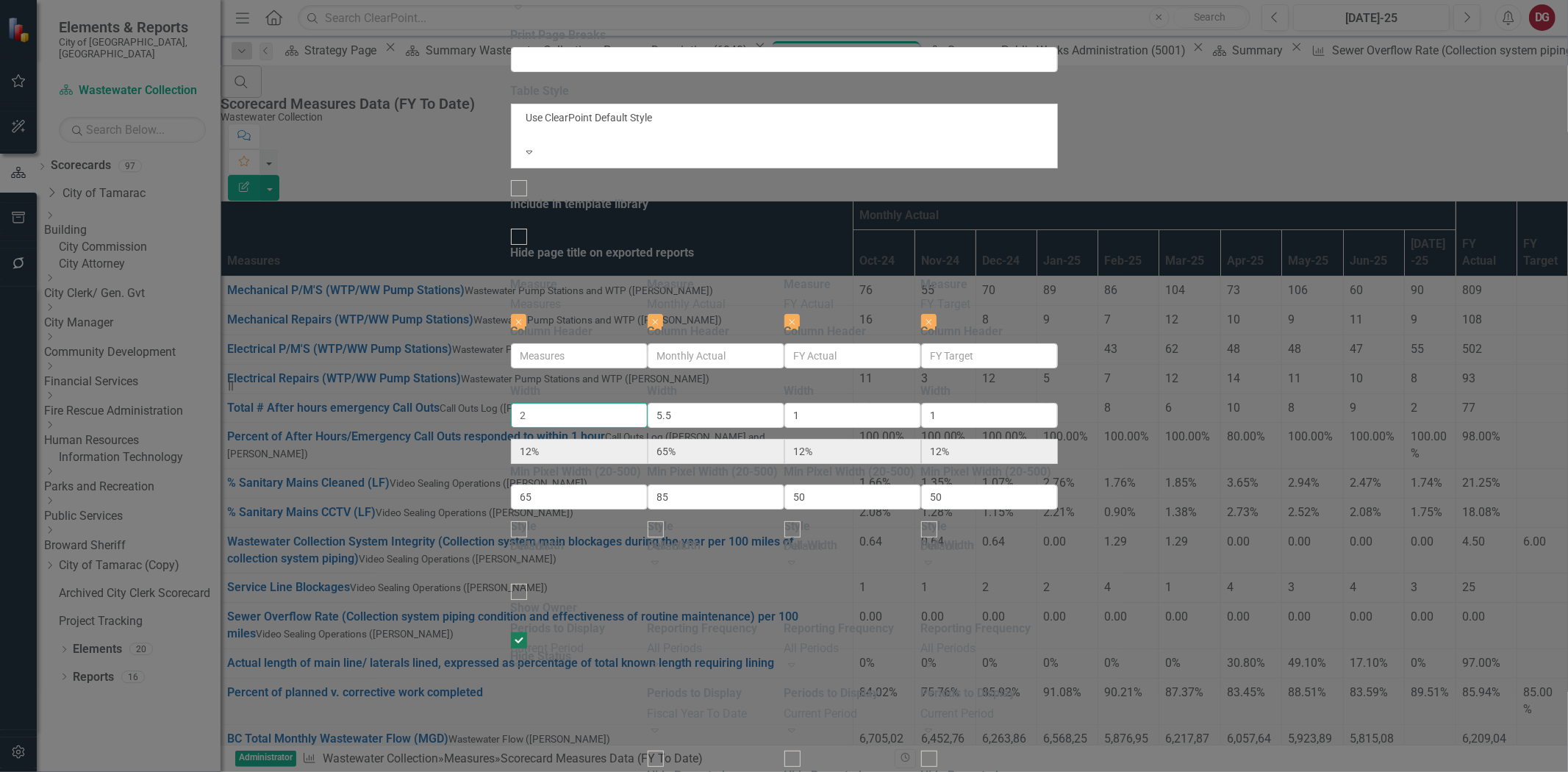
type input "11%"
type input "2"
click at [1058, 627] on div "To add columns to your report, click on the "Select Columns" button below. All …" at bounding box center [784, 633] width 547 height 714
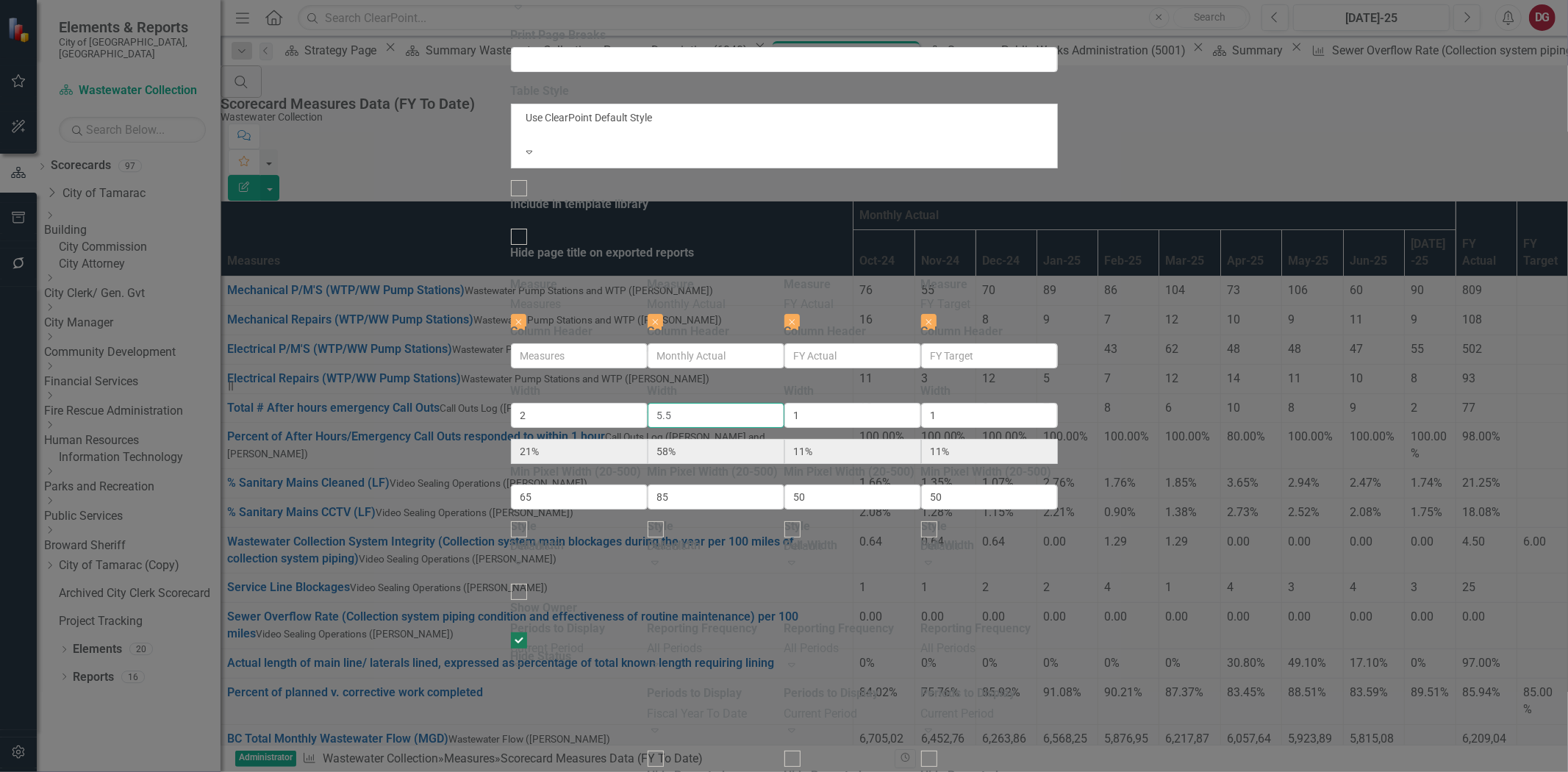
drag, startPoint x: 742, startPoint y: 192, endPoint x: 711, endPoint y: 196, distance: 31.3
click at [711, 403] on input "5.5" at bounding box center [716, 415] width 136 height 25
type input "4"
type input "25%"
type input "50%"
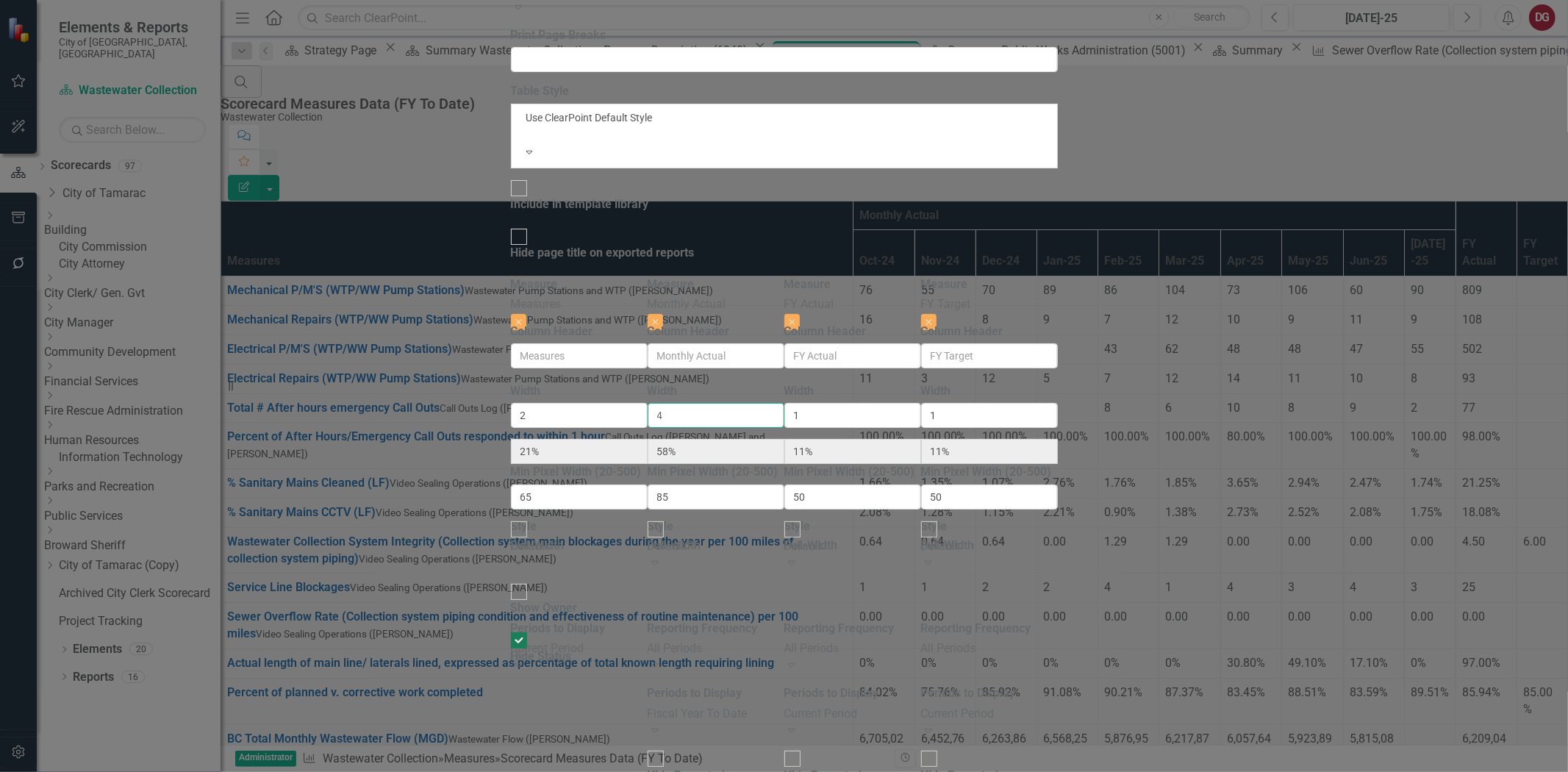
type input "13%"
type input "4"
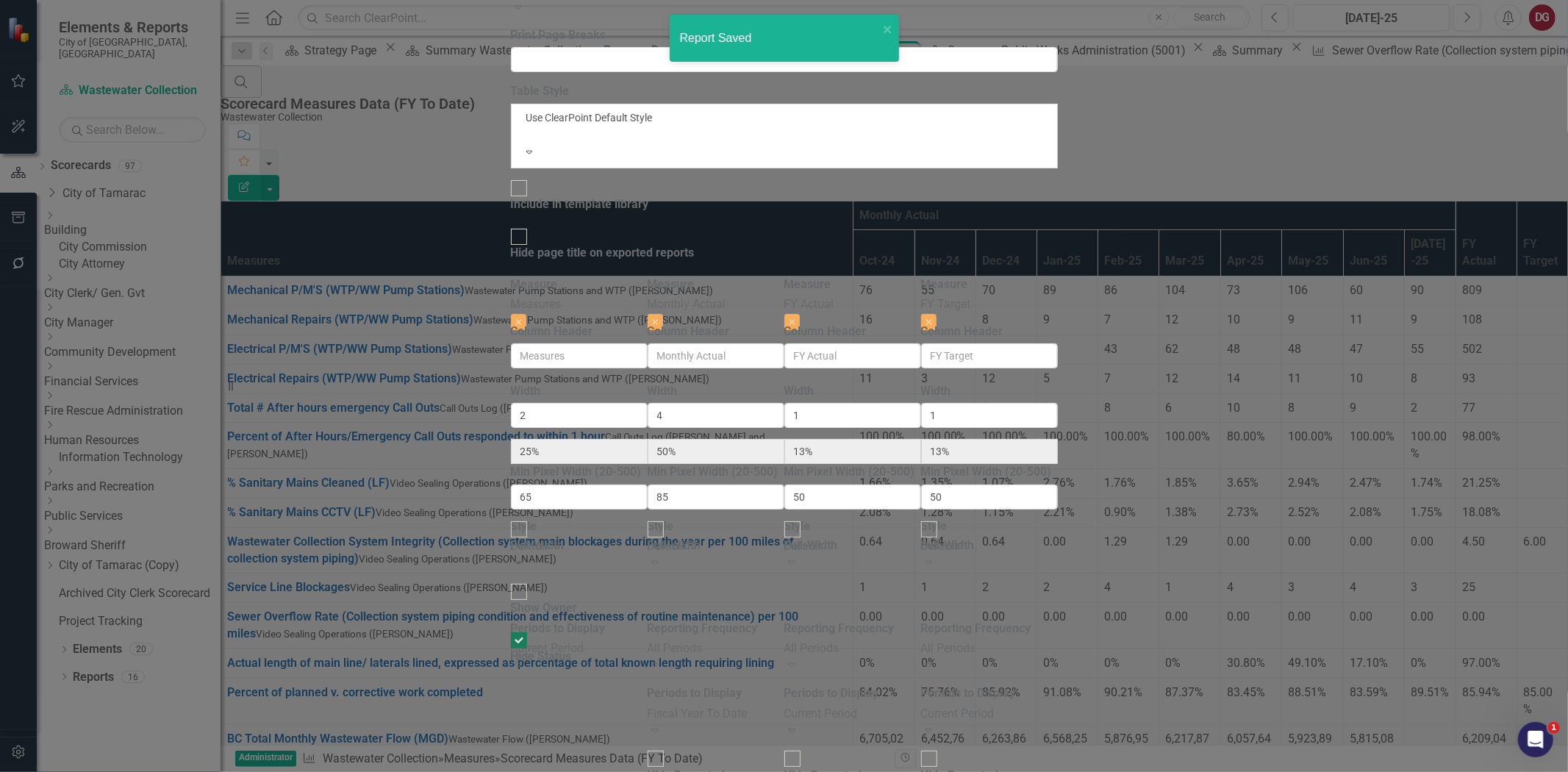
checkbox input "false"
radio input "true"
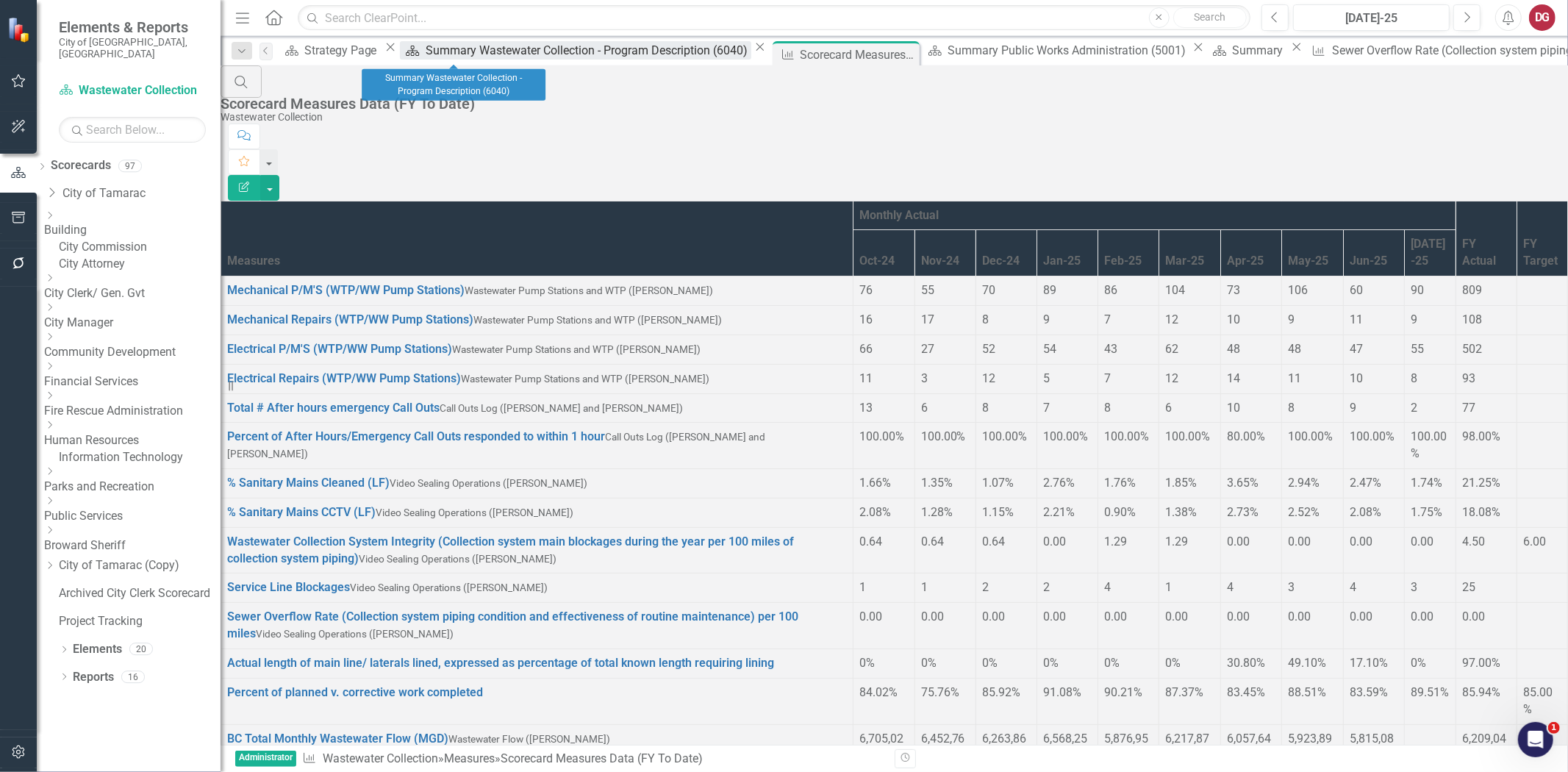
click at [445, 53] on div "Summary Wastewater Collection - Program Description (6040)" at bounding box center [588, 50] width 325 height 18
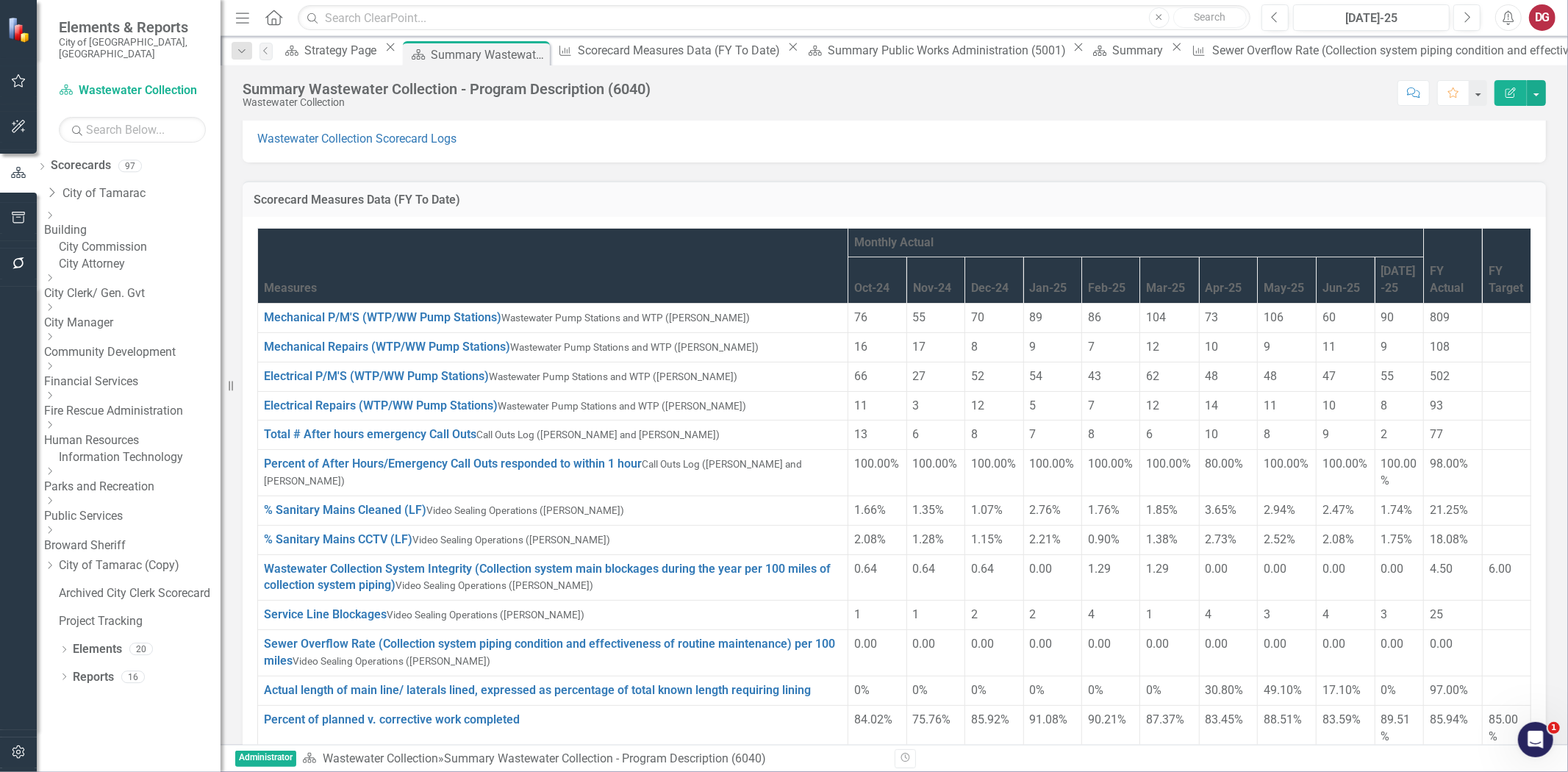
scroll to position [980, 0]
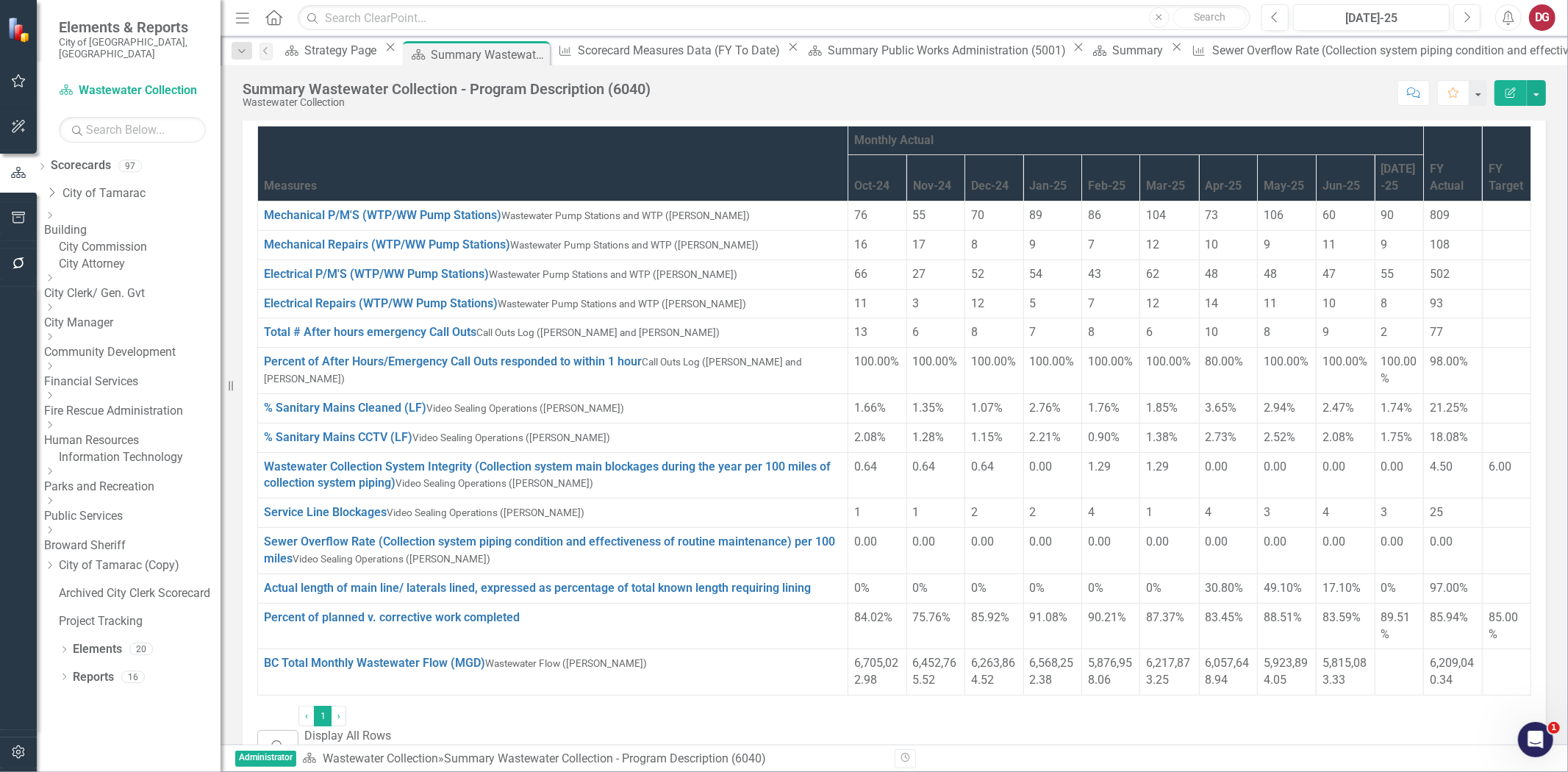
click at [106, 513] on link "Public Services" at bounding box center [132, 516] width 176 height 17
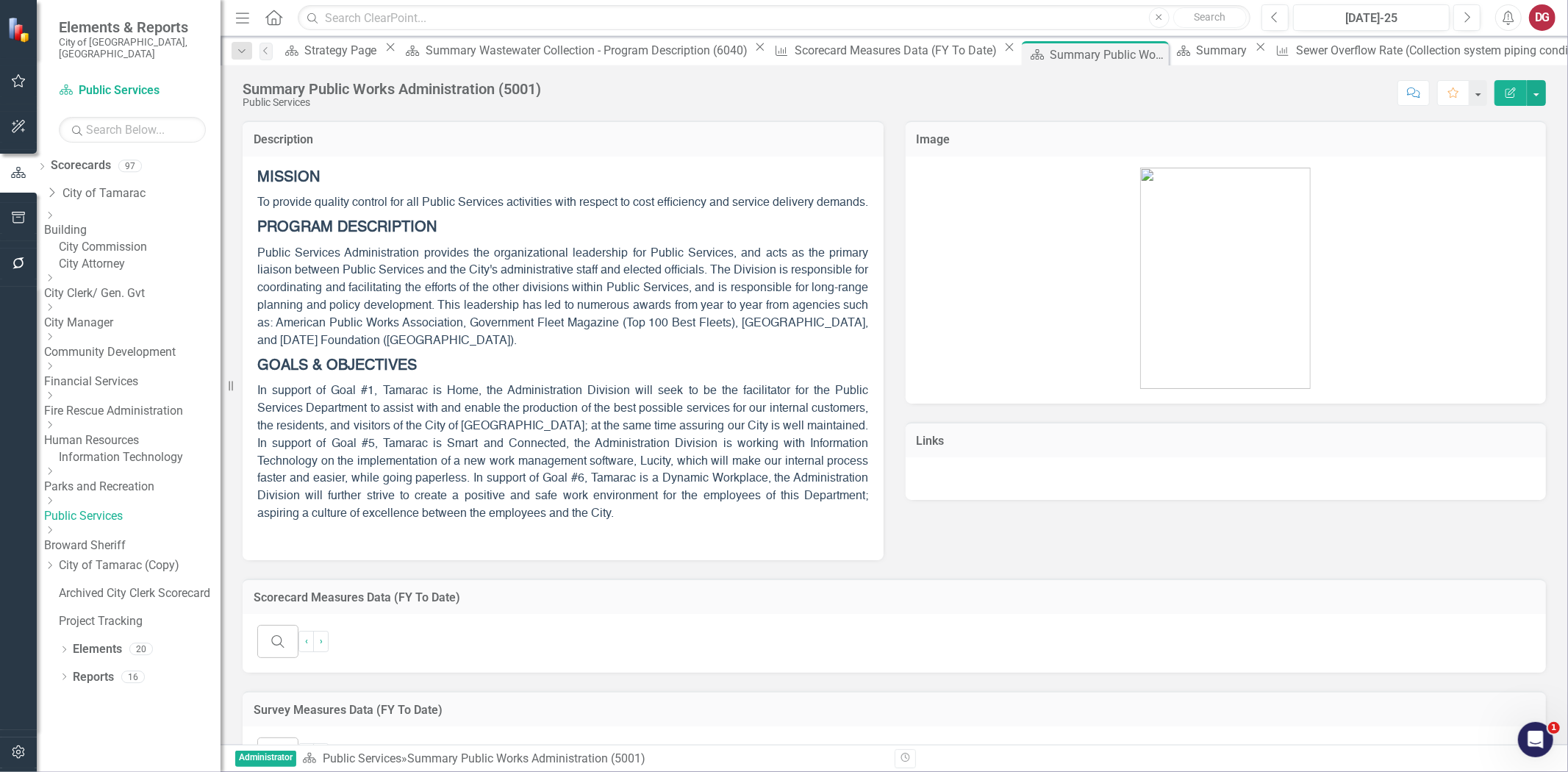
click at [55, 505] on icon "Dropdown" at bounding box center [49, 500] width 11 height 9
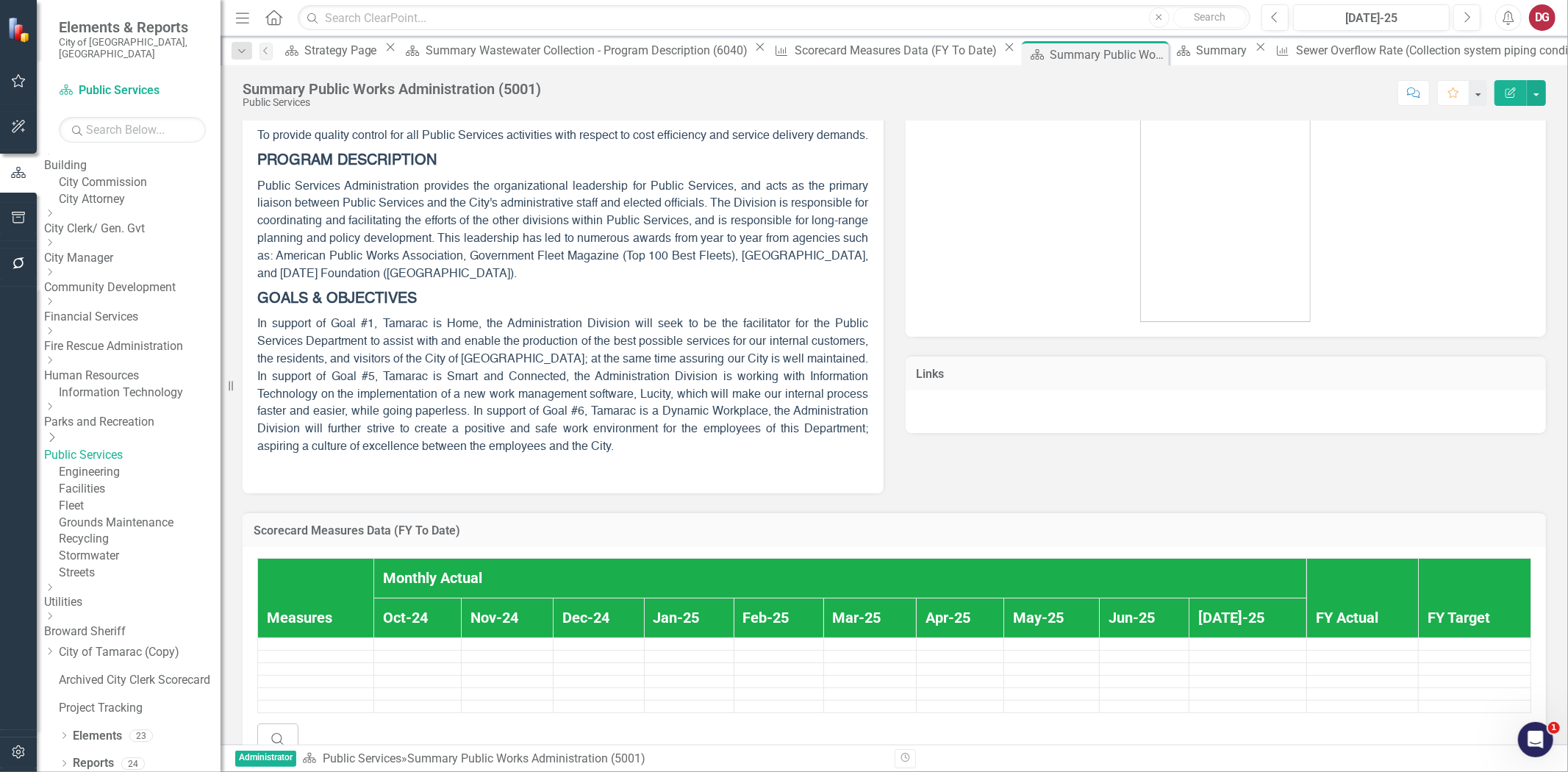
scroll to position [149, 0]
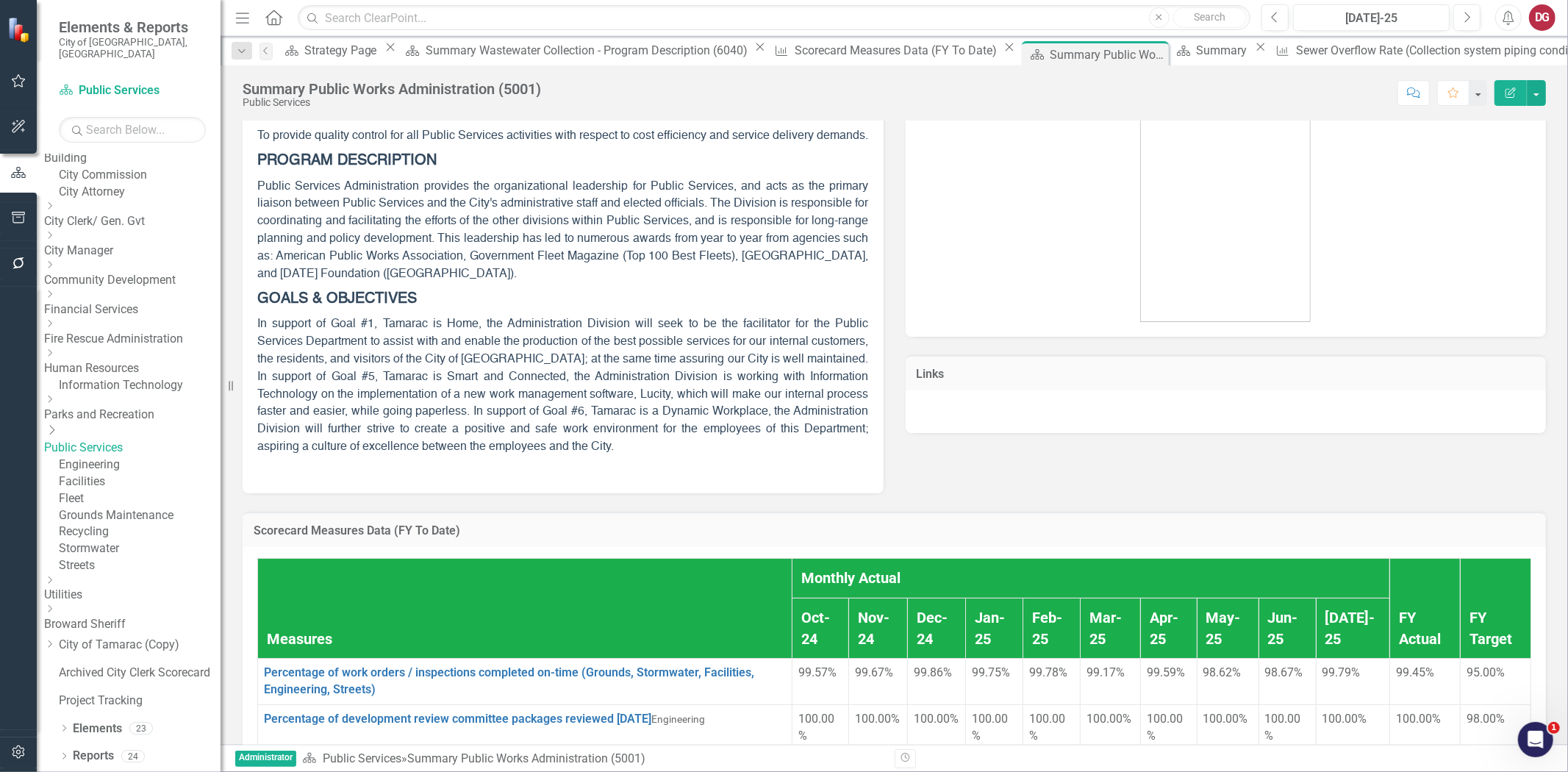
click at [92, 589] on div "Dropdown Utilities" at bounding box center [132, 588] width 176 height 29
click at [55, 584] on icon "Dropdown" at bounding box center [49, 580] width 11 height 9
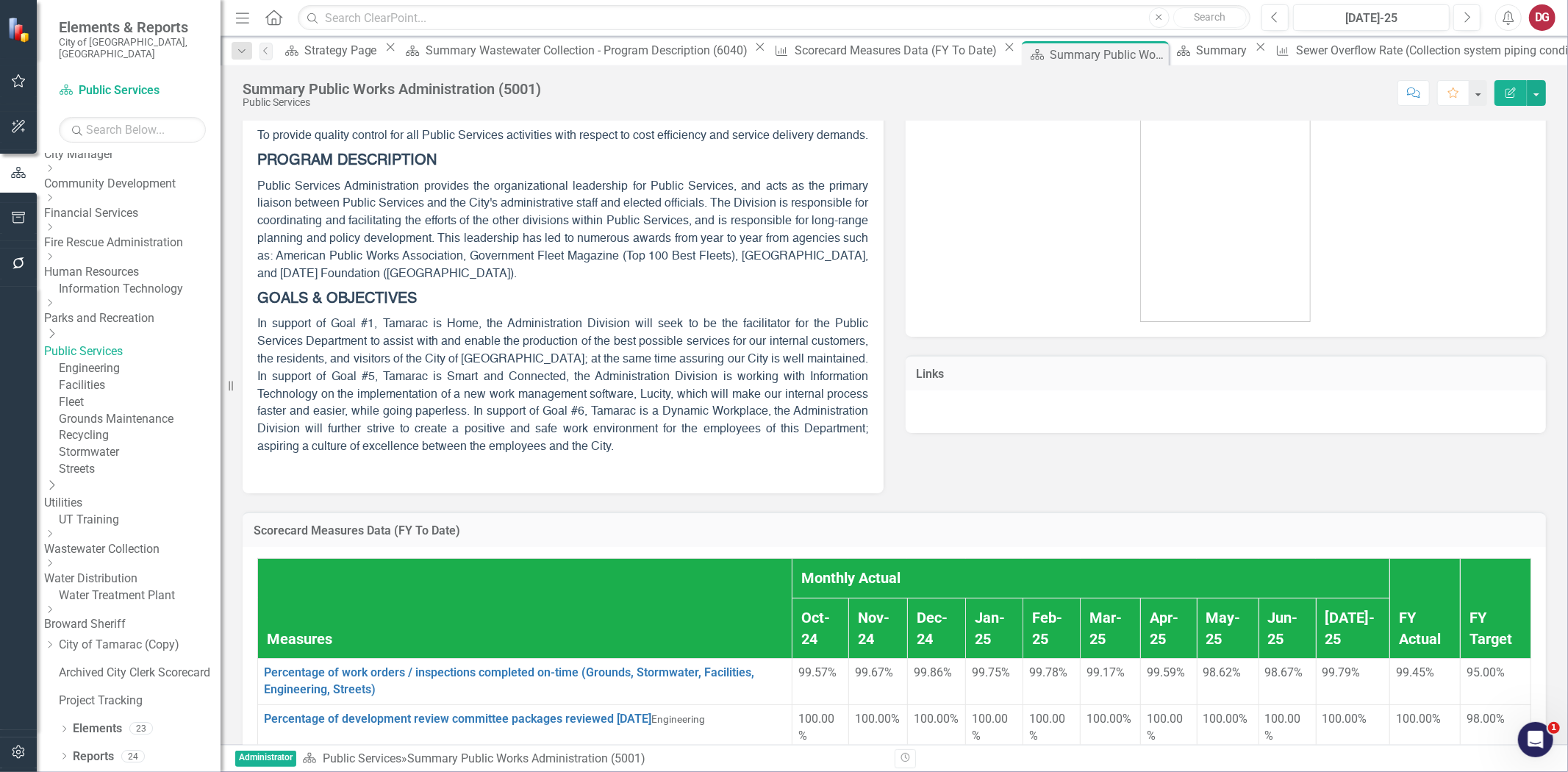
scroll to position [260, 0]
click at [115, 528] on div "Dropdown Wastewater Collection" at bounding box center [132, 542] width 176 height 29
click at [115, 528] on div "Dropdown" at bounding box center [131, 534] width 173 height 12
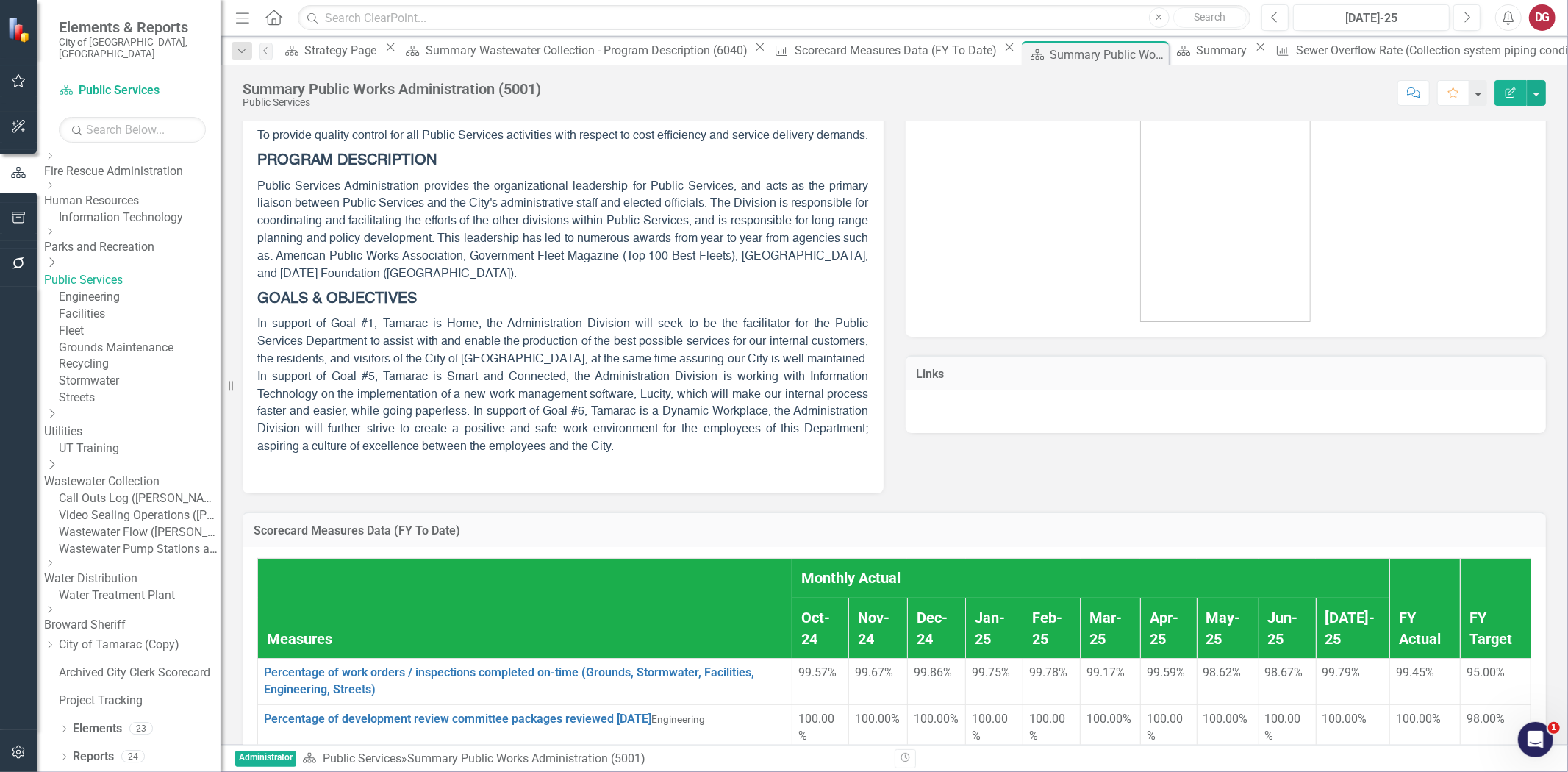
scroll to position [372, 0]
click at [167, 507] on link "Video Sealing Operations ([PERSON_NAME])" at bounding box center [140, 516] width 161 height 17
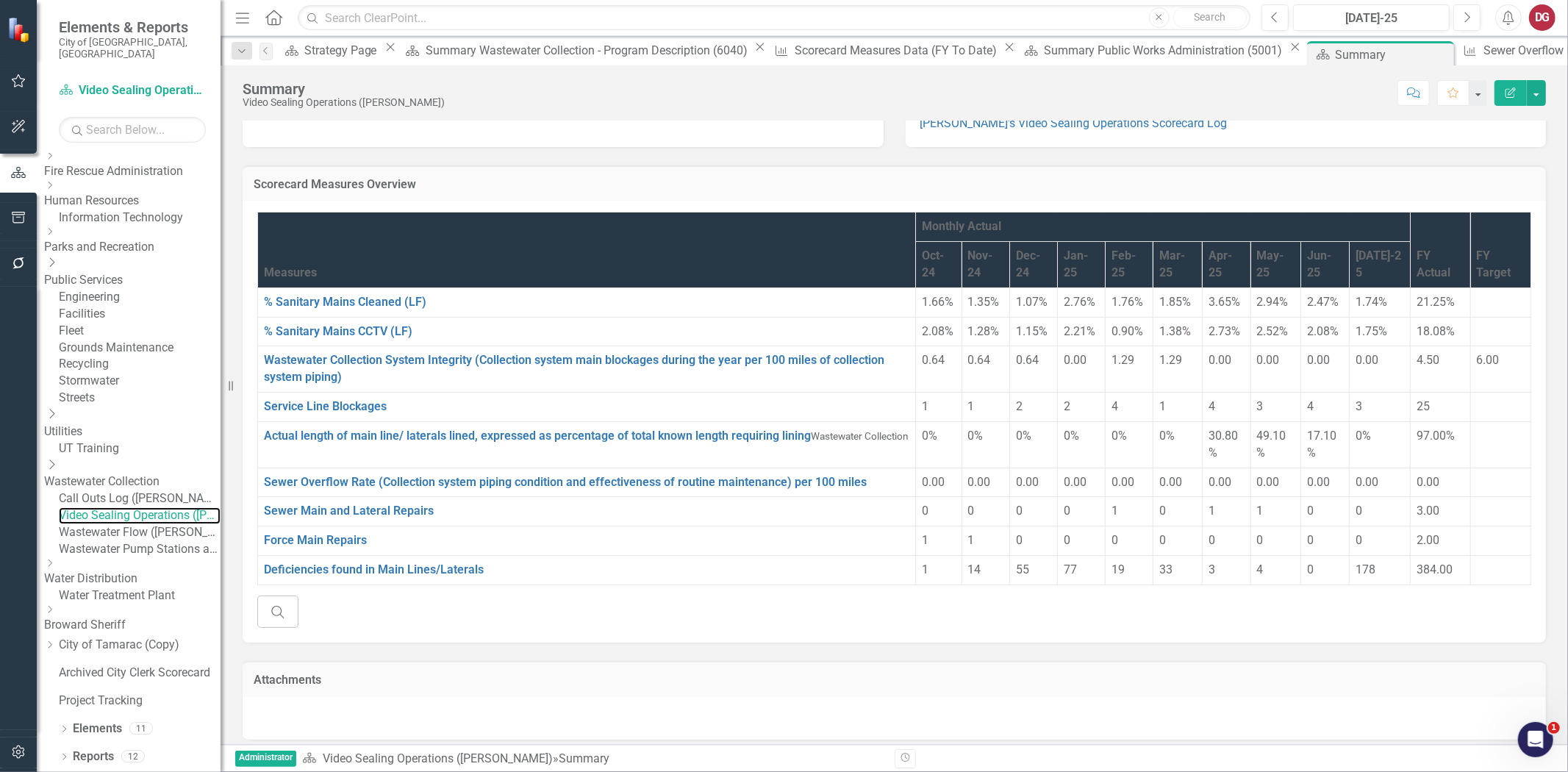
scroll to position [13, 0]
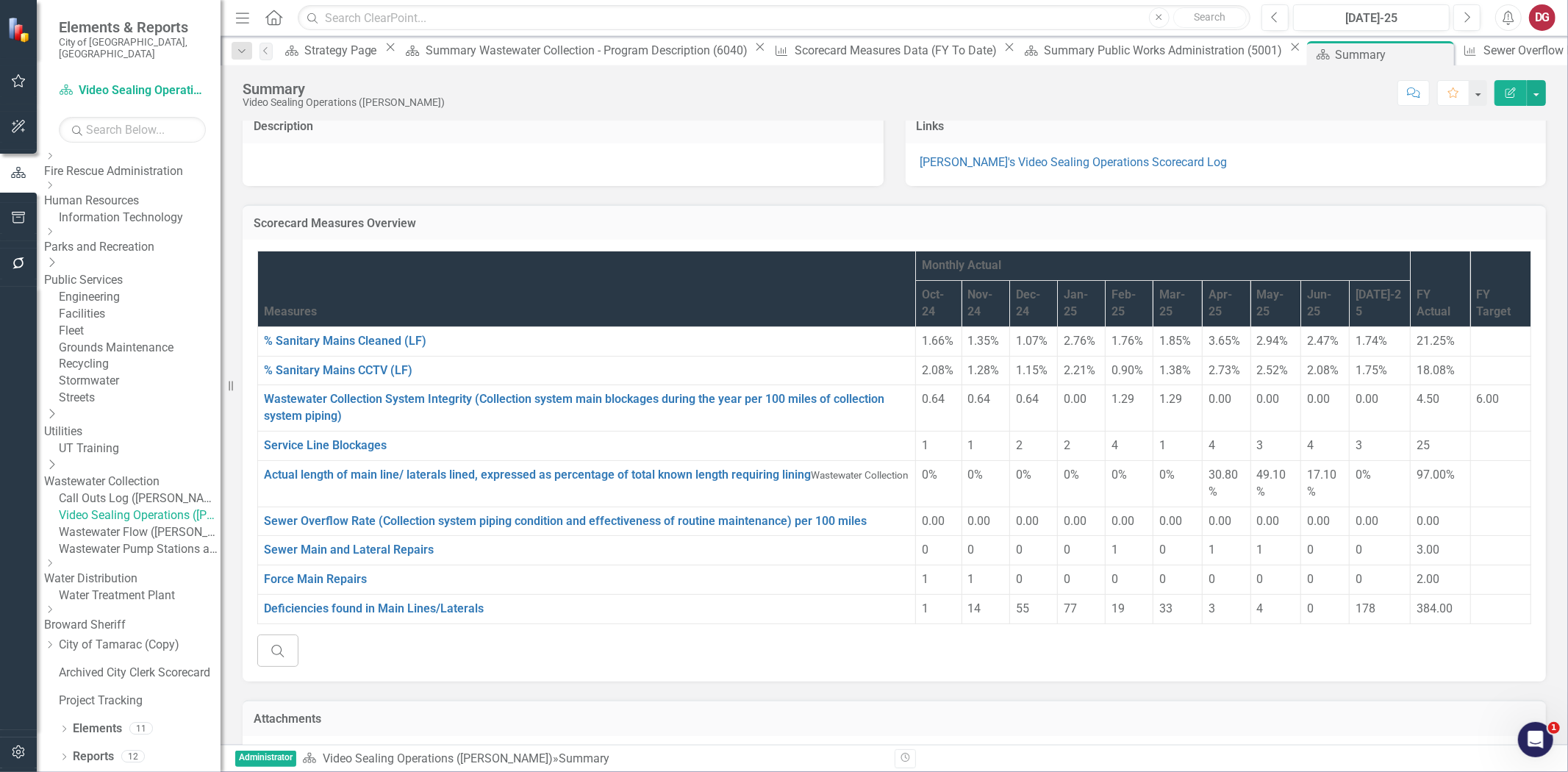
click at [409, 223] on h3 "Scorecard Measures Overview" at bounding box center [895, 224] width 1282 height 13
click at [429, 217] on h3 "Scorecard Measures Overview" at bounding box center [895, 224] width 1282 height 13
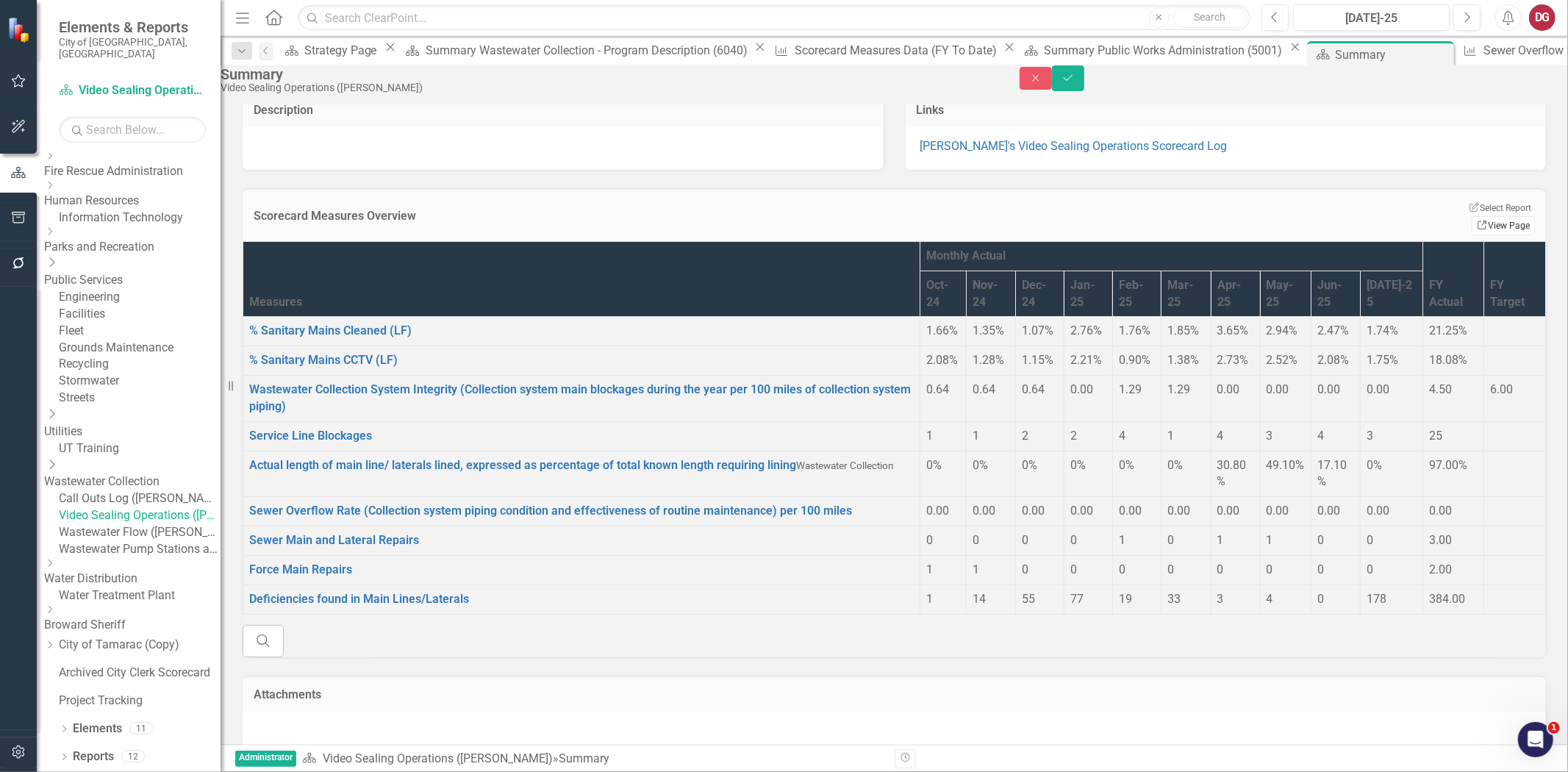
click at [1507, 220] on link "Link View Page" at bounding box center [1504, 225] width 63 height 19
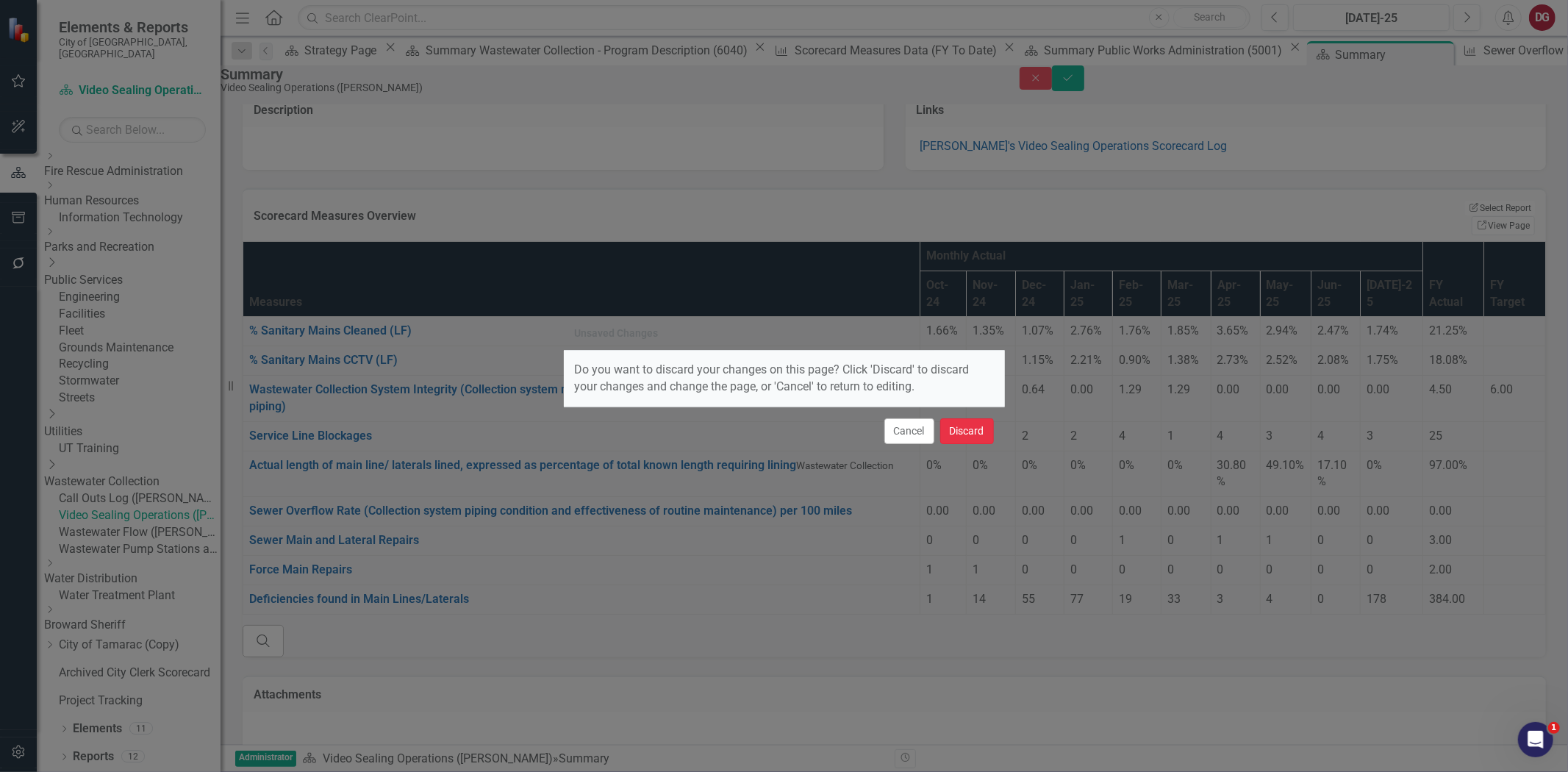
click at [967, 428] on button "Discard" at bounding box center [967, 431] width 53 height 26
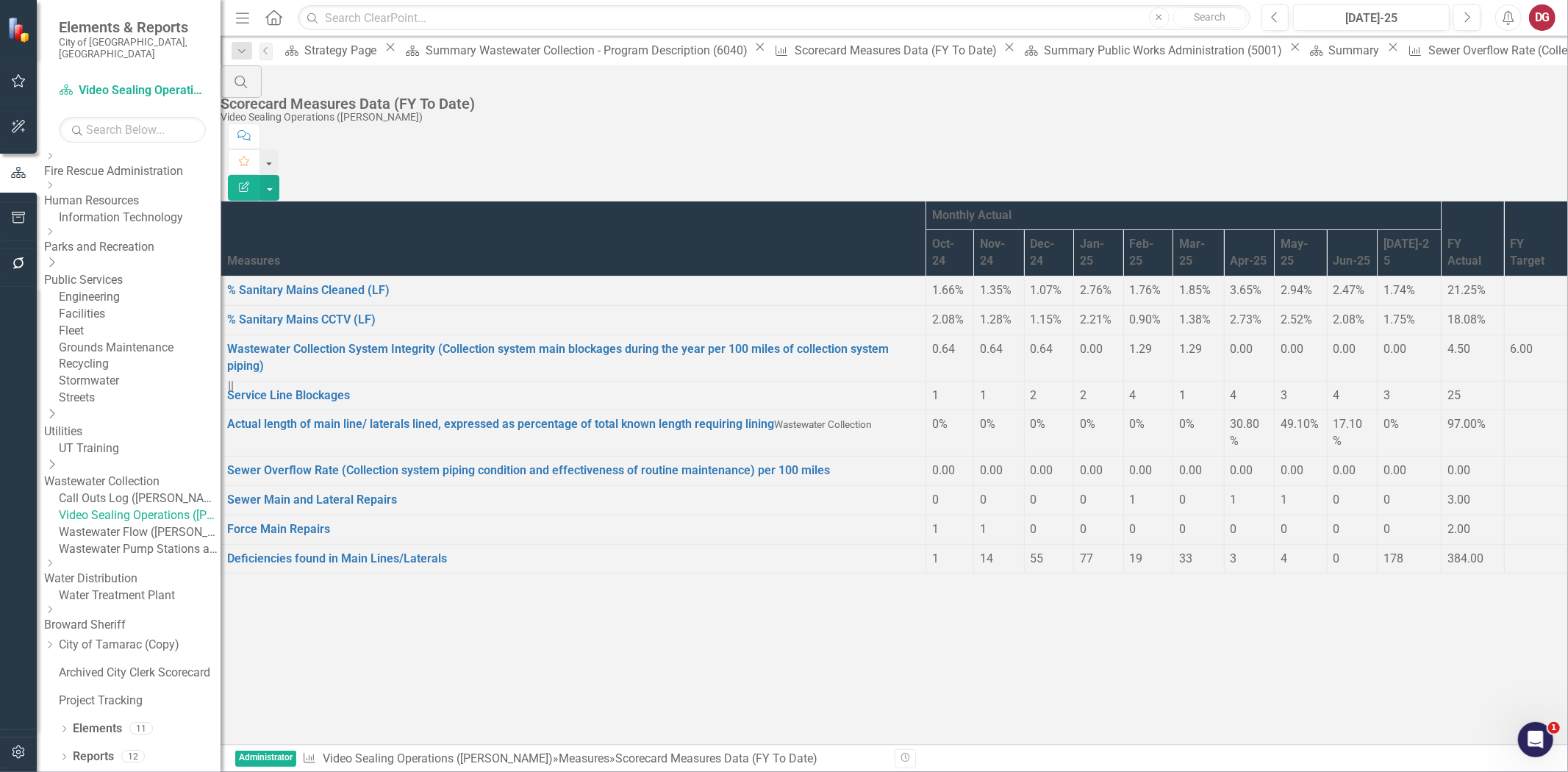
click at [251, 181] on icon "Edit Report" at bounding box center [244, 186] width 13 height 10
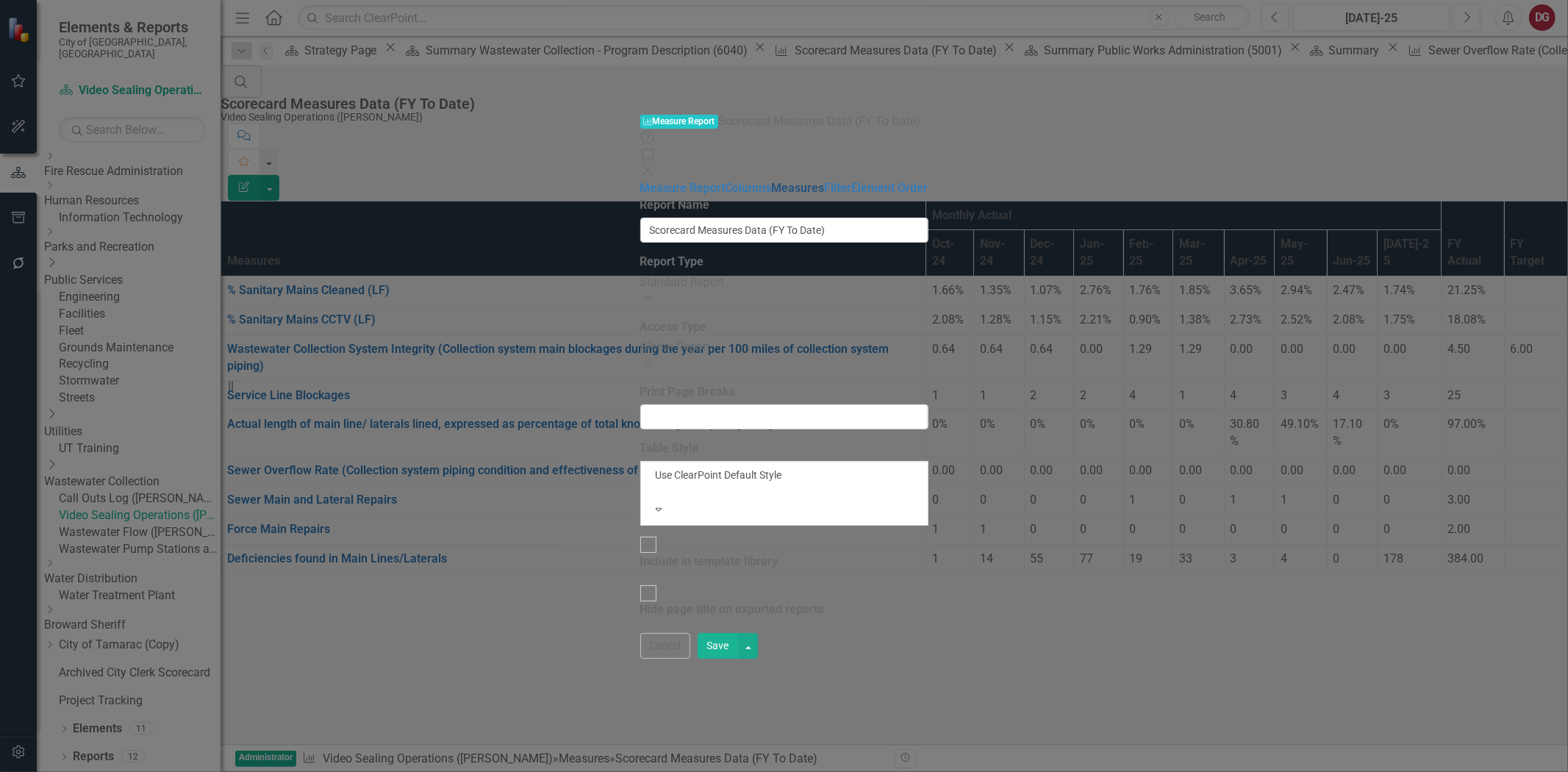
click at [772, 181] on link "Measures" at bounding box center [799, 187] width 53 height 14
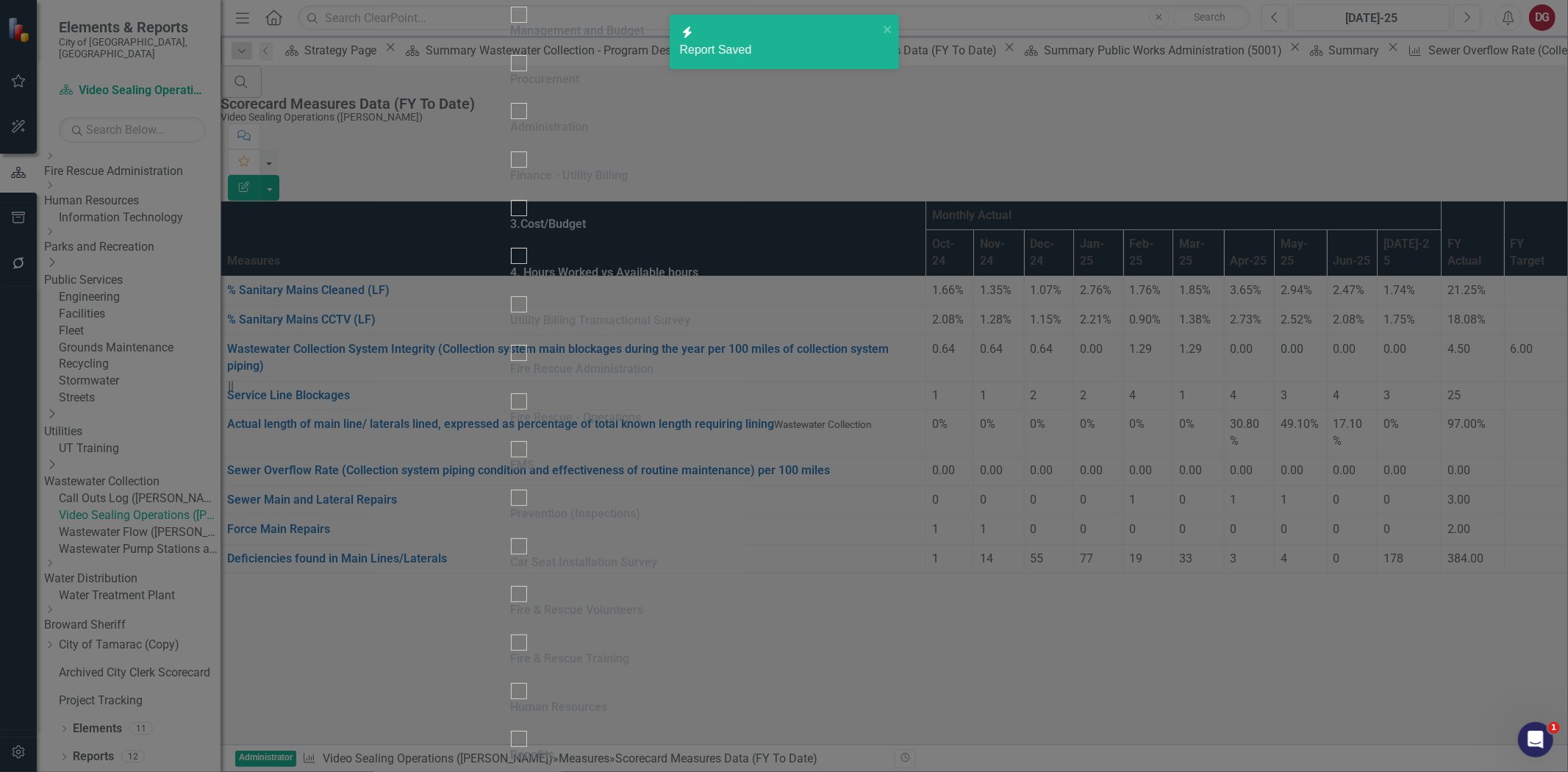
checkbox input "false"
radio input "true"
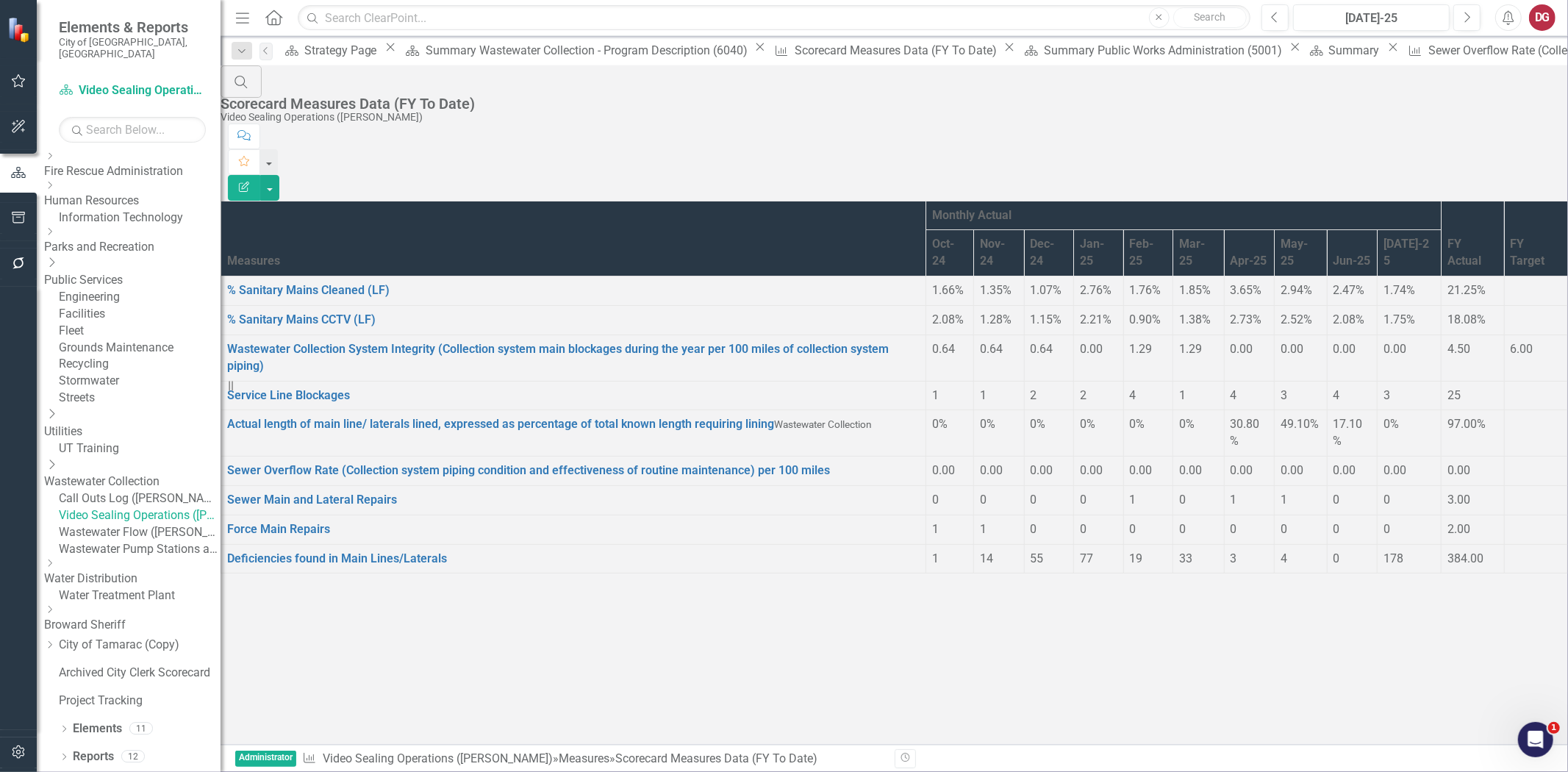
click at [157, 507] on link "Video Sealing Operations ([PERSON_NAME])" at bounding box center [140, 516] width 161 height 17
